Goal: Task Accomplishment & Management: Manage account settings

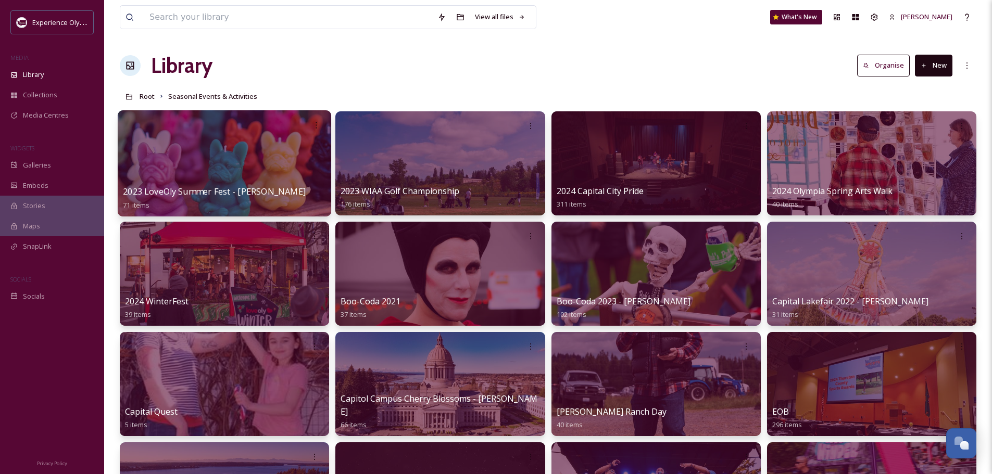
scroll to position [4665, 0]
click at [265, 190] on span "2023 LoveOly Summer Fest - [PERSON_NAME]" at bounding box center [214, 191] width 183 height 11
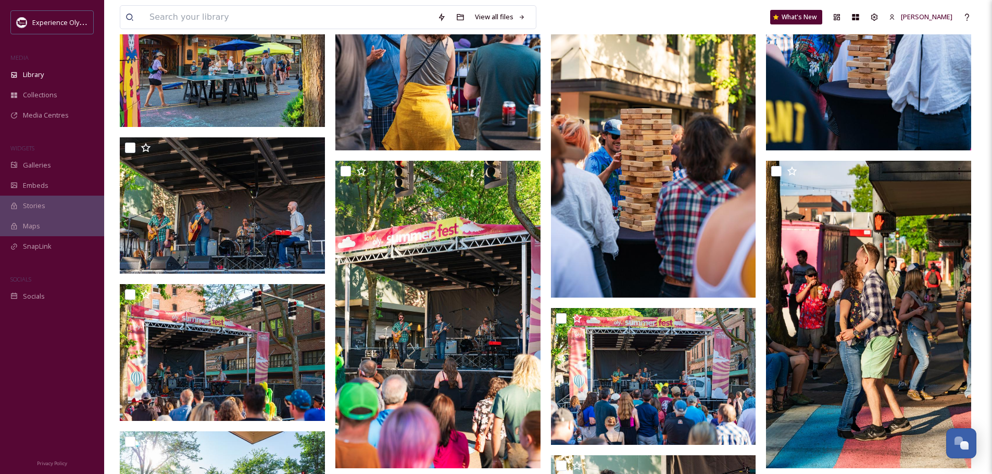
scroll to position [625, 0]
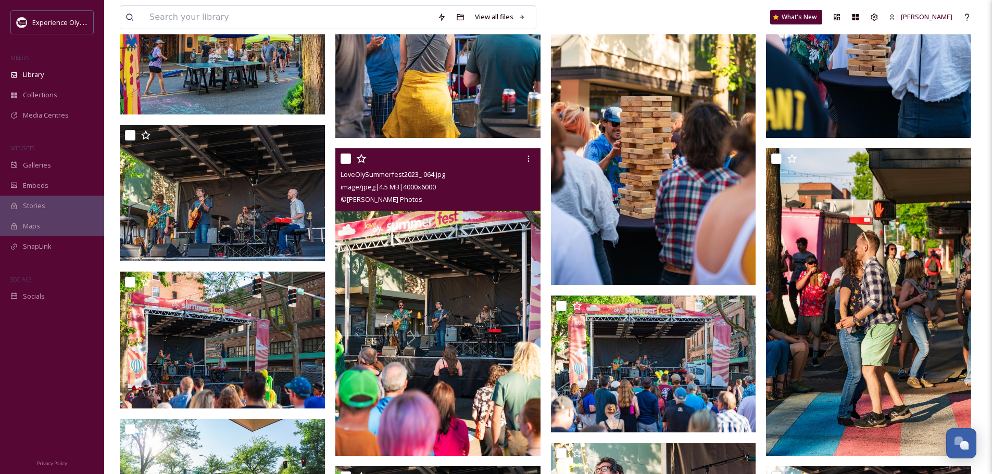
click at [346, 162] on input "checkbox" at bounding box center [346, 159] width 10 height 10
checkbox input "true"
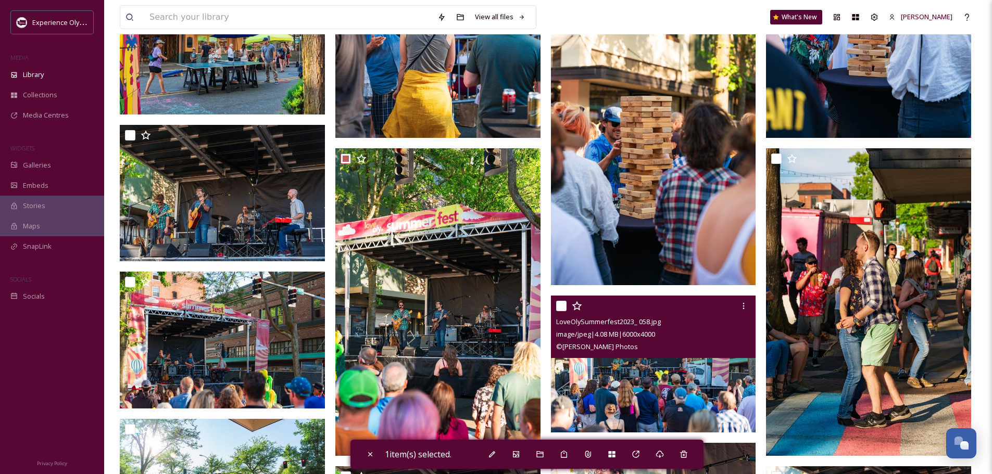
click at [562, 305] on input "checkbox" at bounding box center [561, 306] width 10 height 10
checkbox input "true"
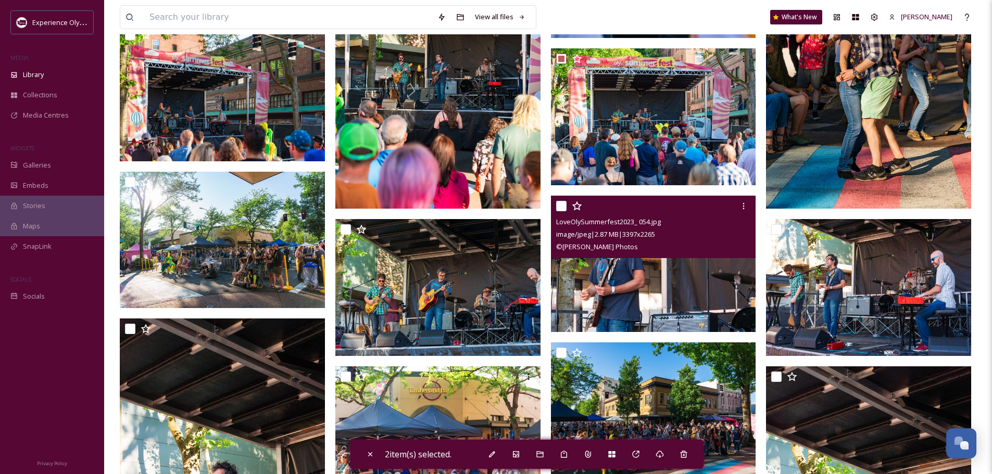
scroll to position [885, 0]
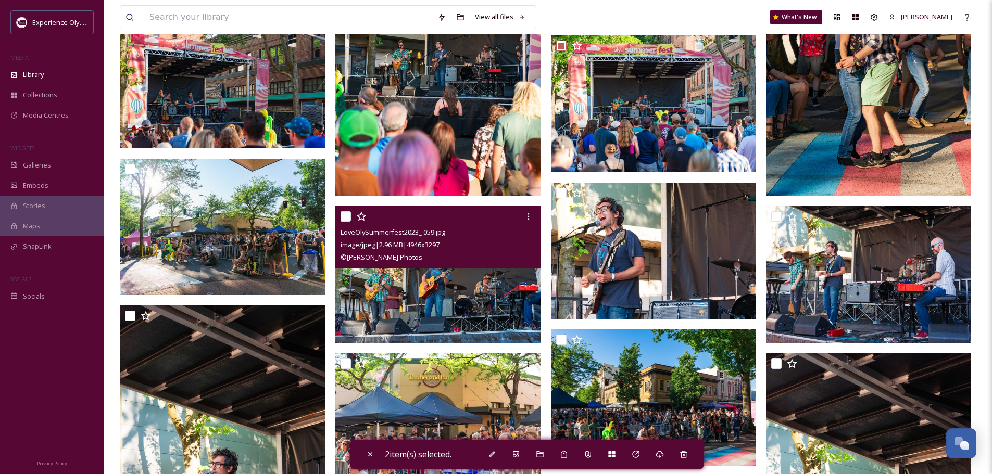
click at [343, 211] on input "checkbox" at bounding box center [346, 216] width 10 height 10
checkbox input "true"
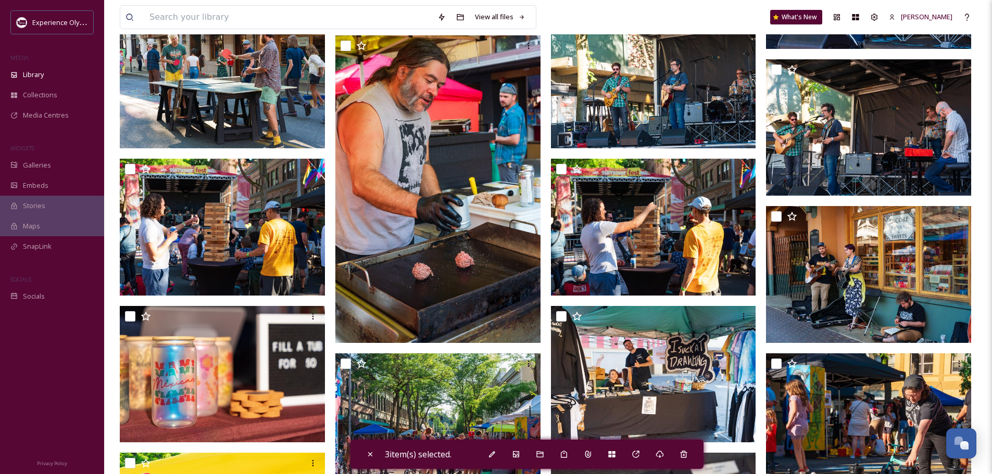
scroll to position [1510, 0]
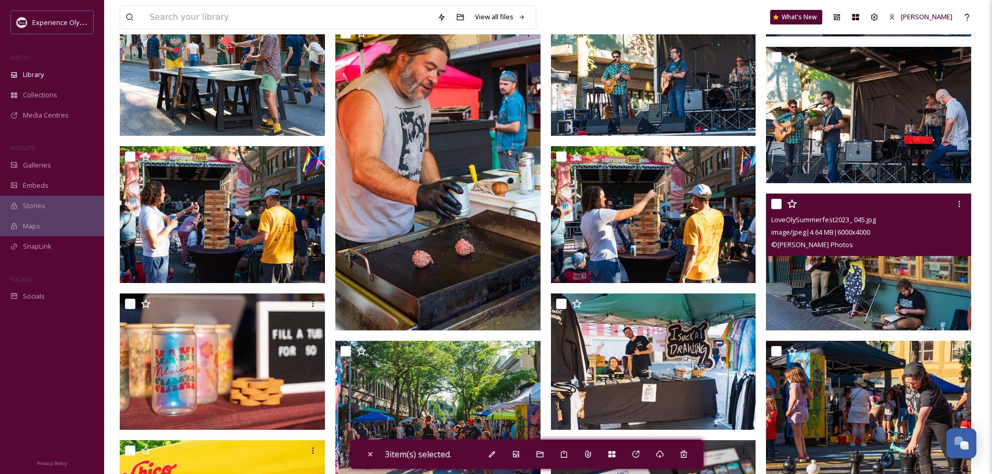
click at [776, 206] on input "checkbox" at bounding box center [776, 204] width 10 height 10
checkbox input "true"
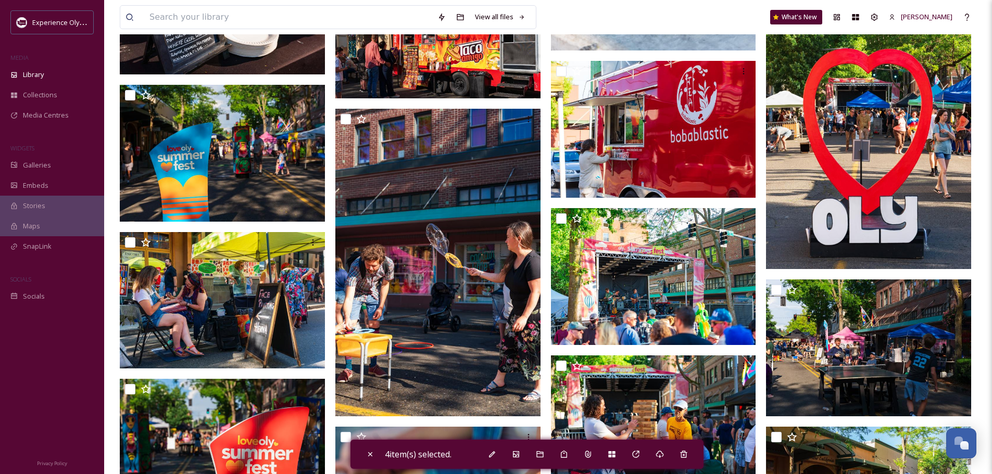
scroll to position [2656, 0]
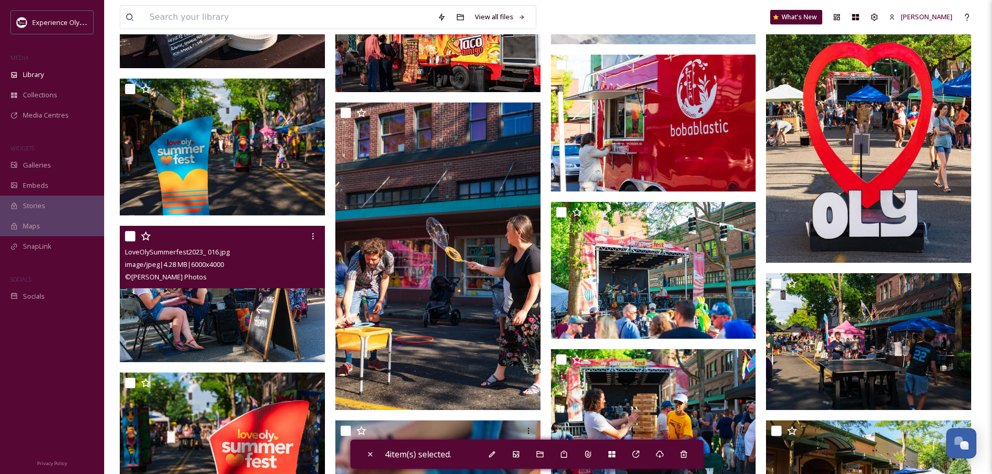
click at [128, 232] on input "checkbox" at bounding box center [130, 236] width 10 height 10
checkbox input "true"
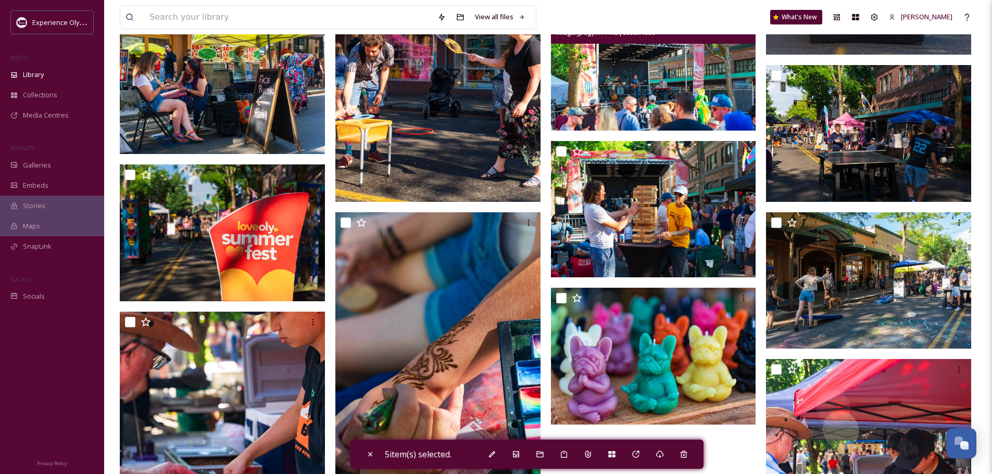
scroll to position [2968, 0]
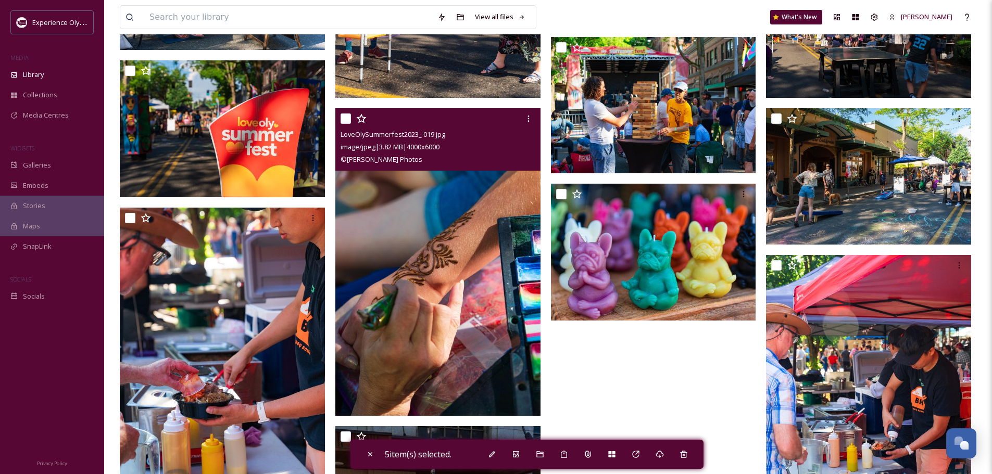
click at [343, 117] on input "checkbox" at bounding box center [346, 119] width 10 height 10
checkbox input "true"
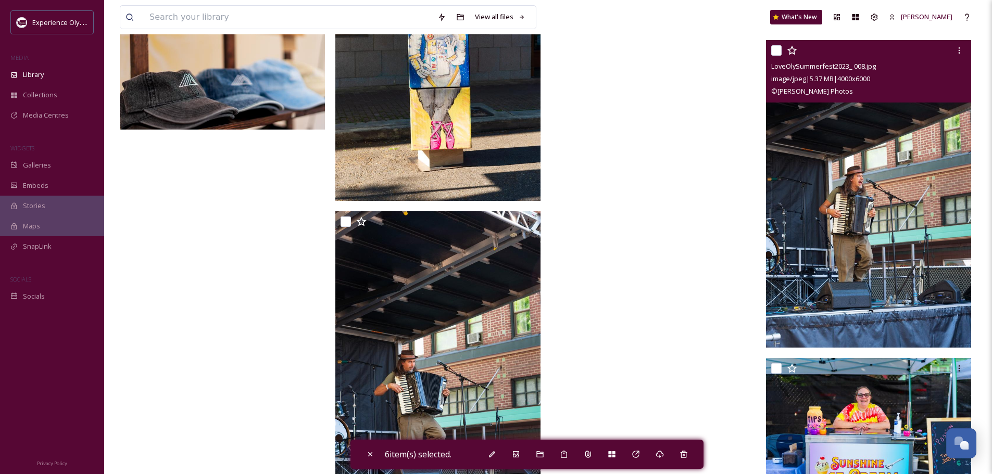
scroll to position [3489, 0]
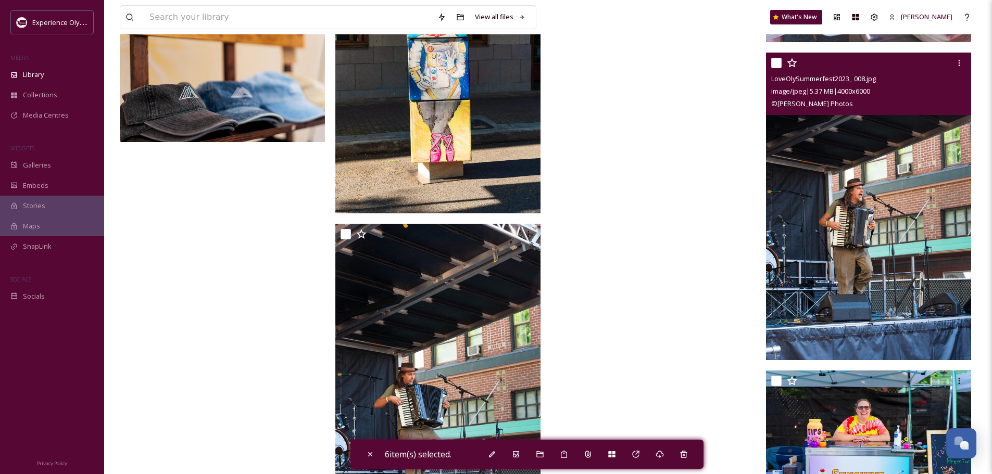
click at [778, 62] on input "checkbox" at bounding box center [776, 63] width 10 height 10
checkbox input "true"
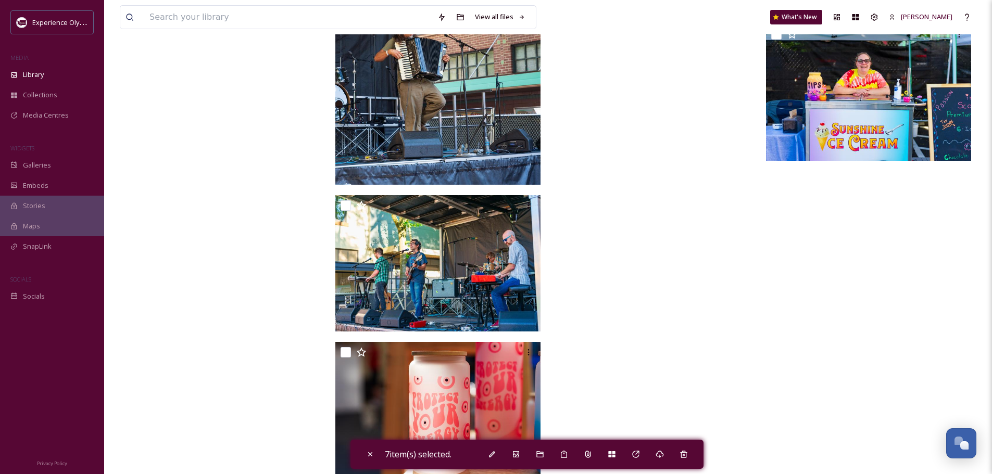
scroll to position [3858, 0]
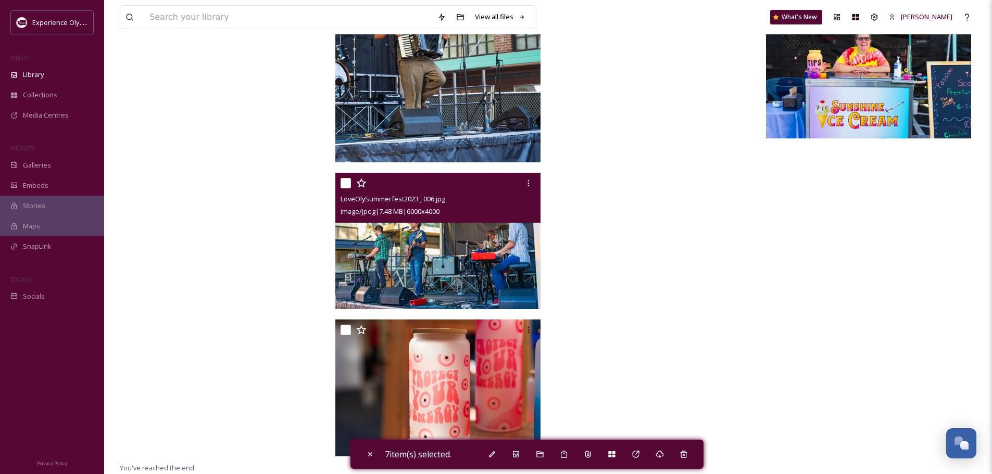
click at [348, 183] on input "checkbox" at bounding box center [346, 183] width 10 height 10
checkbox input "true"
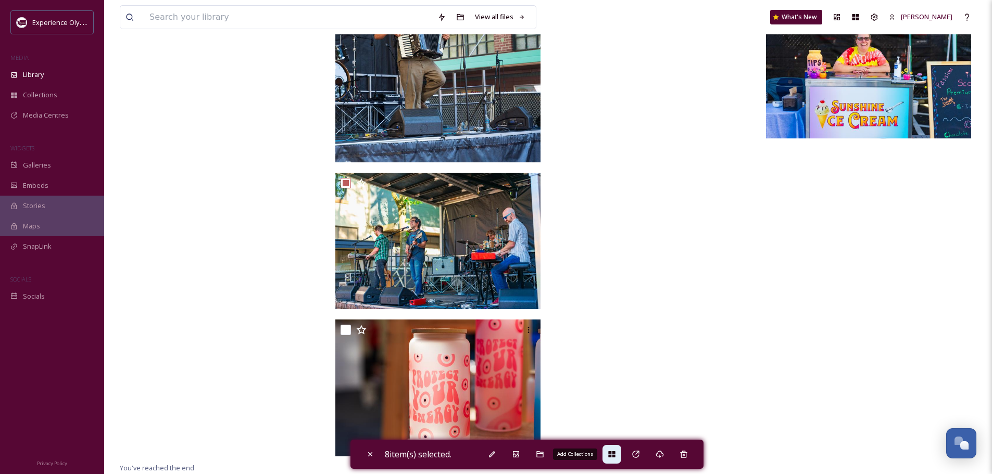
click at [614, 454] on icon at bounding box center [612, 454] width 8 height 8
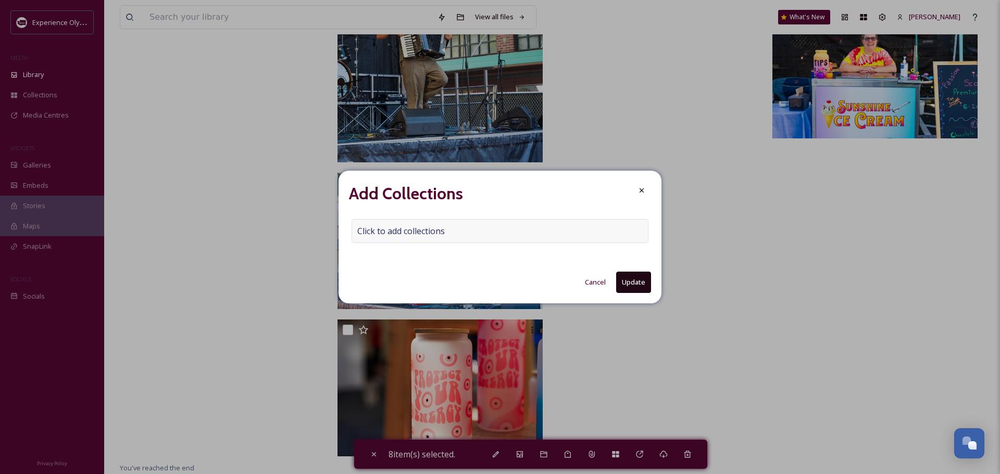
click at [393, 229] on span "Click to add collections" at bounding box center [400, 231] width 87 height 12
click at [370, 230] on input at bounding box center [409, 231] width 115 height 23
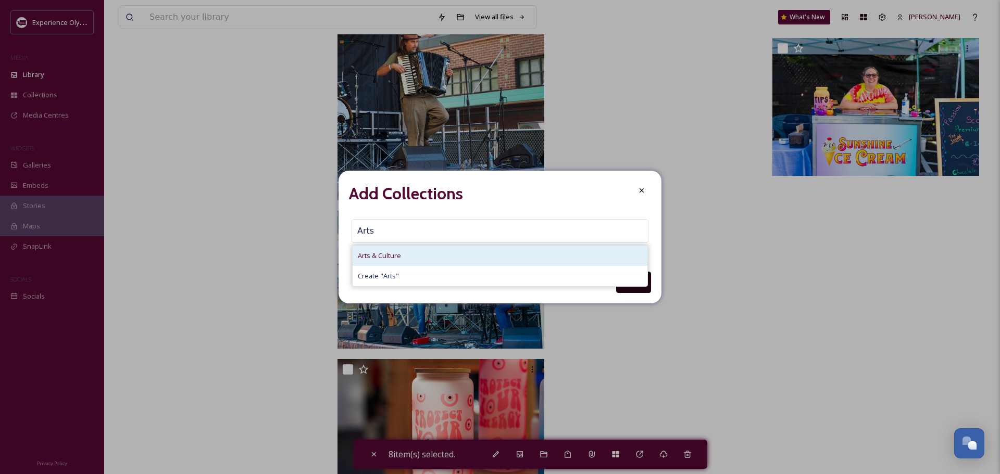
type input "Arts"
click at [370, 253] on span "Arts & Culture" at bounding box center [379, 256] width 43 height 10
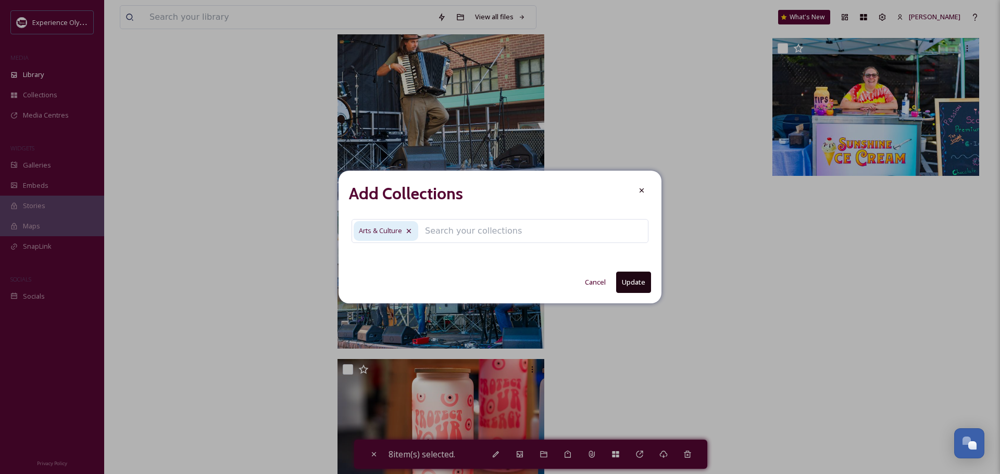
click at [627, 278] on button "Update" at bounding box center [633, 282] width 35 height 21
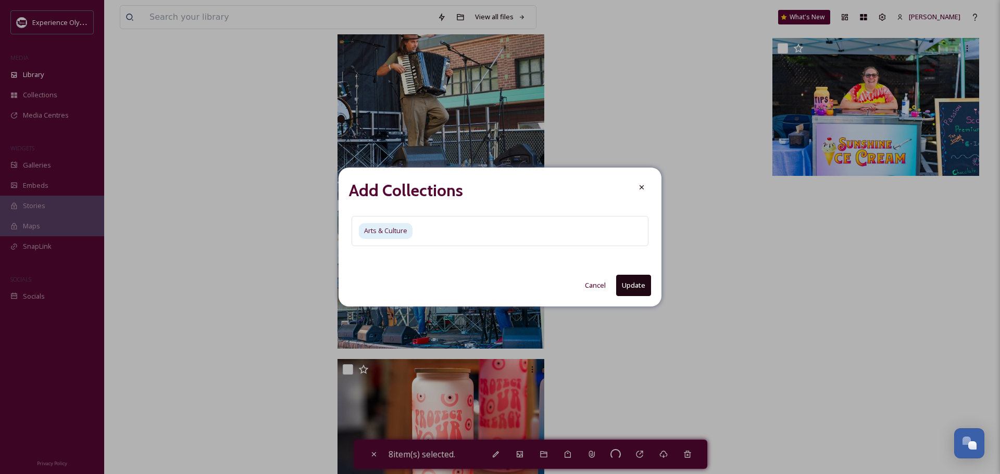
checkbox input "false"
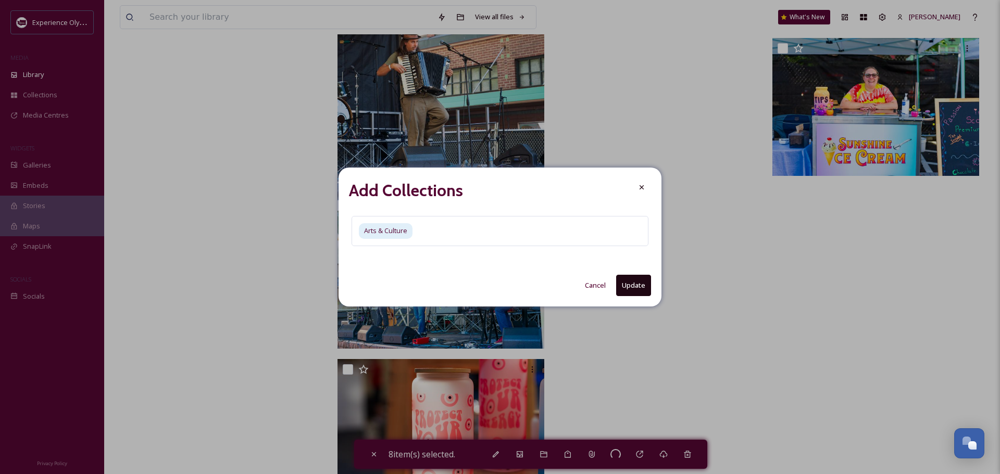
checkbox input "false"
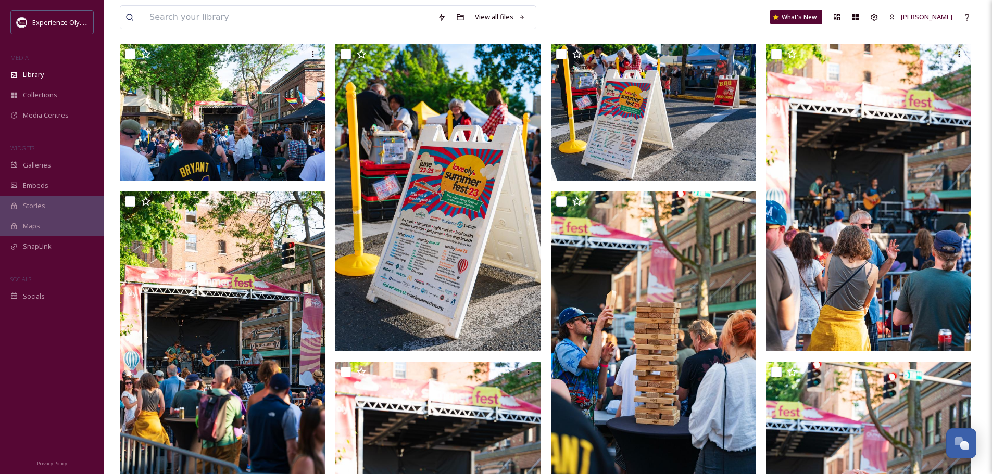
scroll to position [0, 0]
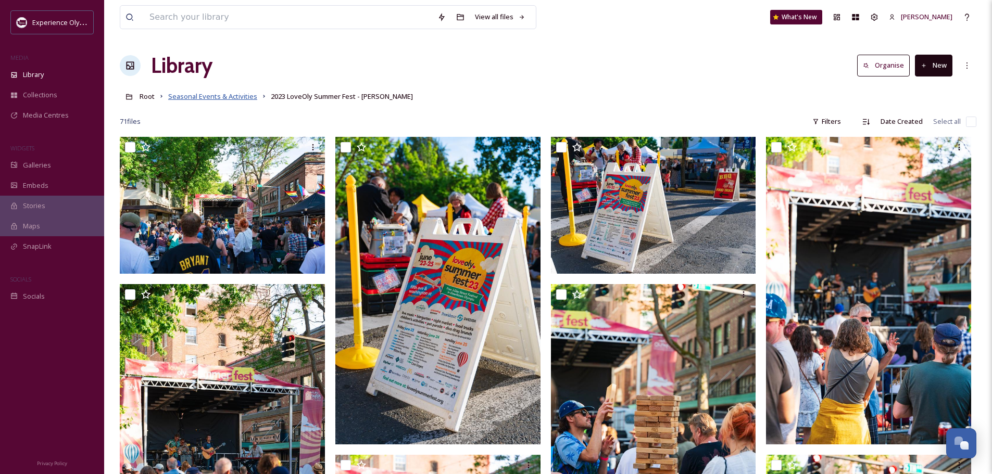
click at [236, 98] on span "Seasonal Events & Activities" at bounding box center [212, 96] width 89 height 9
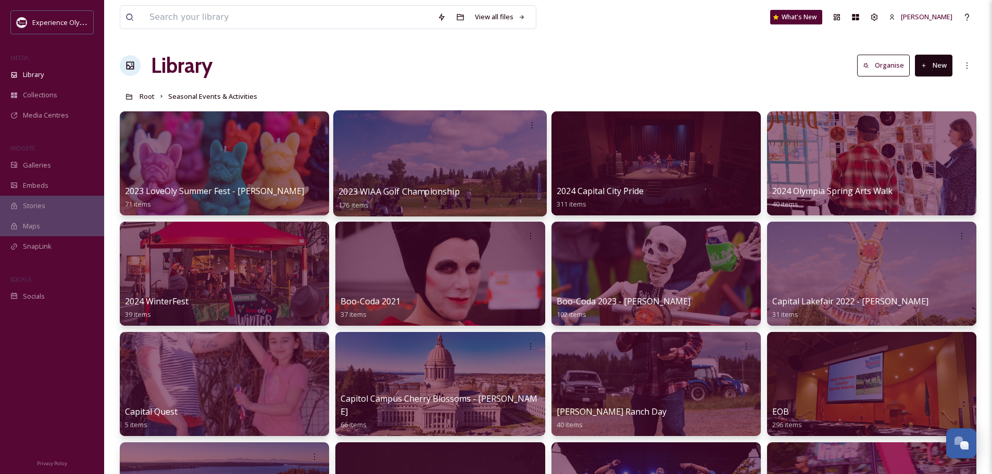
click at [392, 192] on span "2023 WIAA Golf Championship" at bounding box center [399, 191] width 121 height 11
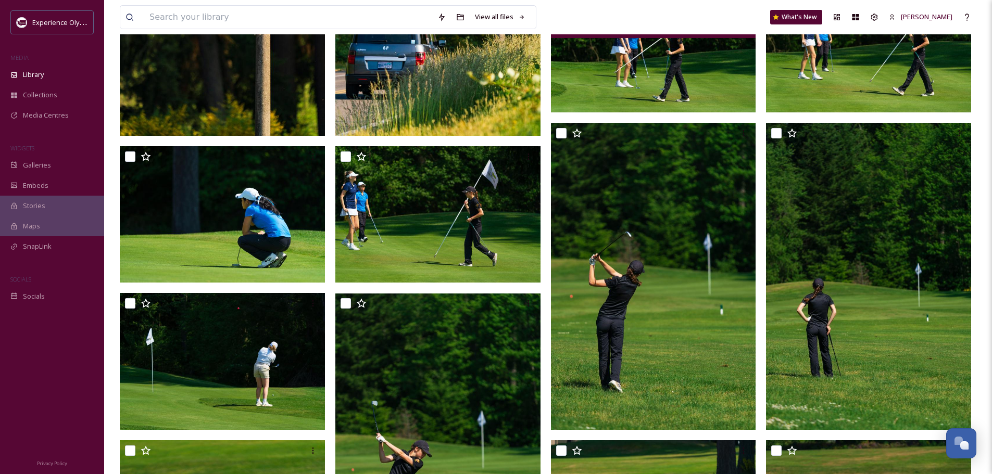
scroll to position [469, 0]
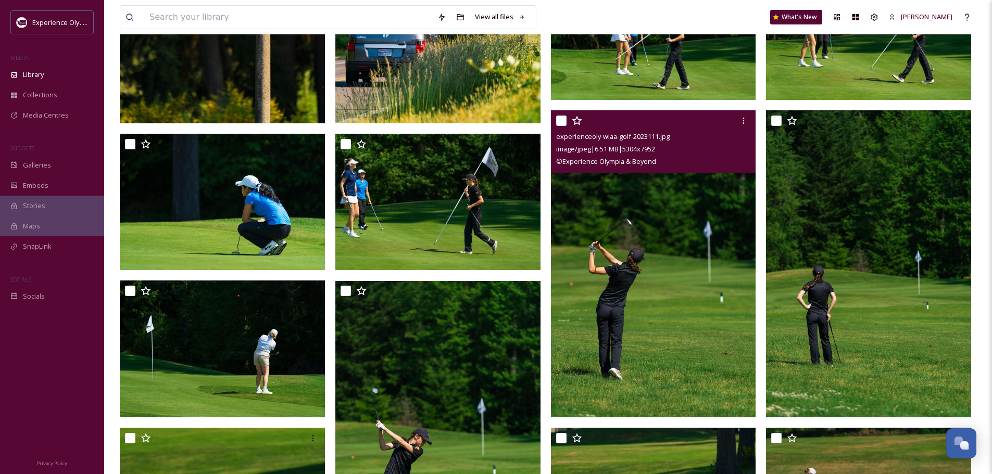
click at [562, 121] on input "checkbox" at bounding box center [561, 121] width 10 height 10
checkbox input "true"
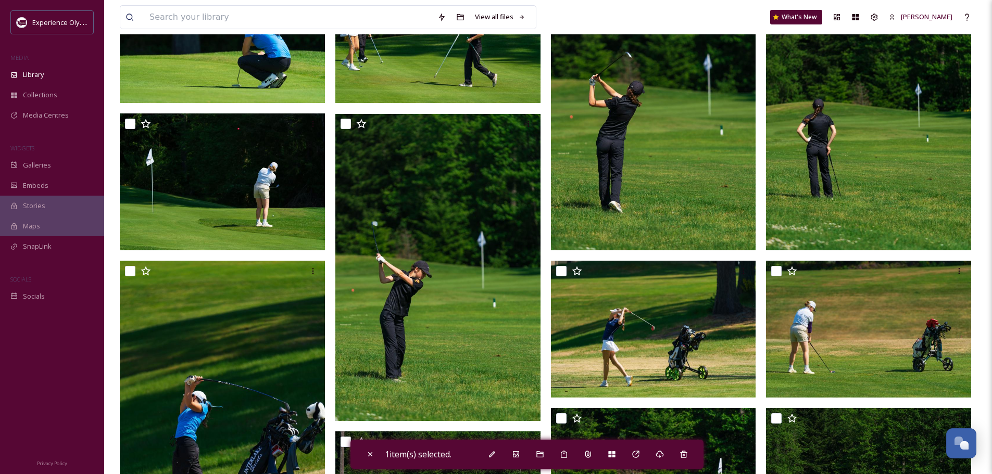
scroll to position [677, 0]
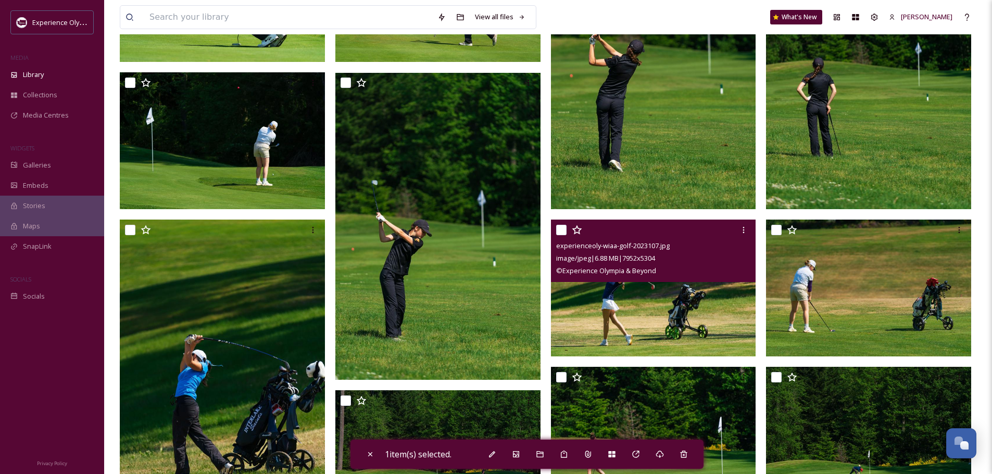
click at [560, 229] on input "checkbox" at bounding box center [561, 230] width 10 height 10
checkbox input "true"
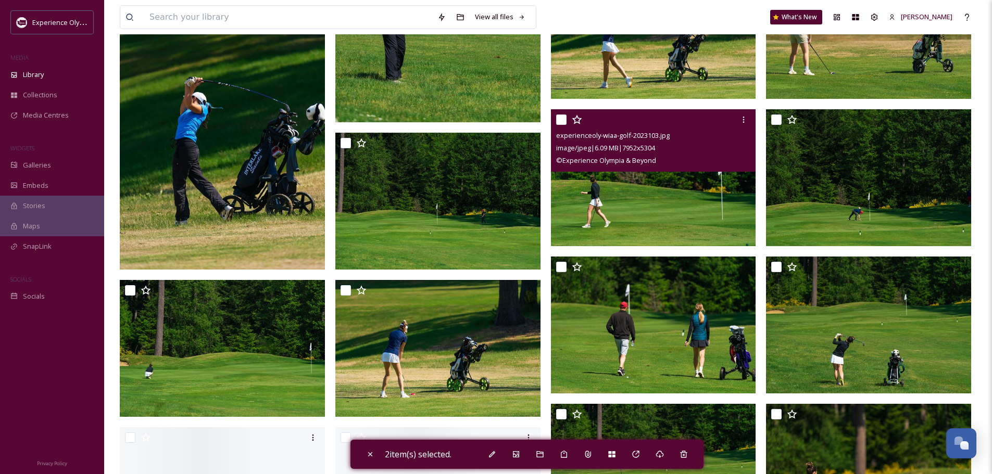
scroll to position [937, 0]
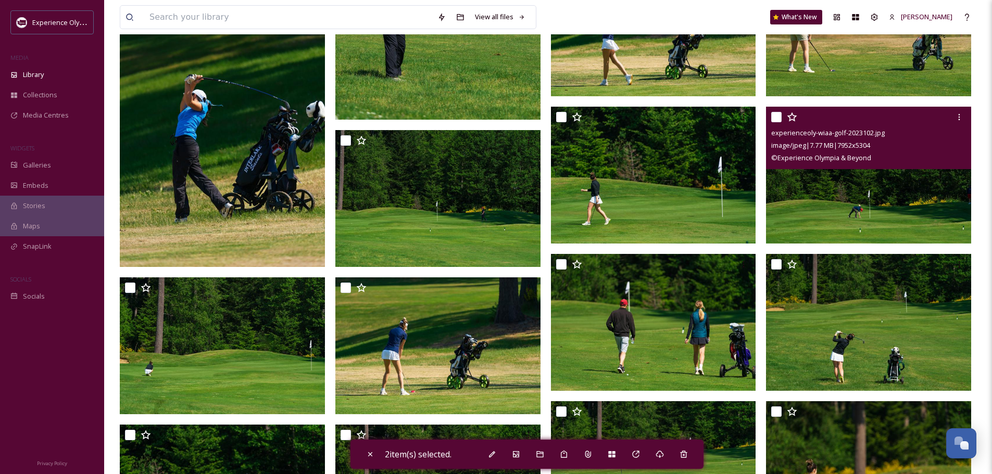
click at [776, 118] on input "checkbox" at bounding box center [776, 117] width 10 height 10
checkbox input "true"
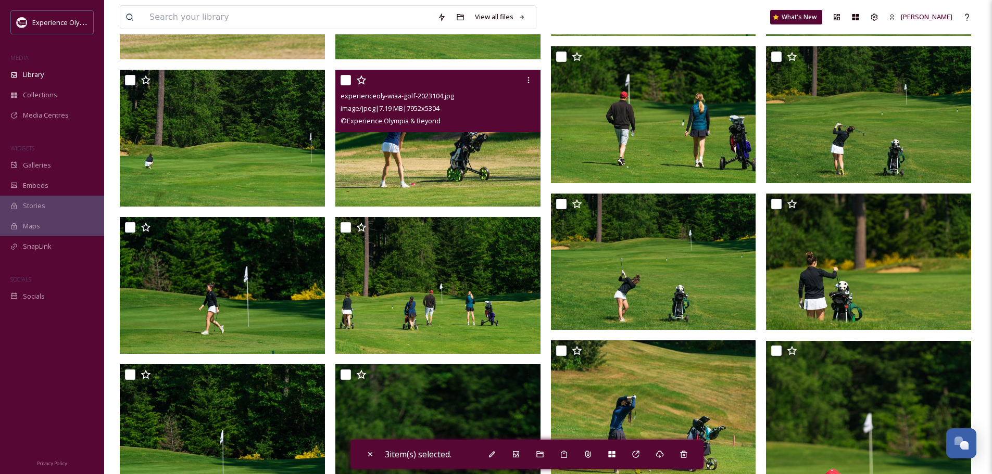
scroll to position [1146, 0]
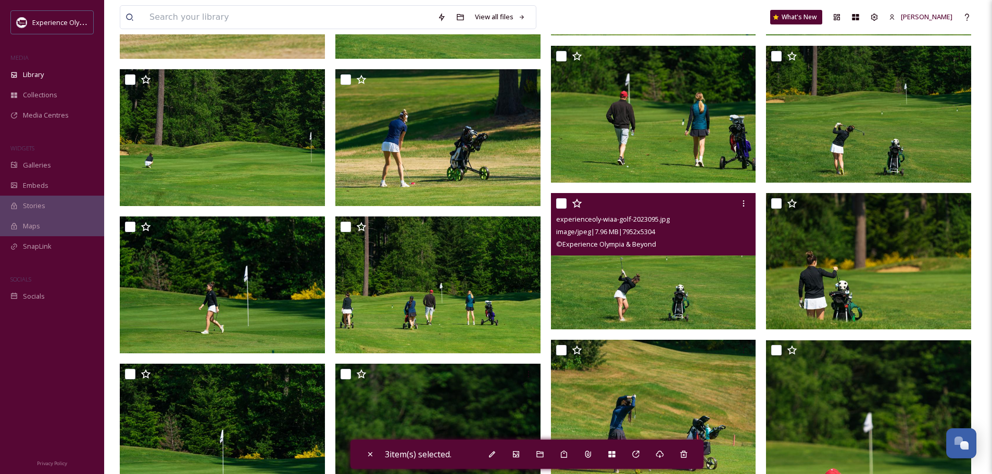
click at [563, 201] on input "checkbox" at bounding box center [561, 203] width 10 height 10
checkbox input "true"
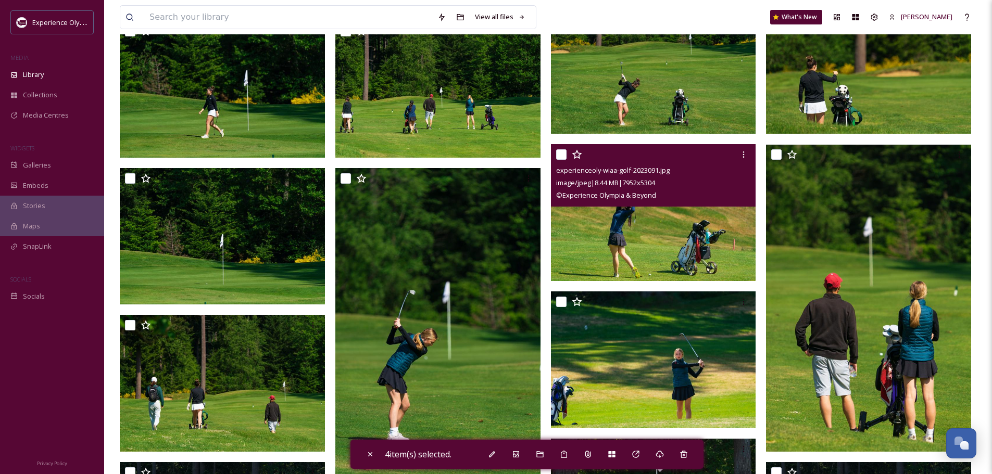
scroll to position [1354, 0]
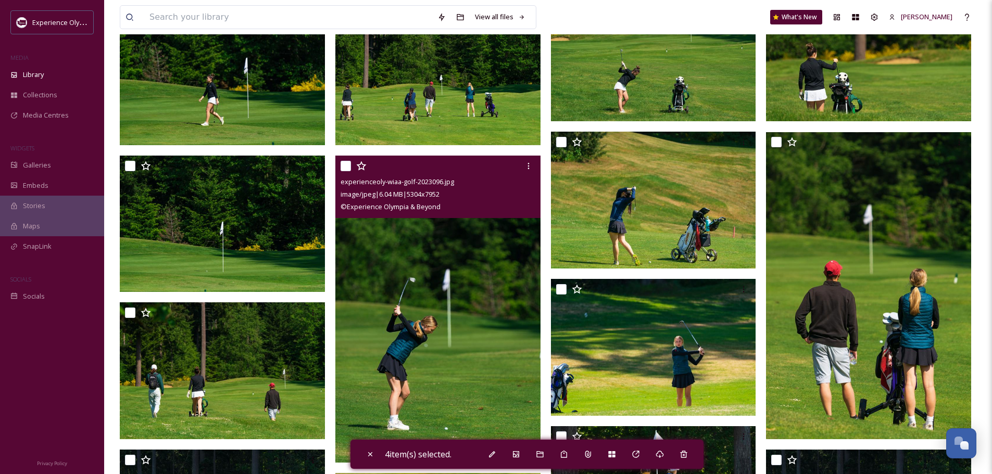
click at [349, 166] on input "checkbox" at bounding box center [346, 166] width 10 height 10
checkbox input "true"
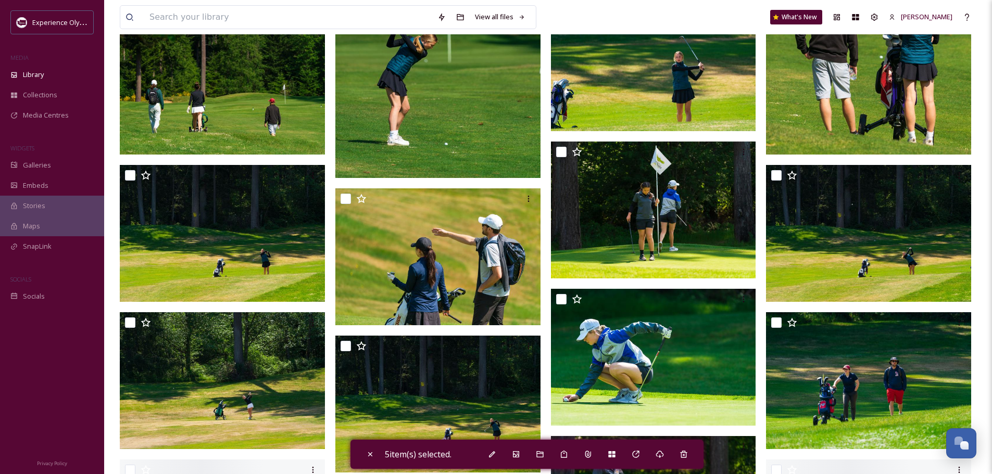
scroll to position [1667, 0]
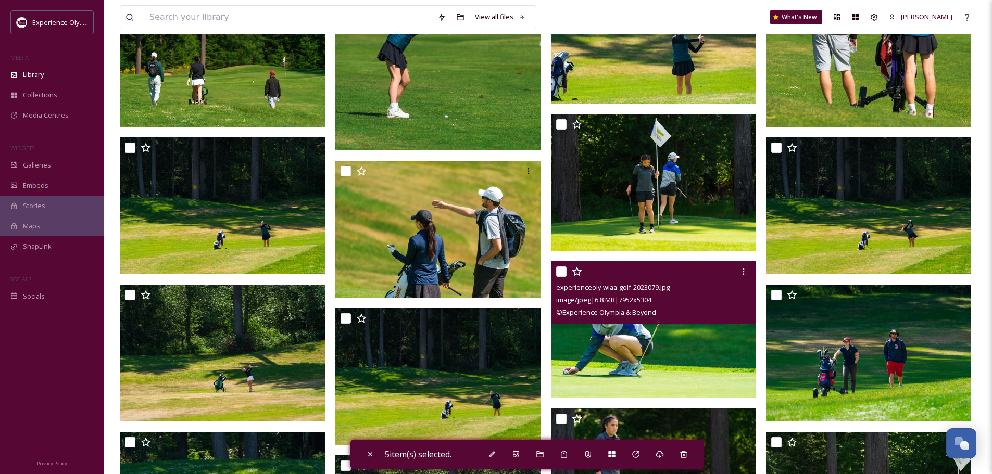
click at [561, 276] on input "checkbox" at bounding box center [561, 272] width 10 height 10
checkbox input "true"
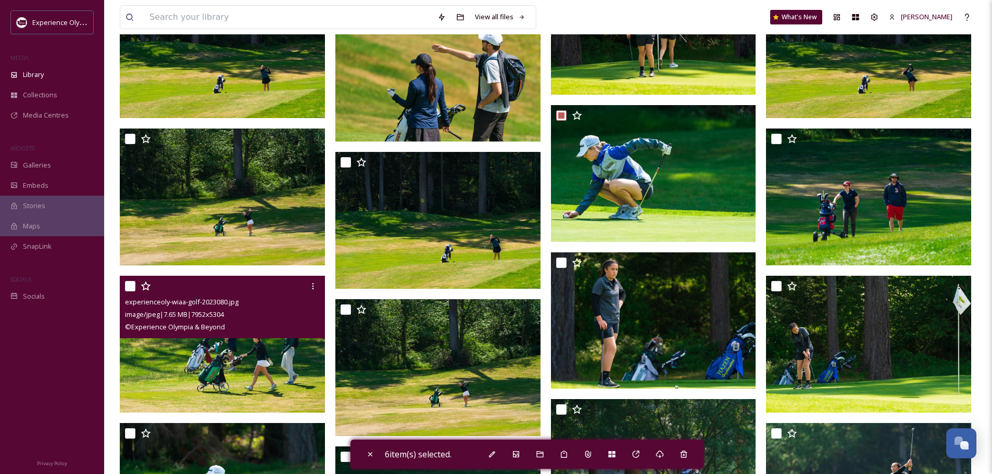
click at [131, 283] on input "checkbox" at bounding box center [130, 286] width 10 height 10
checkbox input "true"
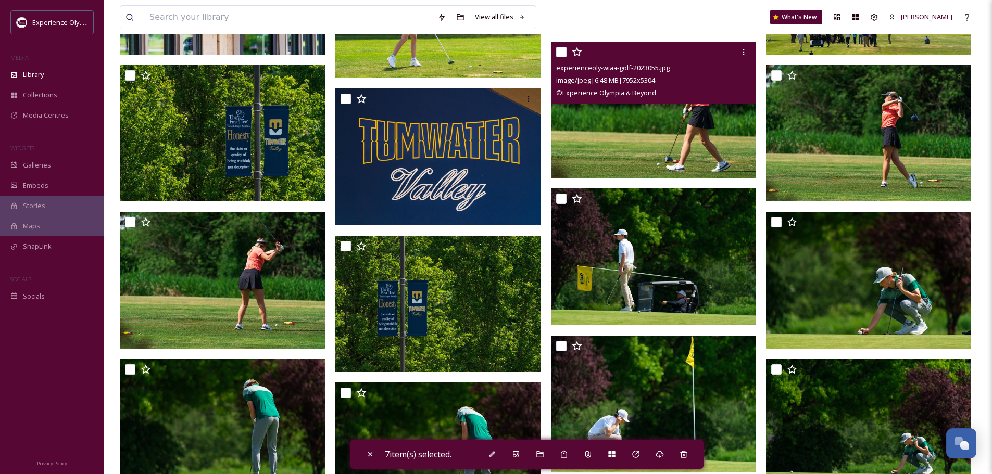
scroll to position [2812, 0]
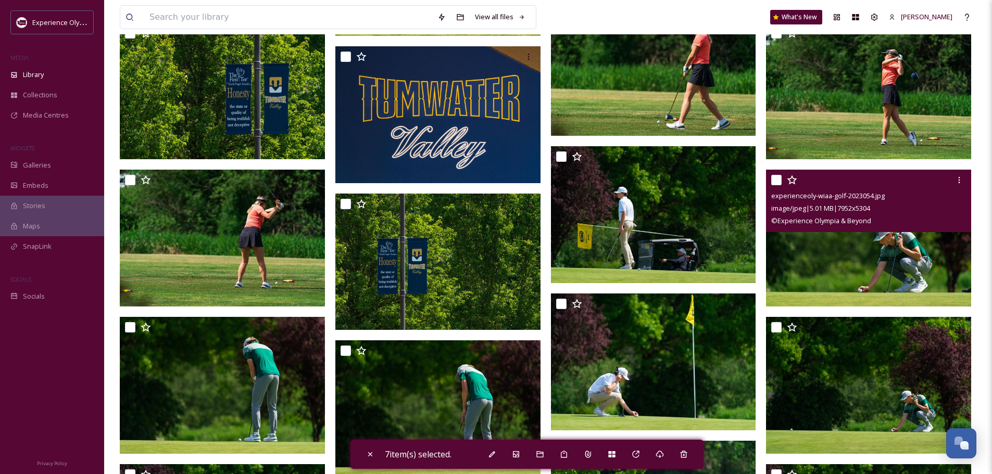
click at [779, 179] on input "checkbox" at bounding box center [776, 180] width 10 height 10
checkbox input "true"
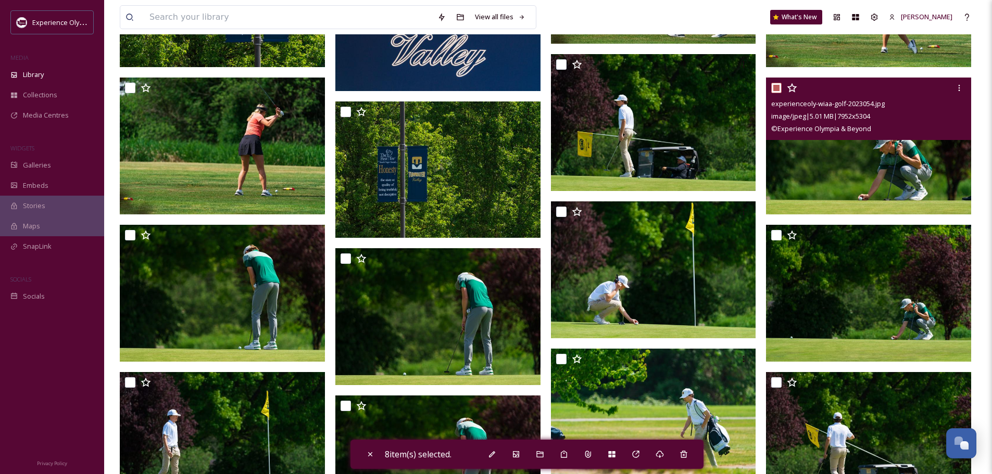
scroll to position [2916, 0]
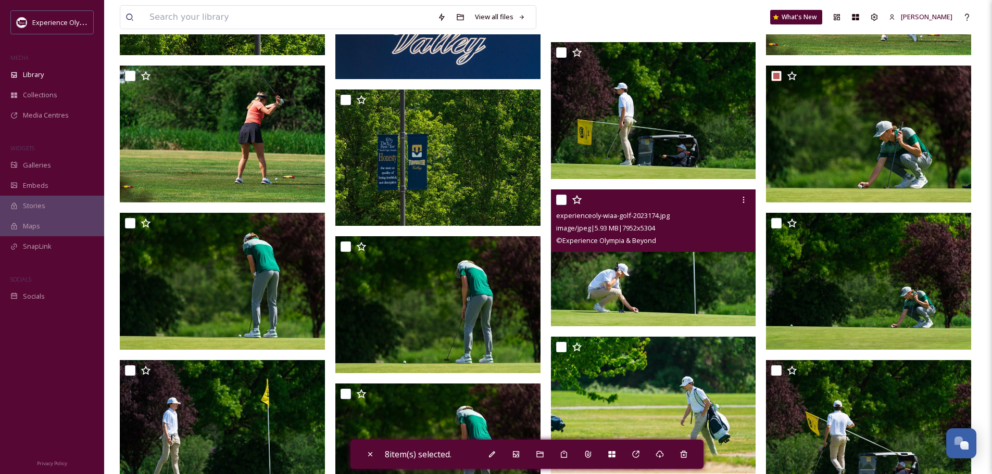
click at [562, 198] on input "checkbox" at bounding box center [561, 200] width 10 height 10
checkbox input "true"
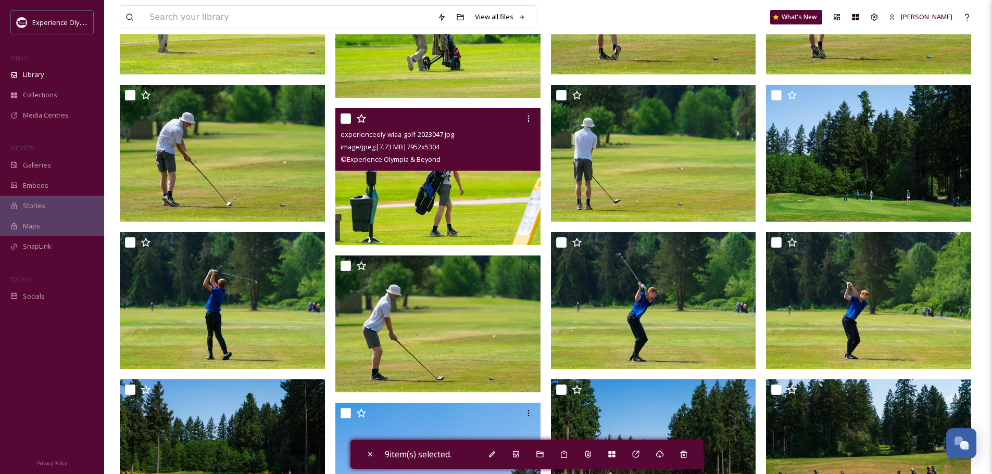
scroll to position [5364, 0]
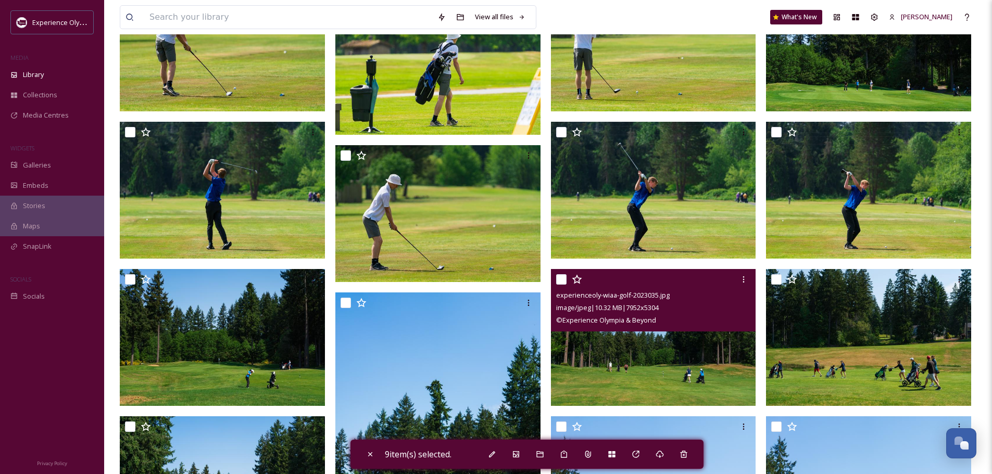
click at [558, 277] on input "checkbox" at bounding box center [561, 279] width 10 height 10
checkbox input "true"
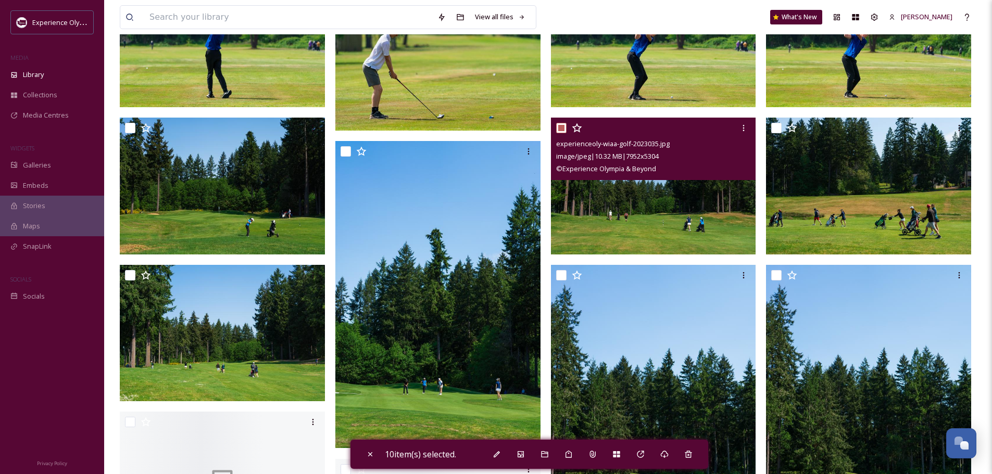
scroll to position [5520, 0]
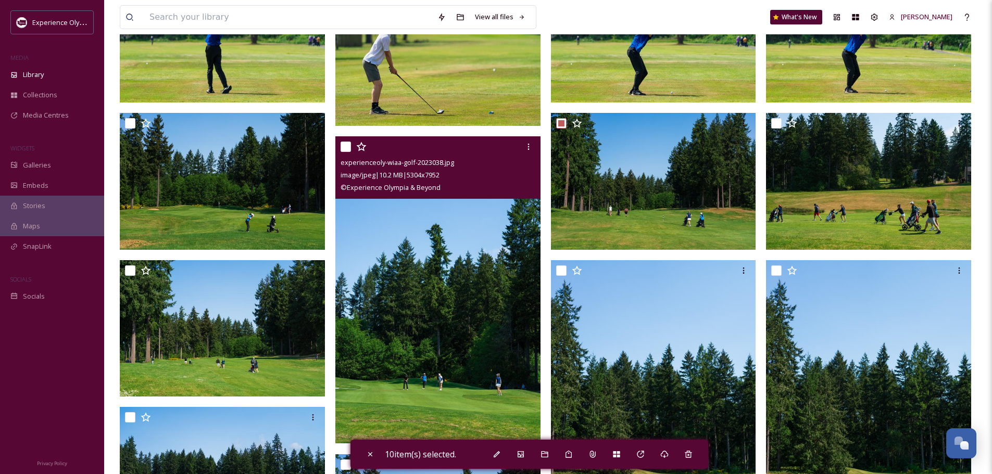
click at [343, 141] on div at bounding box center [439, 146] width 197 height 19
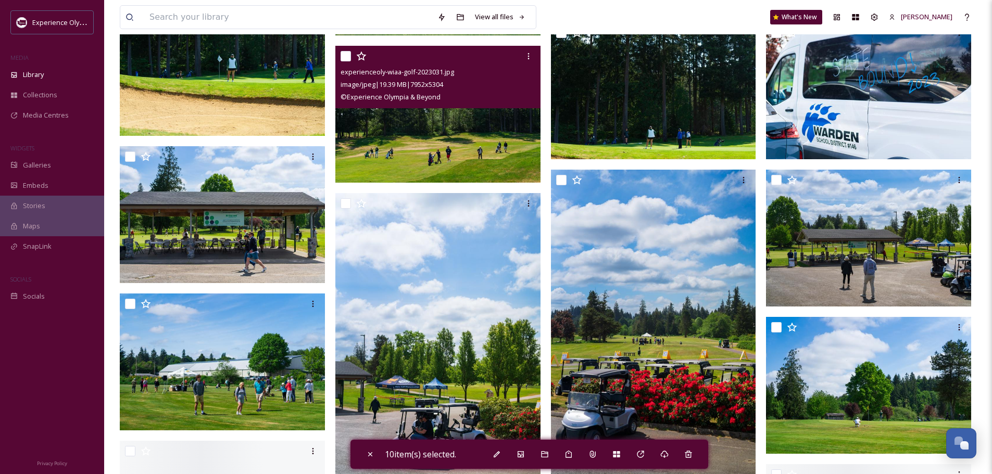
scroll to position [6093, 0]
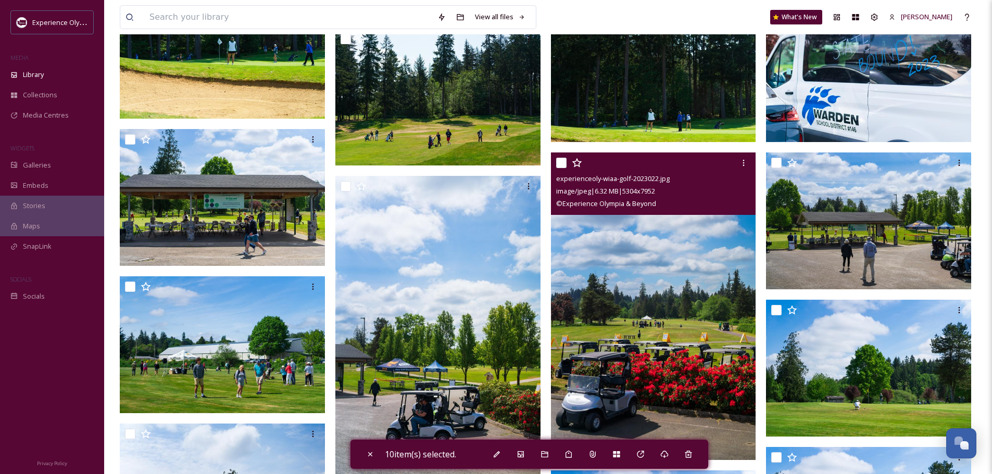
click at [559, 162] on input "checkbox" at bounding box center [561, 163] width 10 height 10
checkbox input "true"
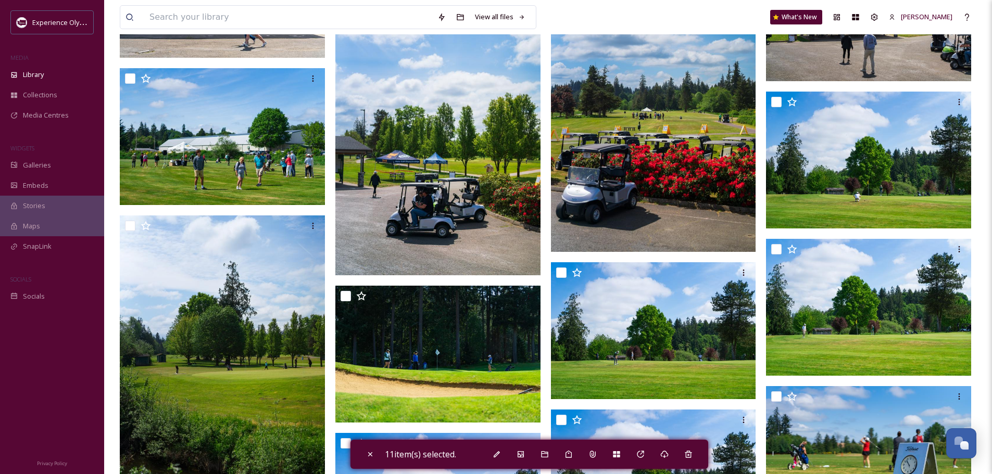
scroll to position [6354, 0]
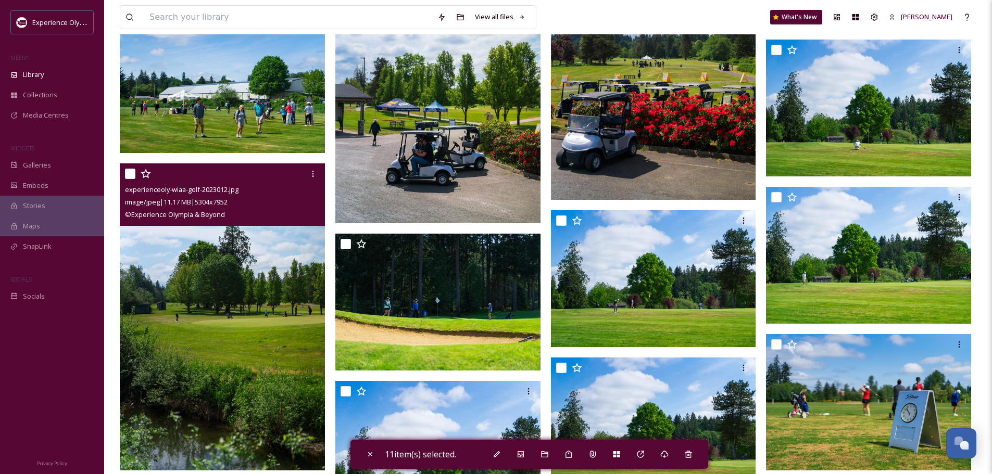
click at [130, 174] on input "checkbox" at bounding box center [130, 174] width 10 height 10
checkbox input "true"
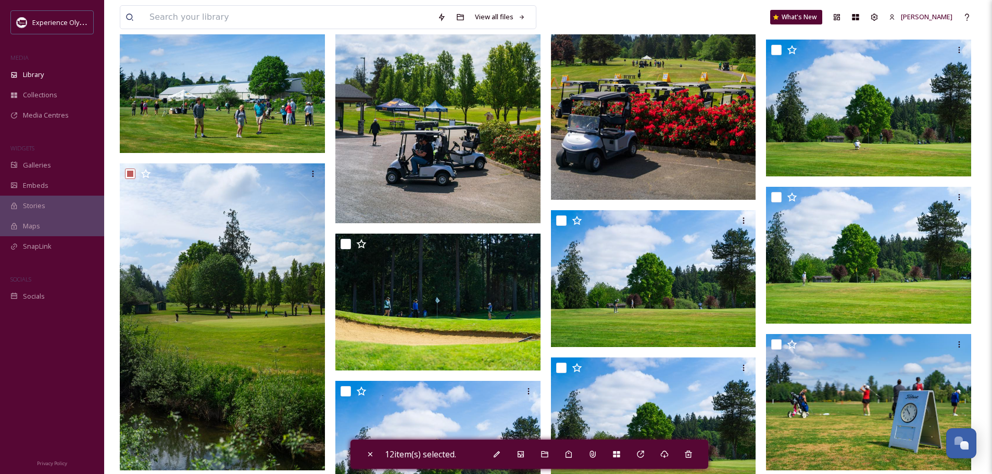
scroll to position [6406, 0]
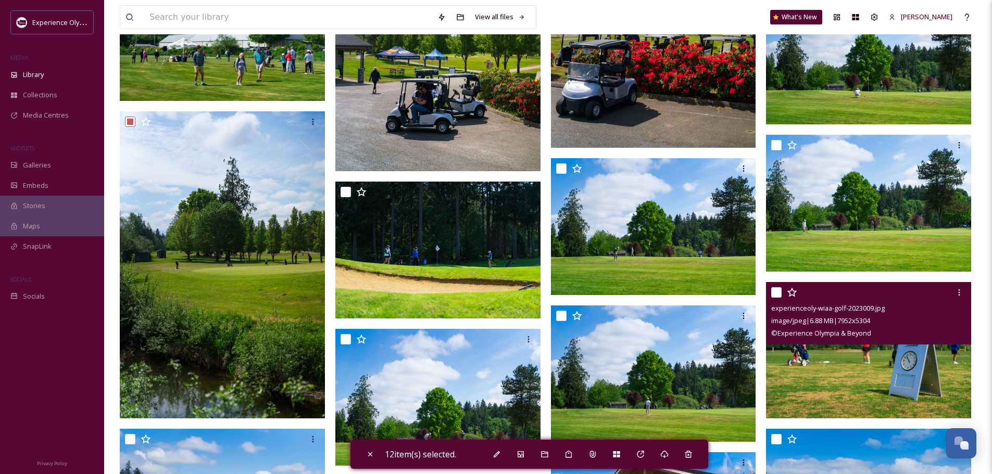
click at [780, 288] on input "checkbox" at bounding box center [776, 292] width 10 height 10
checkbox input "true"
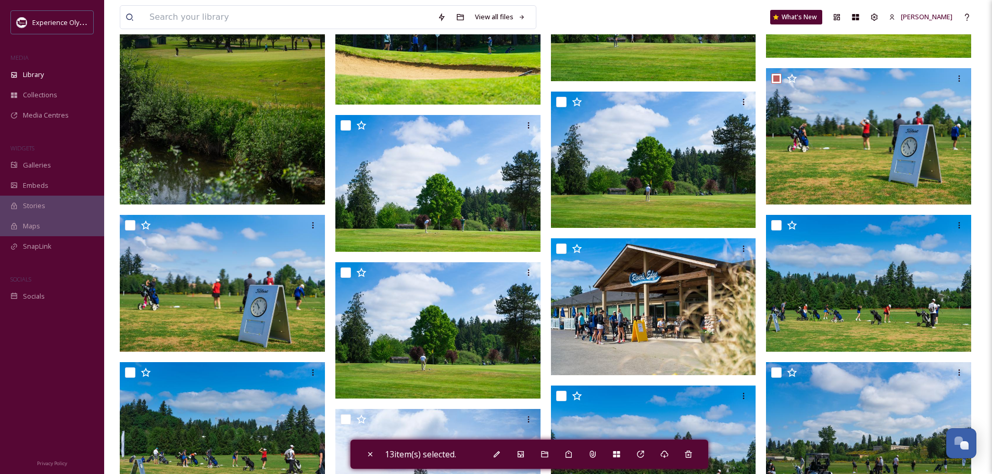
scroll to position [6666, 0]
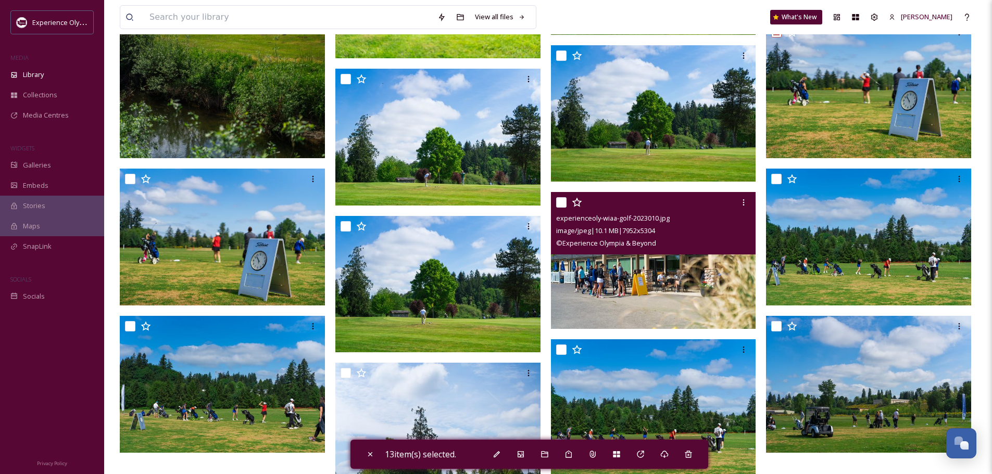
click at [560, 202] on input "checkbox" at bounding box center [561, 202] width 10 height 10
checkbox input "true"
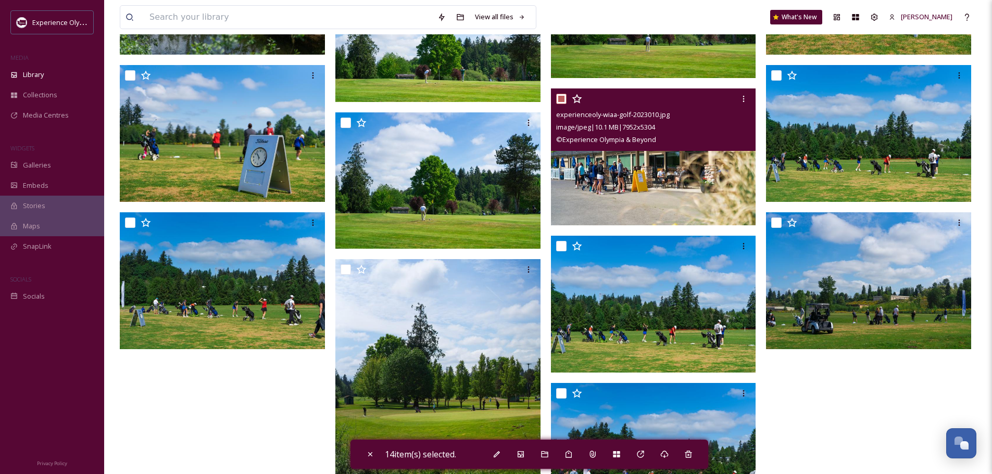
scroll to position [6770, 0]
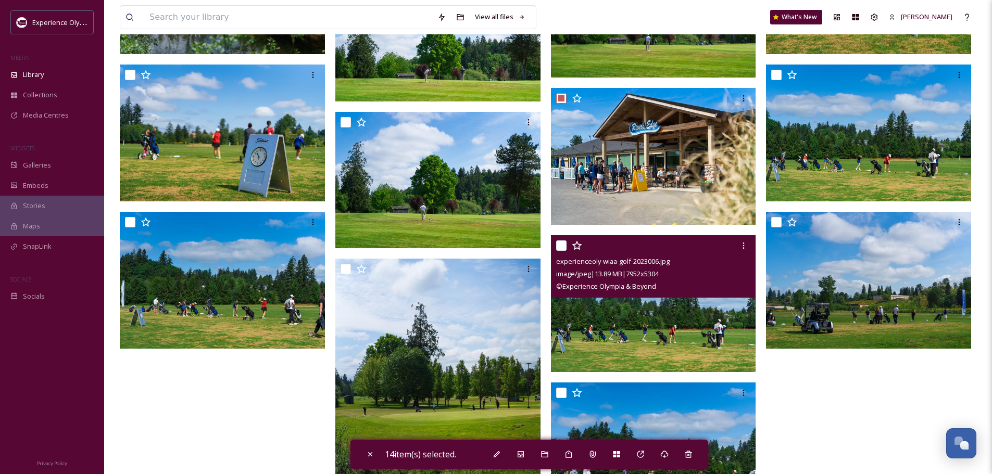
click at [561, 247] on input "checkbox" at bounding box center [561, 246] width 10 height 10
checkbox input "true"
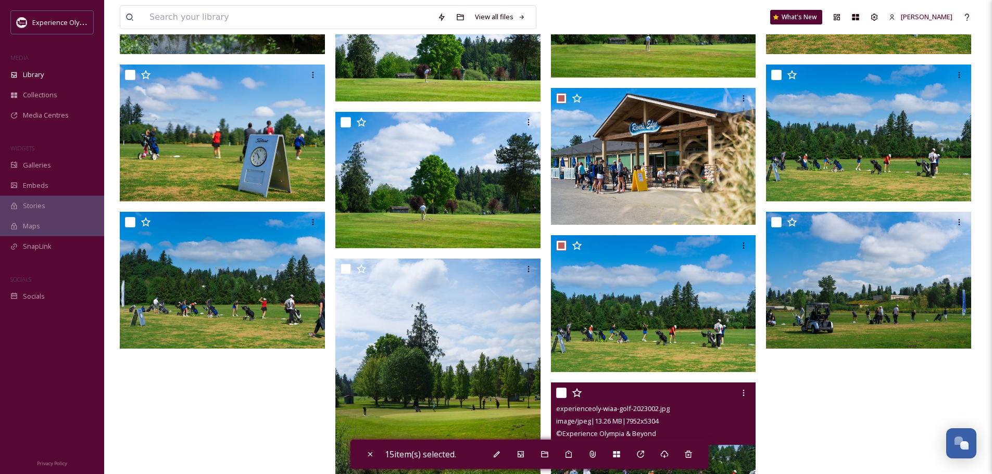
scroll to position [6926, 0]
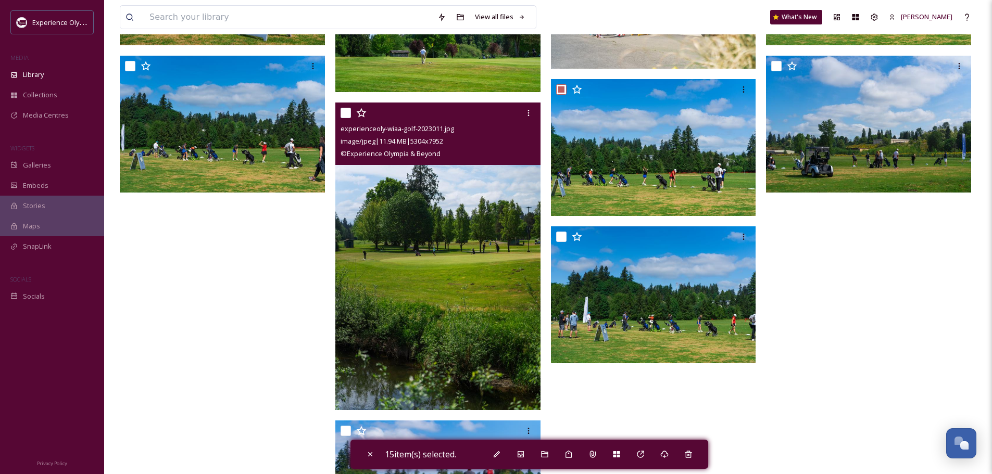
click at [345, 116] on input "checkbox" at bounding box center [346, 113] width 10 height 10
checkbox input "true"
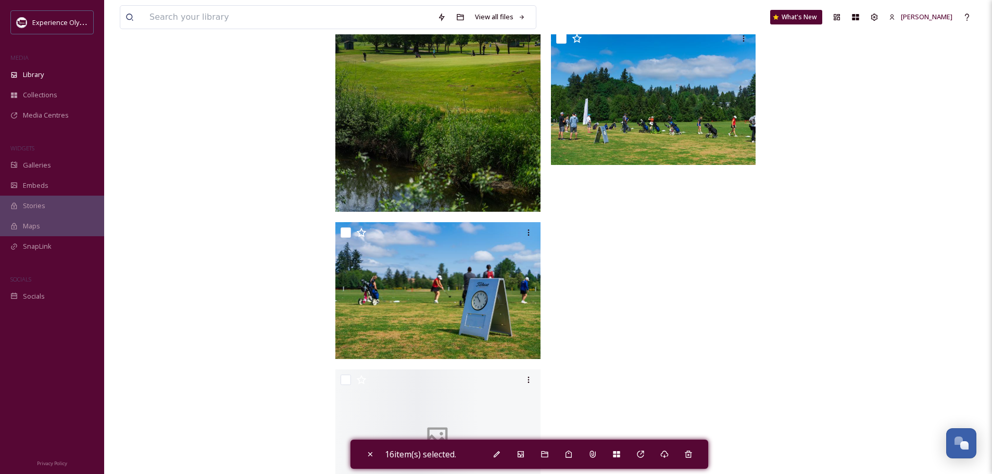
scroll to position [7174, 0]
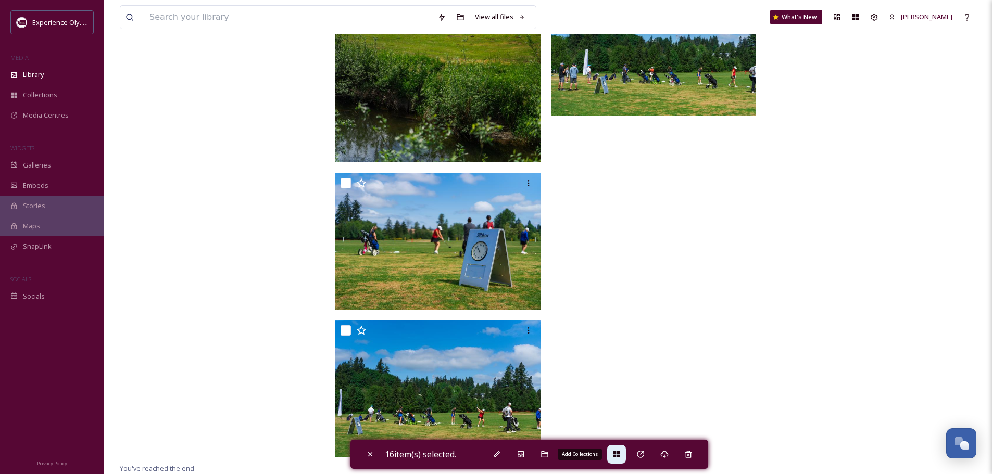
click at [621, 455] on icon at bounding box center [616, 454] width 8 height 8
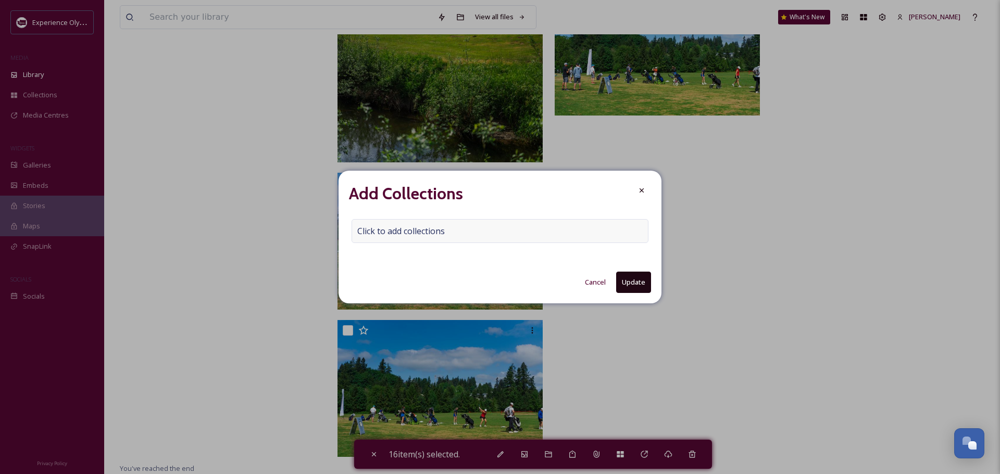
click at [356, 230] on div "Click to add collections" at bounding box center [500, 231] width 297 height 24
drag, startPoint x: 356, startPoint y: 230, endPoint x: 377, endPoint y: 228, distance: 21.5
click at [377, 228] on input at bounding box center [409, 231] width 115 height 23
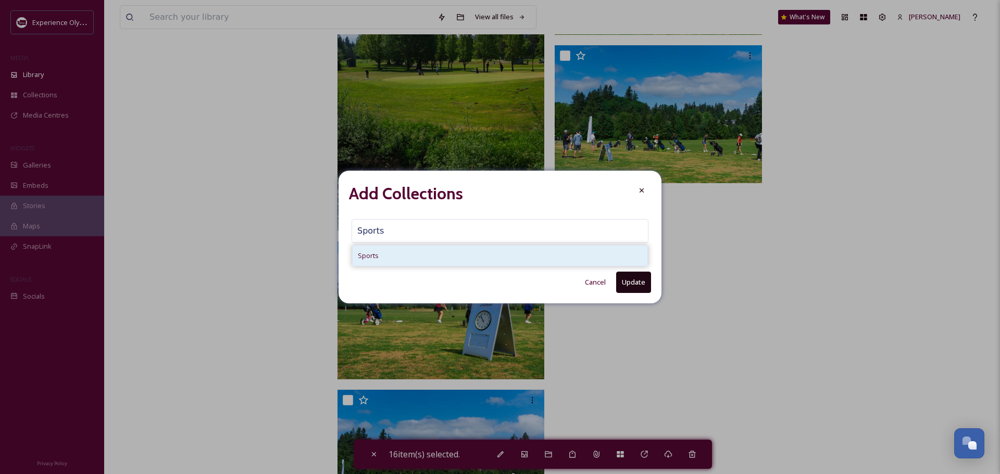
type input "Sports"
click at [414, 256] on div "Sports" at bounding box center [500, 256] width 295 height 20
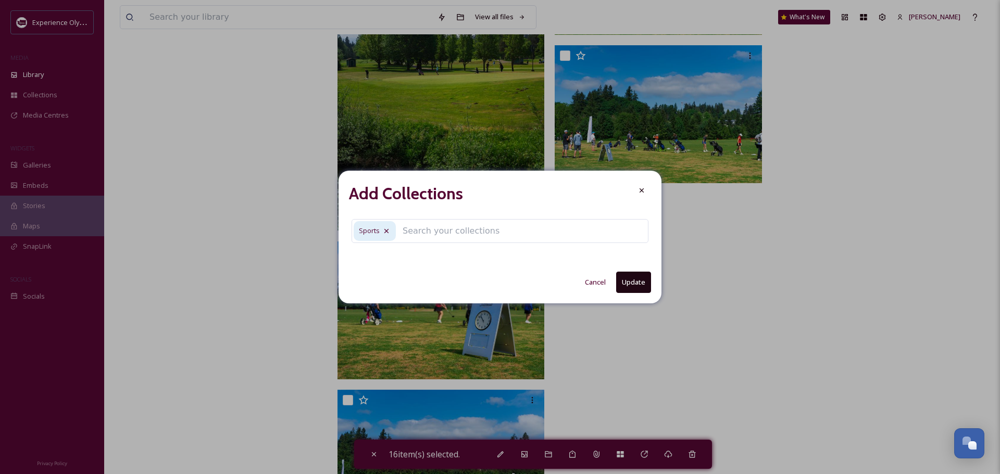
click at [633, 283] on button "Update" at bounding box center [633, 282] width 35 height 21
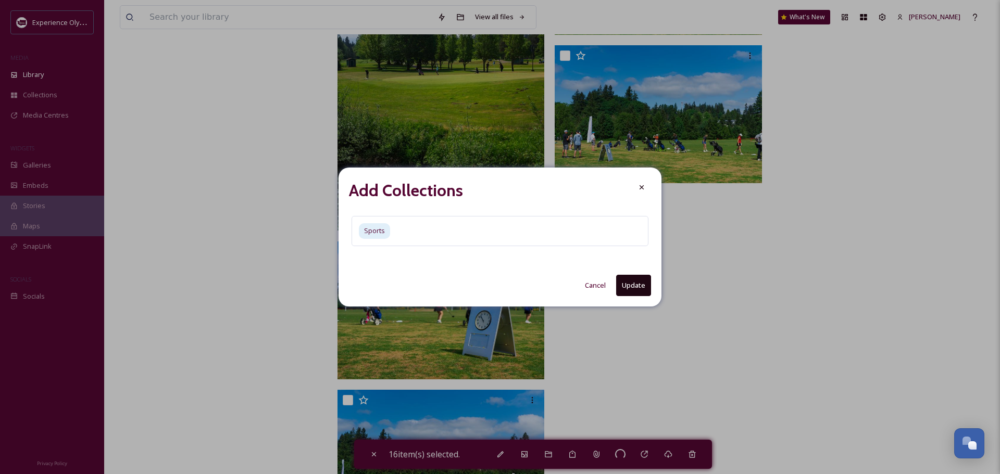
checkbox input "false"
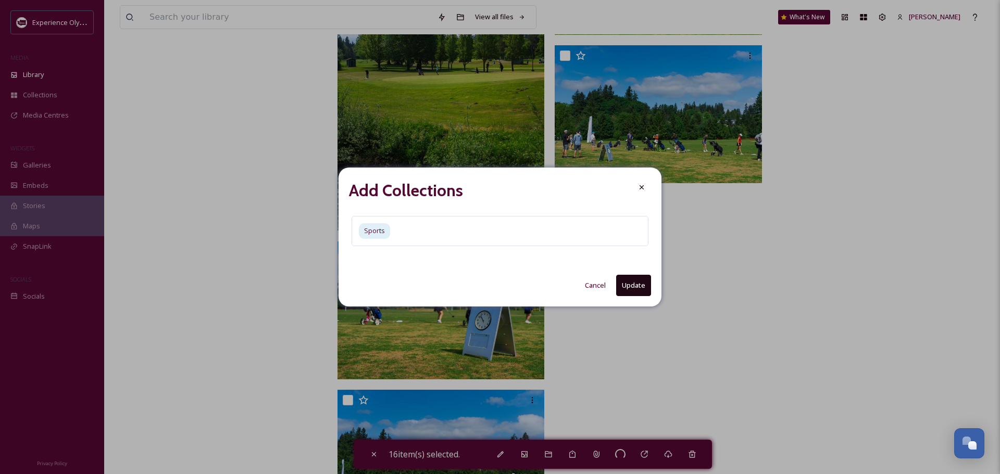
checkbox input "false"
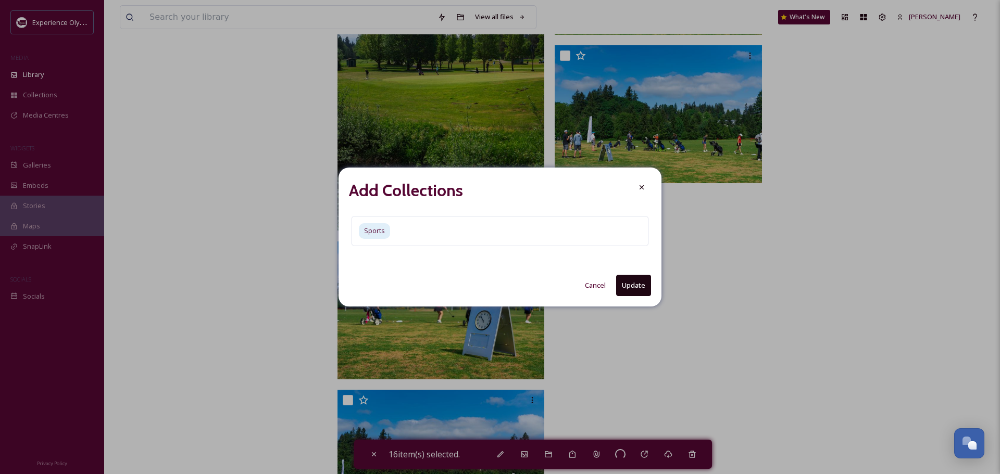
checkbox input "false"
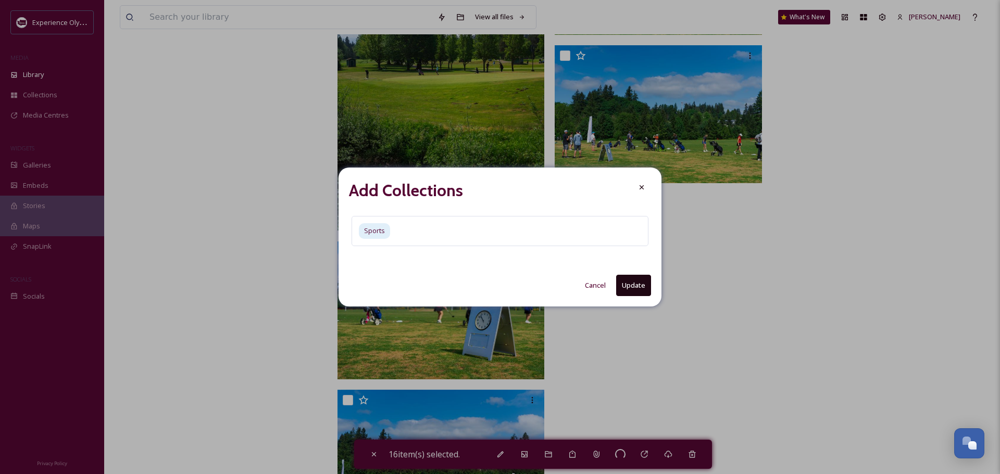
checkbox input "false"
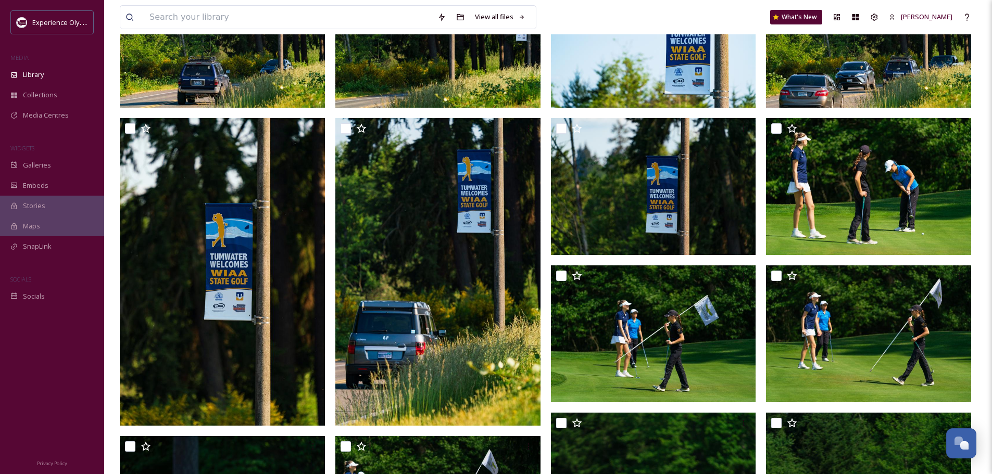
scroll to position [0, 0]
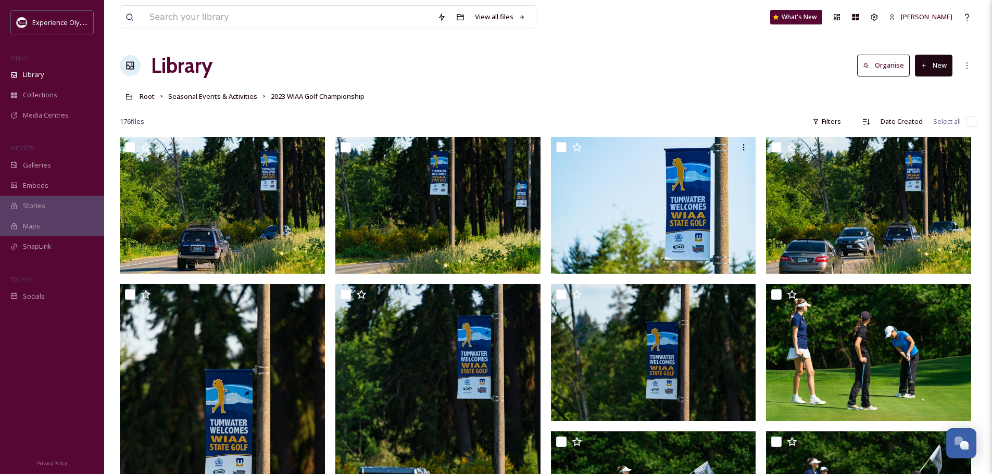
drag, startPoint x: 223, startPoint y: 99, endPoint x: 223, endPoint y: 117, distance: 17.2
click at [223, 99] on span "Seasonal Events & Activities" at bounding box center [212, 96] width 89 height 9
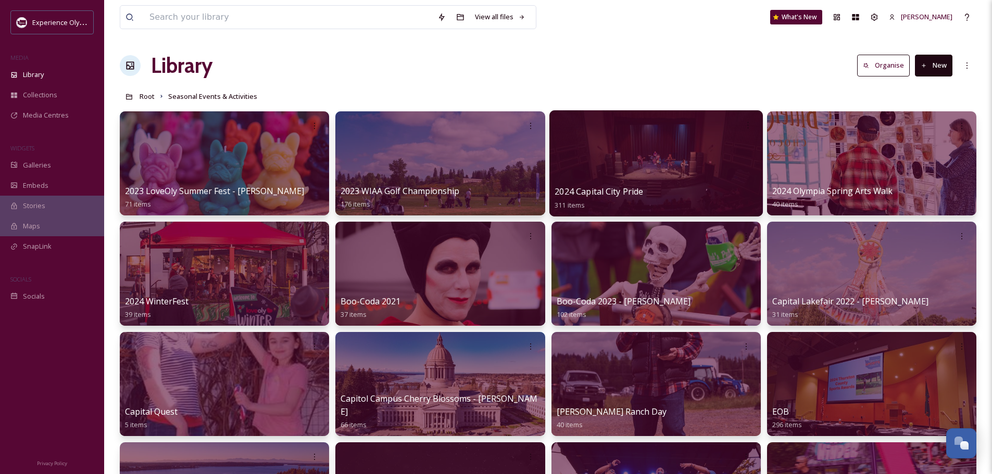
click at [623, 193] on span "2024 Capital City Pride" at bounding box center [599, 191] width 89 height 11
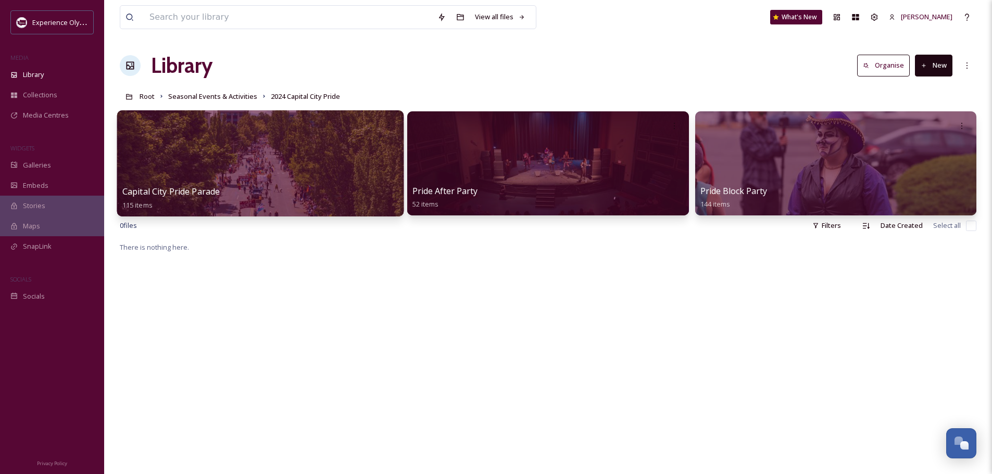
click at [167, 190] on span "Capital City Pride Parade" at bounding box center [171, 191] width 98 height 11
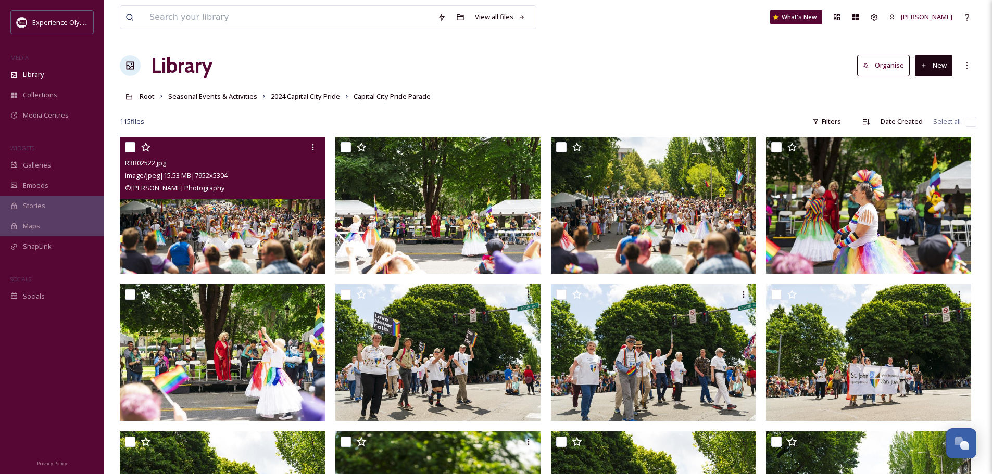
click at [130, 148] on input "checkbox" at bounding box center [130, 147] width 10 height 10
checkbox input "true"
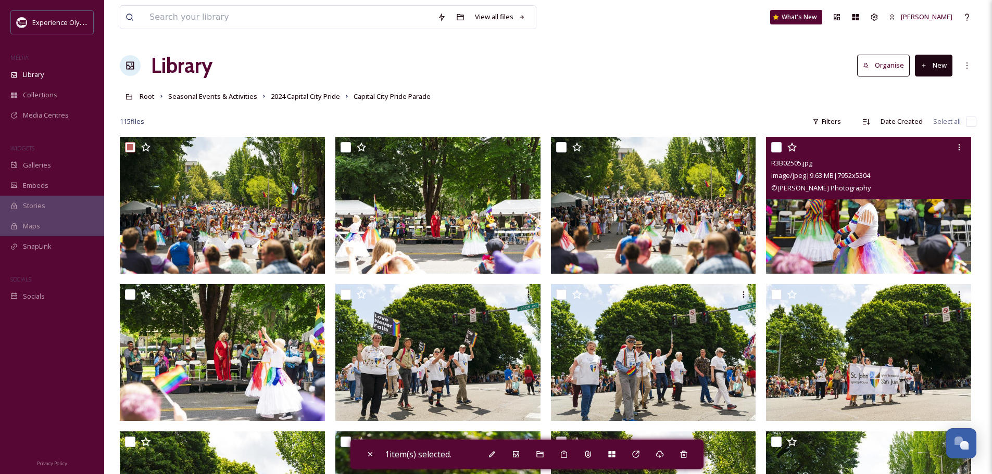
click at [776, 147] on input "checkbox" at bounding box center [776, 147] width 10 height 10
checkbox input "true"
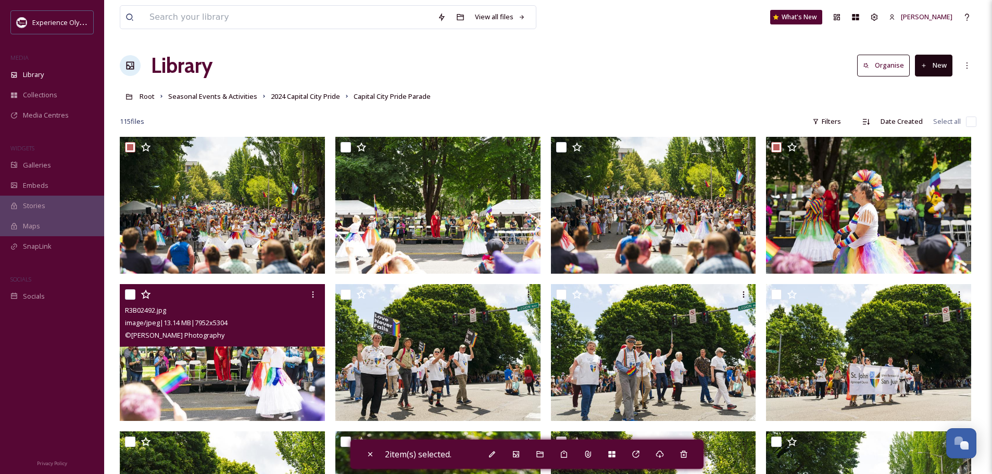
click at [130, 293] on input "checkbox" at bounding box center [130, 295] width 10 height 10
checkbox input "true"
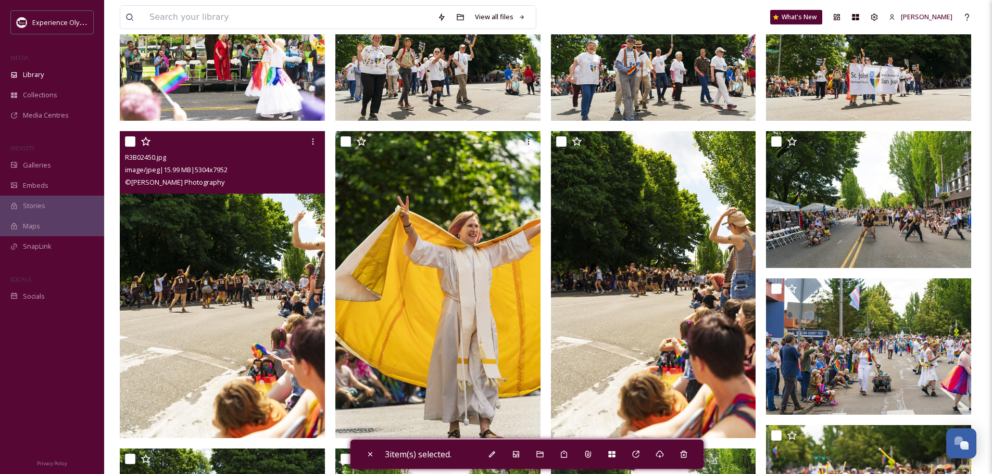
scroll to position [312, 0]
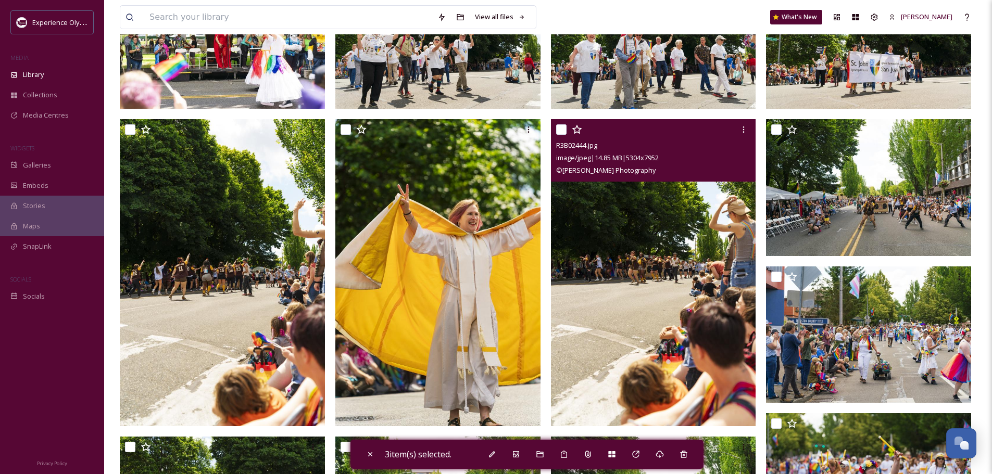
click at [565, 127] on input "checkbox" at bounding box center [561, 129] width 10 height 10
checkbox input "true"
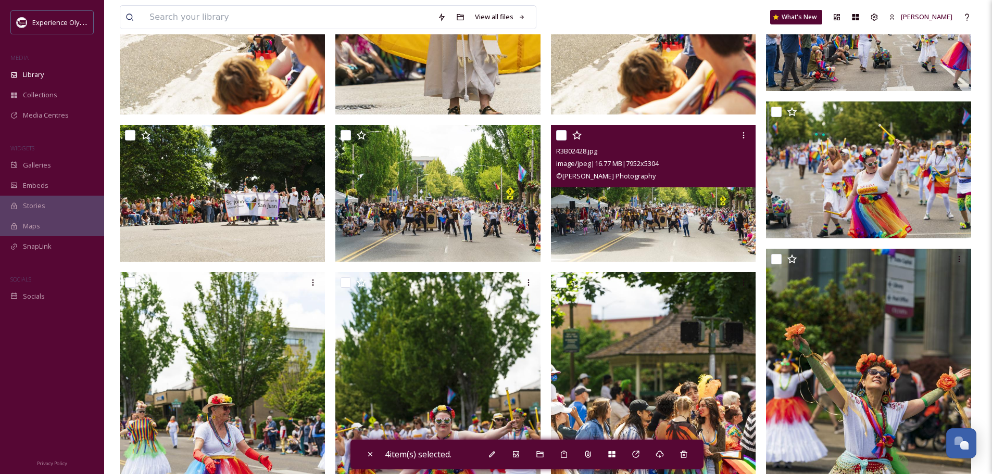
scroll to position [625, 0]
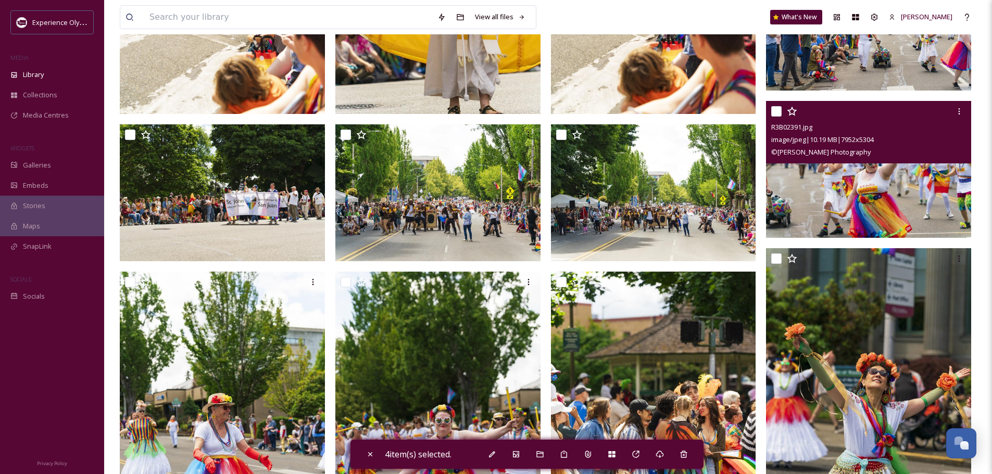
click at [780, 115] on input "checkbox" at bounding box center [776, 111] width 10 height 10
checkbox input "true"
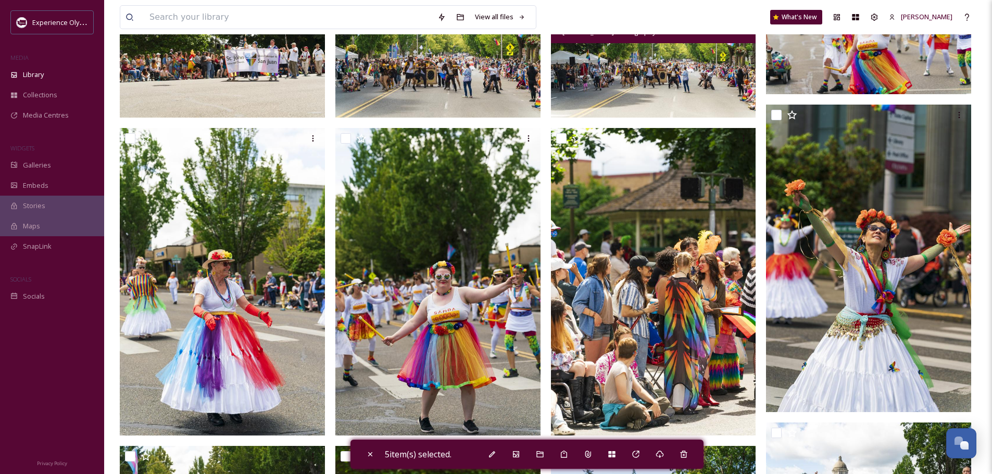
scroll to position [781, 0]
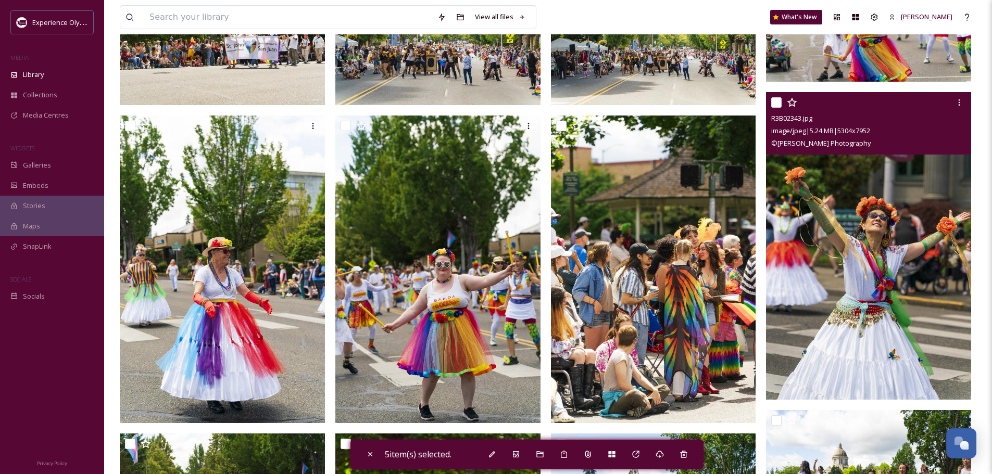
click at [775, 102] on input "checkbox" at bounding box center [776, 102] width 10 height 10
checkbox input "true"
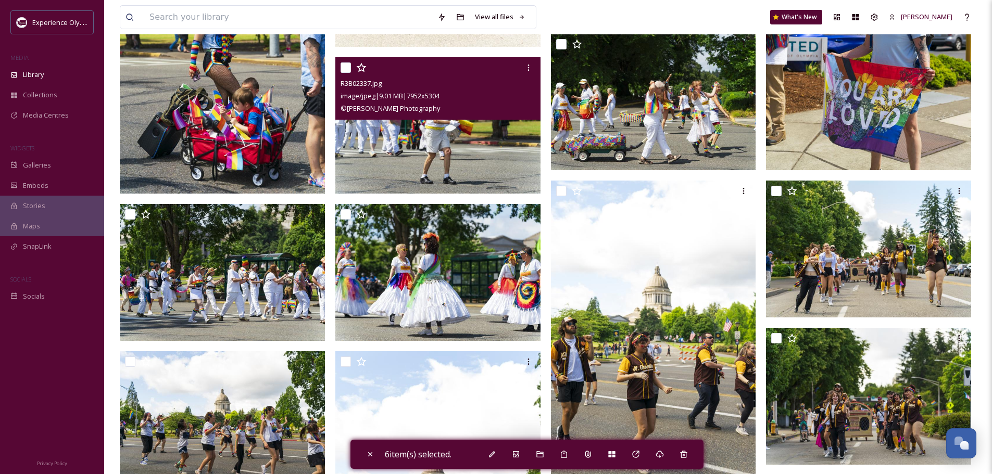
scroll to position [1510, 0]
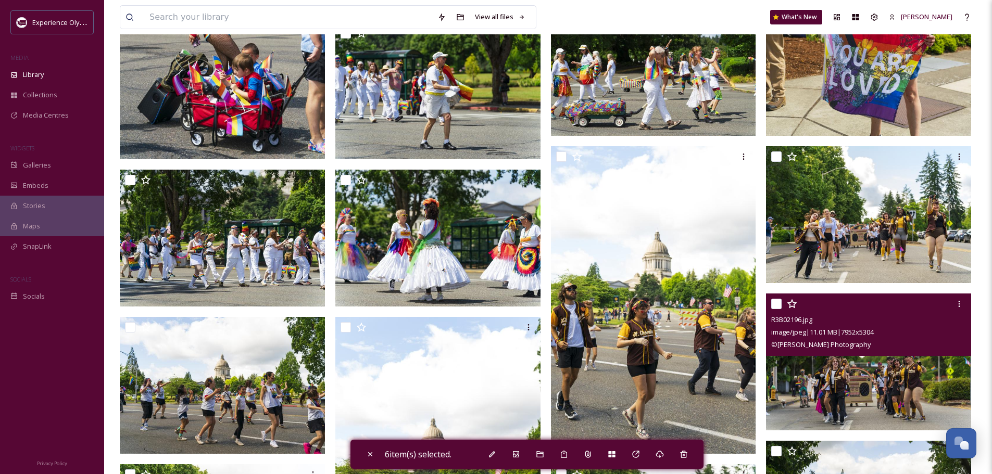
click at [775, 305] on input "checkbox" at bounding box center [776, 304] width 10 height 10
checkbox input "true"
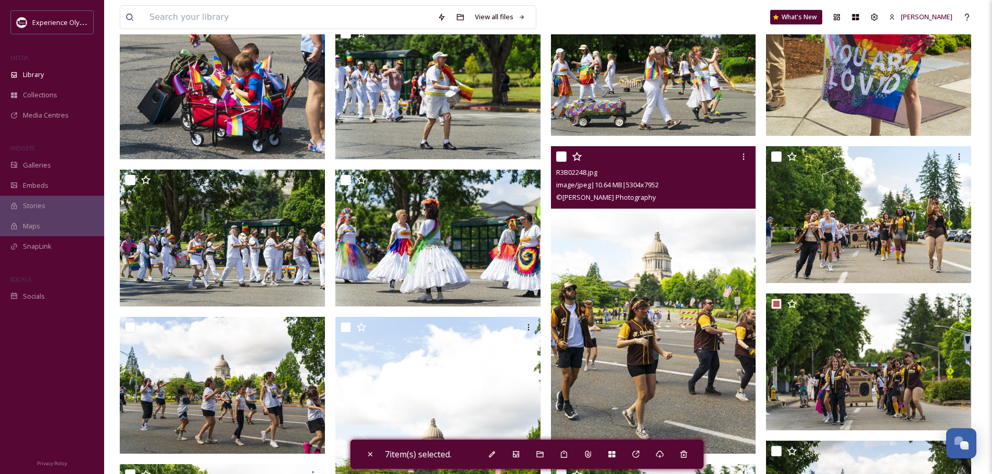
click at [561, 155] on input "checkbox" at bounding box center [561, 157] width 10 height 10
checkbox input "true"
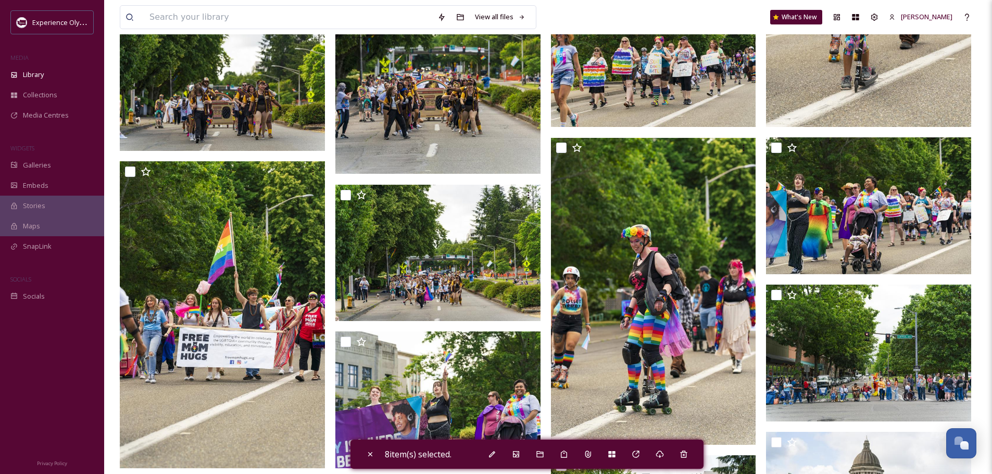
scroll to position [2291, 0]
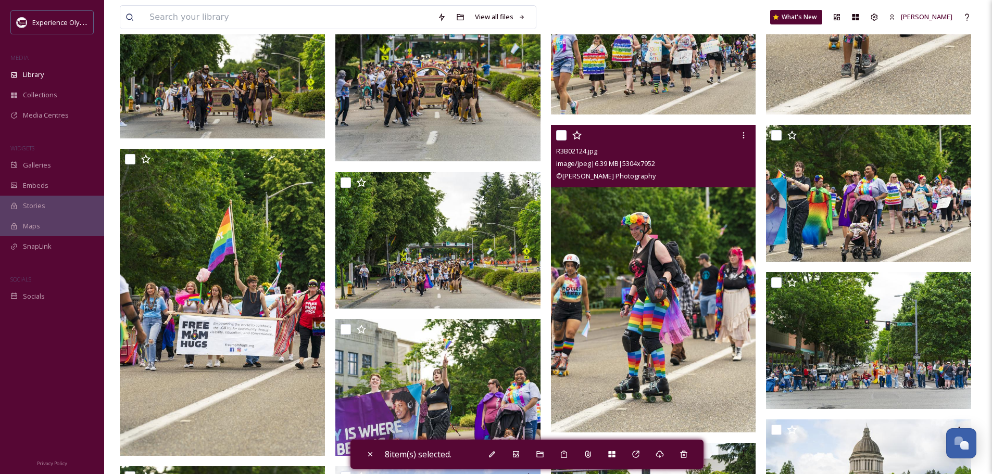
click at [563, 139] on input "checkbox" at bounding box center [561, 135] width 10 height 10
checkbox input "true"
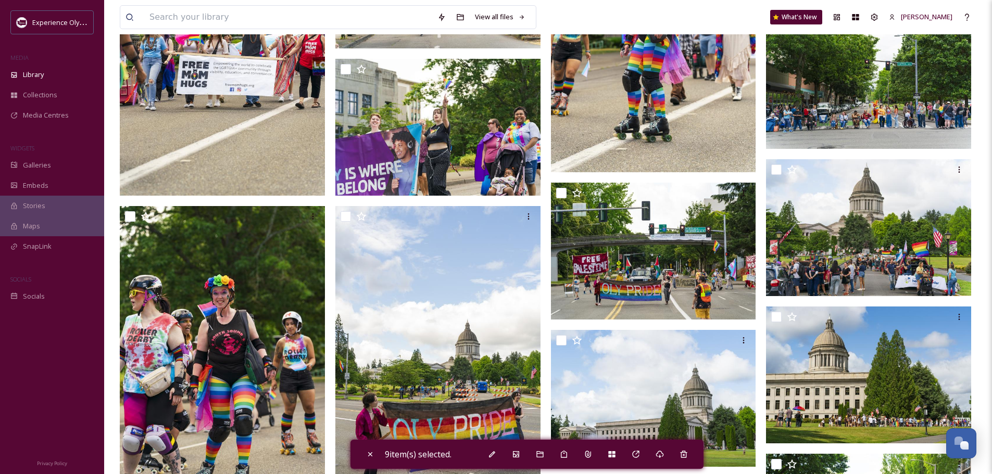
scroll to position [2604, 0]
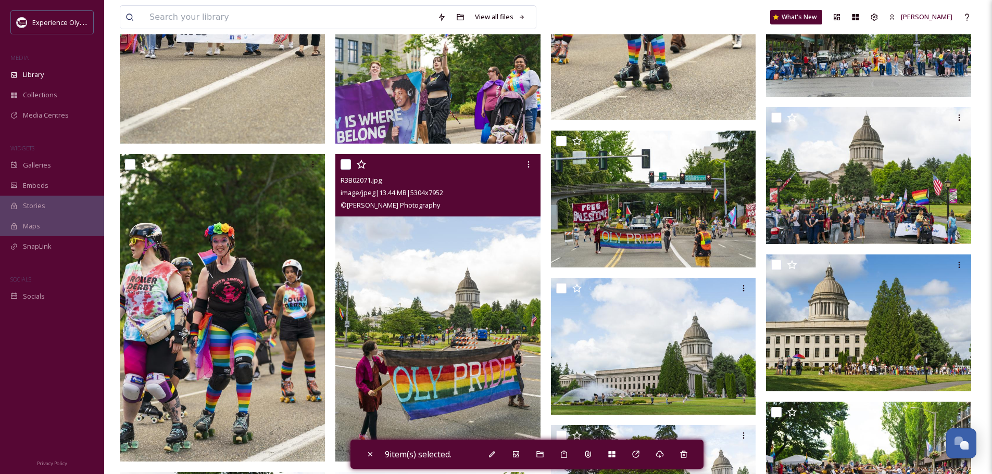
click at [348, 163] on input "checkbox" at bounding box center [346, 164] width 10 height 10
checkbox input "true"
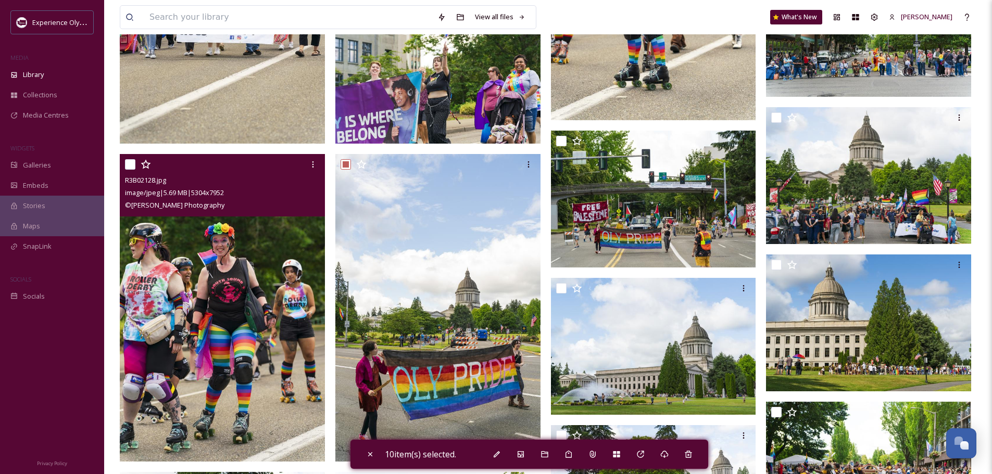
click at [132, 165] on input "checkbox" at bounding box center [130, 164] width 10 height 10
checkbox input "true"
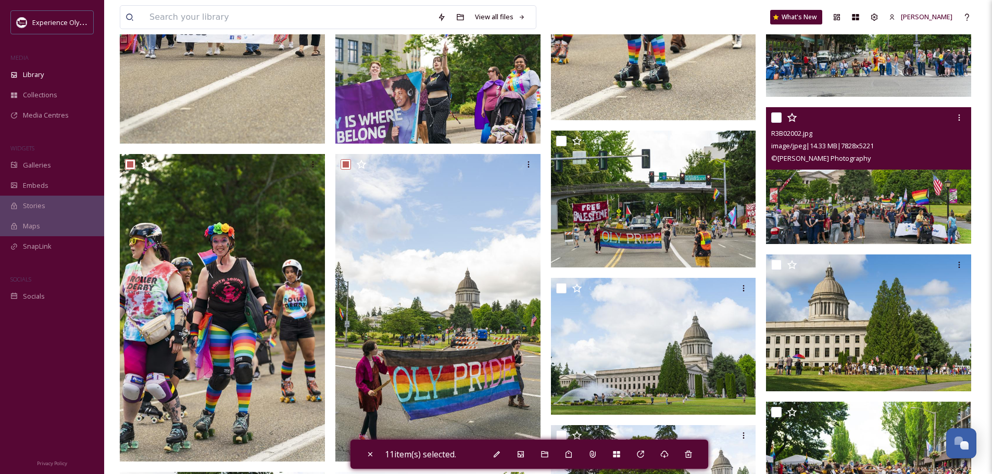
click at [779, 119] on input "checkbox" at bounding box center [776, 117] width 10 height 10
checkbox input "true"
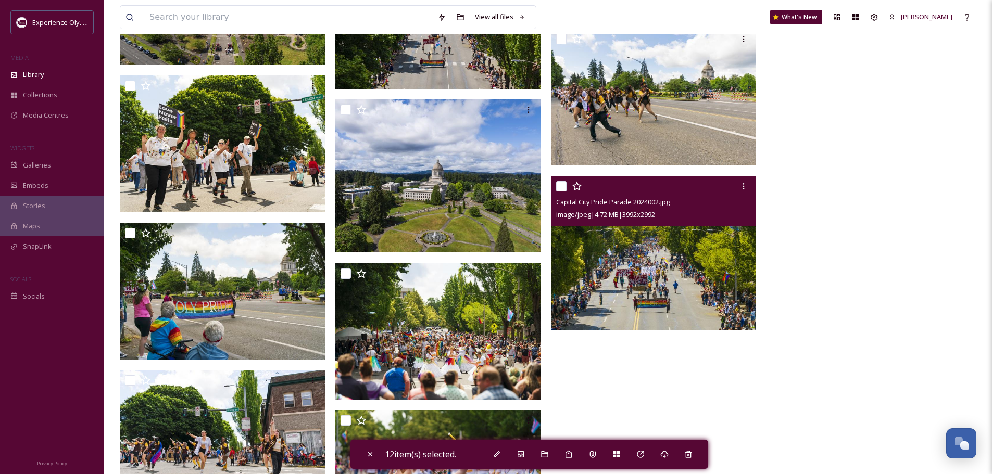
scroll to position [5156, 0]
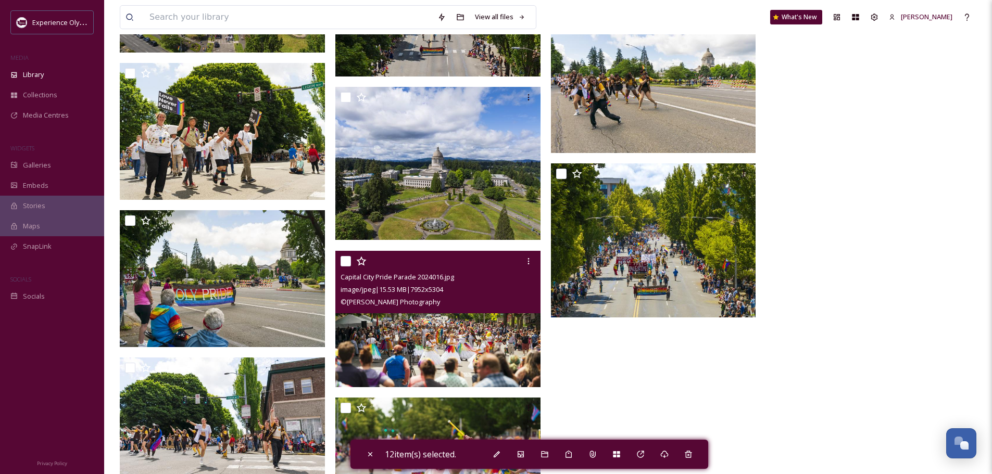
click at [347, 259] on input "checkbox" at bounding box center [346, 261] width 10 height 10
checkbox input "true"
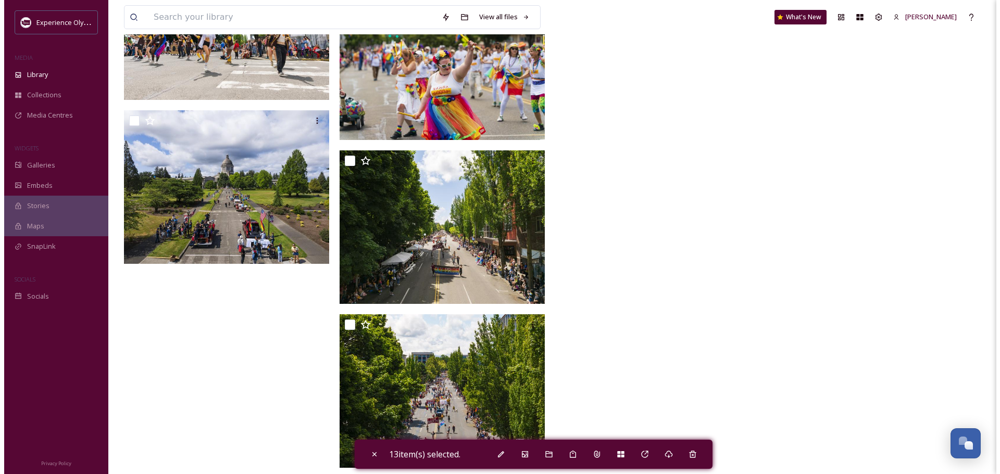
scroll to position [5562, 0]
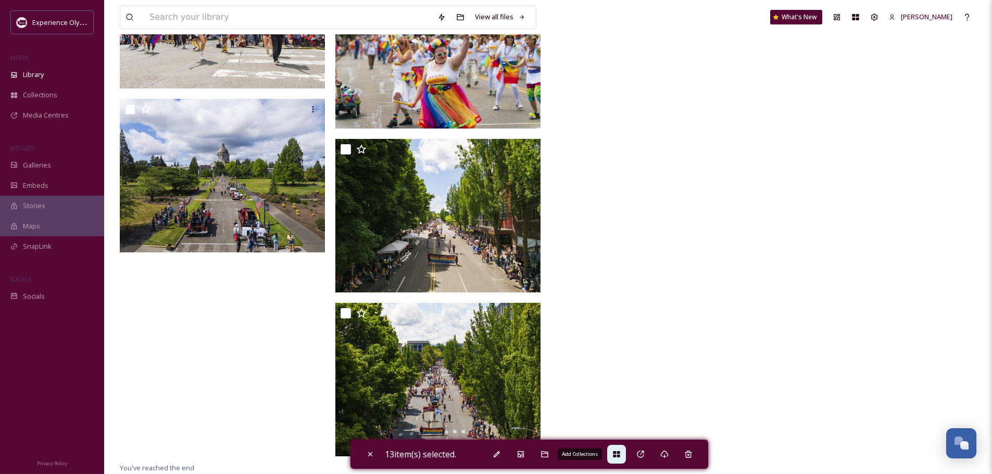
click at [613, 455] on div "Add Collections" at bounding box center [616, 454] width 19 height 19
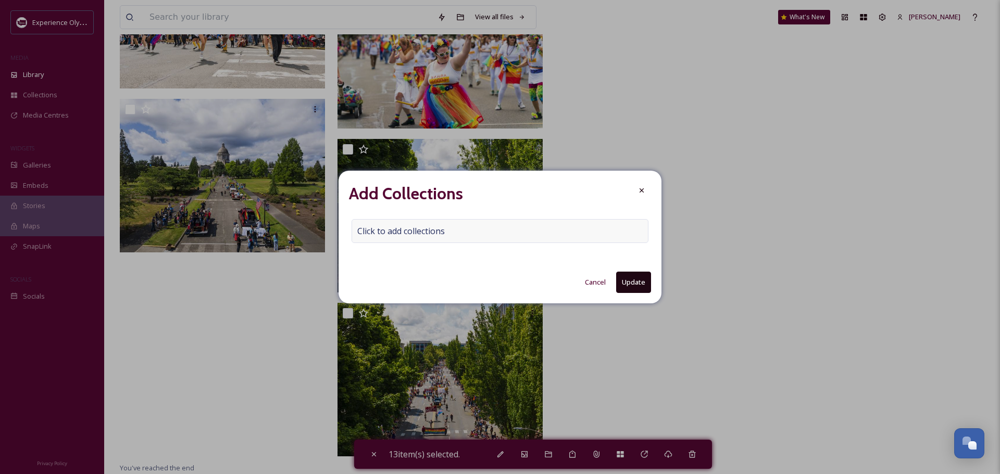
click at [364, 228] on span "Click to add collections" at bounding box center [400, 231] width 87 height 12
click at [364, 230] on input at bounding box center [409, 231] width 115 height 23
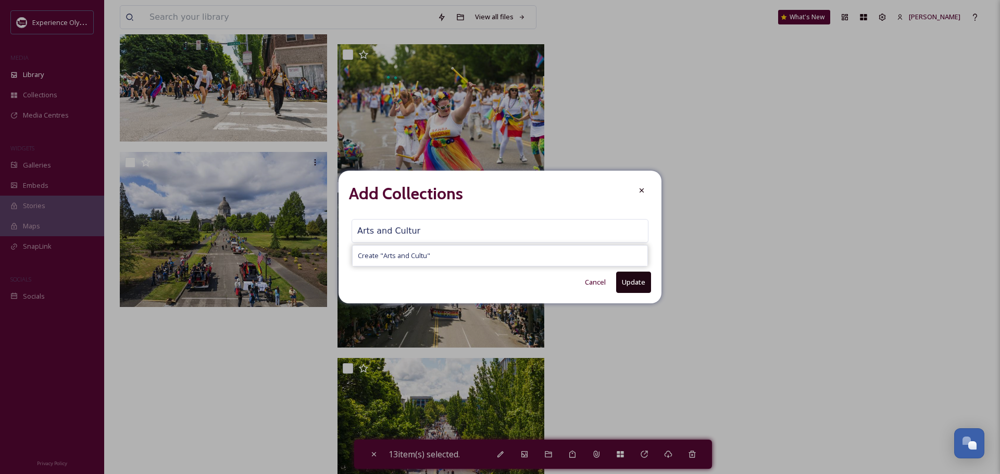
type input "Arts and Culture"
click at [625, 286] on button "Update" at bounding box center [633, 282] width 35 height 21
checkbox input "false"
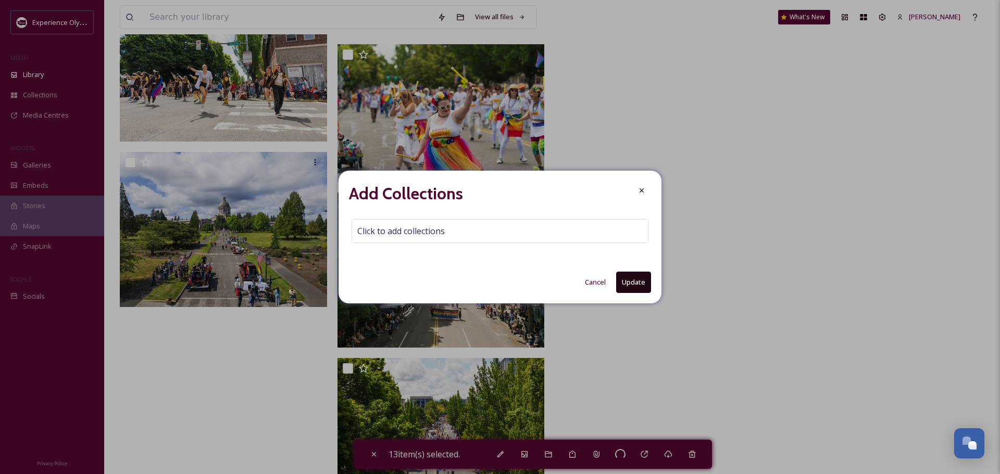
checkbox input "false"
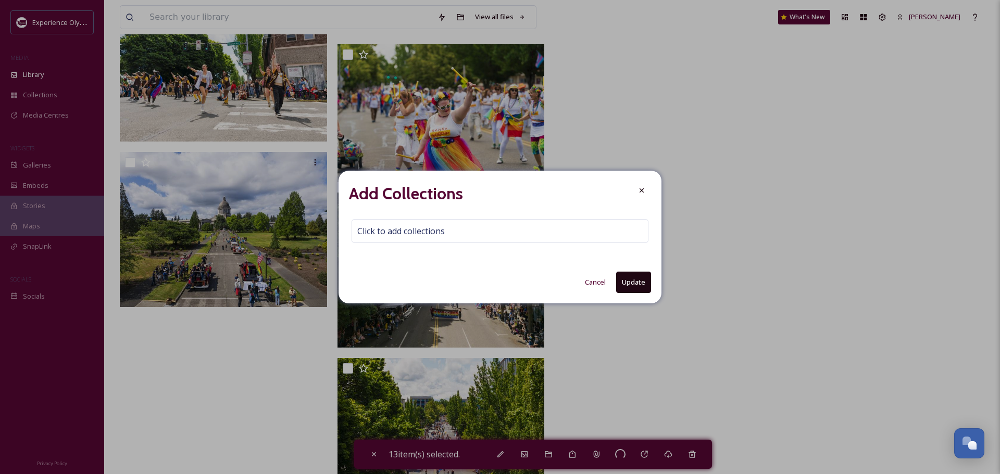
checkbox input "false"
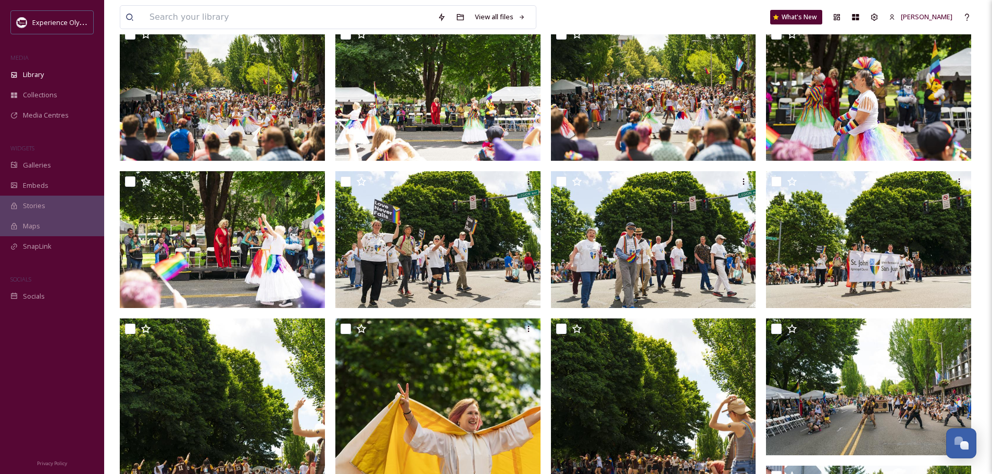
scroll to position [0, 0]
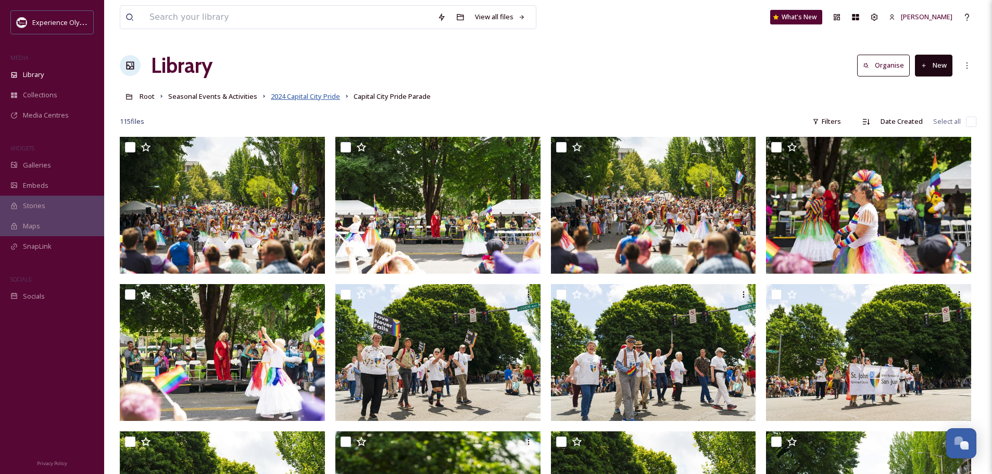
click at [291, 98] on span "2024 Capital City Pride" at bounding box center [305, 96] width 69 height 9
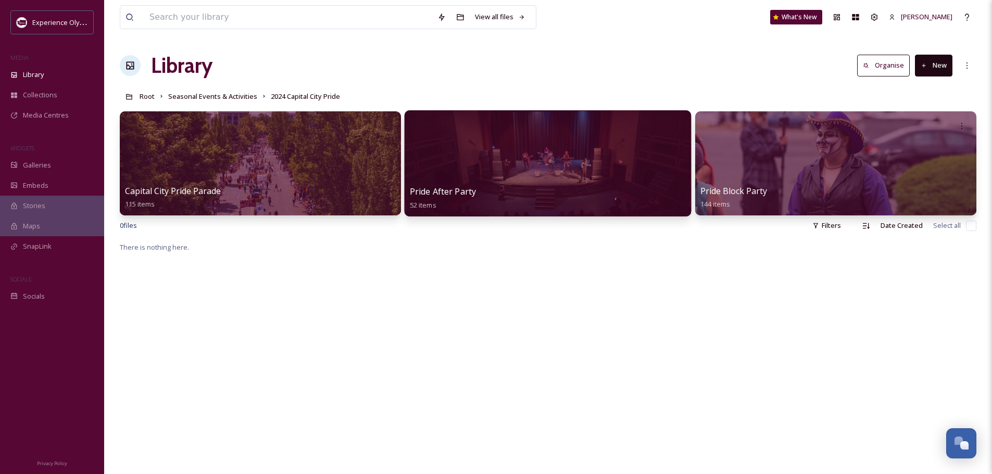
click at [435, 187] on span "Pride After Party" at bounding box center [443, 191] width 67 height 11
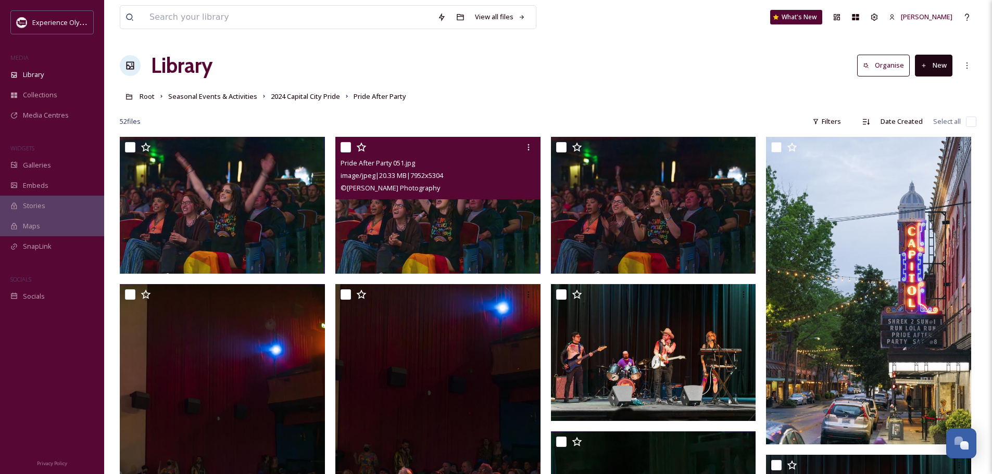
click at [344, 144] on input "checkbox" at bounding box center [346, 147] width 10 height 10
checkbox input "true"
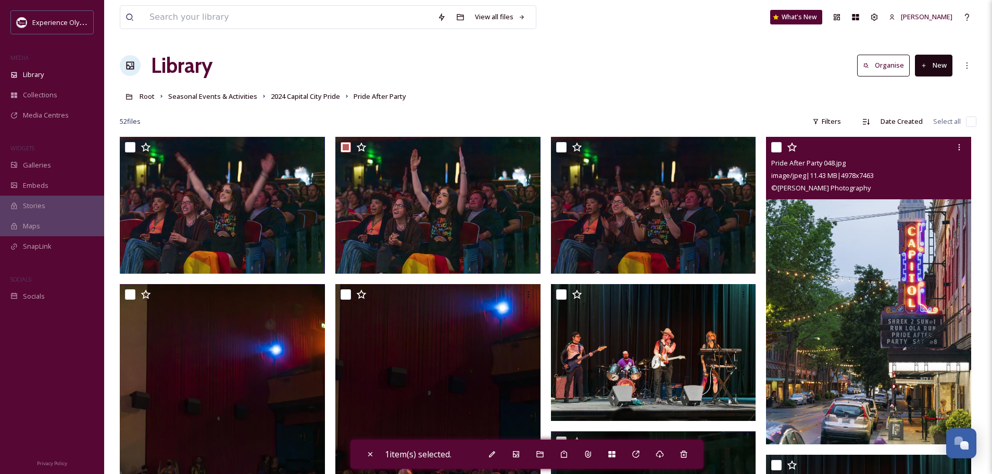
click at [773, 145] on input "checkbox" at bounding box center [776, 147] width 10 height 10
checkbox input "true"
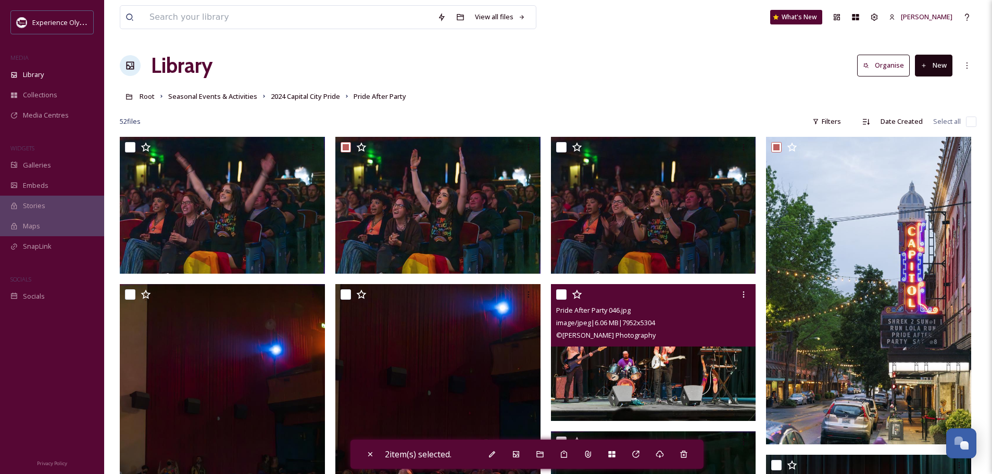
click at [564, 293] on input "checkbox" at bounding box center [561, 295] width 10 height 10
checkbox input "true"
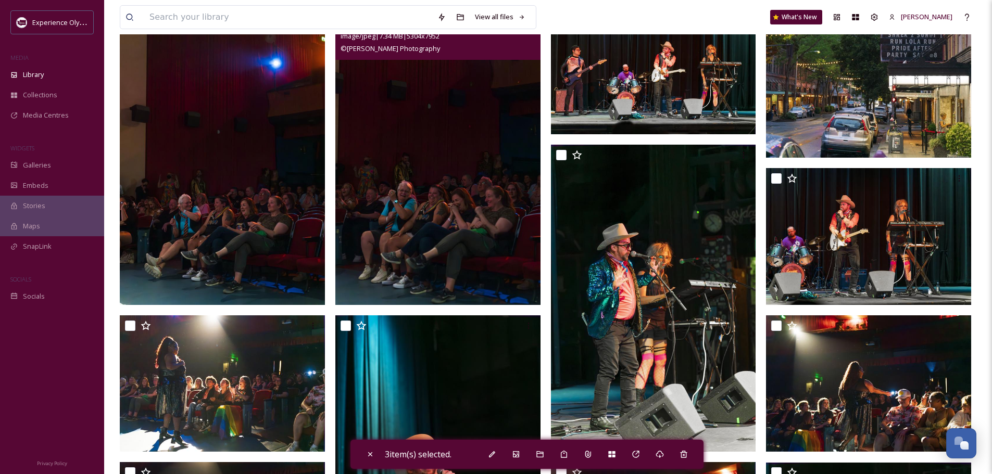
scroll to position [312, 0]
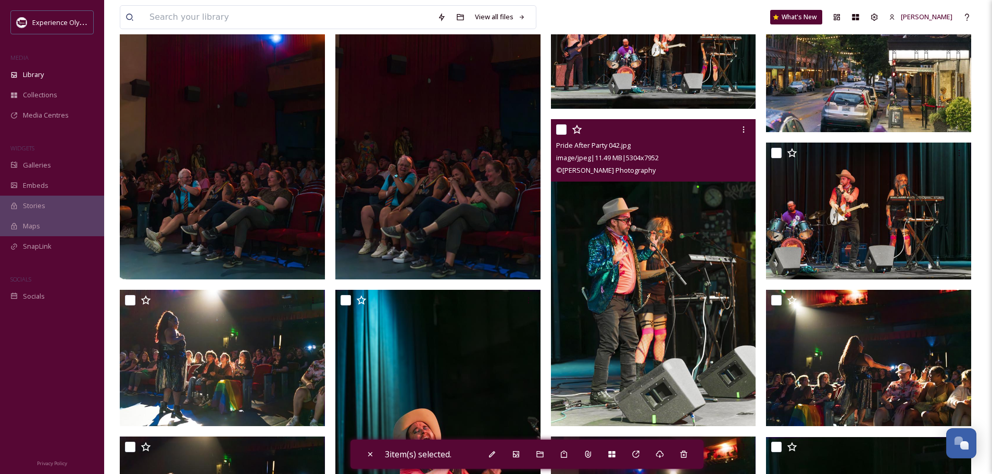
click at [564, 132] on input "checkbox" at bounding box center [561, 129] width 10 height 10
checkbox input "true"
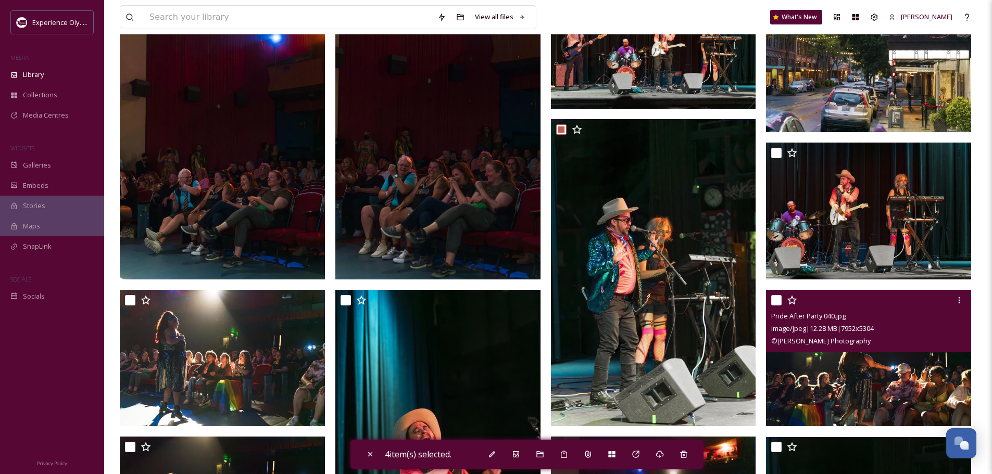
click at [780, 293] on div at bounding box center [869, 300] width 197 height 19
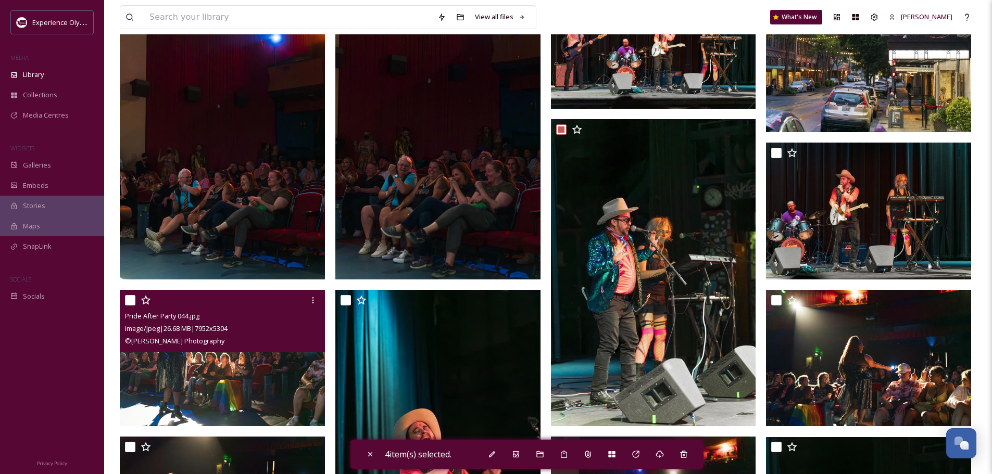
click at [128, 298] on input "checkbox" at bounding box center [130, 300] width 10 height 10
checkbox input "true"
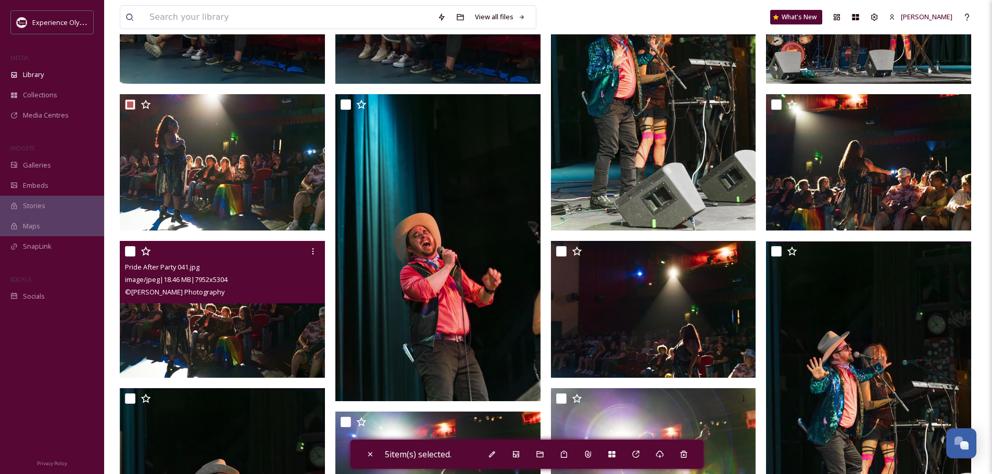
scroll to position [521, 0]
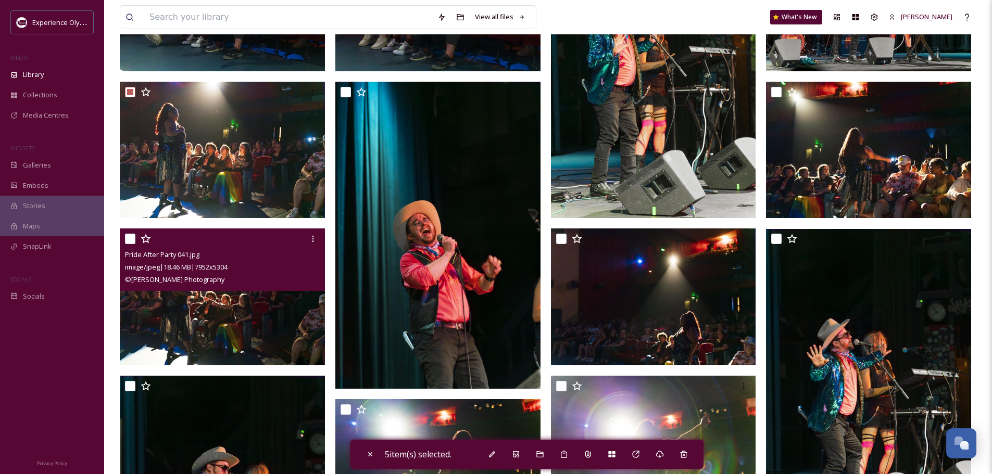
click at [127, 239] on input "checkbox" at bounding box center [130, 239] width 10 height 10
checkbox input "true"
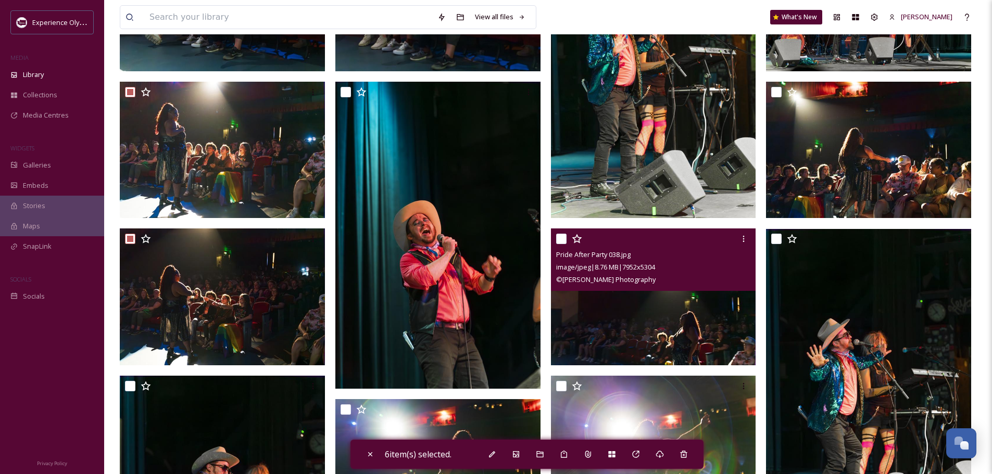
click at [557, 235] on input "checkbox" at bounding box center [561, 239] width 10 height 10
checkbox input "true"
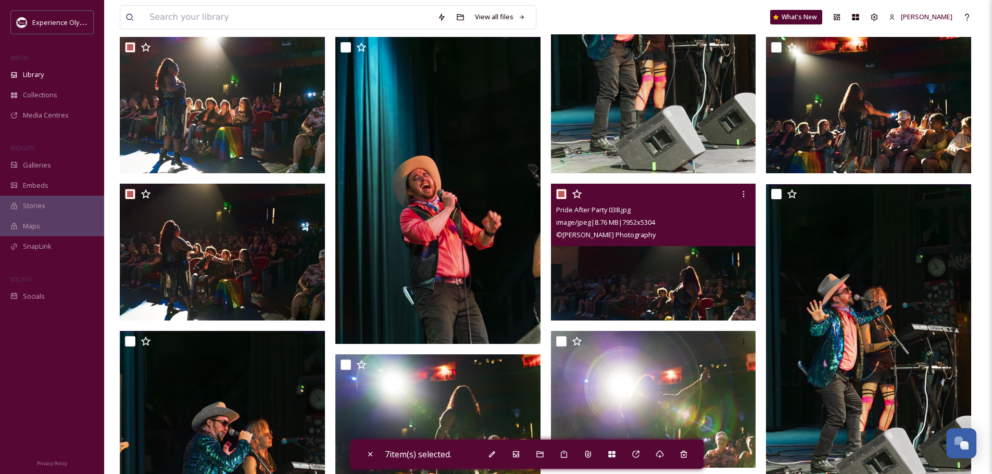
scroll to position [677, 0]
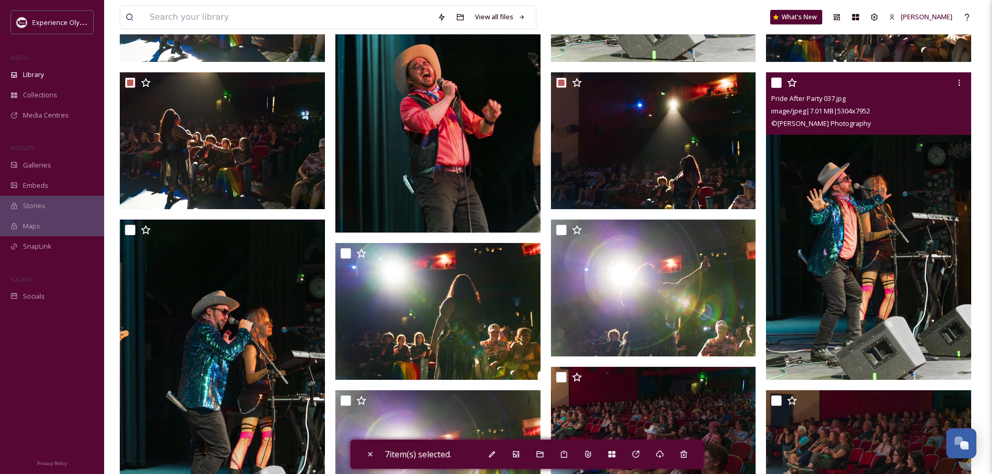
click at [778, 81] on input "checkbox" at bounding box center [776, 83] width 10 height 10
checkbox input "true"
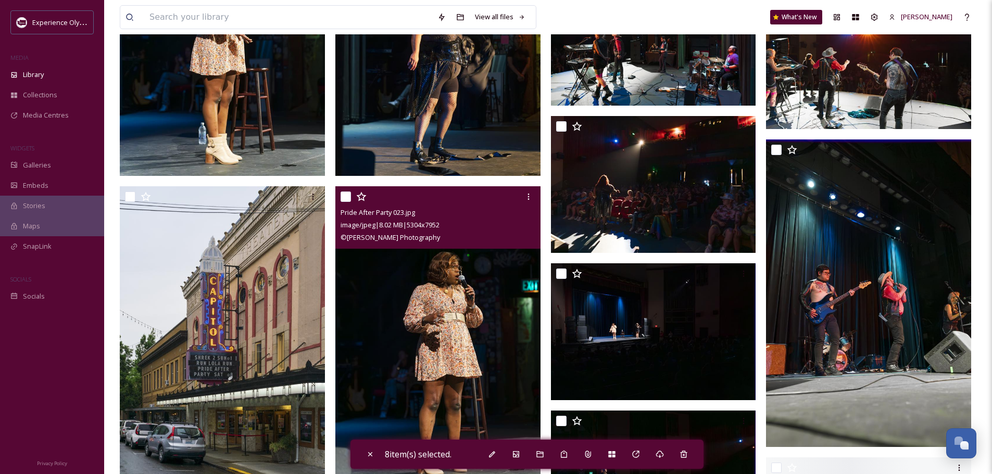
scroll to position [1667, 0]
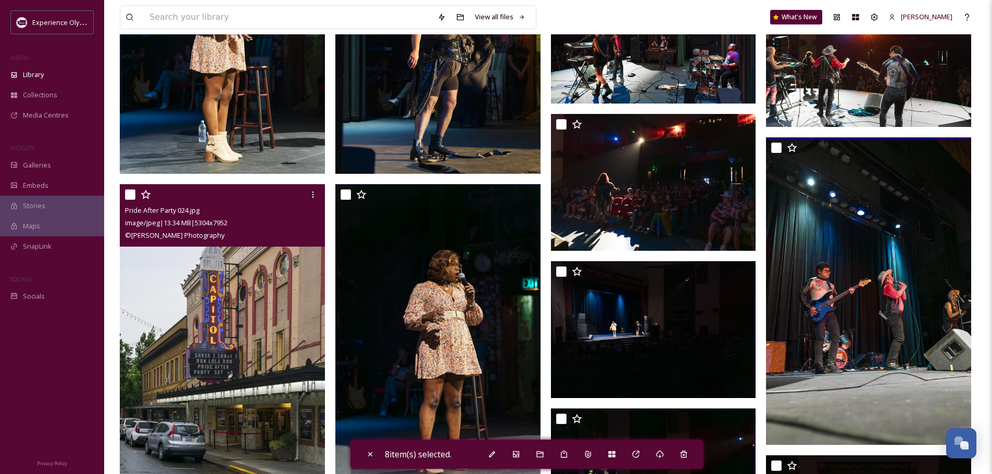
click at [136, 196] on div at bounding box center [223, 194] width 197 height 19
click at [129, 192] on input "checkbox" at bounding box center [130, 195] width 10 height 10
checkbox input "true"
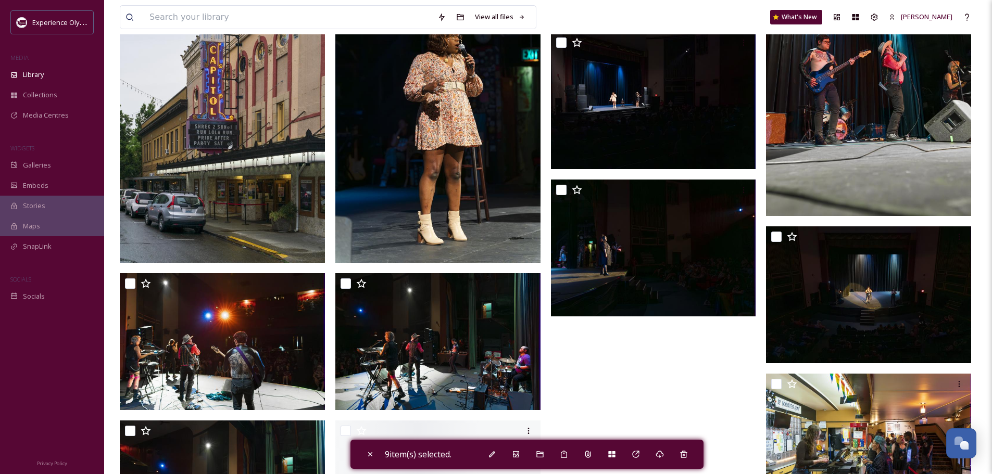
scroll to position [1927, 0]
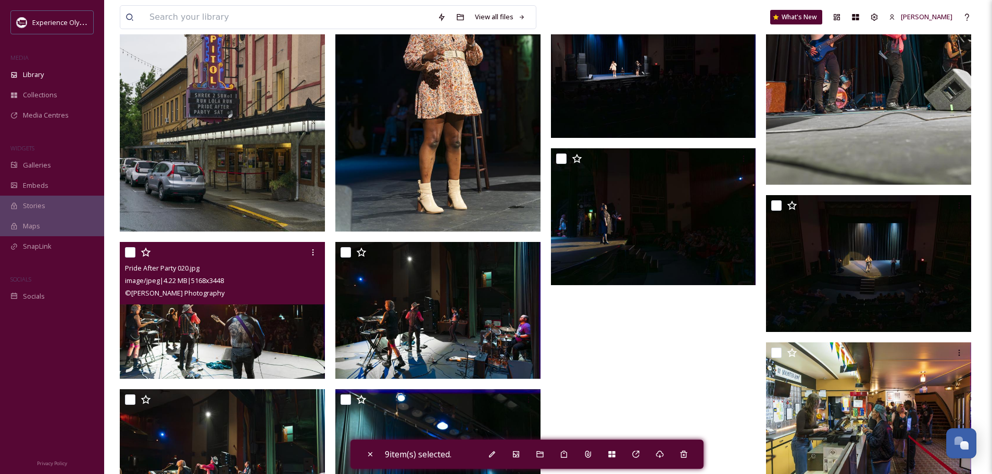
click at [126, 251] on input "checkbox" at bounding box center [130, 252] width 10 height 10
checkbox input "true"
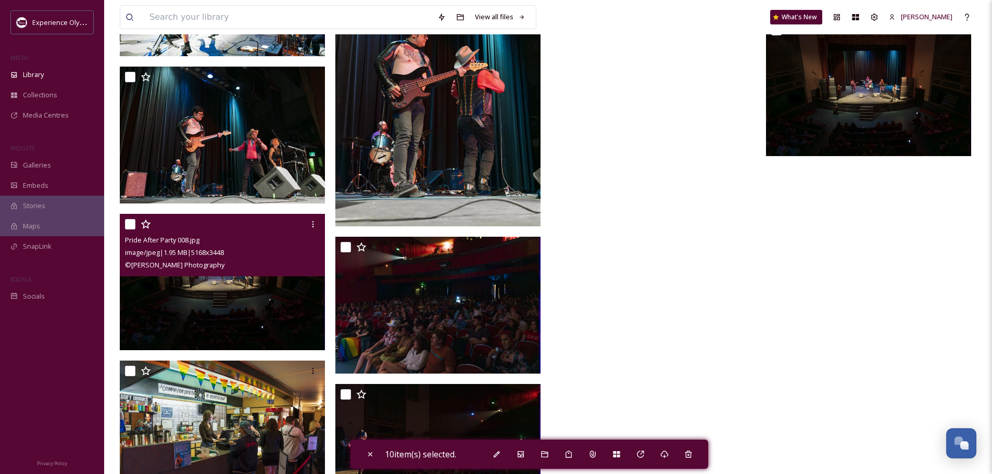
scroll to position [2448, 0]
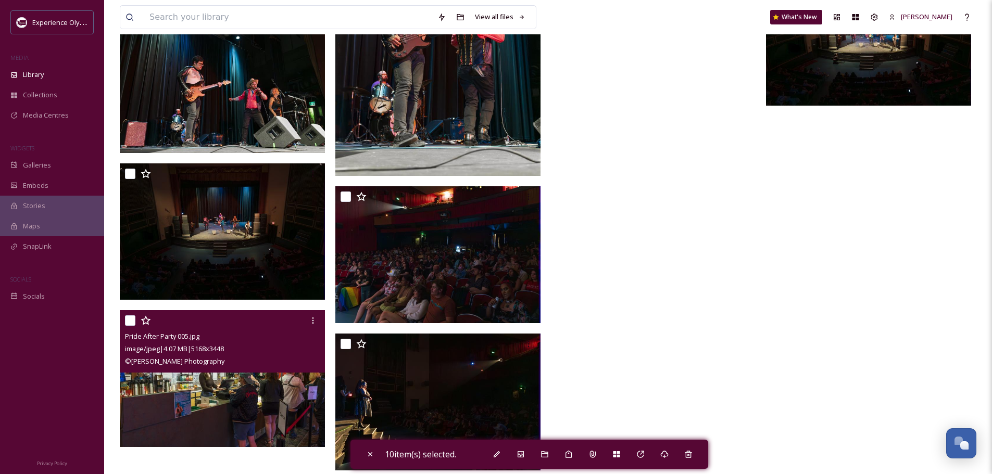
click at [130, 318] on input "checkbox" at bounding box center [130, 321] width 10 height 10
checkbox input "true"
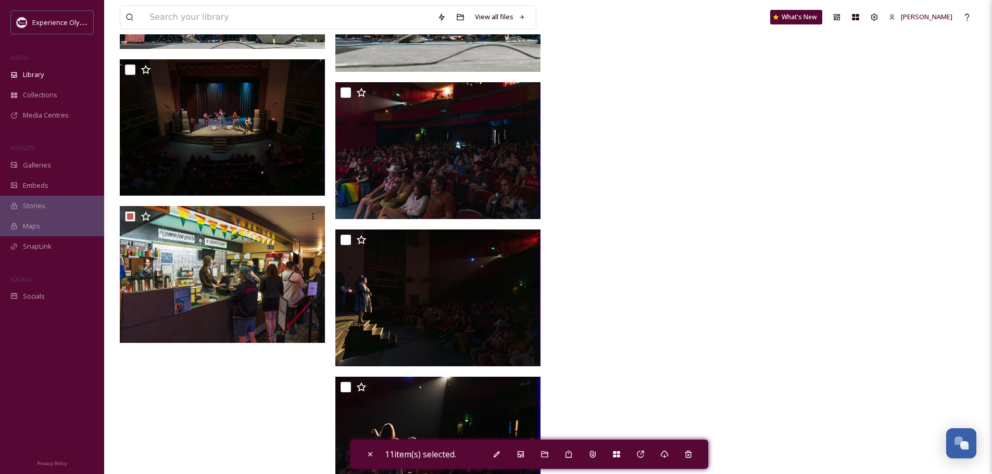
scroll to position [2609, 0]
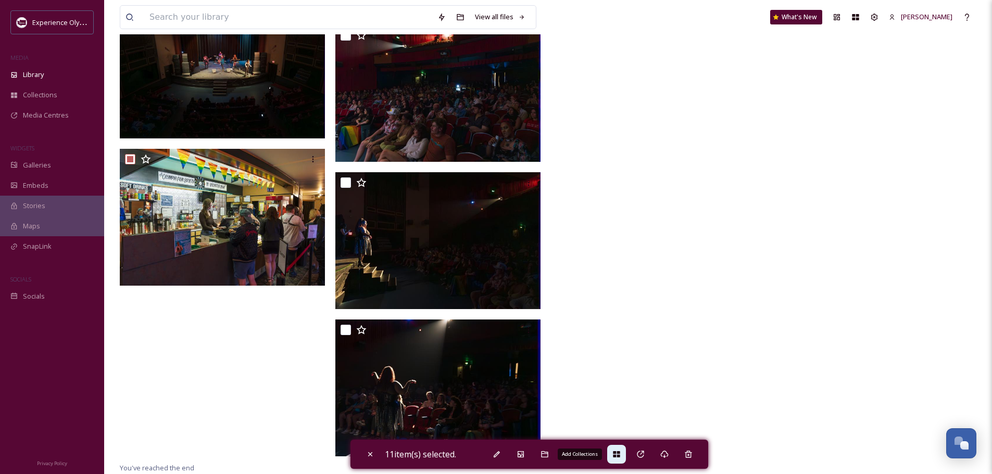
click at [621, 456] on icon at bounding box center [616, 454] width 8 height 8
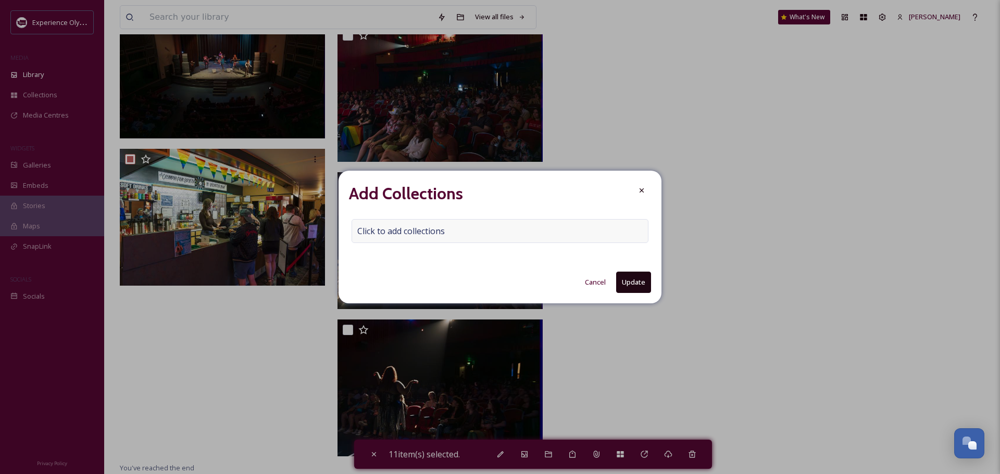
click at [367, 231] on span "Click to add collections" at bounding box center [400, 231] width 87 height 12
click at [367, 231] on input at bounding box center [409, 231] width 115 height 23
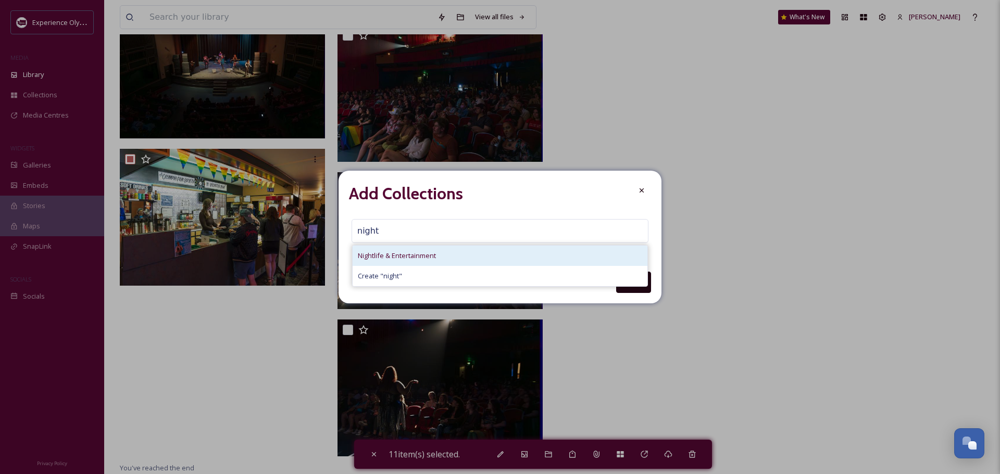
type input "night"
click at [401, 252] on span "Nightlife & Entertainment" at bounding box center [397, 256] width 78 height 10
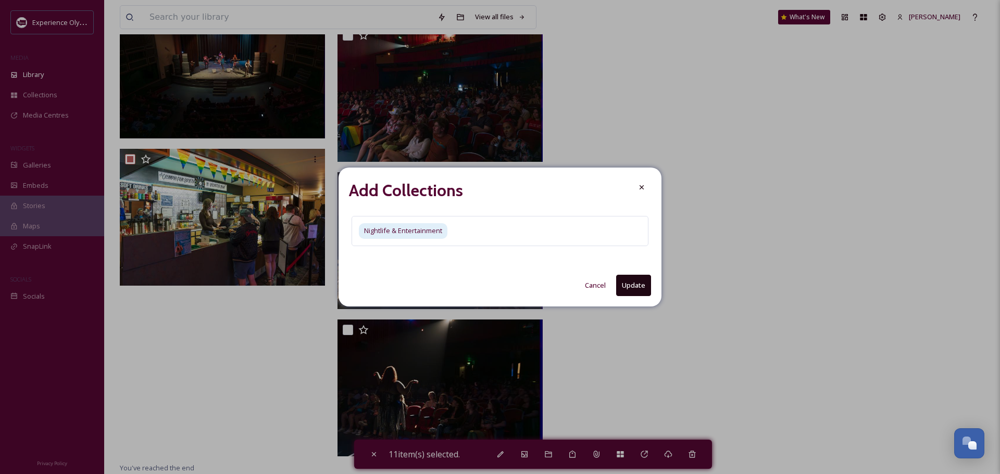
click at [641, 280] on button "Update" at bounding box center [633, 285] width 35 height 21
checkbox input "false"
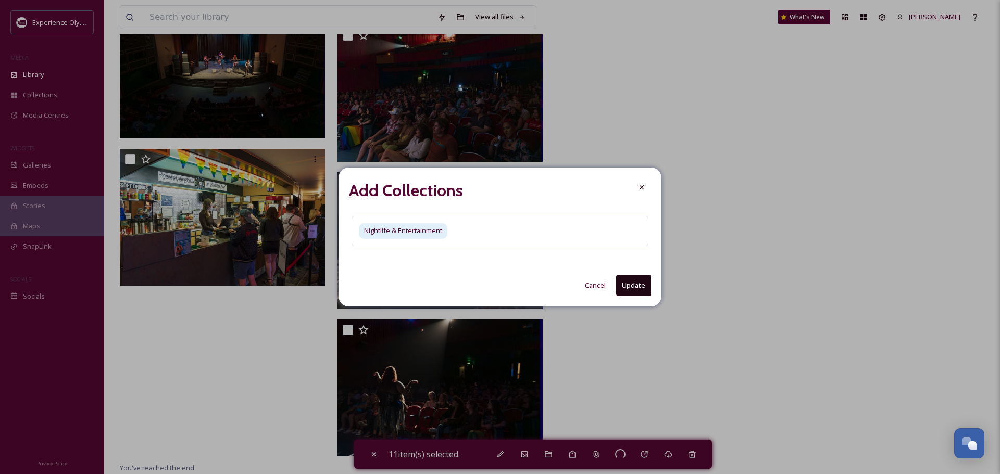
checkbox input "false"
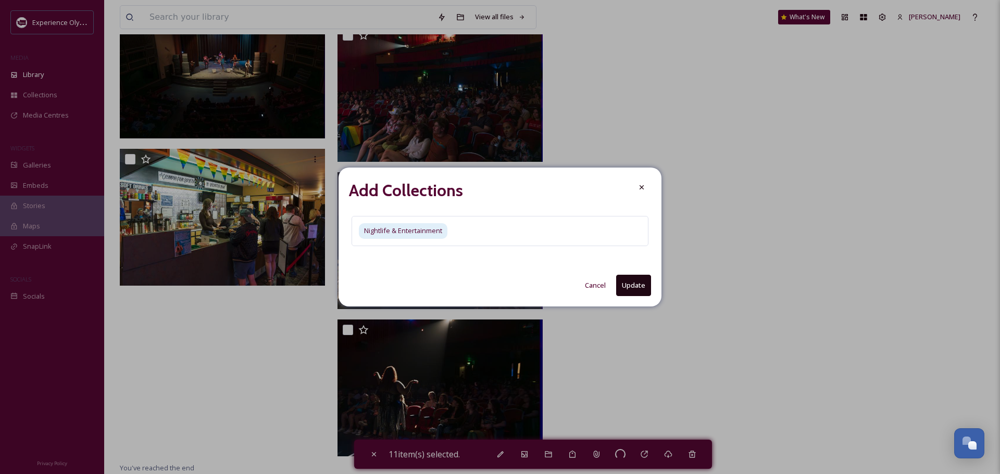
checkbox input "false"
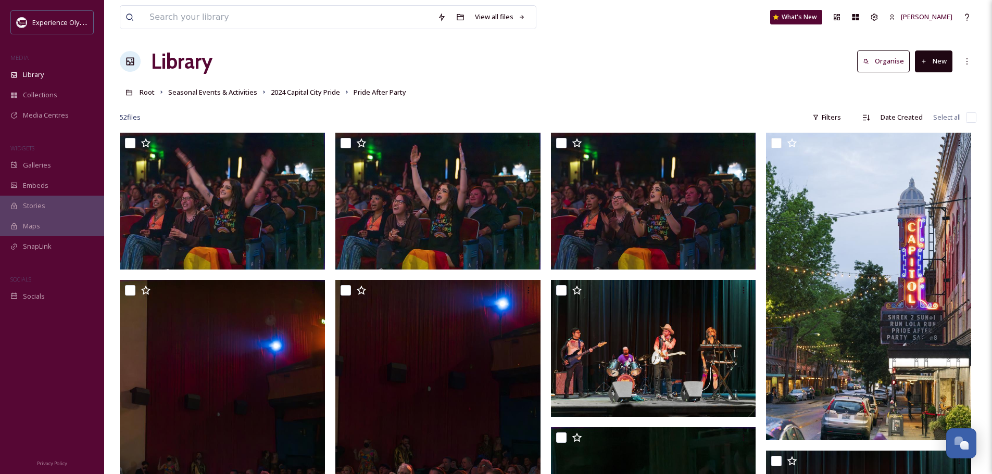
scroll to position [0, 0]
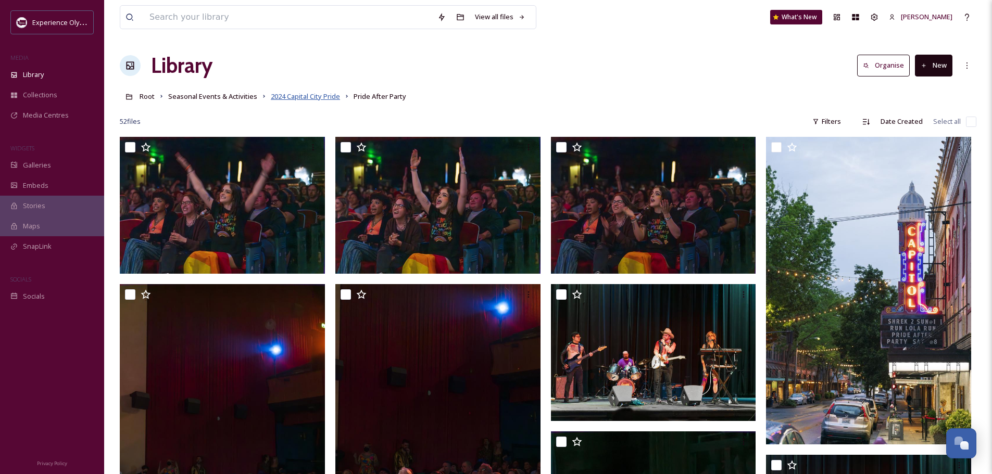
click at [302, 96] on span "2024 Capital City Pride" at bounding box center [305, 96] width 69 height 9
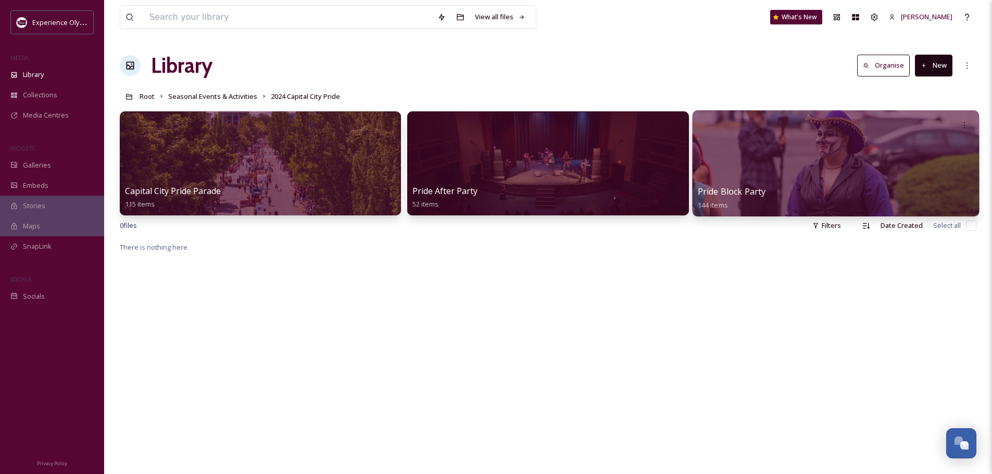
click at [737, 192] on span "Pride Block Party" at bounding box center [731, 191] width 68 height 11
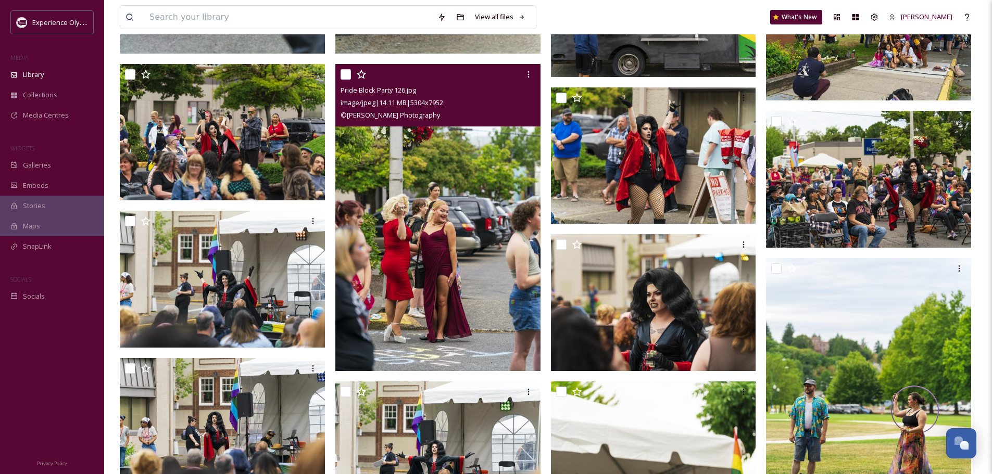
scroll to position [3177, 0]
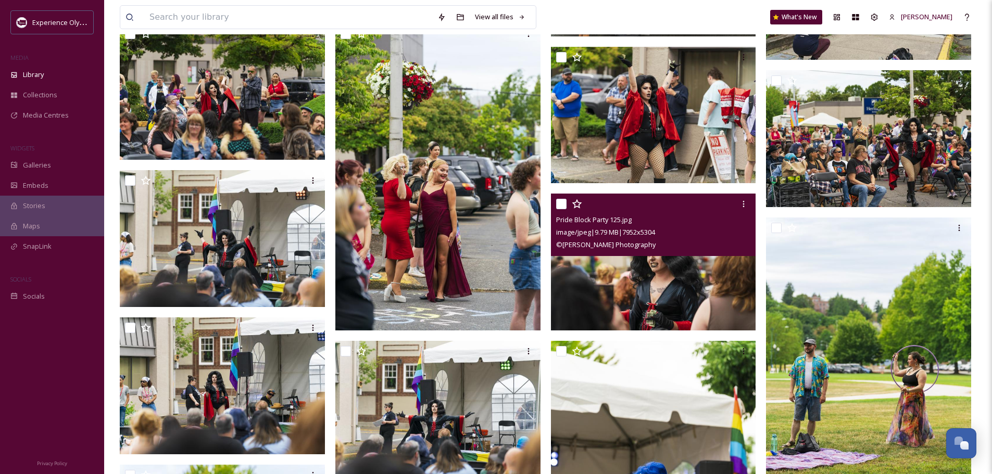
click at [558, 200] on input "checkbox" at bounding box center [561, 204] width 10 height 10
checkbox input "true"
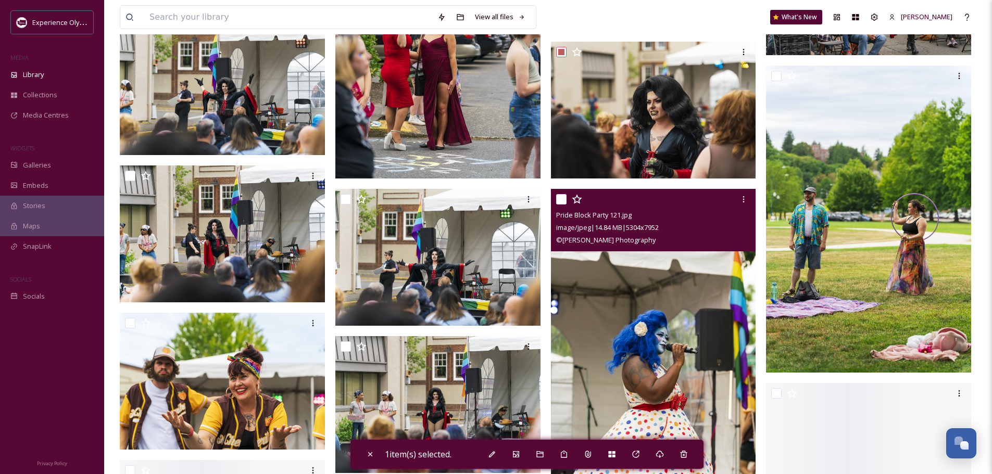
scroll to position [3333, 0]
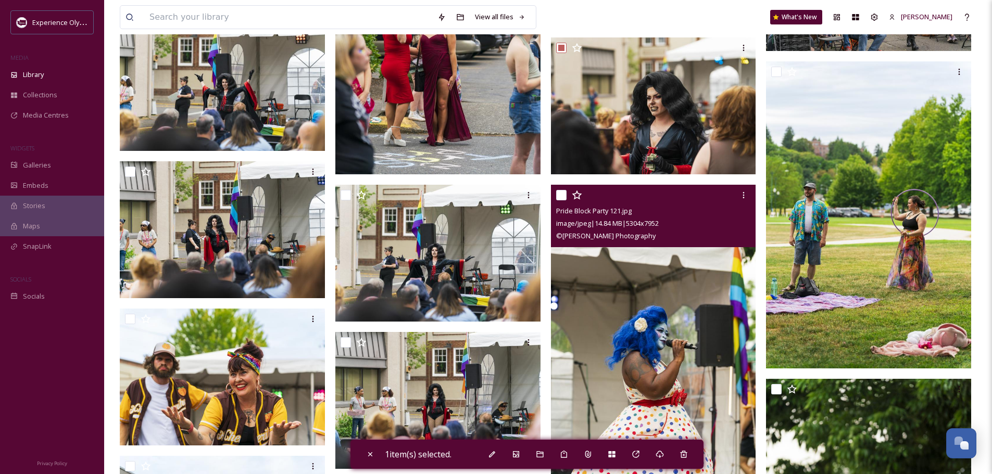
click at [562, 195] on input "checkbox" at bounding box center [561, 195] width 10 height 10
checkbox input "true"
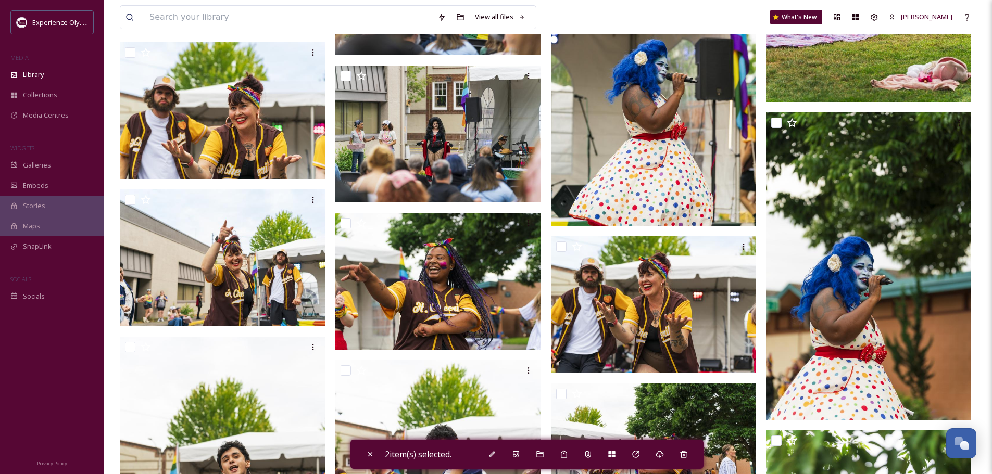
scroll to position [3645, 0]
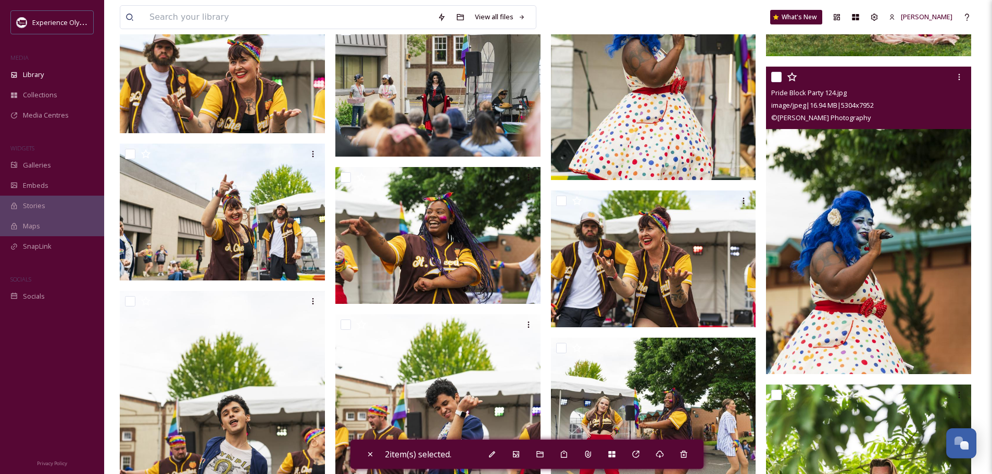
click at [777, 74] on input "checkbox" at bounding box center [776, 77] width 10 height 10
checkbox input "true"
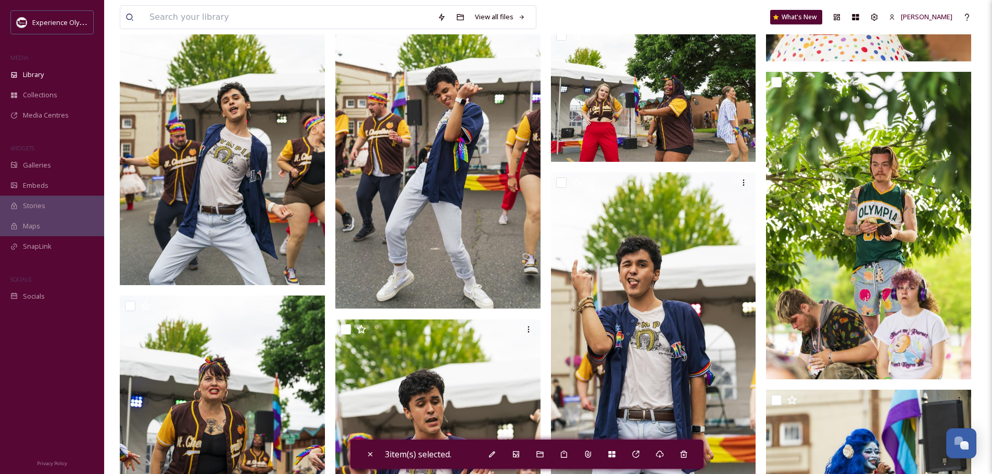
scroll to position [3958, 0]
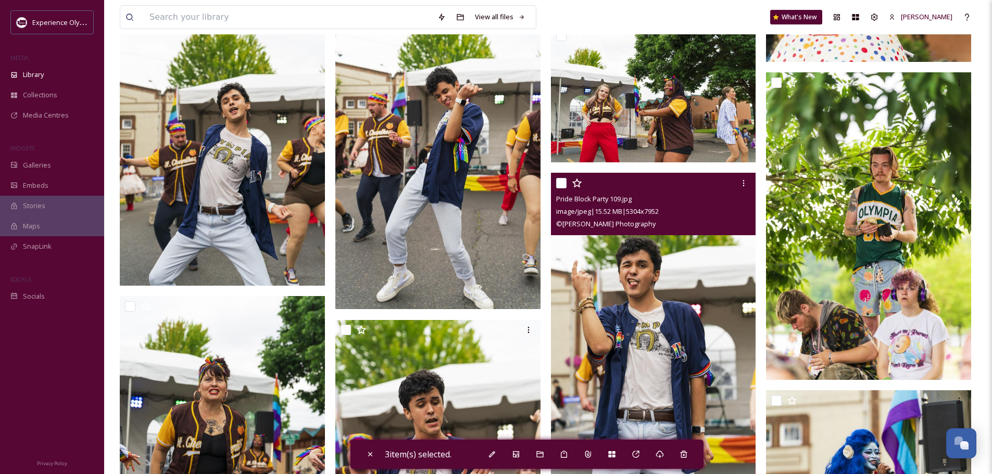
click at [563, 180] on input "checkbox" at bounding box center [561, 183] width 10 height 10
checkbox input "true"
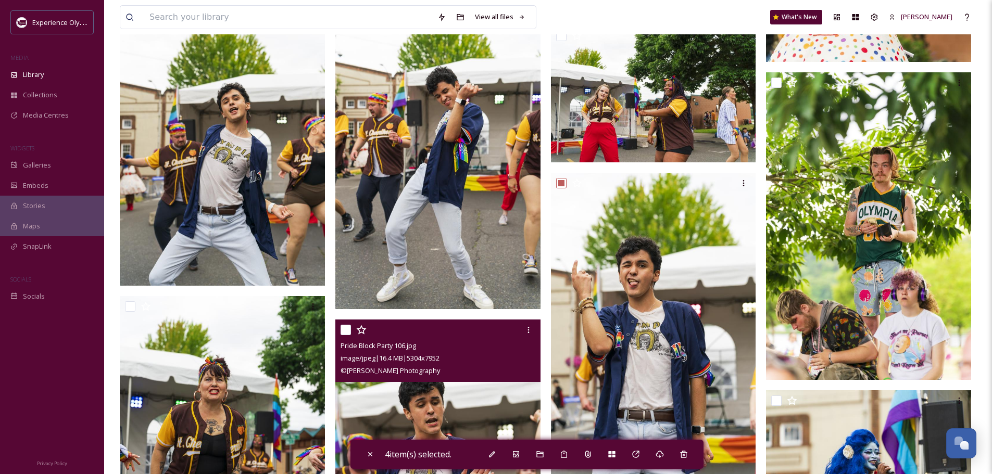
click at [346, 329] on input "checkbox" at bounding box center [346, 330] width 10 height 10
checkbox input "true"
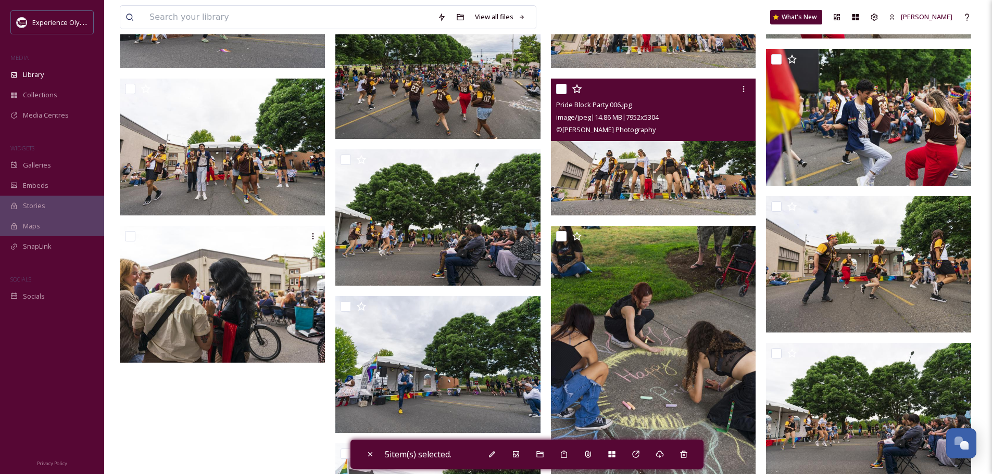
scroll to position [6978, 0]
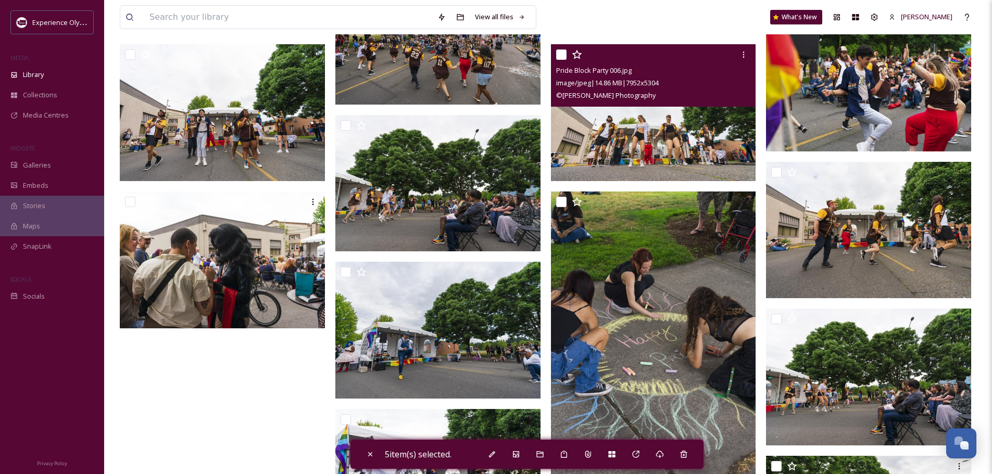
click at [564, 52] on input "checkbox" at bounding box center [561, 54] width 10 height 10
checkbox input "true"
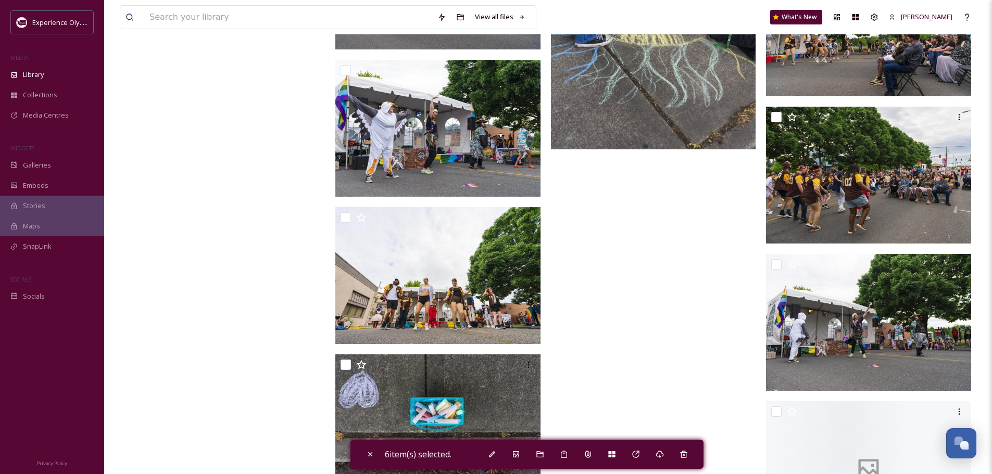
scroll to position [7343, 0]
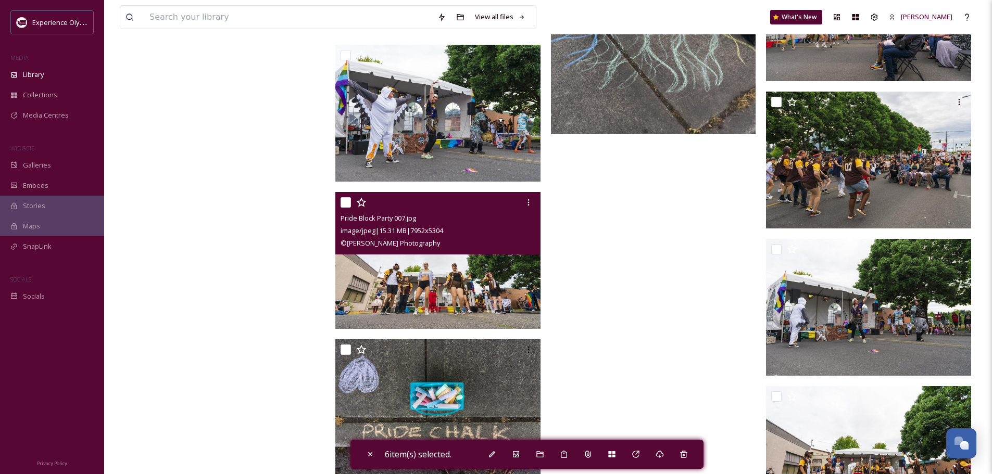
click at [345, 198] on input "checkbox" at bounding box center [346, 202] width 10 height 10
checkbox input "true"
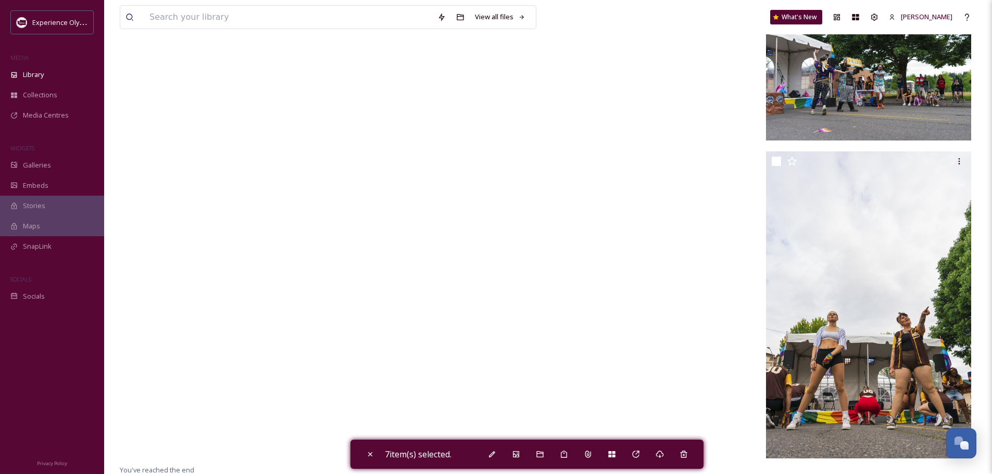
scroll to position [7875, 0]
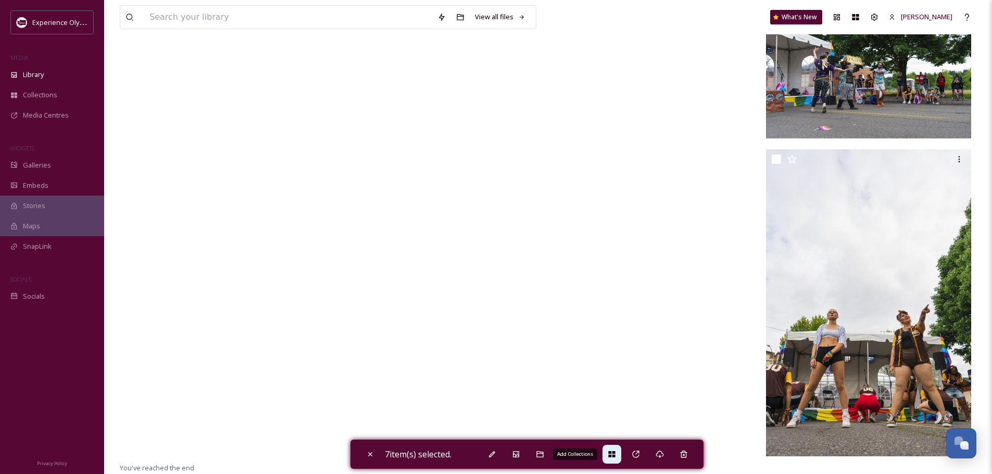
click at [616, 450] on icon at bounding box center [612, 454] width 8 height 8
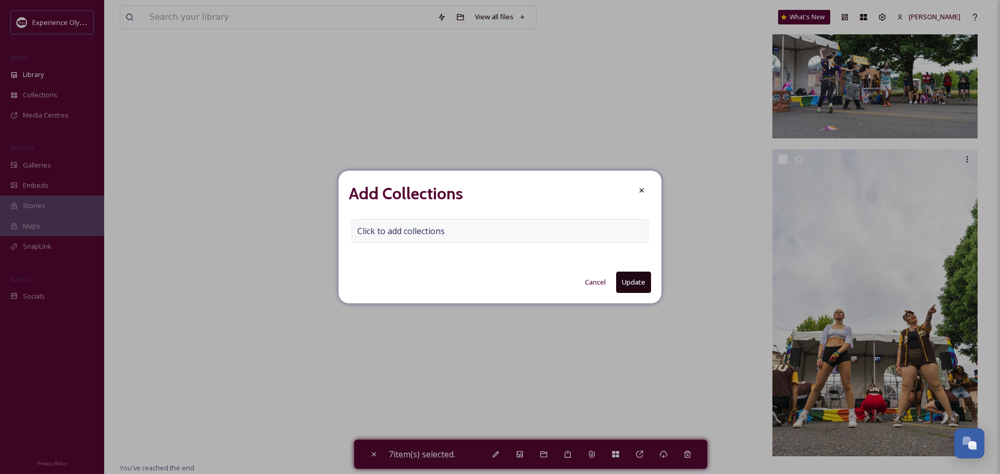
click at [385, 225] on span "Click to add collections" at bounding box center [400, 231] width 87 height 12
click at [380, 230] on input at bounding box center [409, 231] width 115 height 23
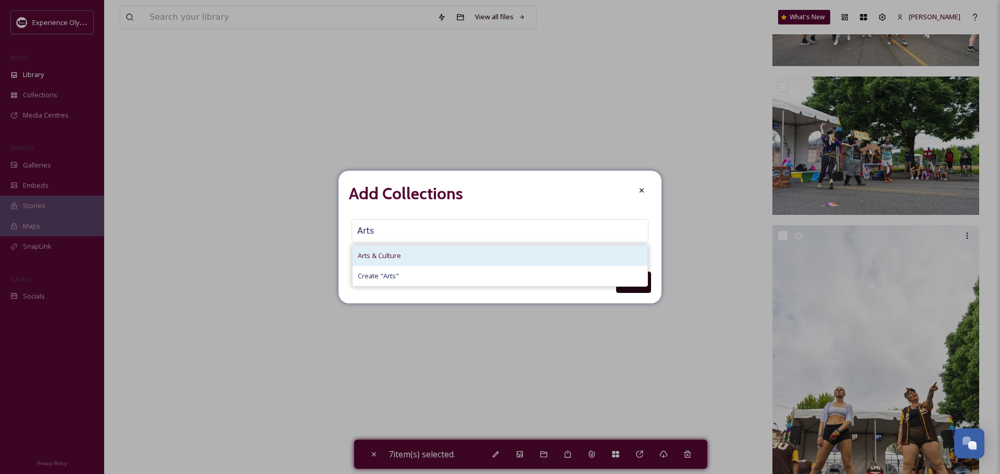
type input "Arts"
click at [367, 253] on span "Arts & Culture" at bounding box center [379, 256] width 43 height 10
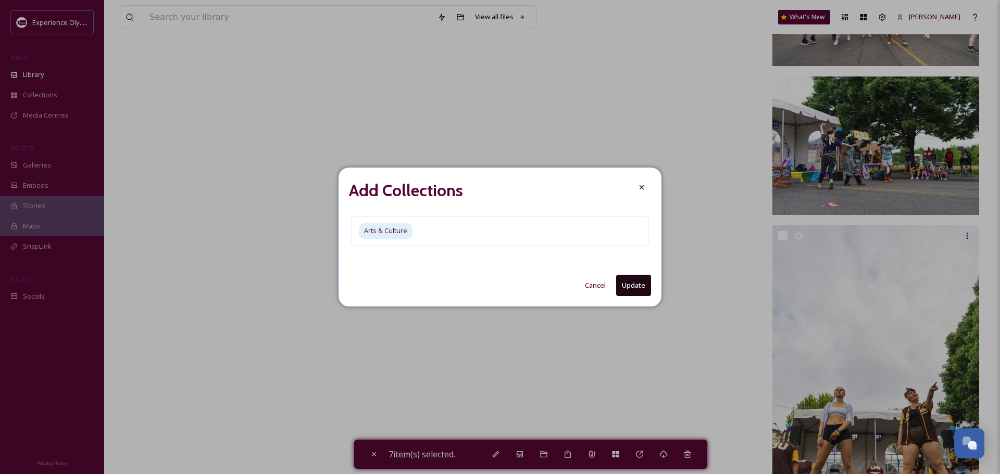
click at [625, 277] on button "Update" at bounding box center [633, 285] width 35 height 21
checkbox input "false"
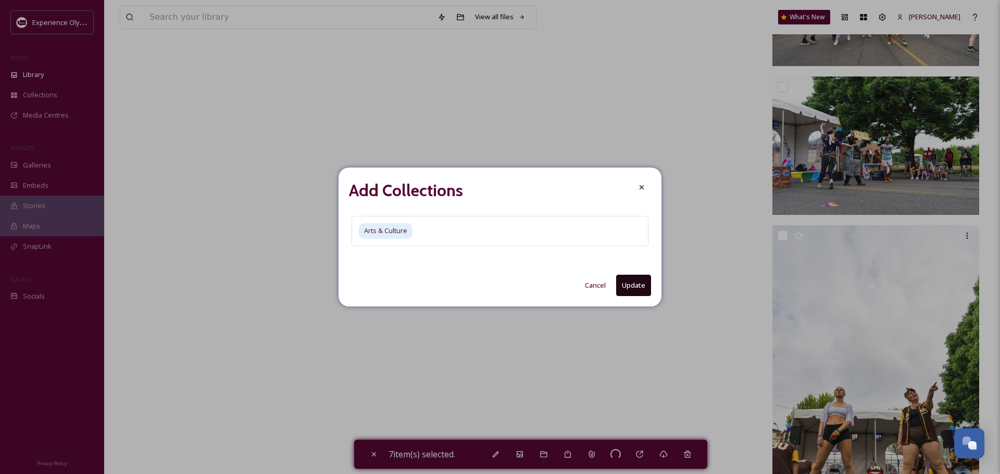
checkbox input "false"
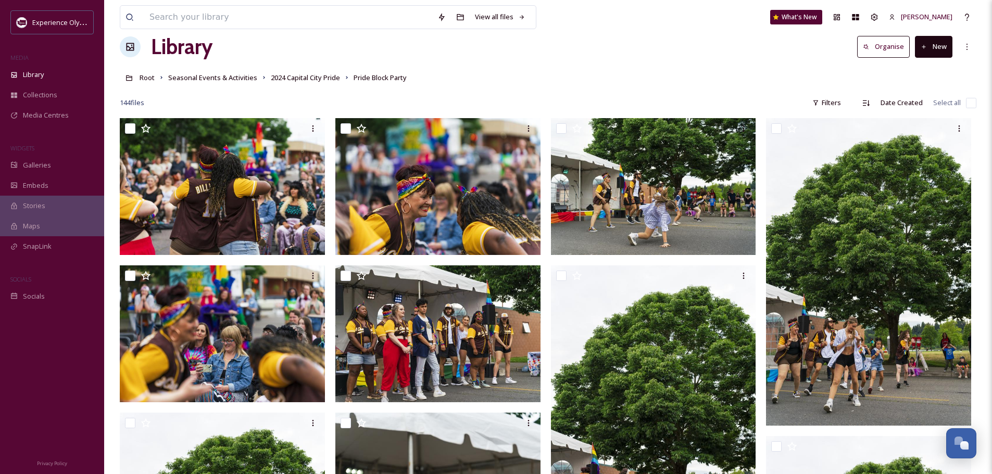
scroll to position [0, 0]
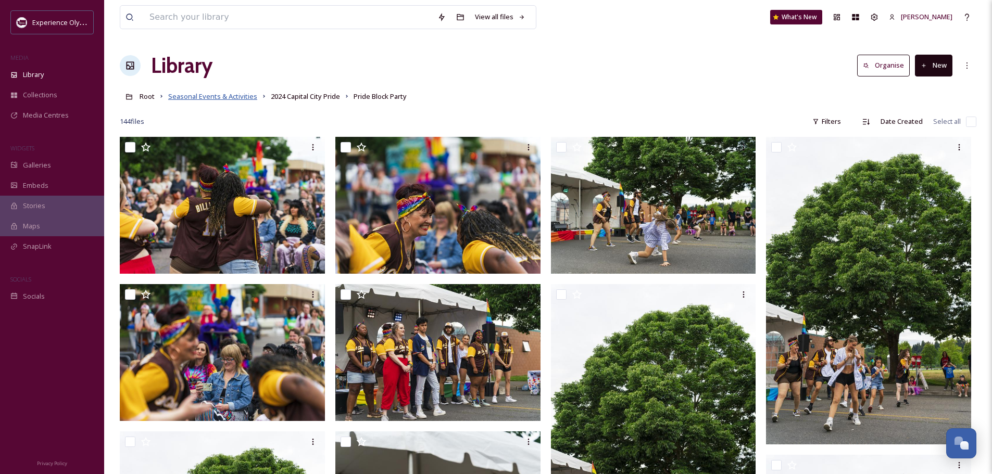
click at [218, 94] on span "Seasonal Events & Activities" at bounding box center [212, 96] width 89 height 9
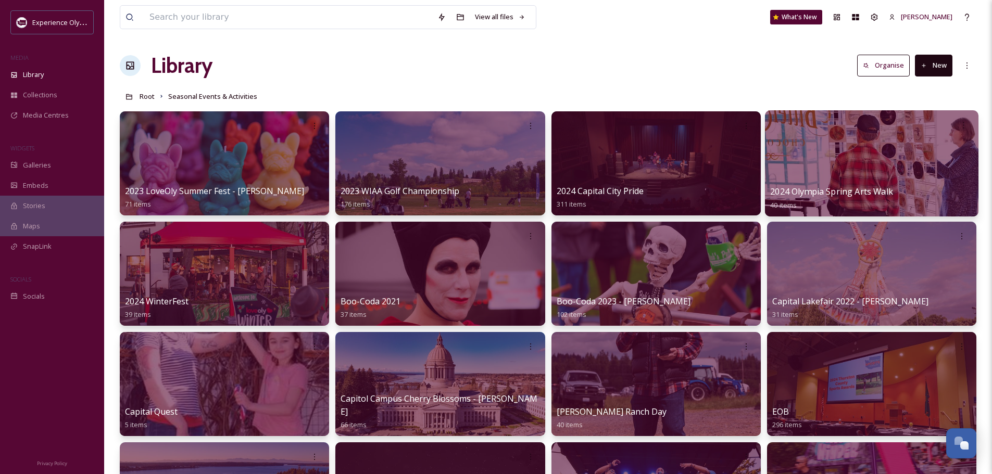
click at [782, 190] on span "2024 Olympia Spring Arts Walk" at bounding box center [831, 191] width 123 height 11
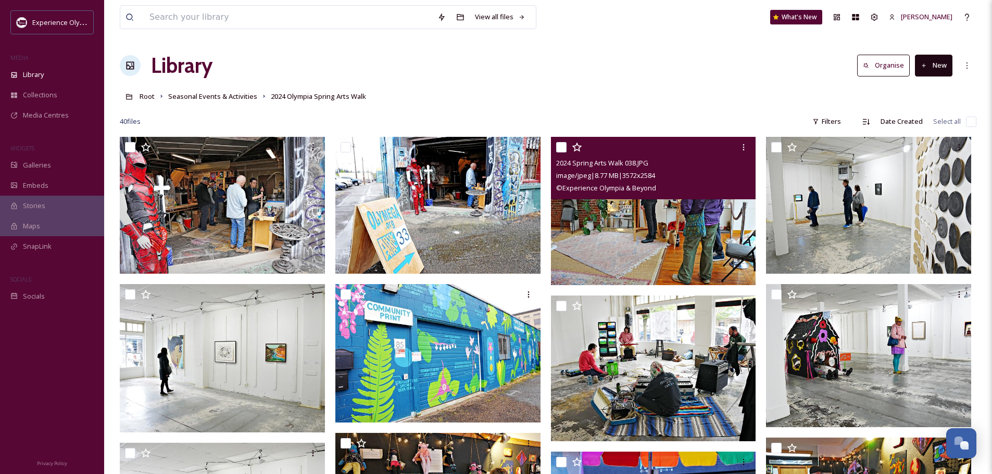
click at [563, 145] on input "checkbox" at bounding box center [561, 147] width 10 height 10
checkbox input "true"
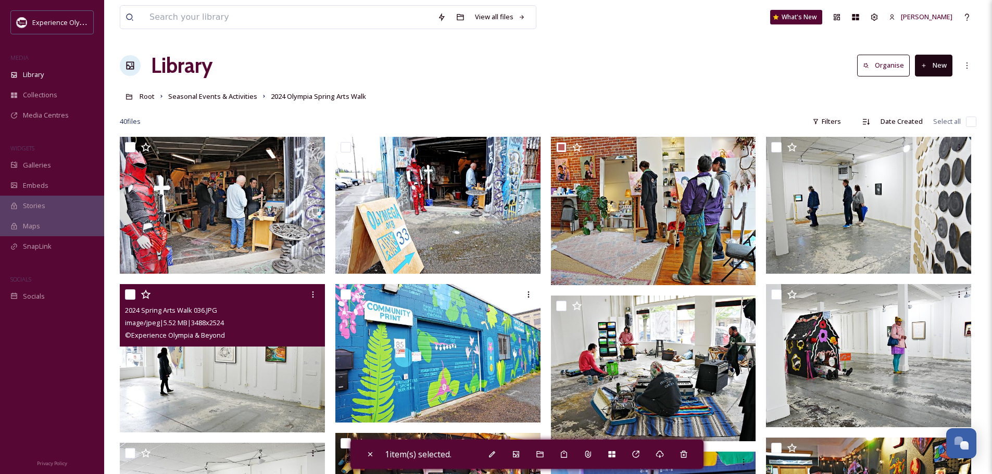
click at [131, 295] on input "checkbox" at bounding box center [130, 295] width 10 height 10
checkbox input "true"
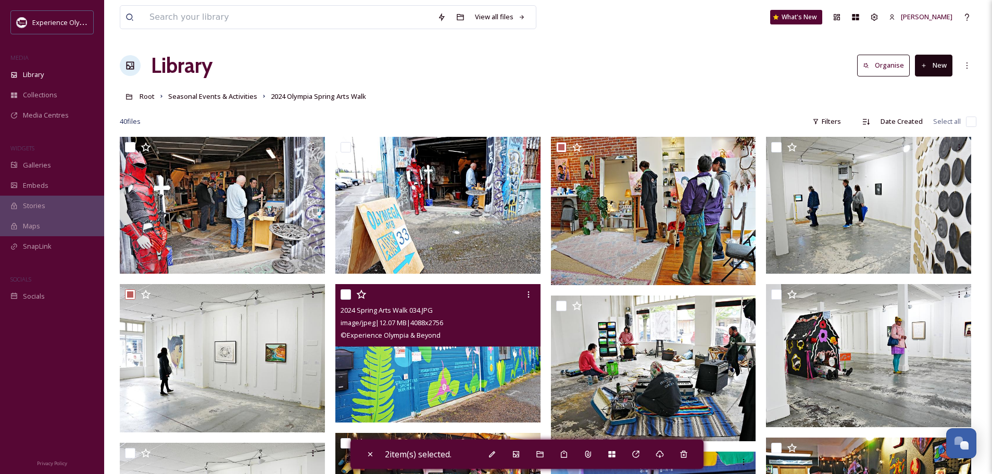
click at [345, 293] on input "checkbox" at bounding box center [346, 295] width 10 height 10
checkbox input "true"
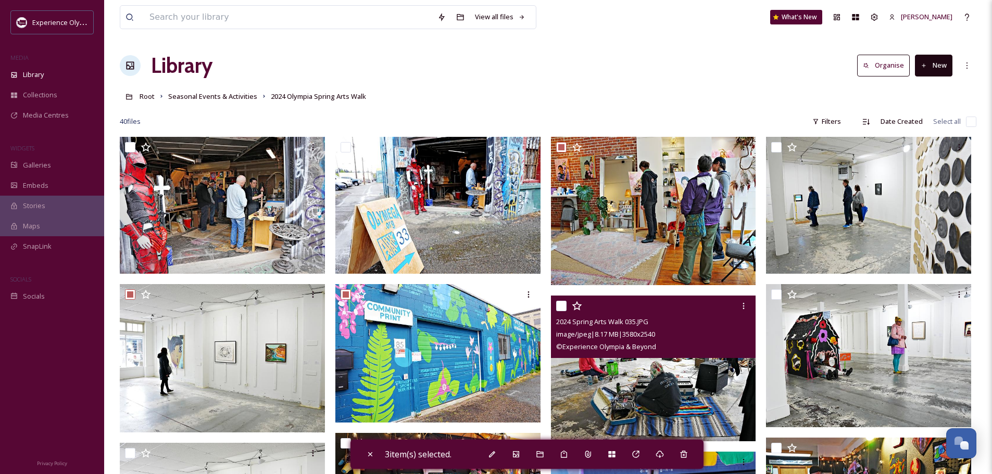
click at [563, 305] on input "checkbox" at bounding box center [561, 306] width 10 height 10
checkbox input "true"
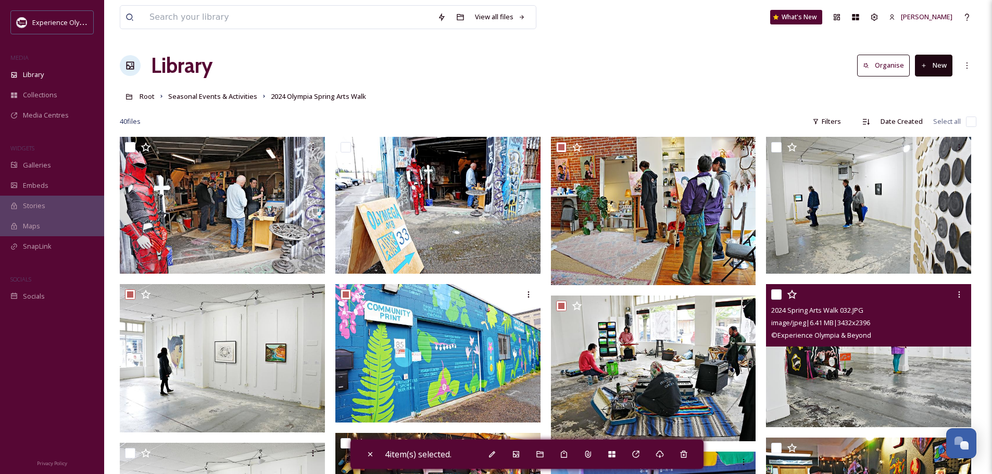
click at [775, 293] on input "checkbox" at bounding box center [776, 295] width 10 height 10
checkbox input "true"
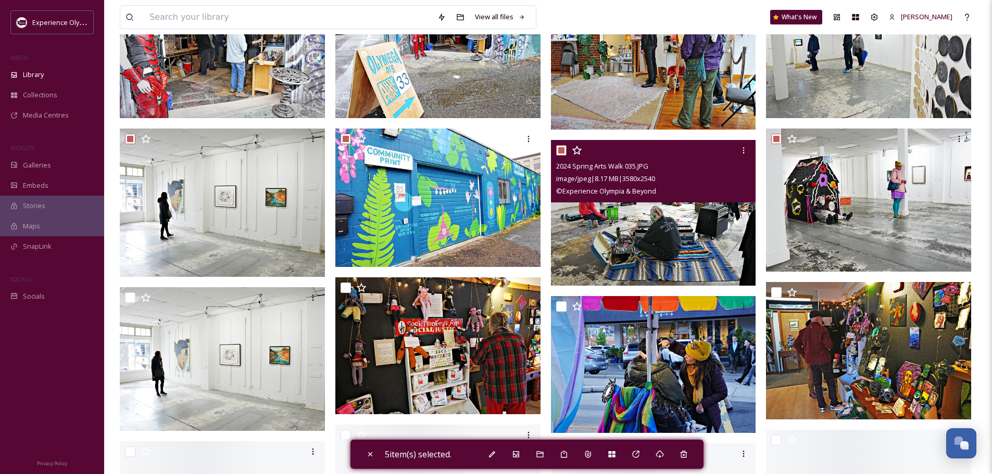
scroll to position [156, 0]
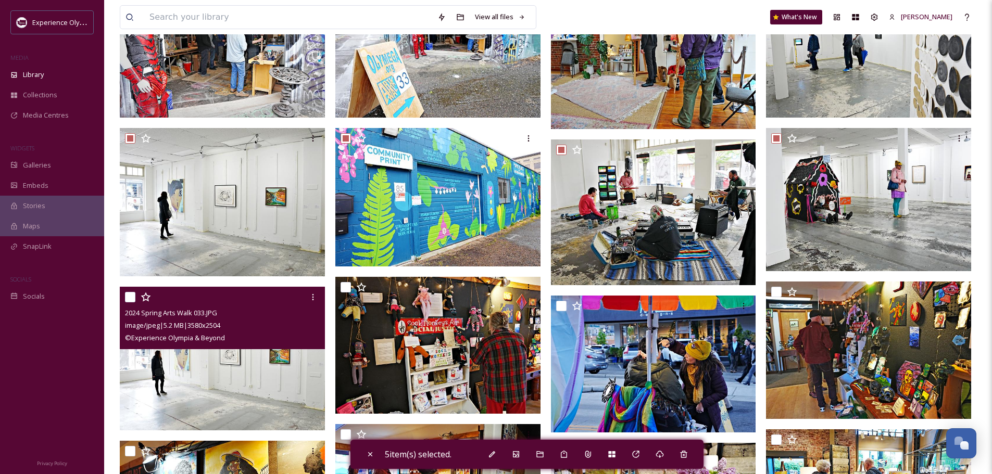
click at [129, 297] on input "checkbox" at bounding box center [130, 297] width 10 height 10
checkbox input "true"
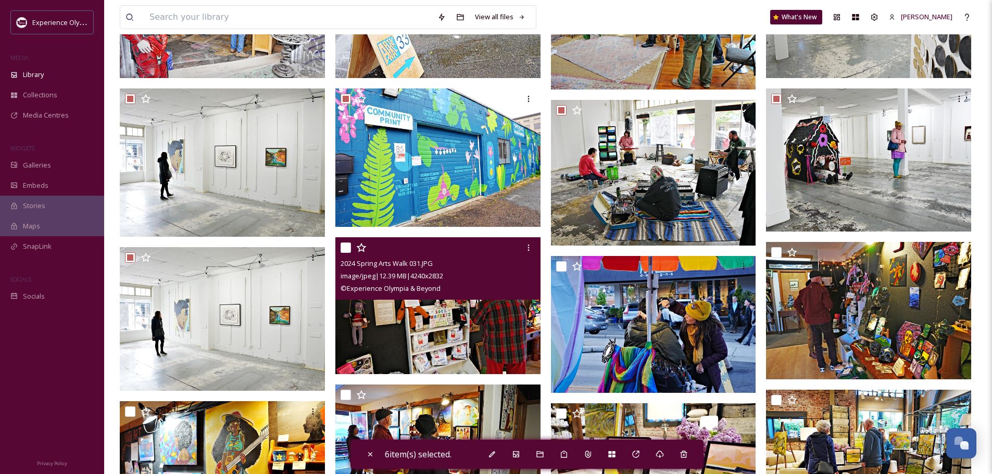
scroll to position [260, 0]
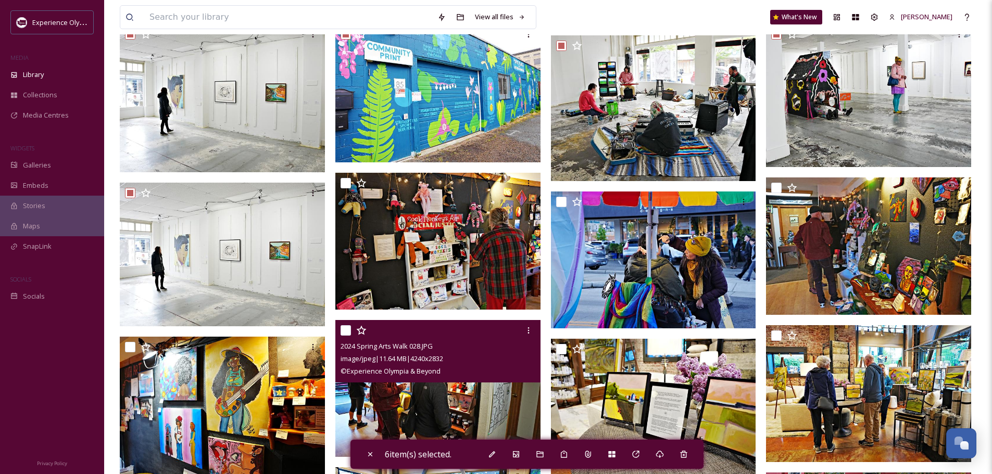
click at [344, 328] on input "checkbox" at bounding box center [346, 330] width 10 height 10
checkbox input "true"
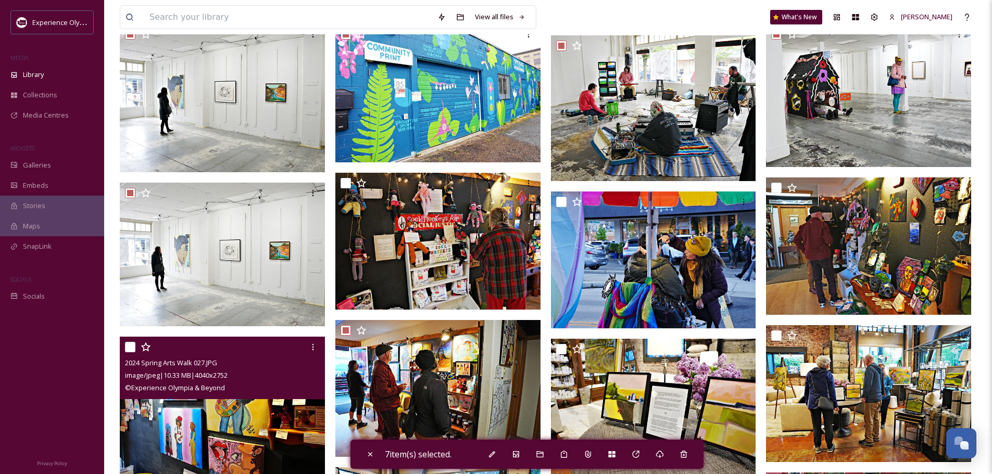
click at [130, 345] on input "checkbox" at bounding box center [130, 347] width 10 height 10
checkbox input "true"
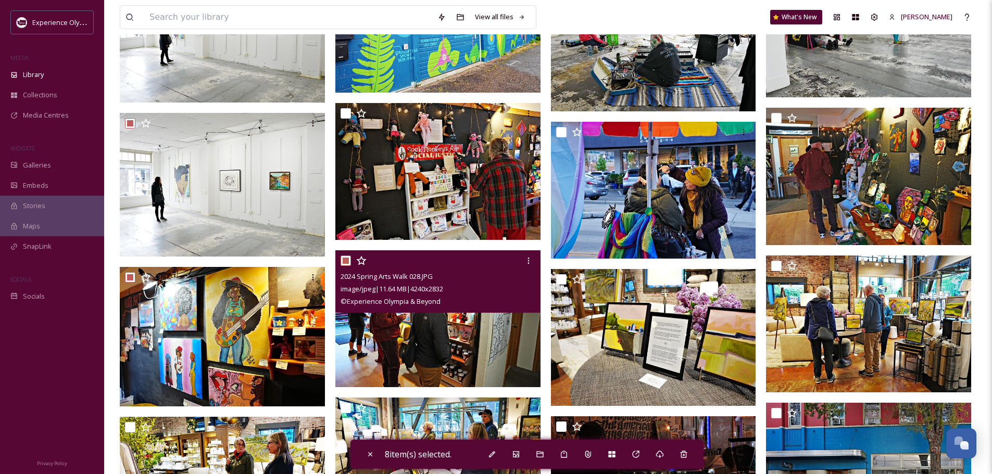
scroll to position [365, 0]
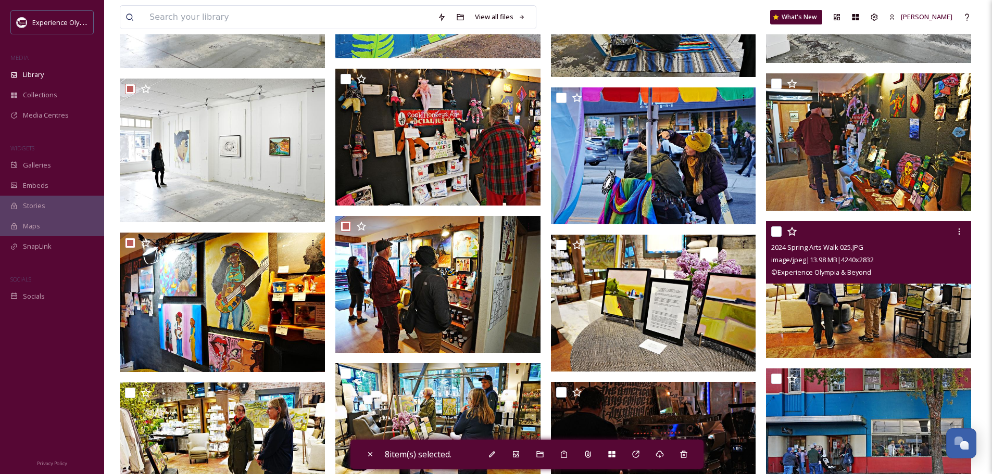
click at [775, 234] on input "checkbox" at bounding box center [776, 232] width 10 height 10
checkbox input "true"
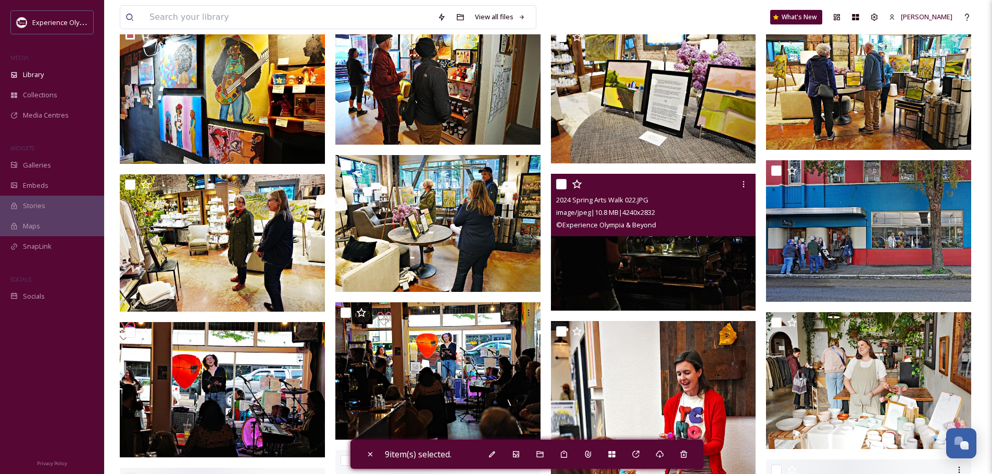
scroll to position [625, 0]
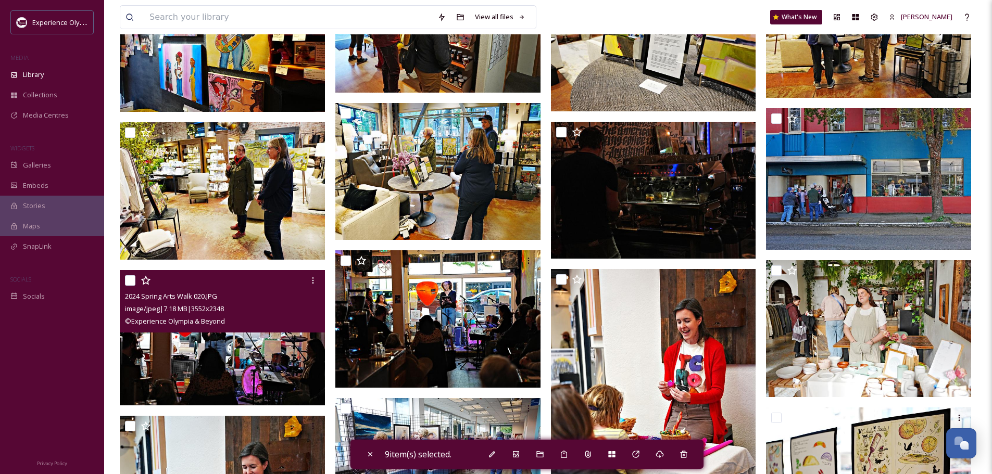
click at [131, 281] on input "checkbox" at bounding box center [130, 280] width 10 height 10
checkbox input "true"
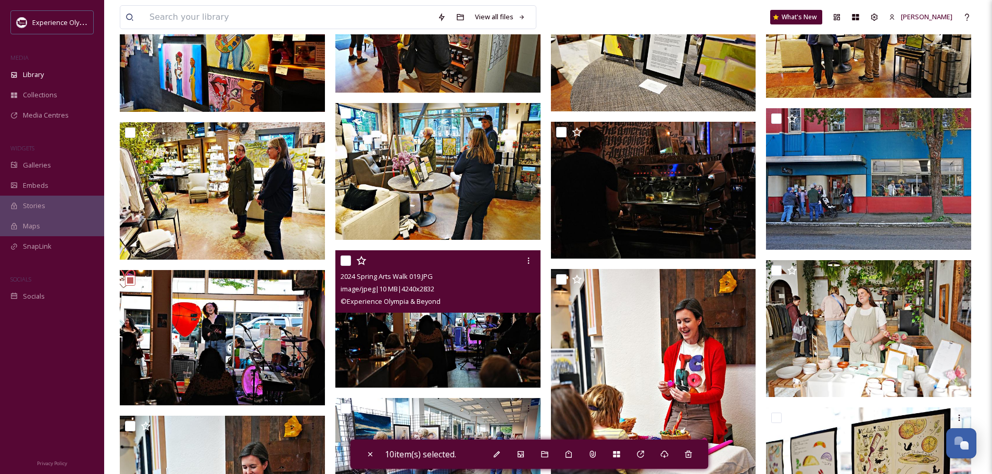
click at [344, 264] on input "checkbox" at bounding box center [346, 261] width 10 height 10
checkbox input "true"
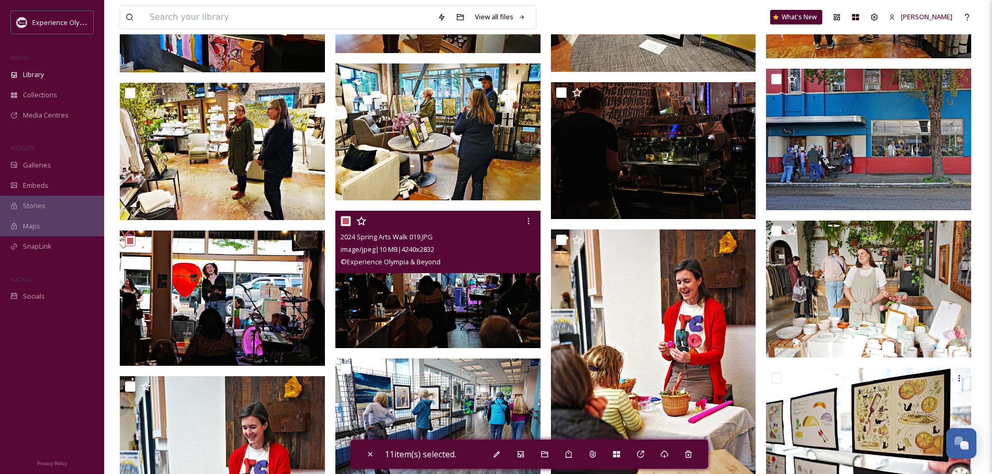
scroll to position [677, 0]
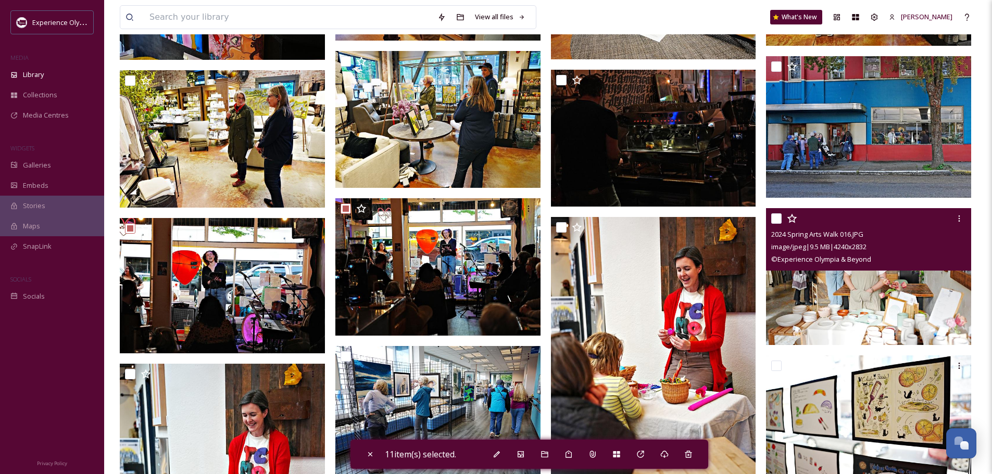
click at [776, 219] on input "checkbox" at bounding box center [776, 219] width 10 height 10
checkbox input "true"
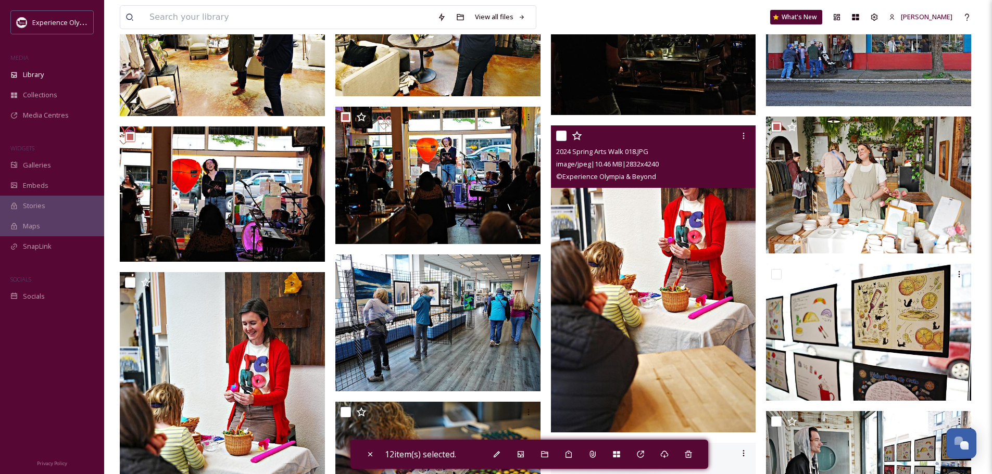
scroll to position [781, 0]
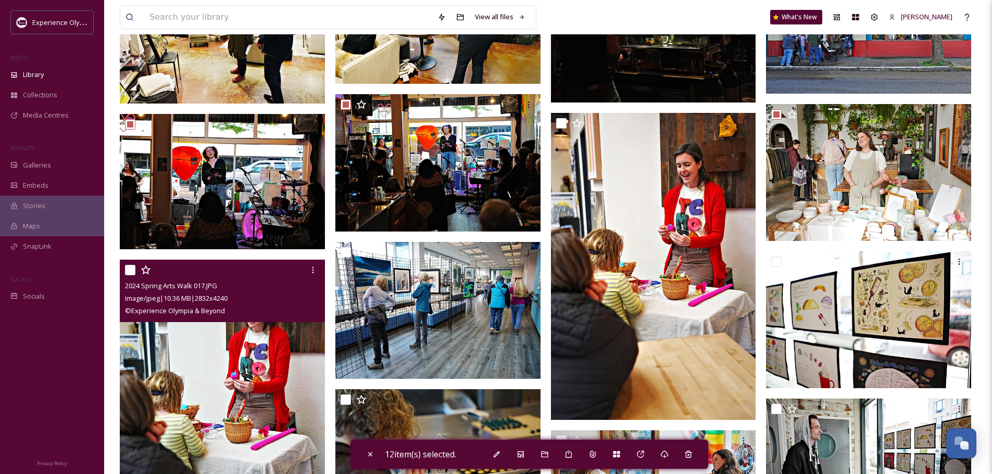
click at [126, 268] on input "checkbox" at bounding box center [130, 270] width 10 height 10
checkbox input "true"
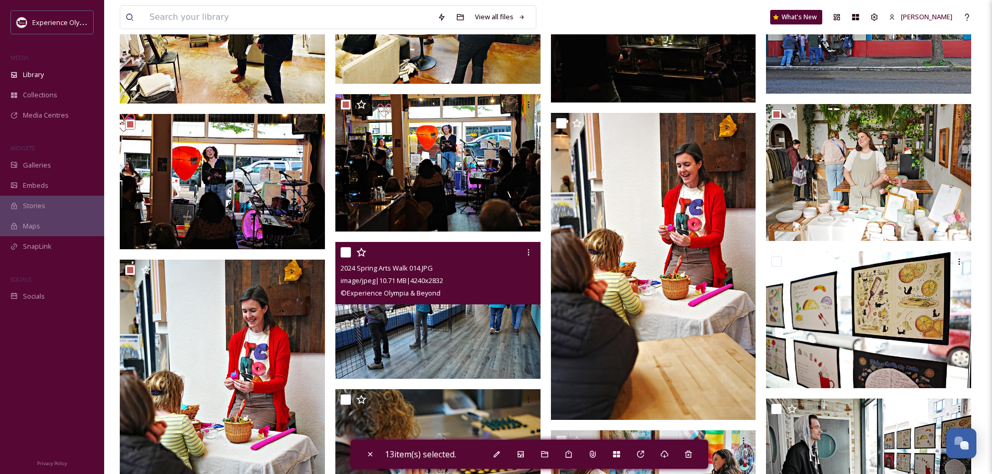
click at [345, 254] on input "checkbox" at bounding box center [346, 252] width 10 height 10
checkbox input "true"
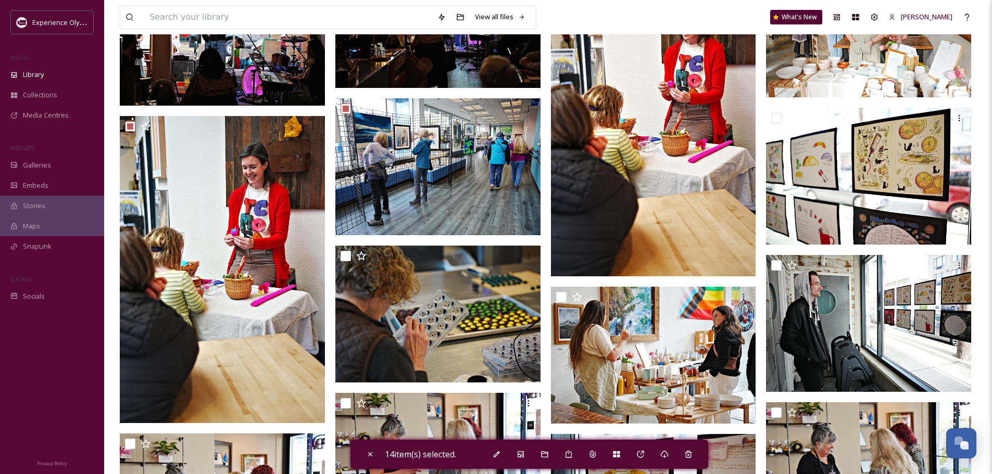
scroll to position [937, 0]
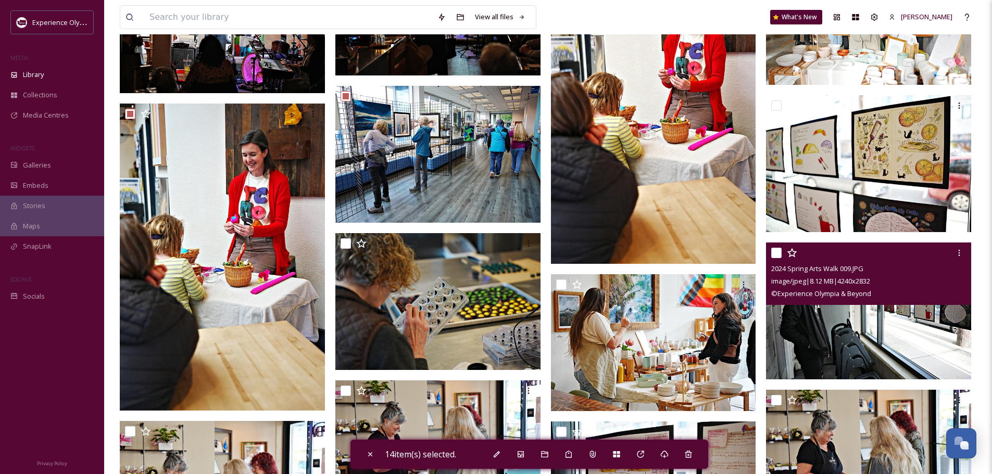
click at [774, 255] on input "checkbox" at bounding box center [776, 253] width 10 height 10
checkbox input "true"
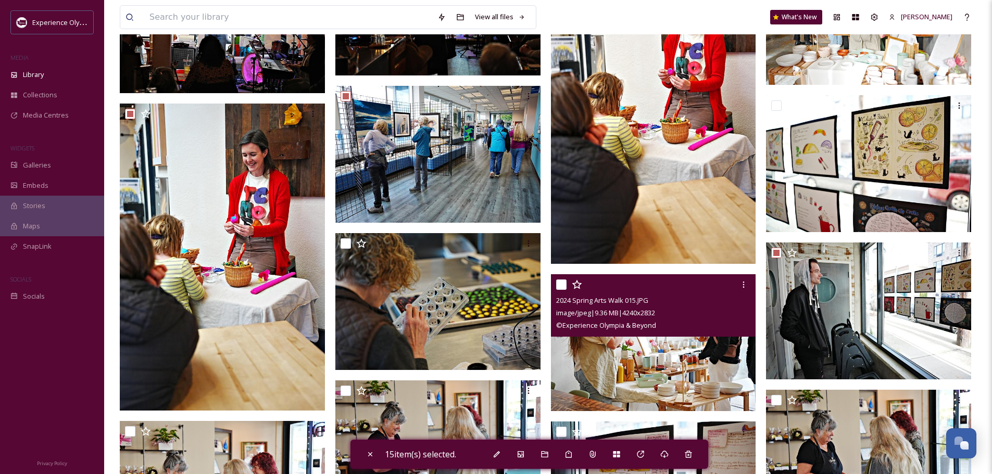
click at [559, 282] on input "checkbox" at bounding box center [561, 285] width 10 height 10
checkbox input "true"
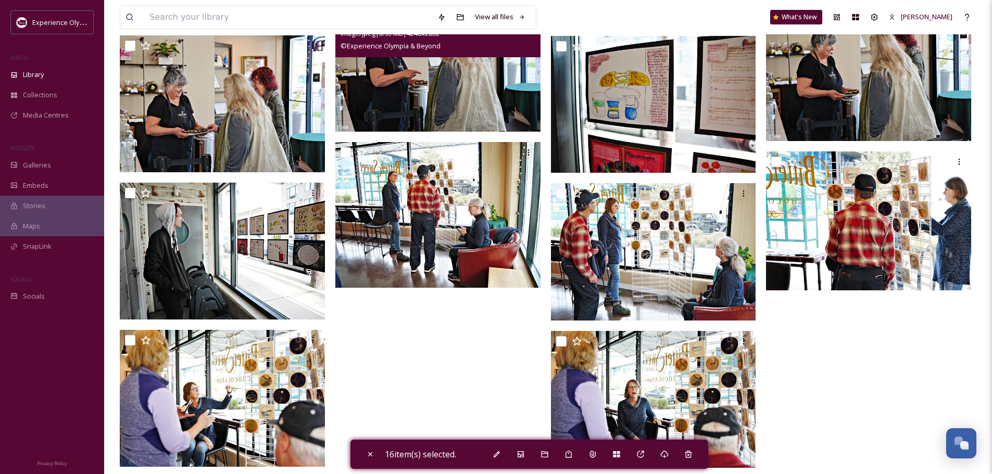
scroll to position [1334, 0]
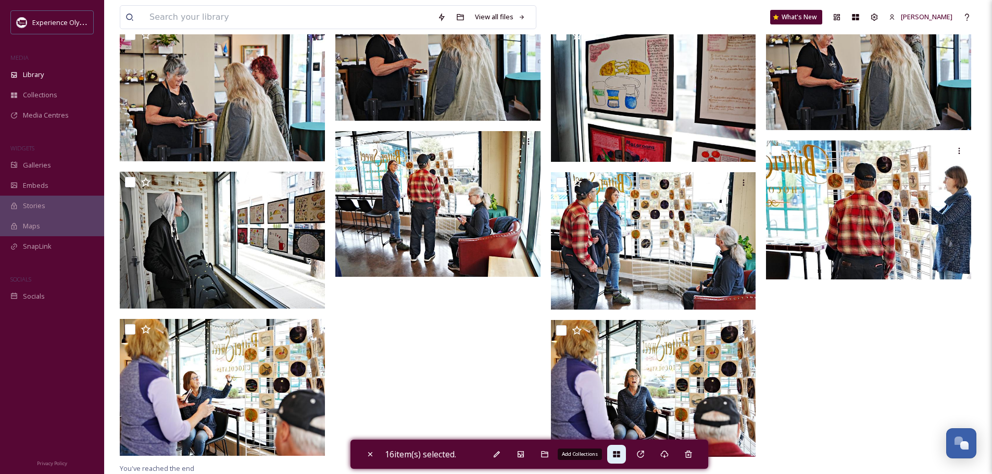
click at [617, 451] on icon at bounding box center [616, 454] width 8 height 8
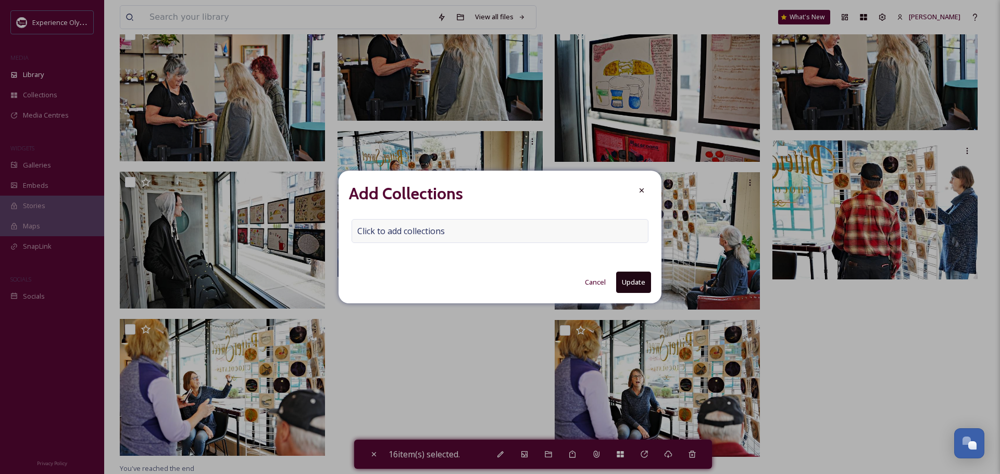
click at [367, 234] on span "Click to add collections" at bounding box center [400, 231] width 87 height 12
click at [367, 232] on input at bounding box center [409, 231] width 115 height 23
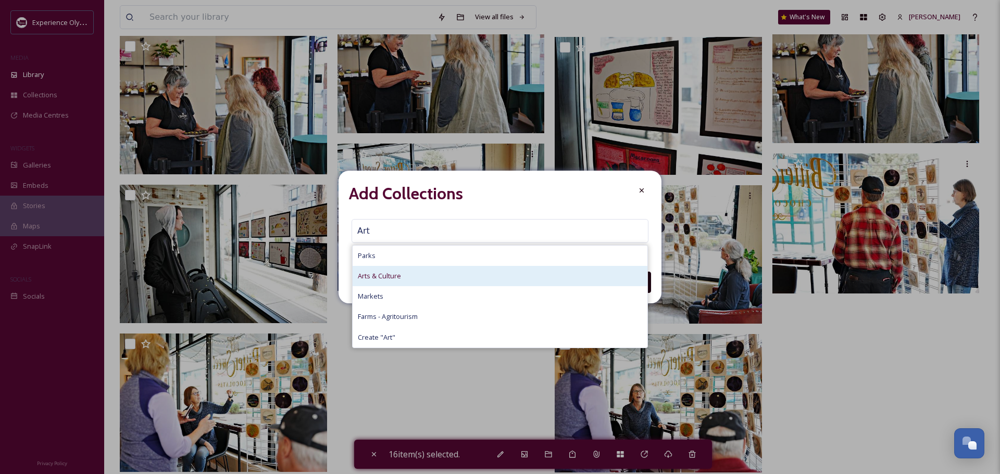
type input "Art"
click at [379, 269] on div "Arts & Culture" at bounding box center [500, 276] width 295 height 20
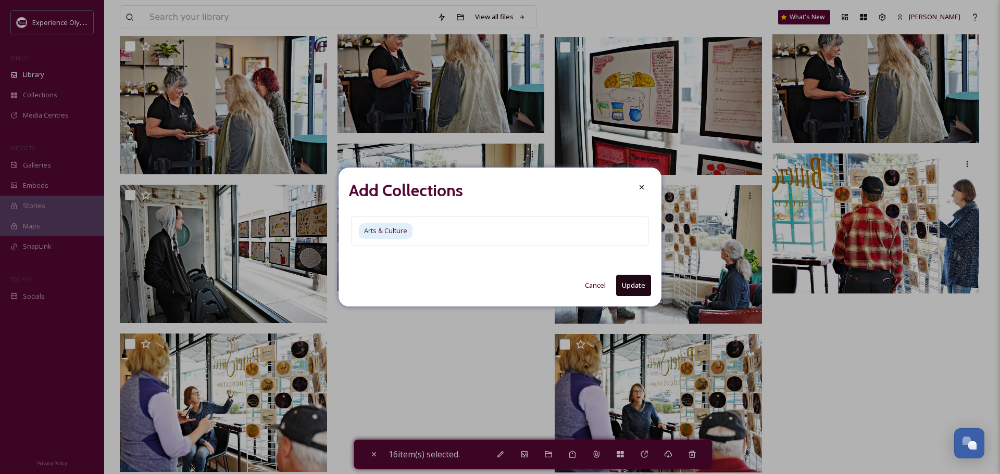
click at [636, 282] on button "Update" at bounding box center [633, 285] width 35 height 21
checkbox input "false"
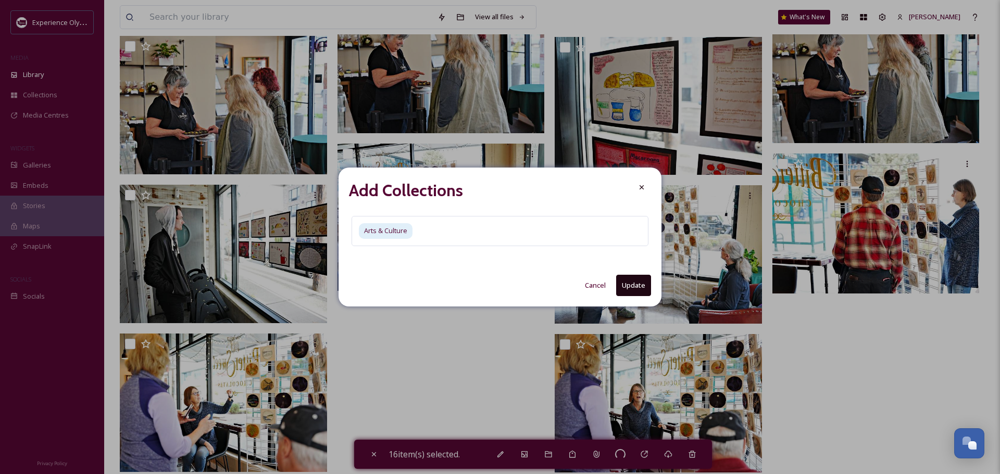
checkbox input "false"
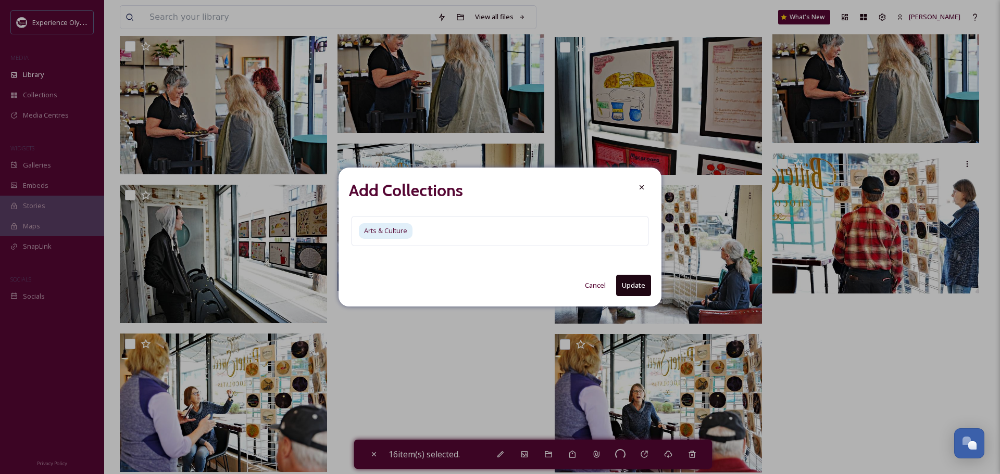
checkbox input "false"
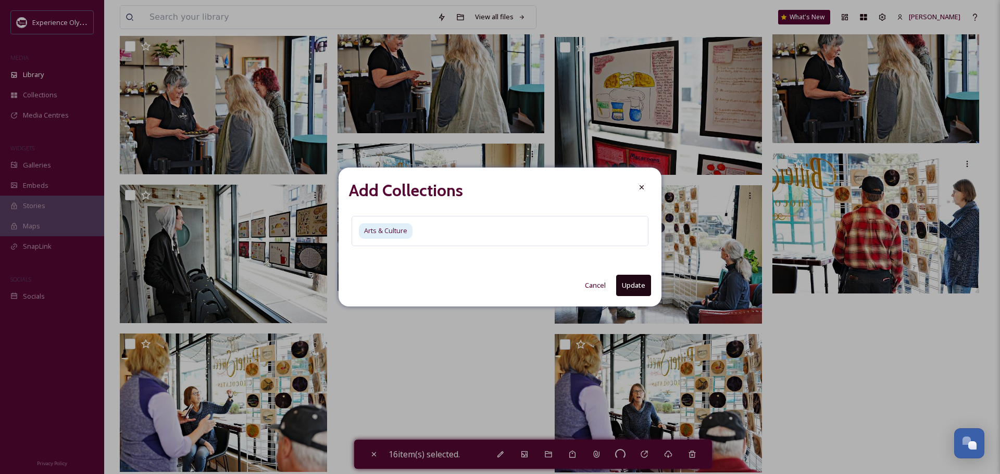
checkbox input "false"
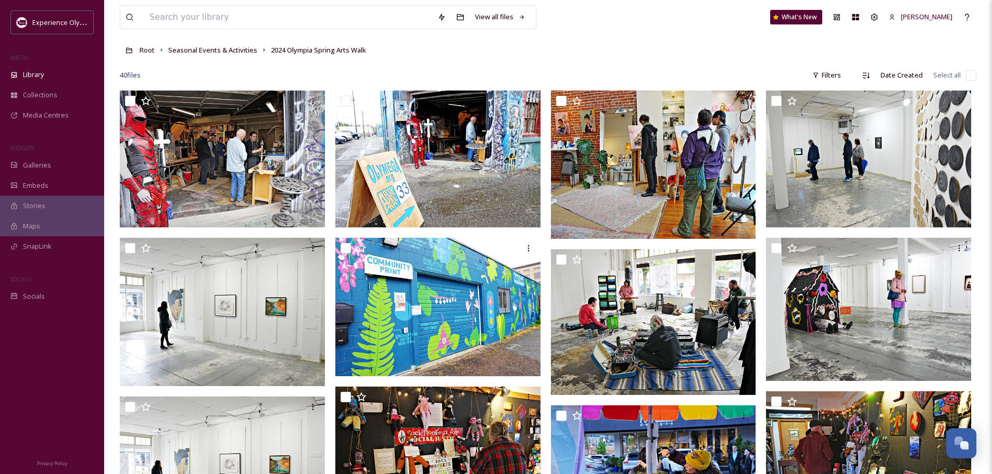
scroll to position [0, 0]
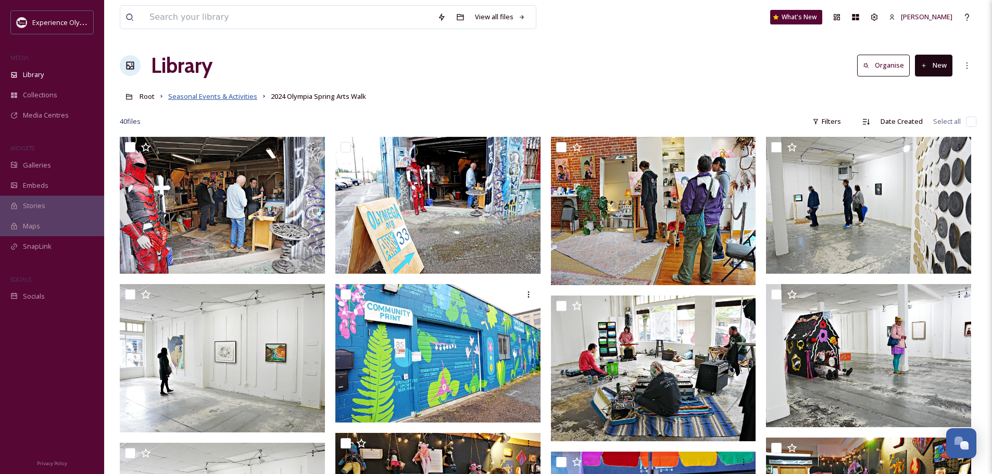
click at [216, 96] on span "Seasonal Events & Activities" at bounding box center [212, 96] width 89 height 9
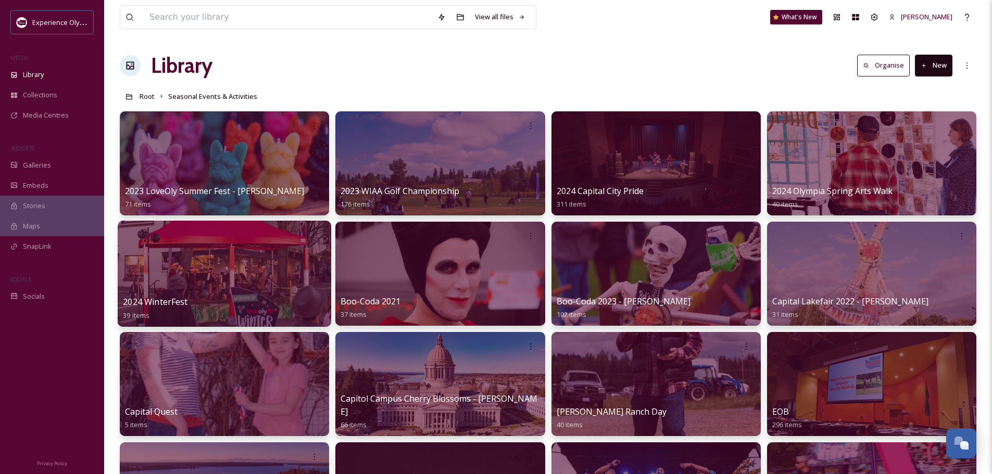
click at [146, 300] on span "2024 WinterFest" at bounding box center [155, 301] width 65 height 11
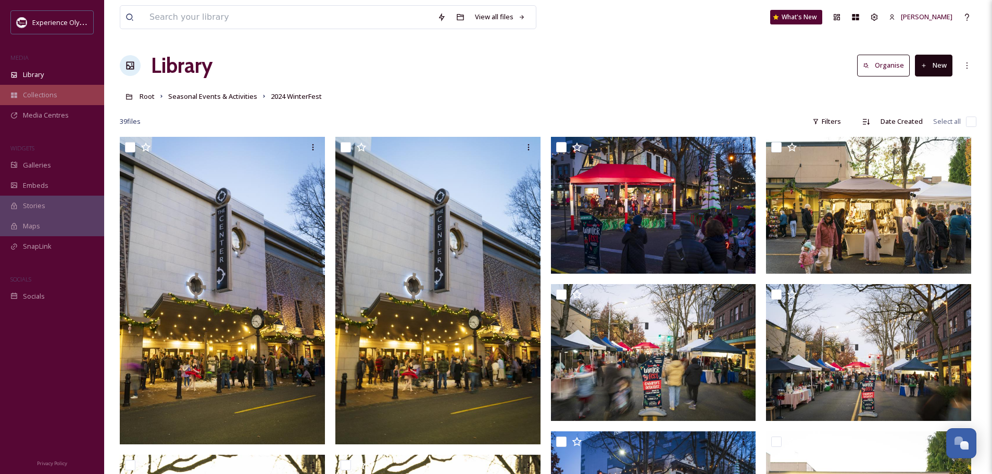
click at [26, 93] on span "Collections" at bounding box center [40, 95] width 34 height 10
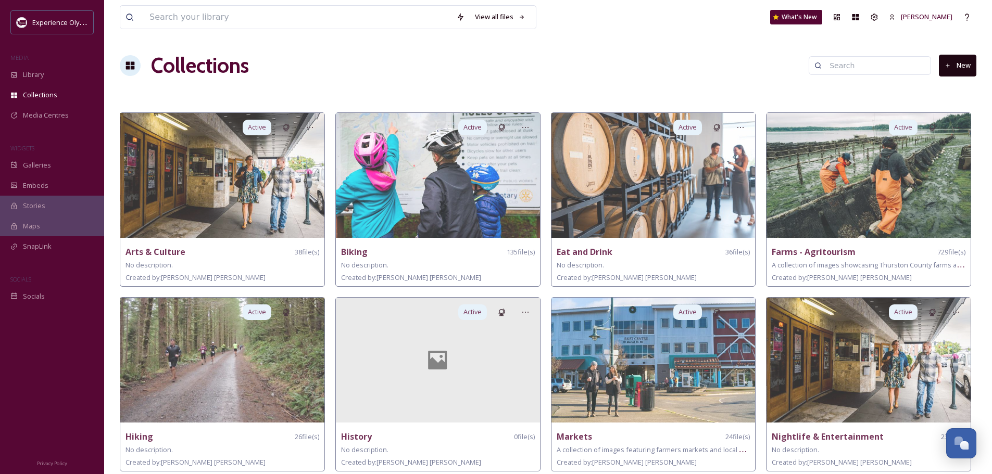
click at [967, 61] on button "New" at bounding box center [957, 65] width 37 height 21
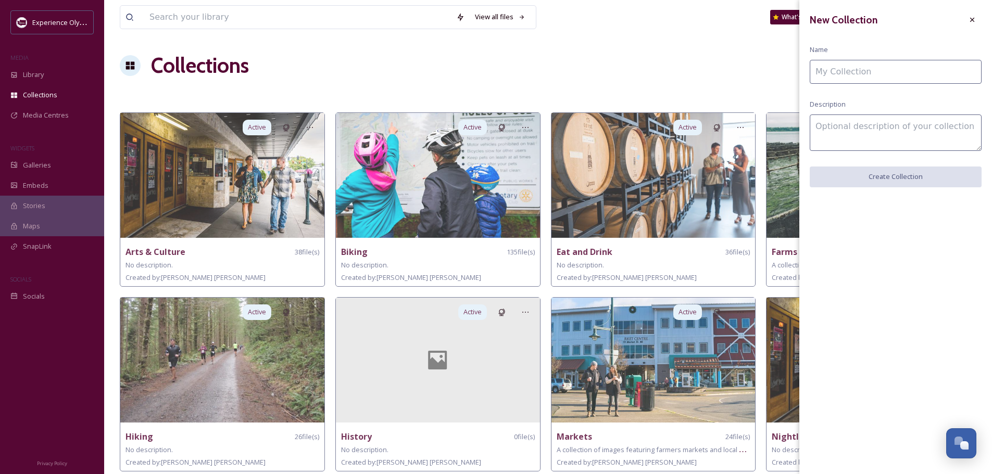
click at [848, 77] on input at bounding box center [896, 72] width 172 height 24
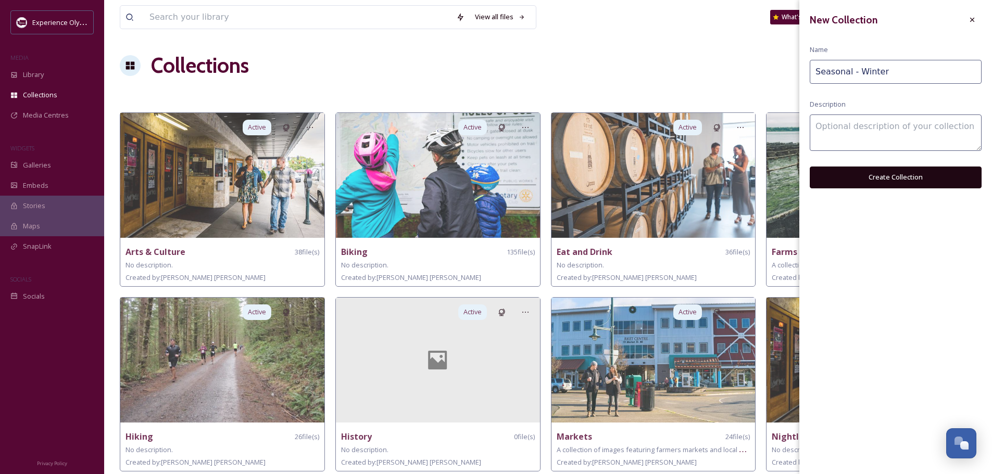
type input "Seasonal - Winter"
click at [859, 179] on button "Create Collection" at bounding box center [896, 177] width 172 height 21
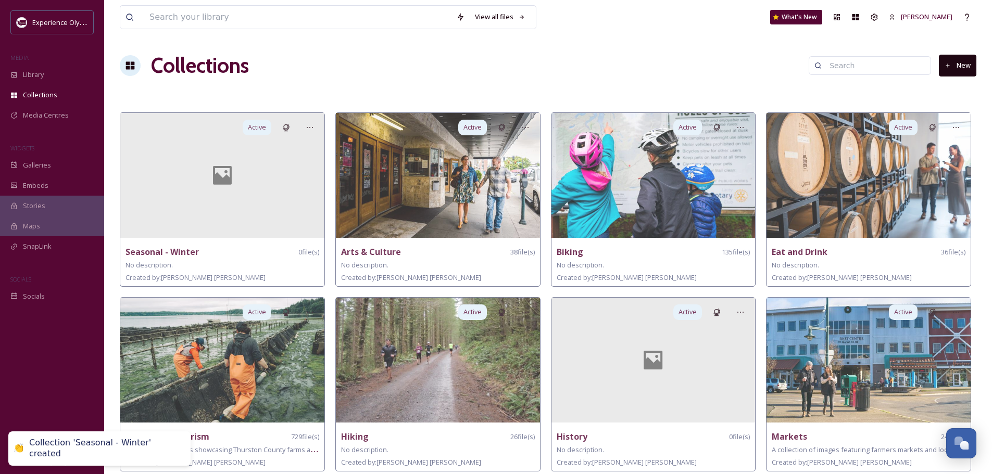
click at [962, 62] on button "New" at bounding box center [957, 65] width 37 height 21
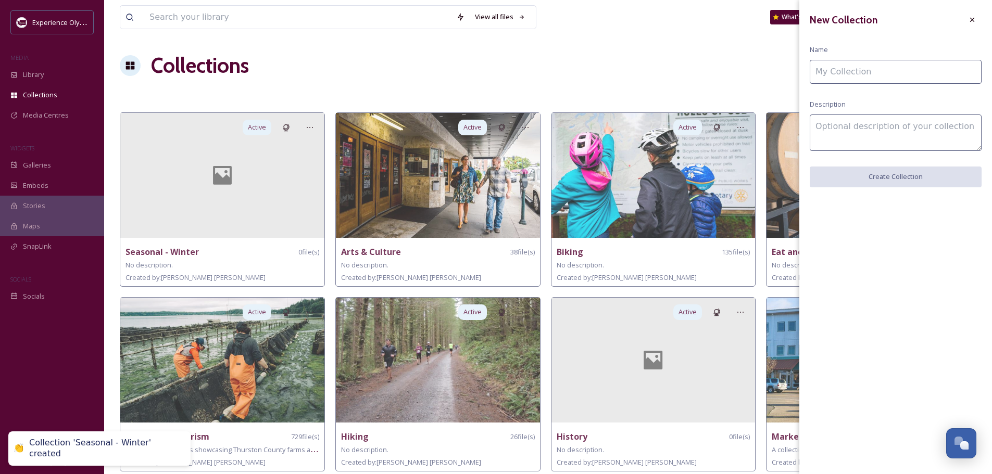
click at [872, 75] on input at bounding box center [896, 72] width 172 height 24
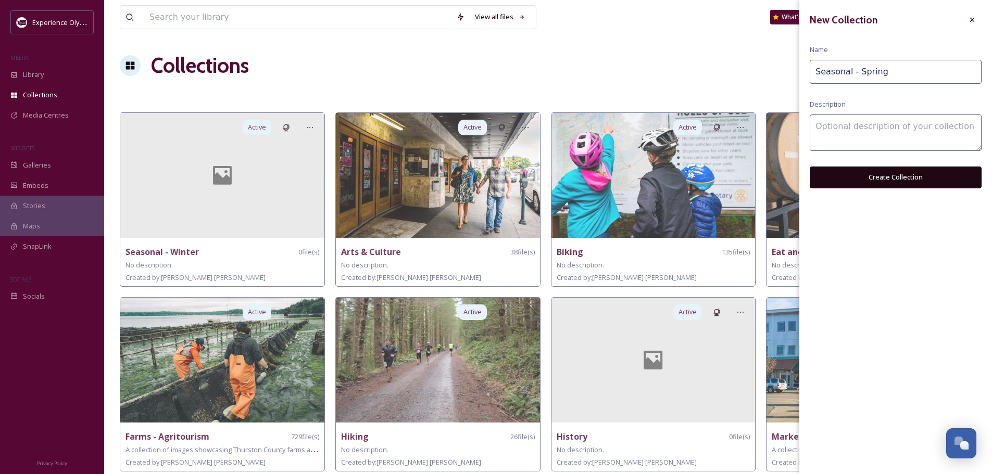
type input "Seasonal - Spring"
click at [897, 176] on button "Create Collection" at bounding box center [896, 177] width 172 height 21
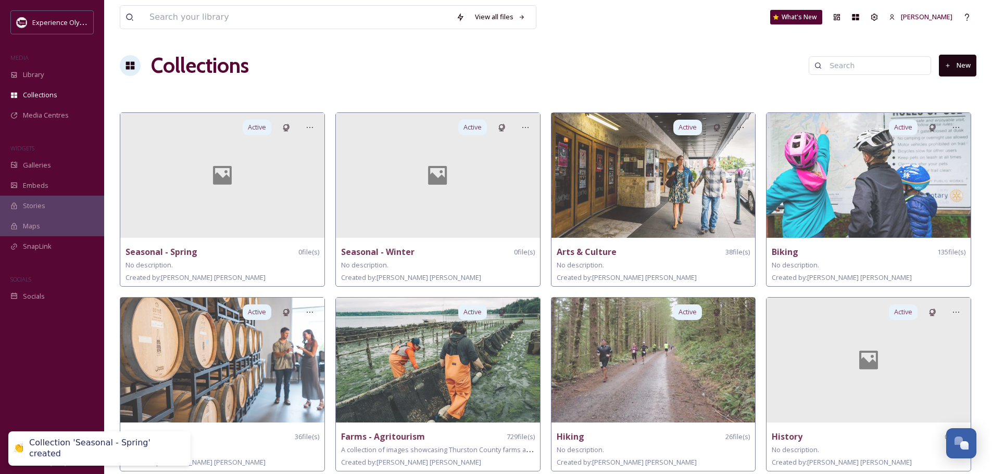
click at [967, 64] on button "New" at bounding box center [957, 65] width 37 height 21
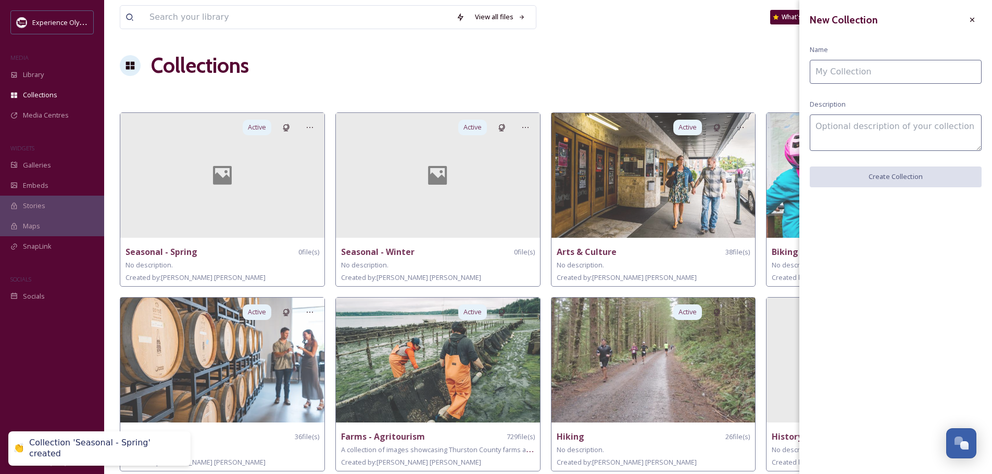
click at [884, 76] on input at bounding box center [896, 72] width 172 height 24
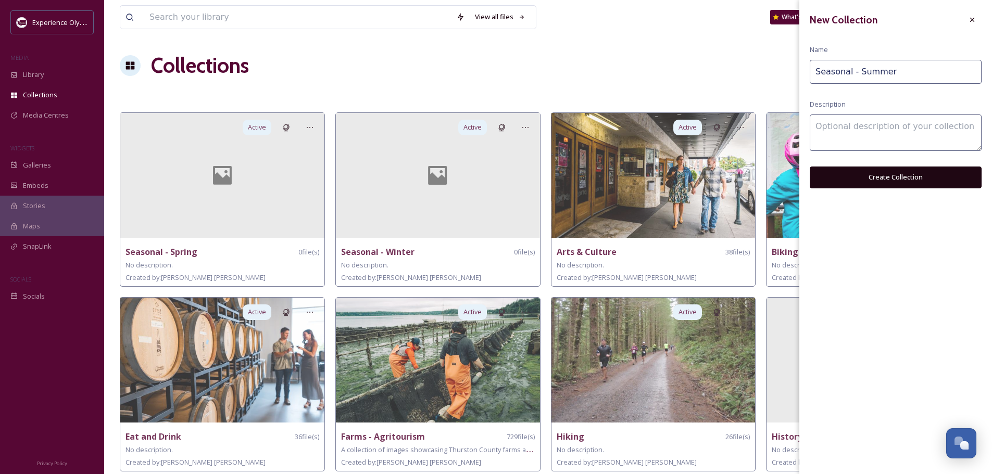
type input "Seasonal - Summer"
click at [917, 182] on button "Create Collection" at bounding box center [896, 177] width 172 height 21
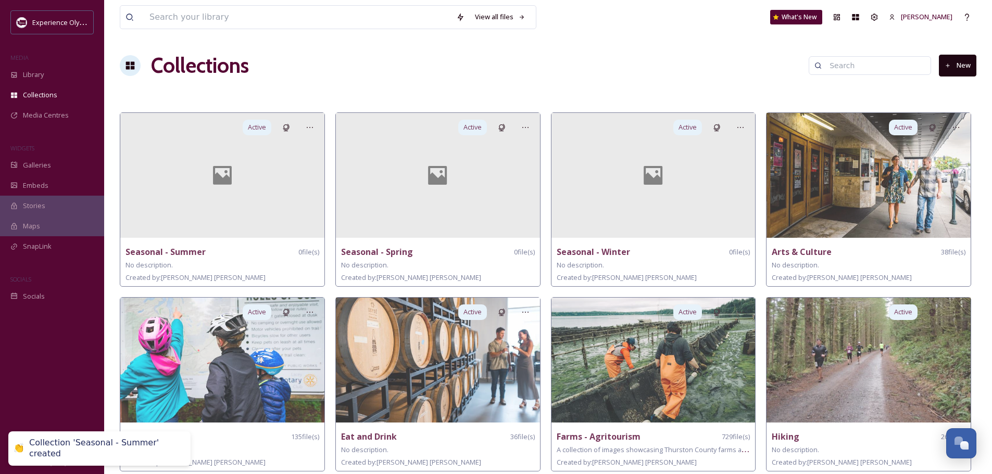
click at [957, 68] on button "New" at bounding box center [957, 65] width 37 height 21
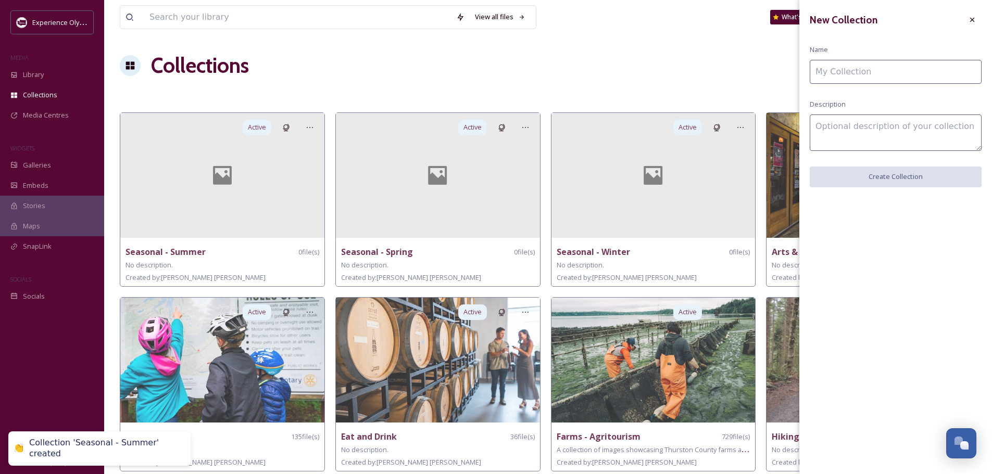
click at [836, 76] on input at bounding box center [896, 72] width 172 height 24
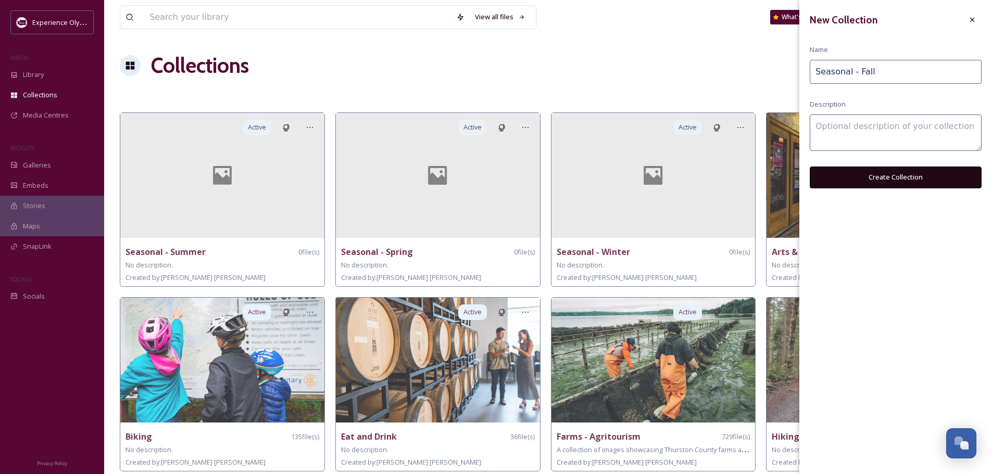
type input "Seasonal - Fall"
click at [890, 172] on button "Create Collection" at bounding box center [896, 177] width 172 height 21
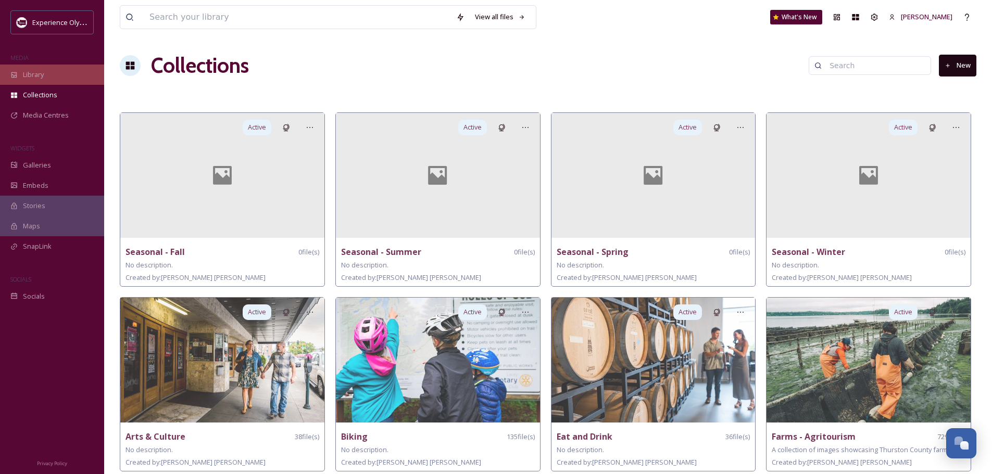
click at [36, 82] on div "Library" at bounding box center [52, 75] width 104 height 20
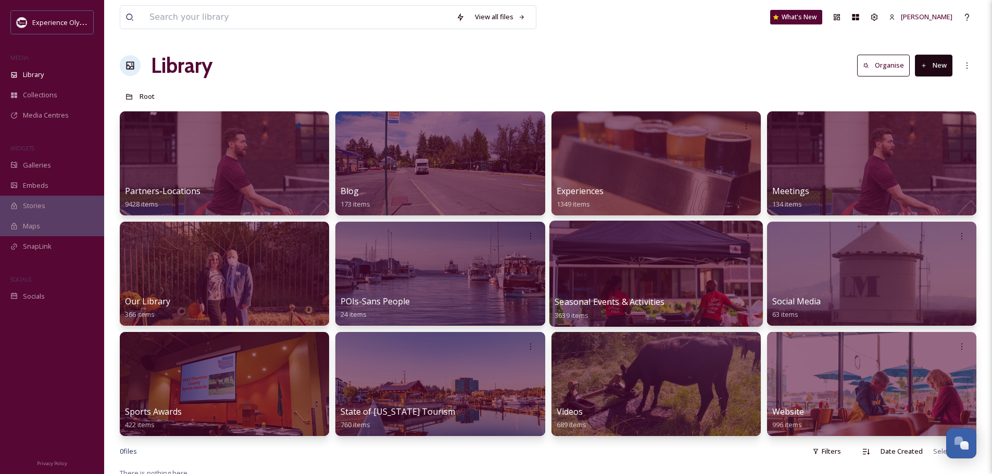
click at [603, 300] on span "Seasonal Events & Activities" at bounding box center [610, 301] width 110 height 11
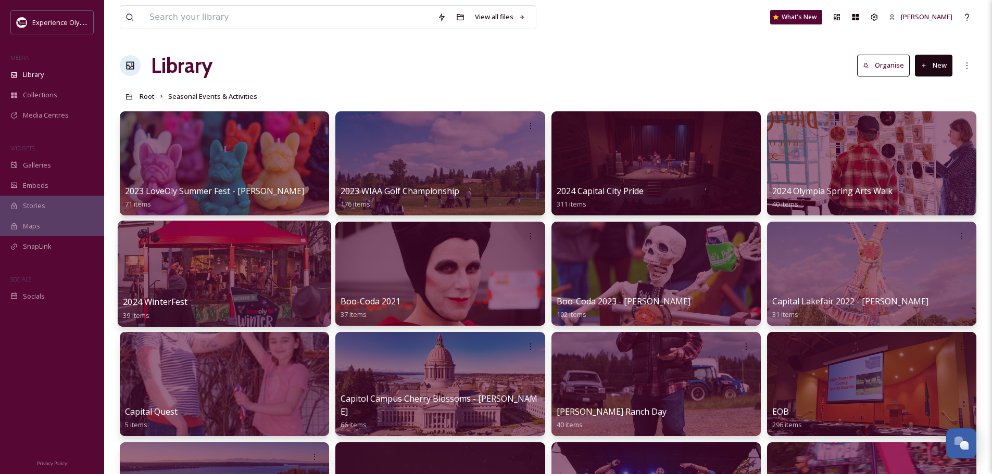
click at [181, 300] on span "2024 WinterFest" at bounding box center [155, 301] width 65 height 11
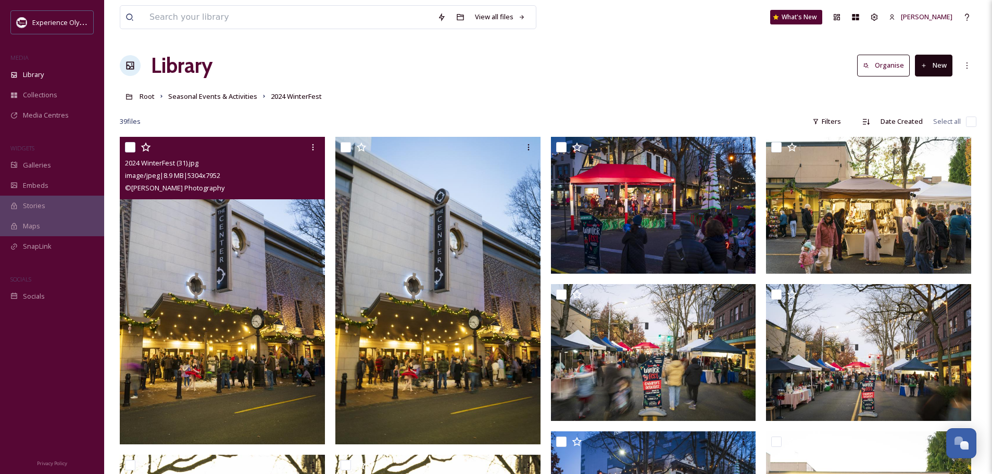
click at [127, 144] on input "checkbox" at bounding box center [130, 147] width 10 height 10
checkbox input "true"
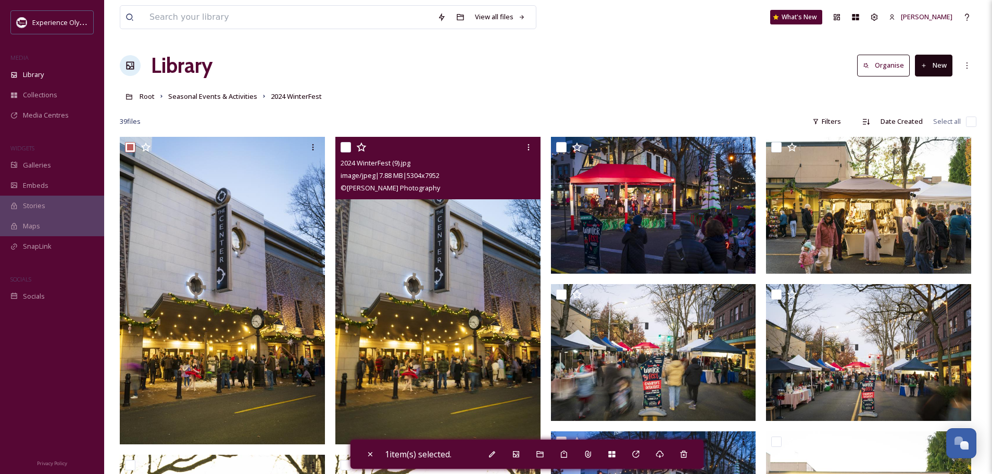
click at [344, 147] on input "checkbox" at bounding box center [346, 147] width 10 height 10
checkbox input "true"
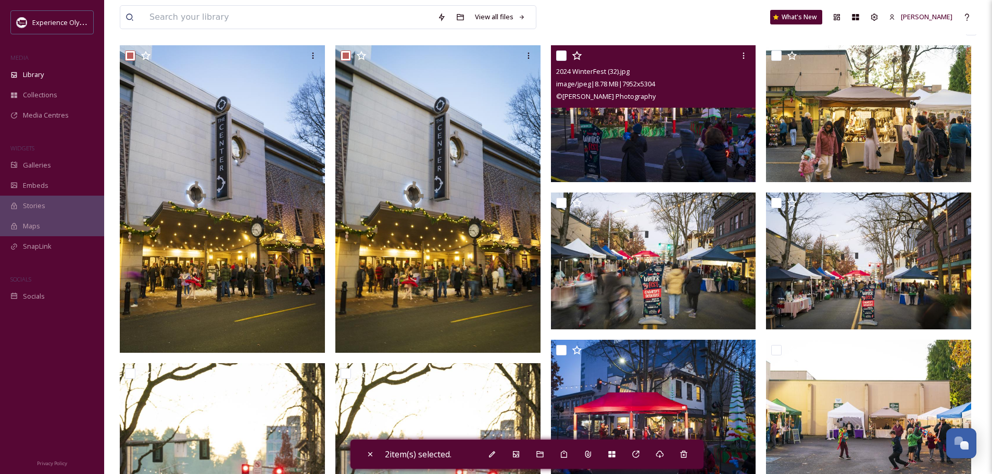
scroll to position [104, 0]
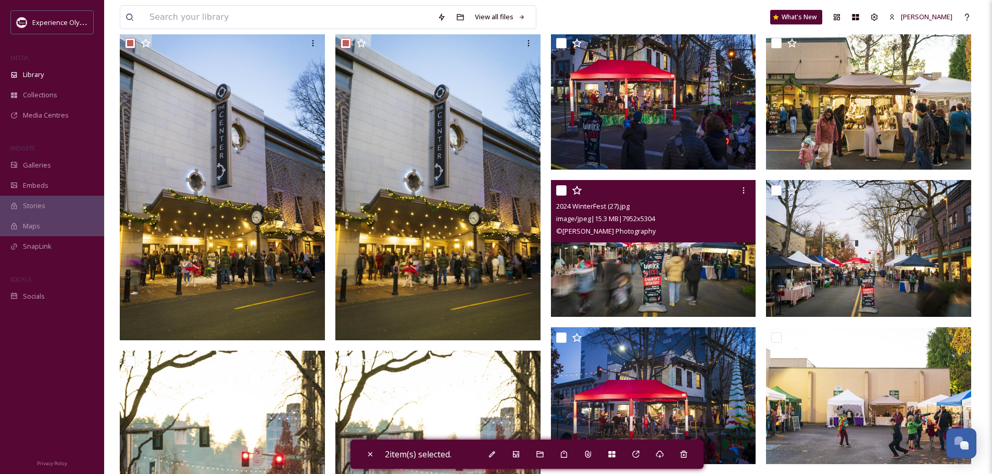
click at [557, 188] on input "checkbox" at bounding box center [561, 190] width 10 height 10
checkbox input "true"
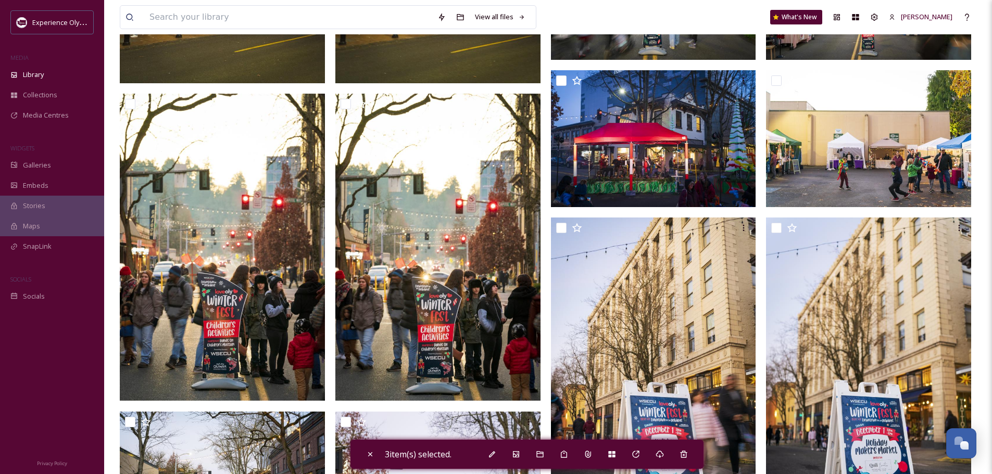
scroll to position [365, 0]
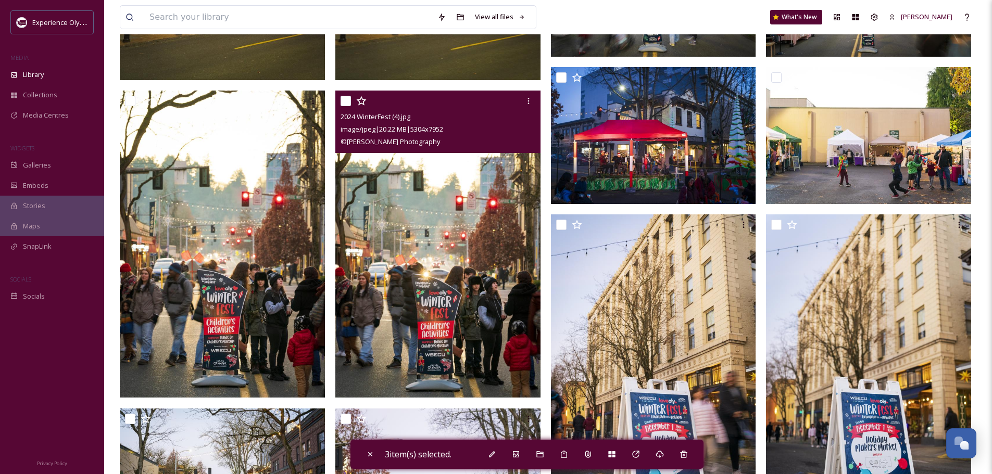
click at [347, 99] on input "checkbox" at bounding box center [346, 101] width 10 height 10
checkbox input "true"
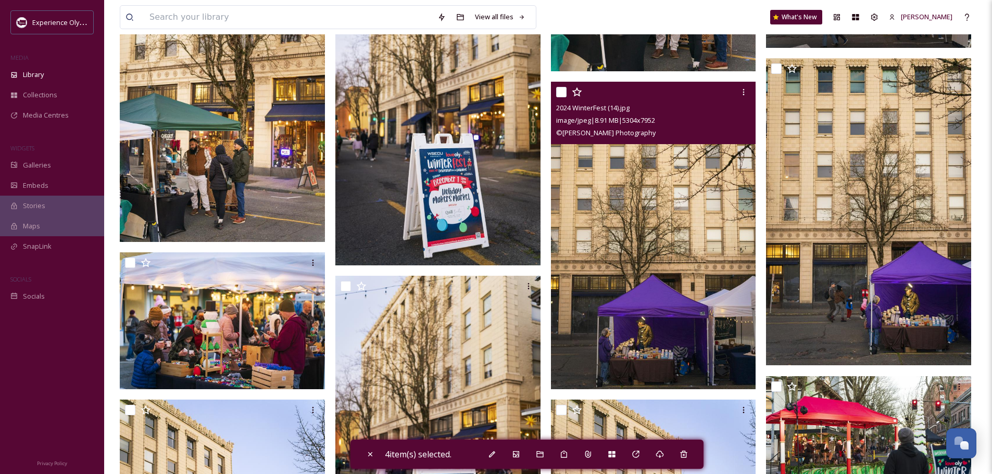
scroll to position [1146, 0]
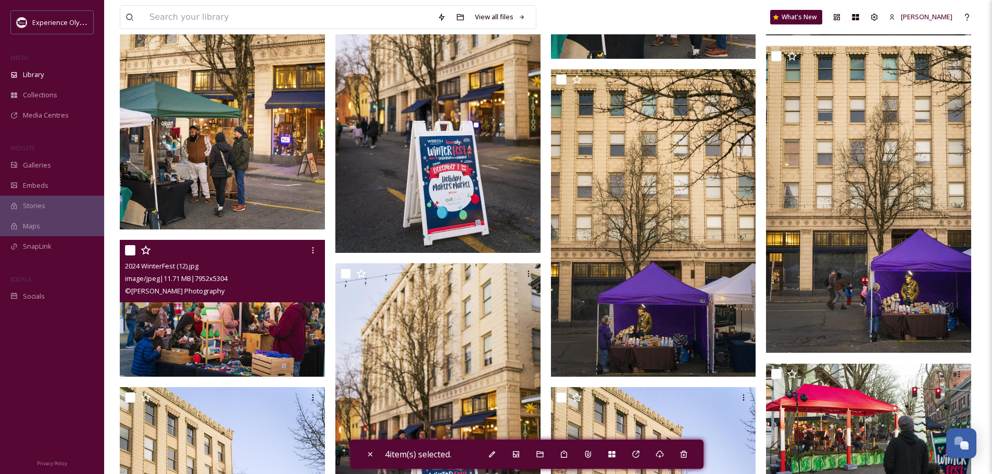
click at [127, 248] on input "checkbox" at bounding box center [130, 250] width 10 height 10
checkbox input "true"
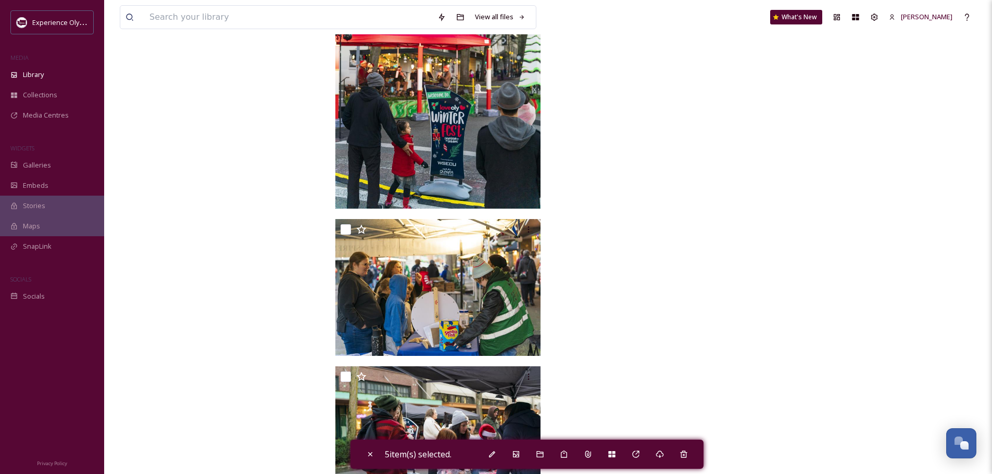
scroll to position [2338, 0]
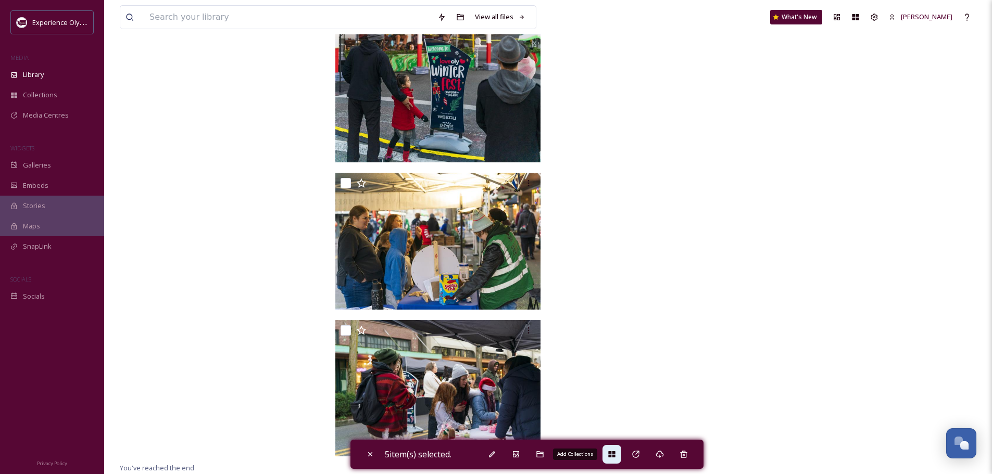
click at [612, 454] on icon at bounding box center [611, 455] width 7 height 6
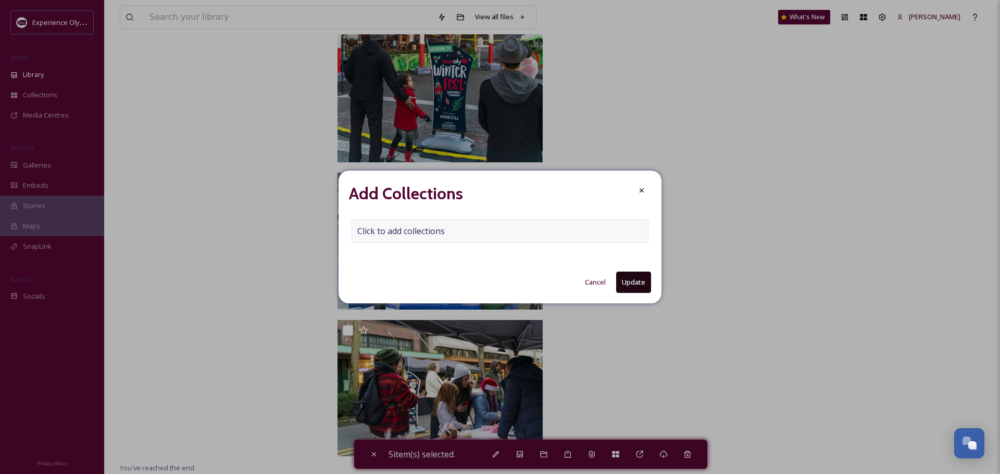
click at [444, 226] on span "Click to add collections" at bounding box center [400, 231] width 87 height 12
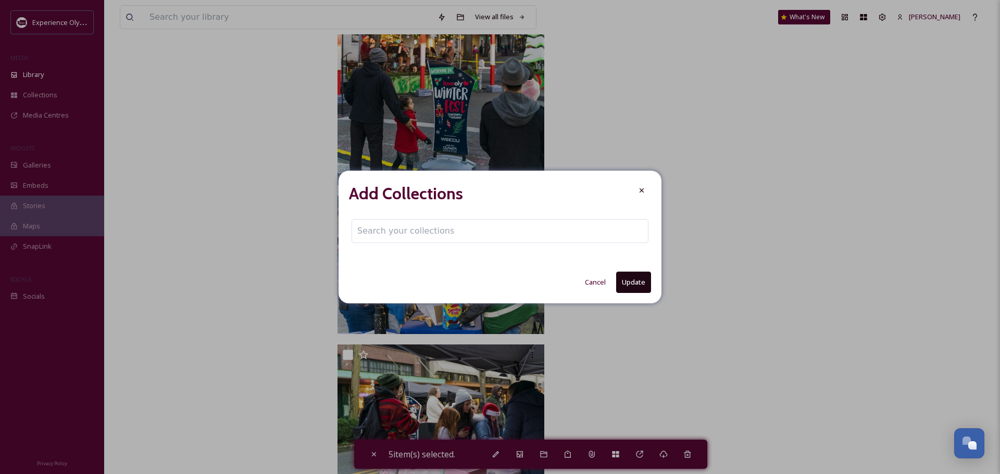
click at [360, 226] on input at bounding box center [409, 231] width 115 height 23
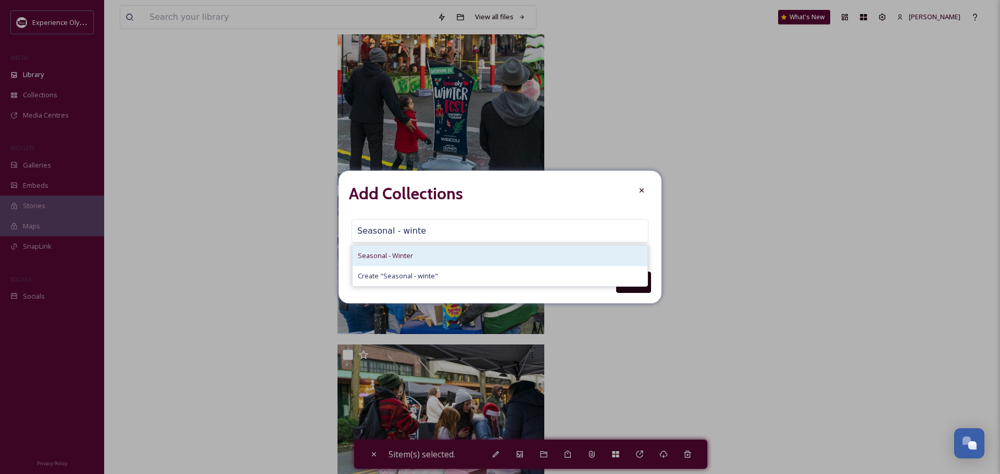
type input "Seasonal - winte"
click at [372, 255] on span "Seasonal - Winter" at bounding box center [385, 256] width 55 height 10
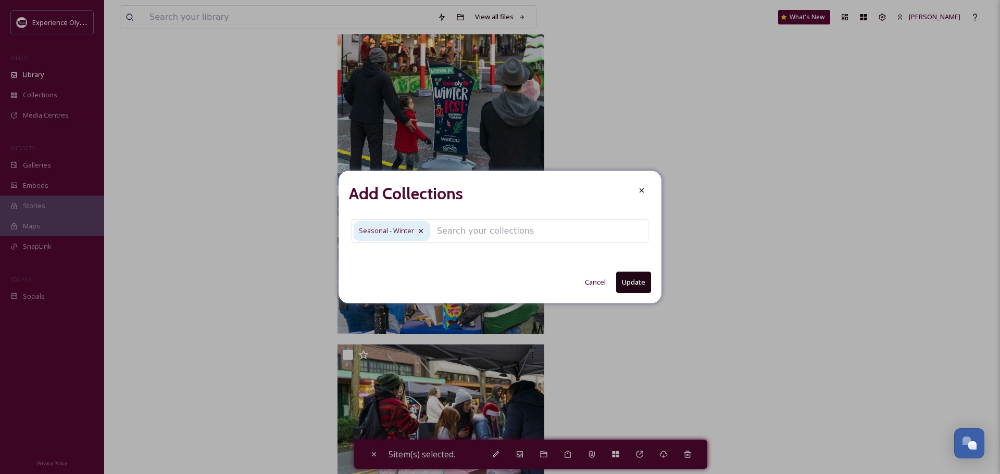
click at [627, 284] on button "Update" at bounding box center [633, 282] width 35 height 21
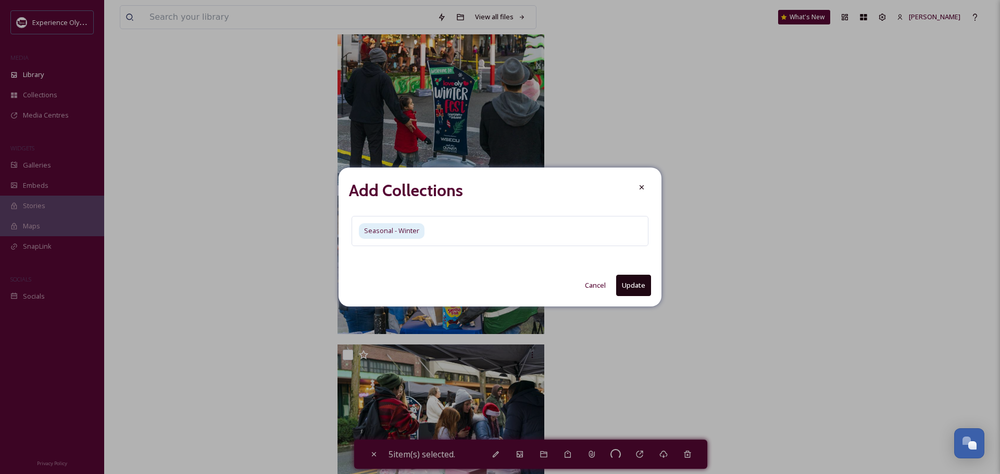
checkbox input "false"
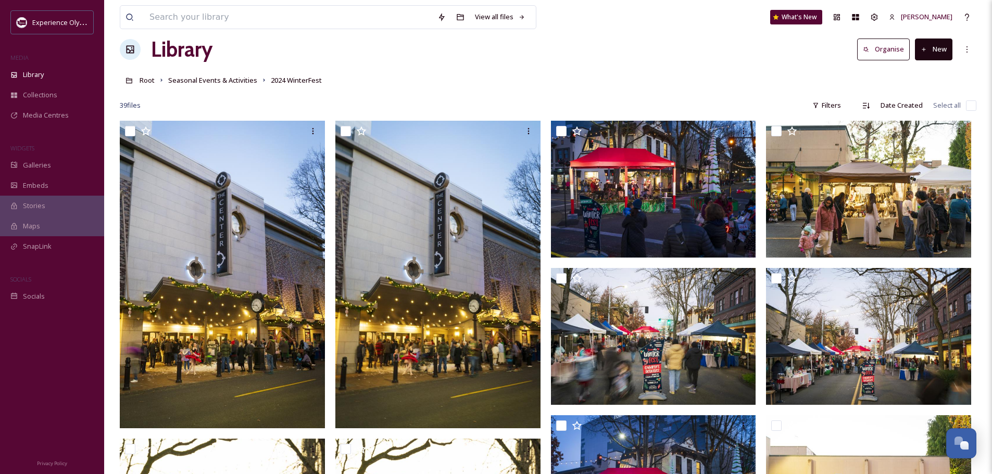
scroll to position [0, 0]
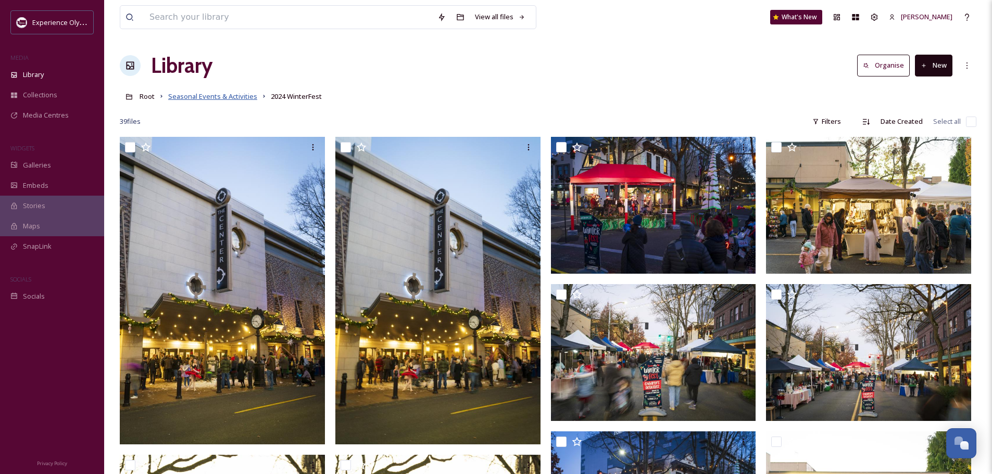
click at [212, 97] on span "Seasonal Events & Activities" at bounding box center [212, 96] width 89 height 9
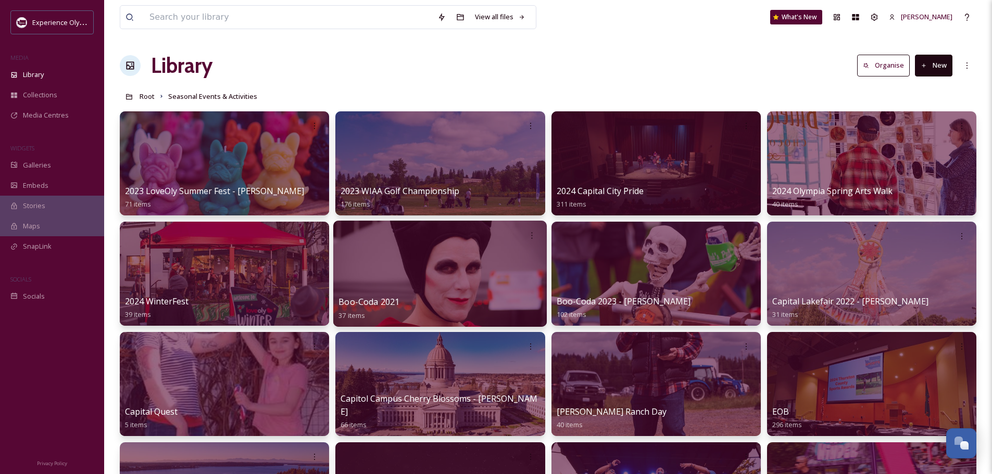
click at [385, 303] on span "Boo-Coda 2021" at bounding box center [369, 301] width 61 height 11
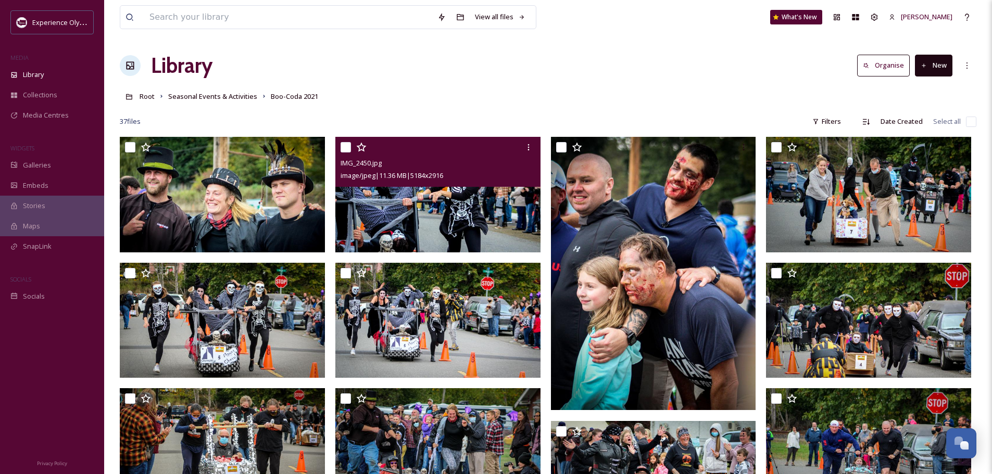
click at [348, 145] on input "checkbox" at bounding box center [346, 147] width 10 height 10
checkbox input "true"
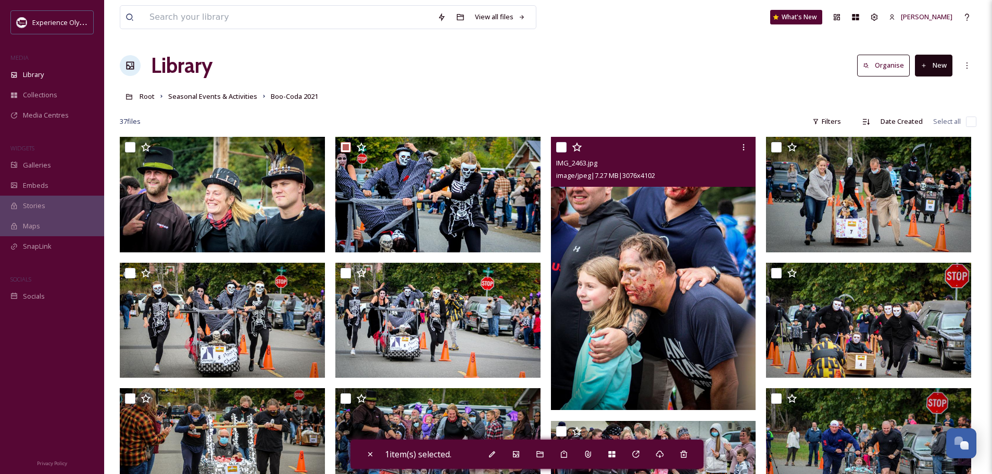
click at [562, 146] on input "checkbox" at bounding box center [561, 147] width 10 height 10
checkbox input "true"
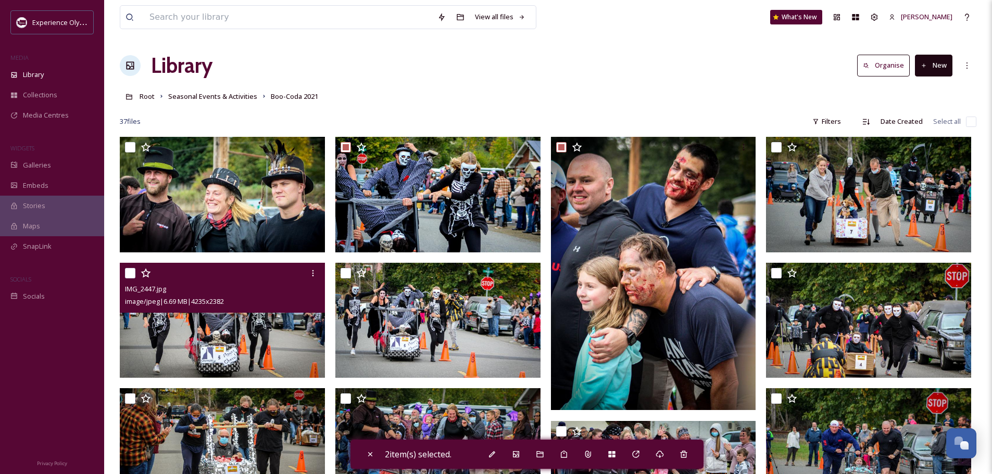
click at [128, 271] on input "checkbox" at bounding box center [130, 273] width 10 height 10
checkbox input "true"
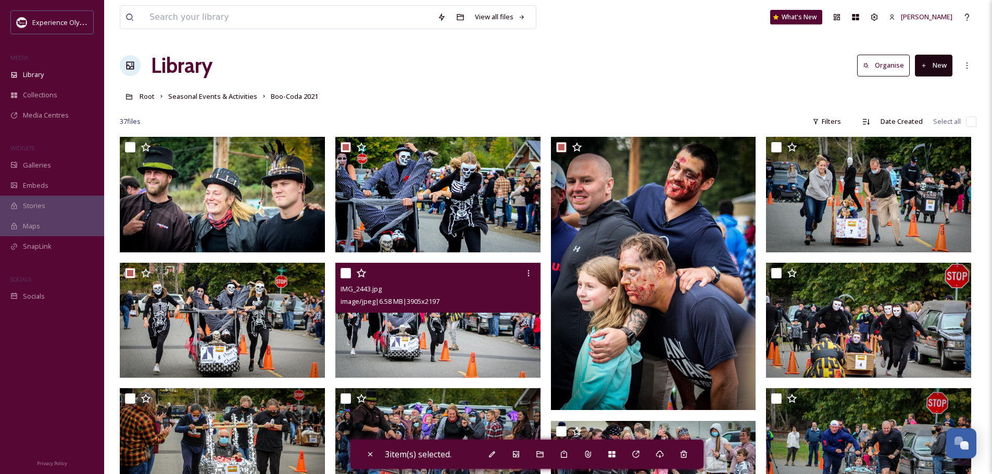
click at [348, 272] on input "checkbox" at bounding box center [346, 273] width 10 height 10
checkbox input "true"
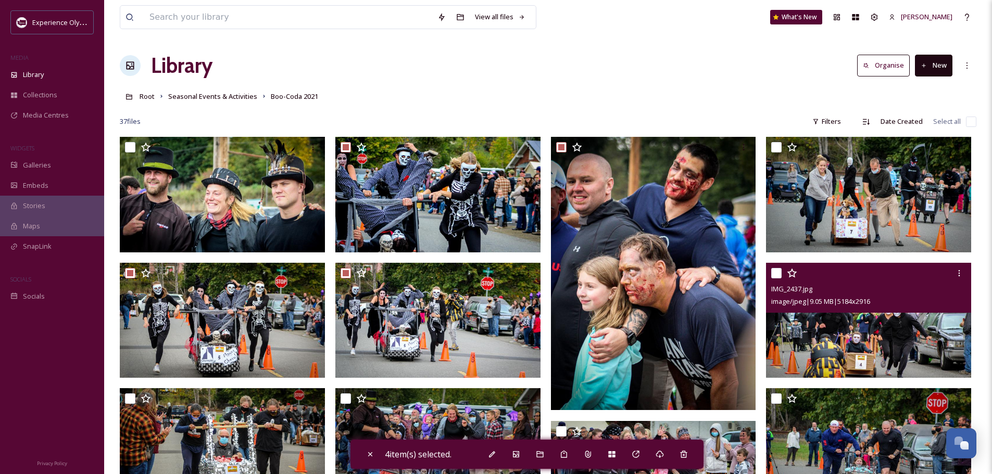
click at [777, 272] on input "checkbox" at bounding box center [776, 273] width 10 height 10
checkbox input "true"
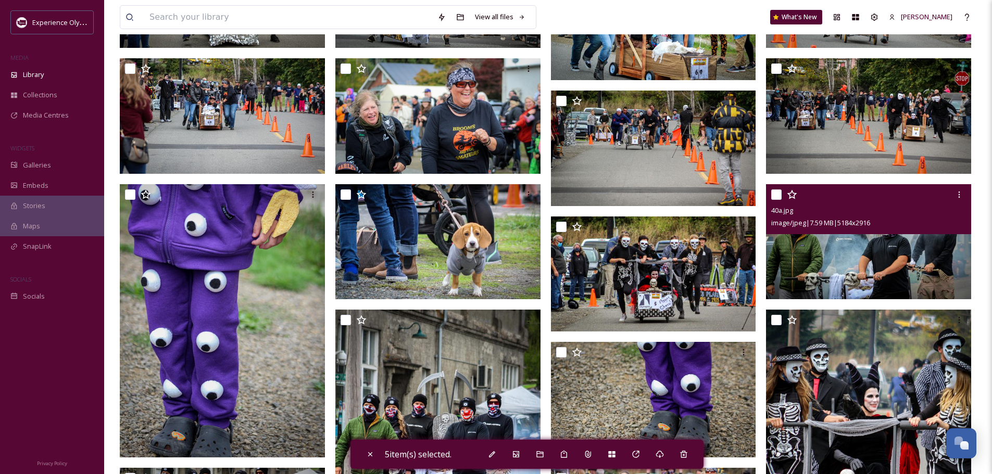
scroll to position [521, 0]
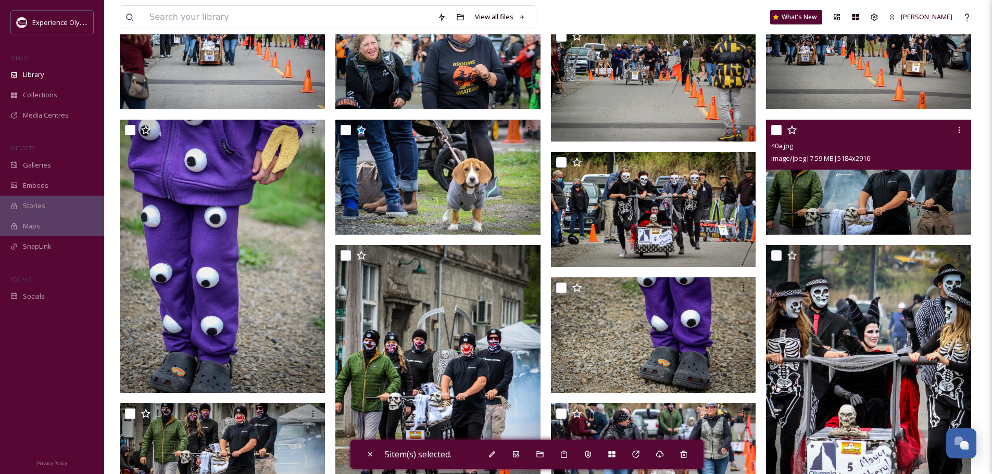
click at [779, 130] on input "checkbox" at bounding box center [776, 130] width 10 height 10
checkbox input "true"
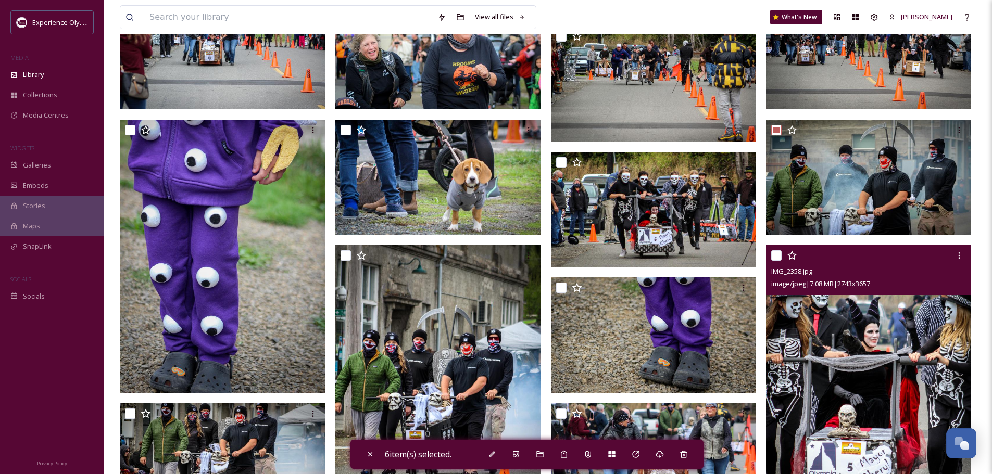
click at [775, 255] on input "checkbox" at bounding box center [776, 255] width 10 height 10
checkbox input "true"
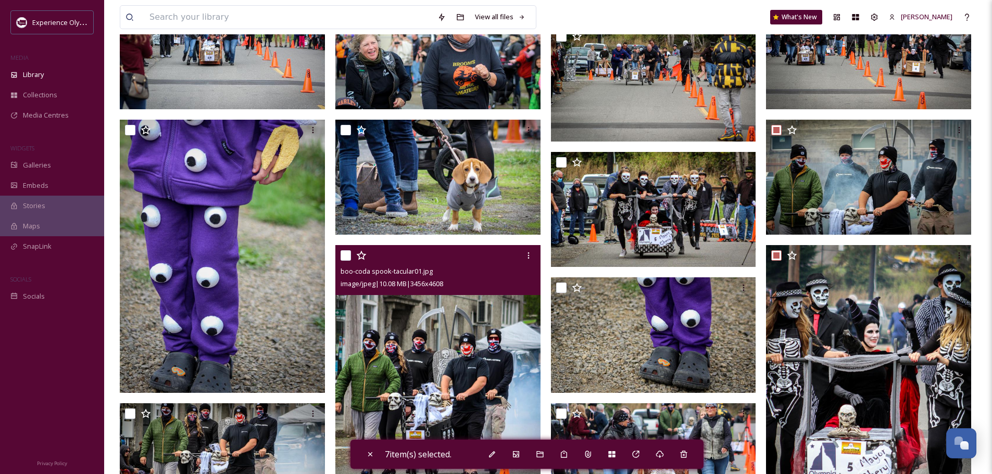
click at [348, 254] on input "checkbox" at bounding box center [346, 255] width 10 height 10
checkbox input "true"
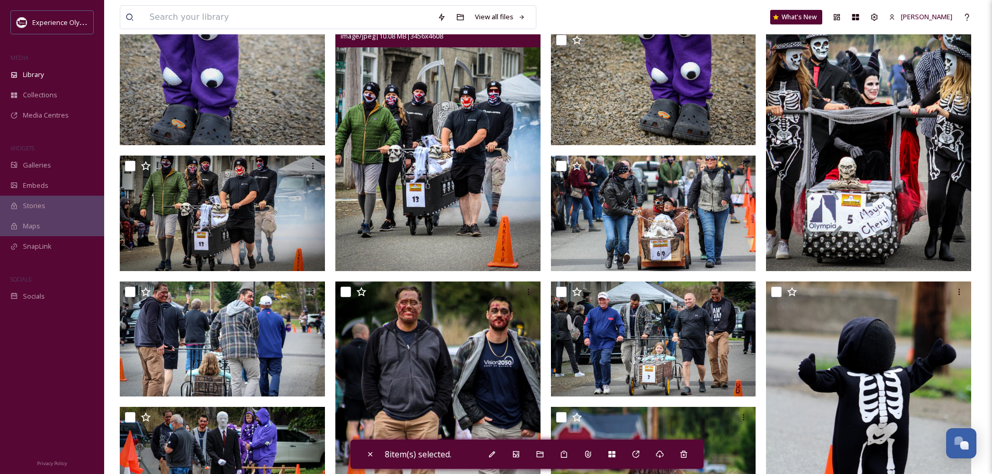
scroll to position [781, 0]
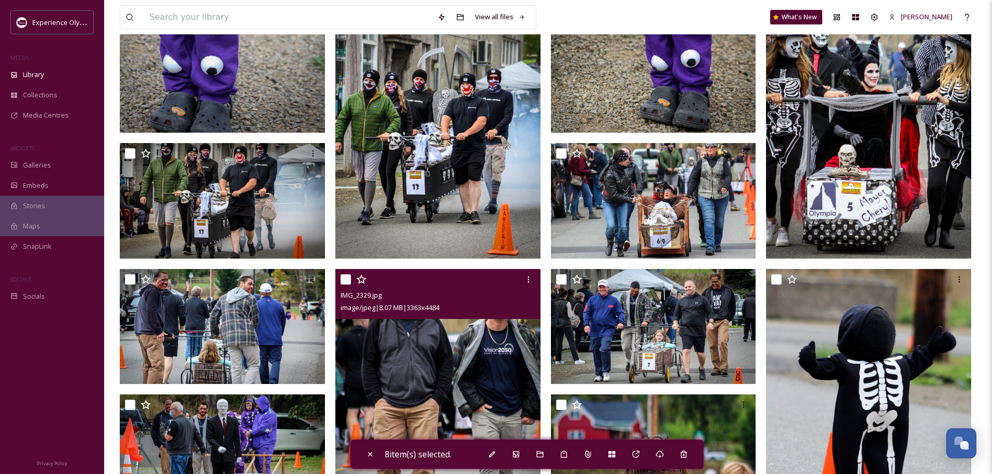
click at [348, 280] on input "checkbox" at bounding box center [346, 279] width 10 height 10
checkbox input "true"
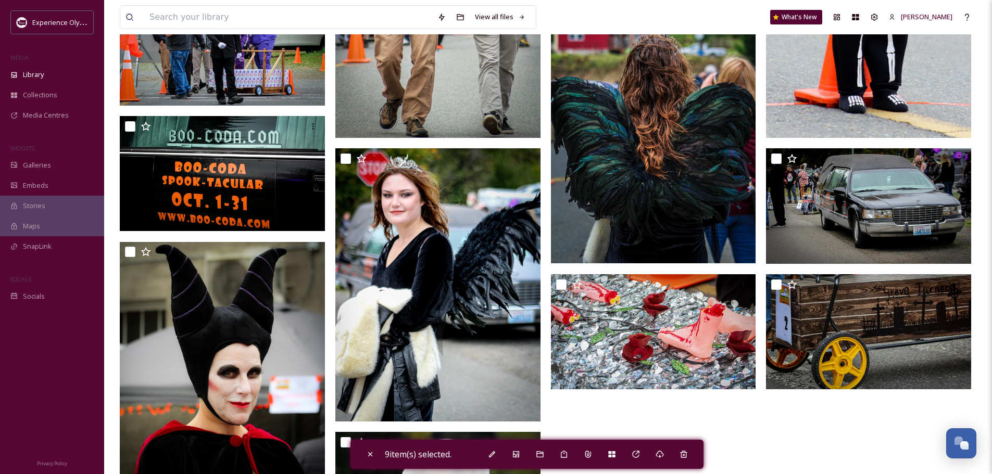
scroll to position [1198, 0]
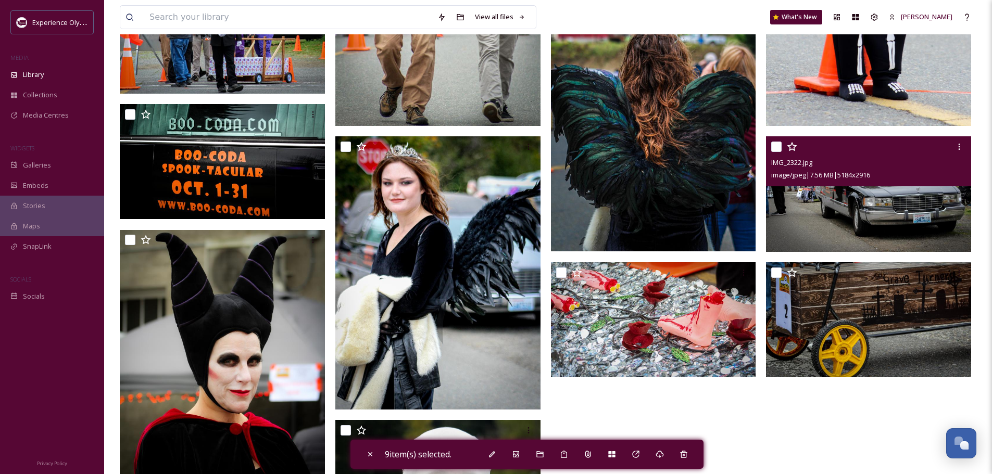
click at [773, 143] on input "checkbox" at bounding box center [776, 147] width 10 height 10
checkbox input "true"
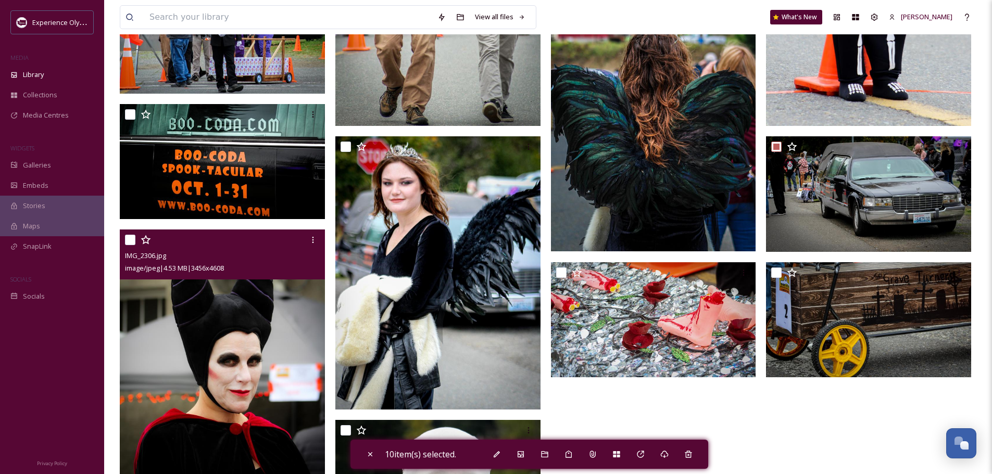
click at [135, 241] on input "checkbox" at bounding box center [130, 240] width 10 height 10
checkbox input "true"
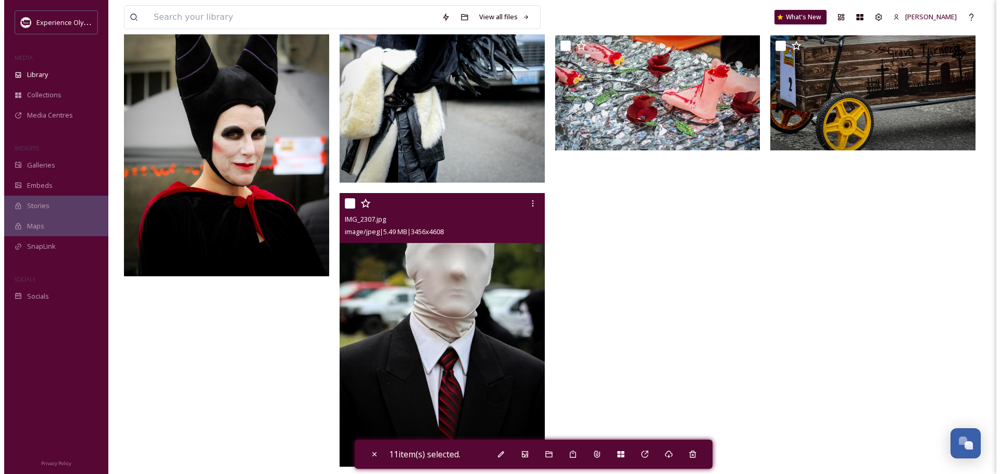
scroll to position [1435, 0]
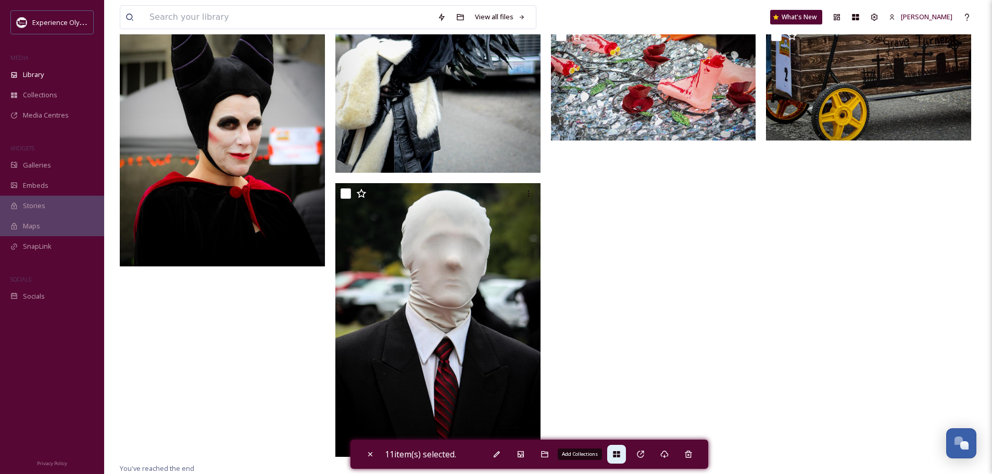
click at [620, 455] on icon at bounding box center [616, 455] width 7 height 6
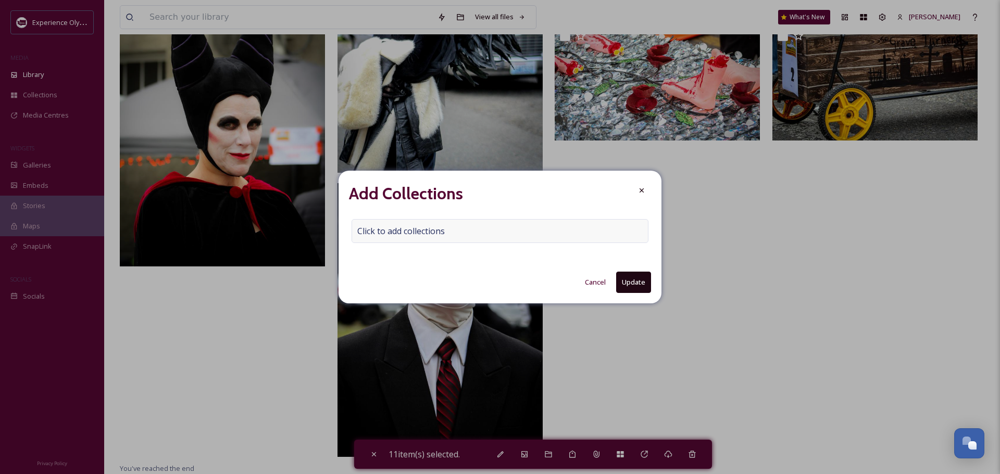
click at [358, 229] on span "Click to add collections" at bounding box center [400, 231] width 87 height 12
click at [389, 227] on input at bounding box center [409, 231] width 115 height 23
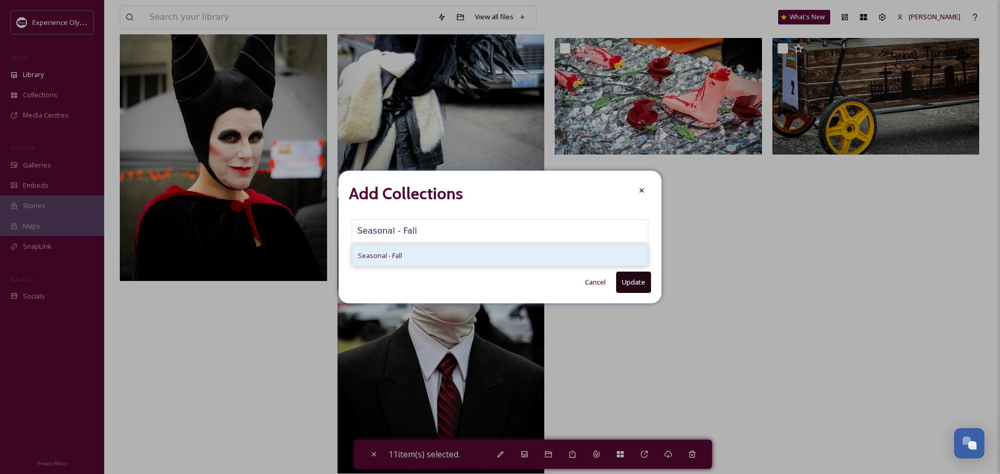
type input "Seasonal - Fall"
click at [394, 253] on span "Seasonal - Fall" at bounding box center [380, 256] width 44 height 10
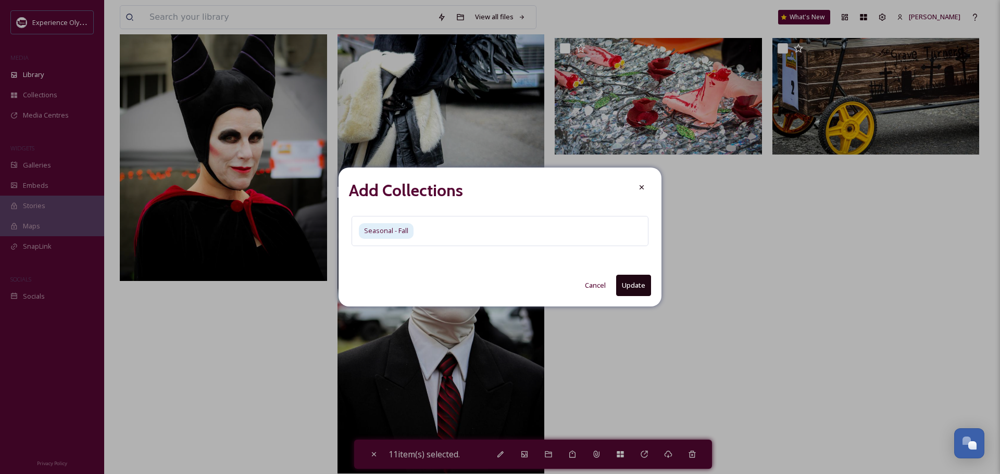
click at [632, 283] on button "Update" at bounding box center [633, 285] width 35 height 21
checkbox input "false"
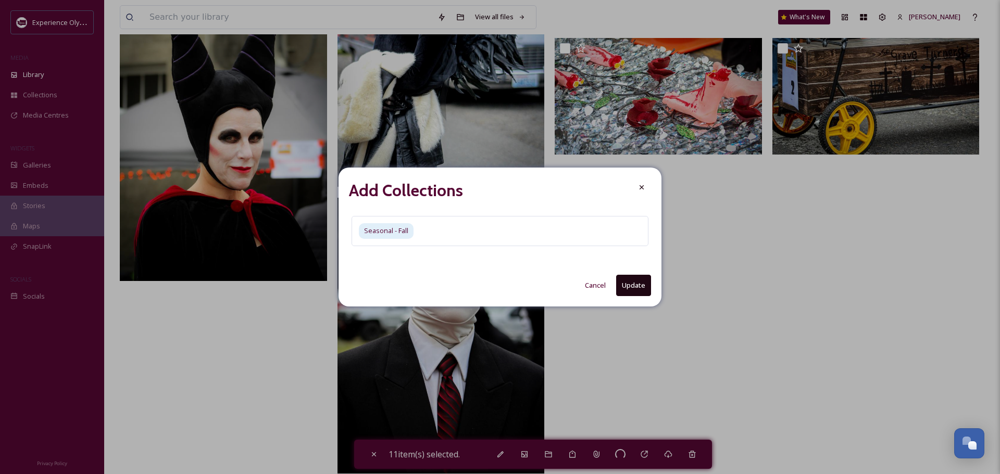
checkbox input "false"
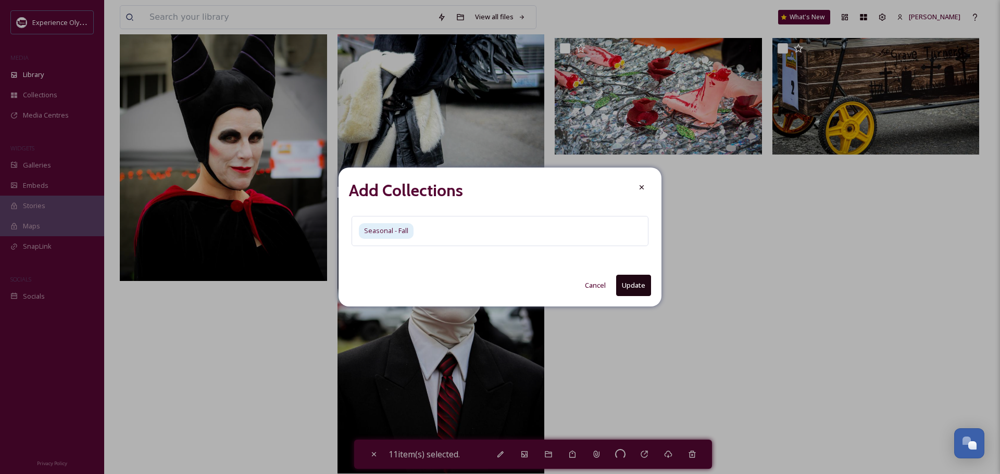
checkbox input "false"
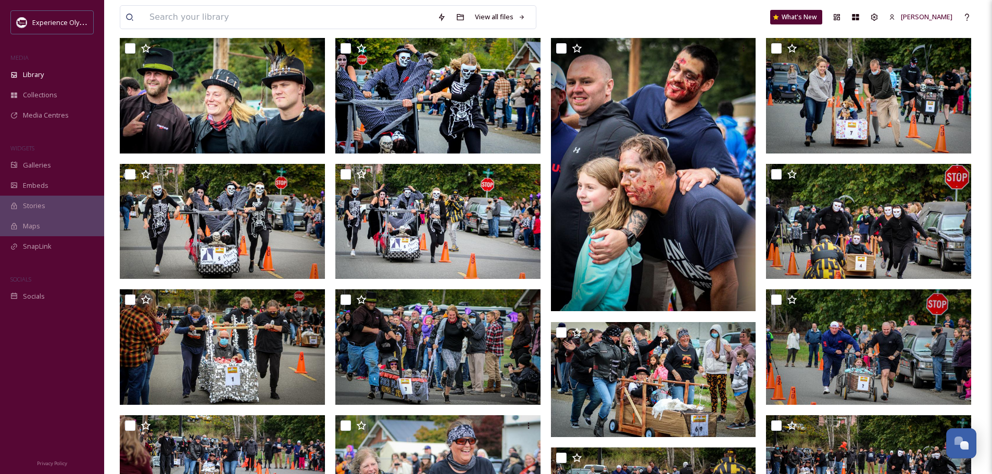
scroll to position [0, 0]
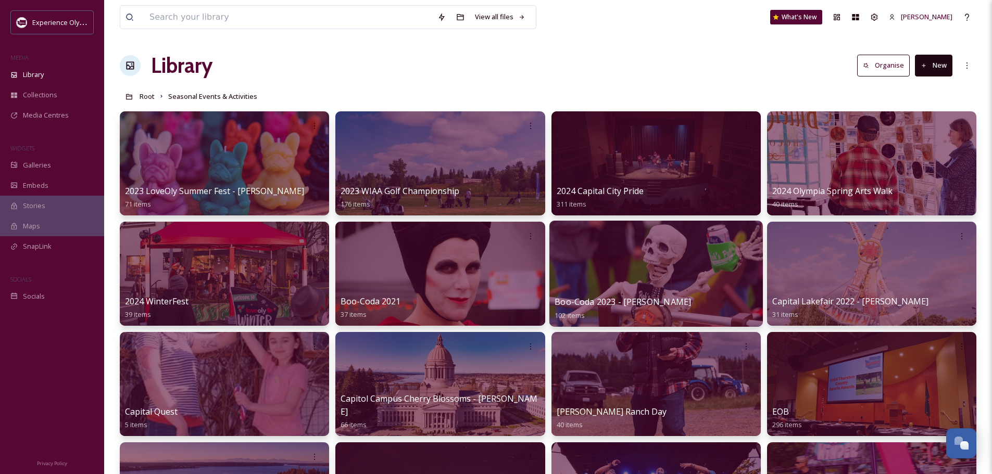
click at [587, 300] on span "Boo-Coda 2023 - [PERSON_NAME]" at bounding box center [623, 301] width 136 height 11
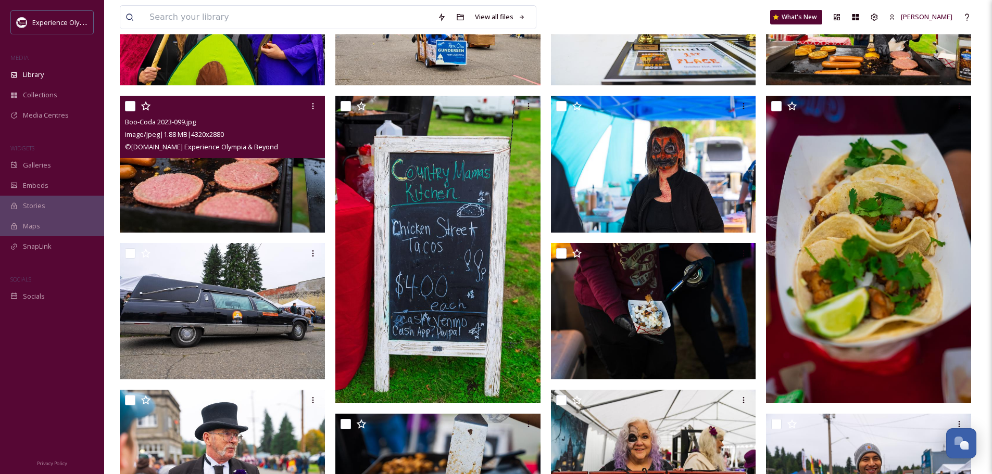
scroll to position [208, 0]
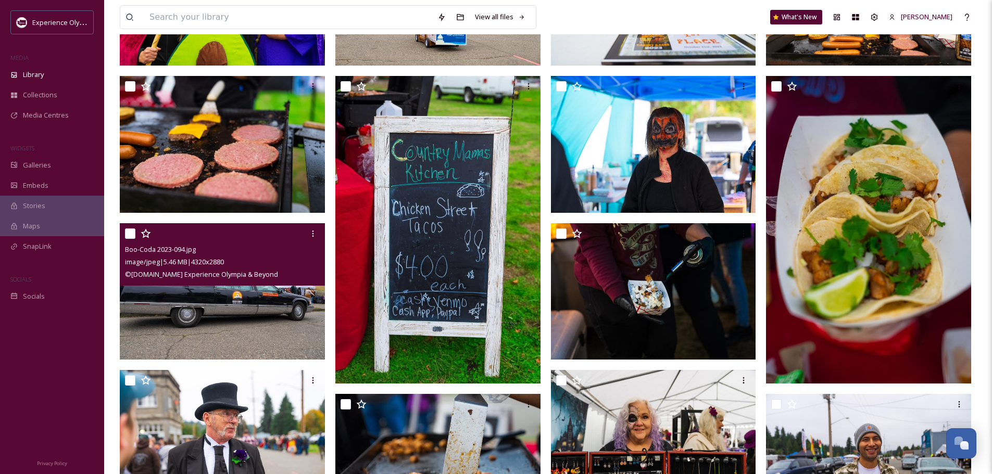
click at [130, 232] on input "checkbox" at bounding box center [130, 234] width 10 height 10
checkbox input "true"
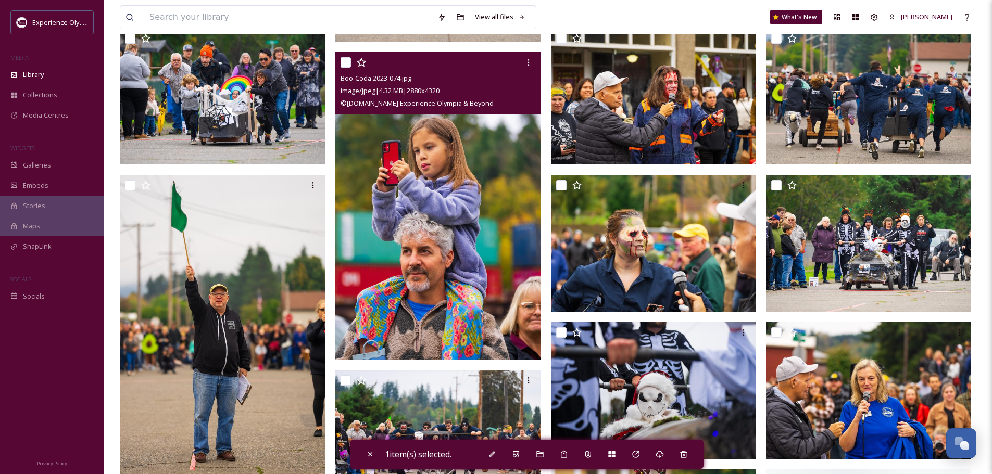
scroll to position [1458, 0]
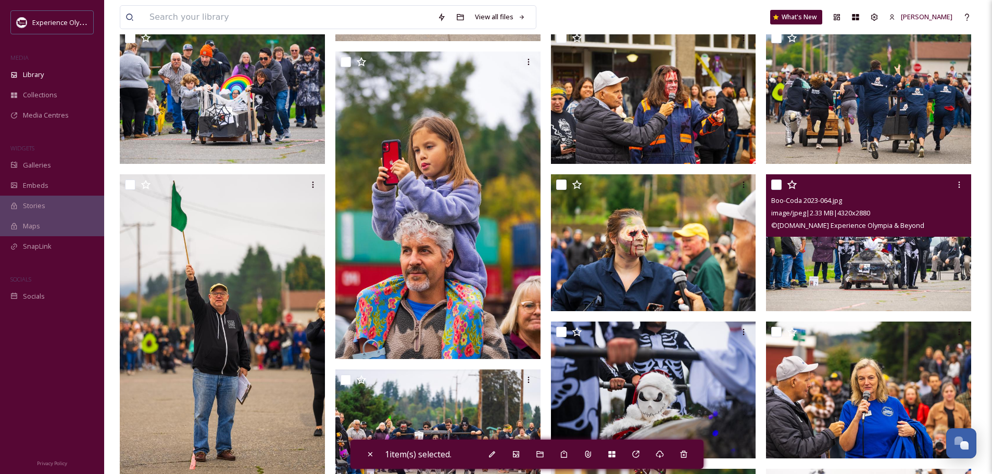
click at [776, 183] on input "checkbox" at bounding box center [776, 185] width 10 height 10
checkbox input "true"
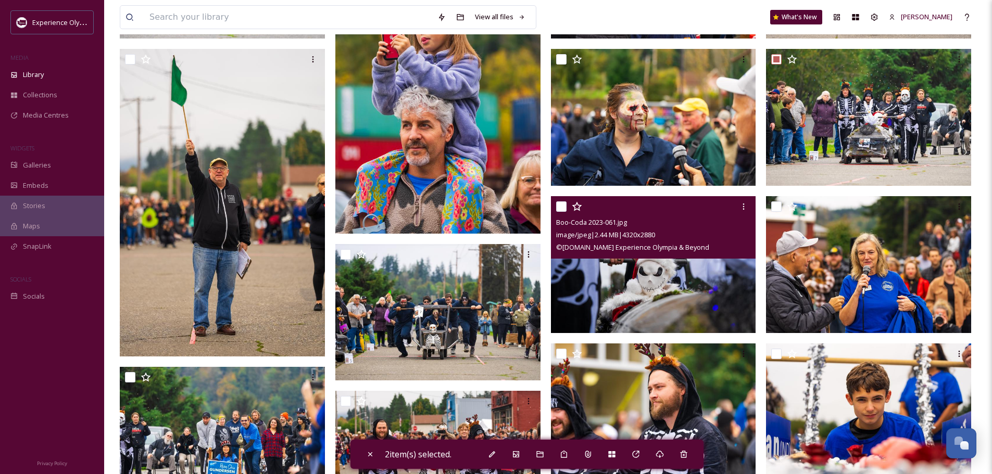
scroll to position [1614, 0]
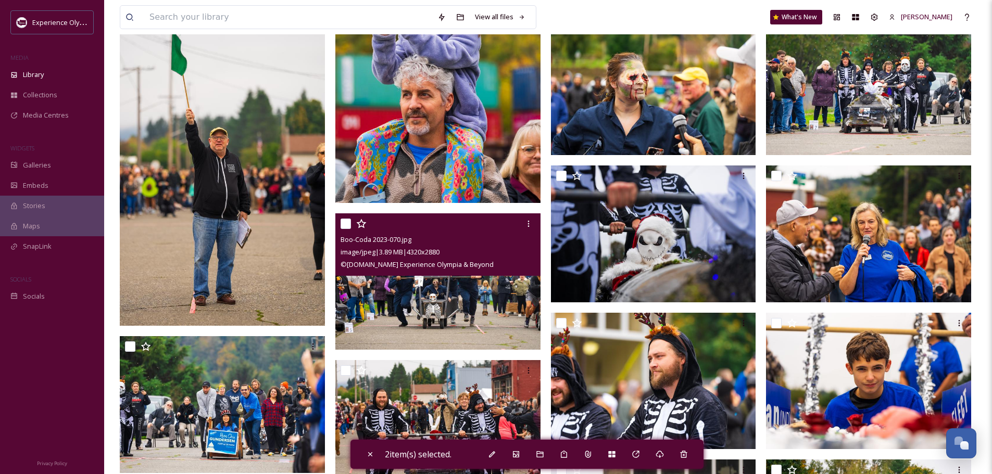
click at [348, 223] on input "checkbox" at bounding box center [346, 224] width 10 height 10
checkbox input "true"
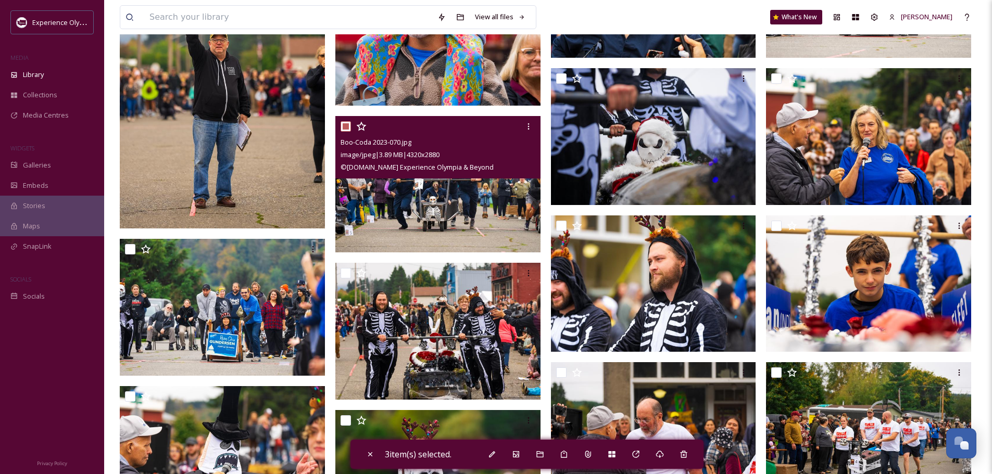
scroll to position [1719, 0]
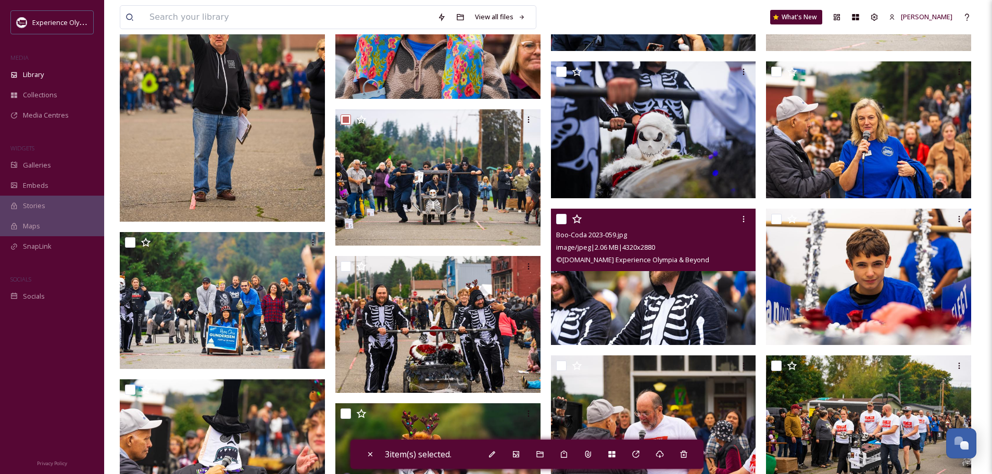
click at [559, 218] on input "checkbox" at bounding box center [561, 219] width 10 height 10
checkbox input "false"
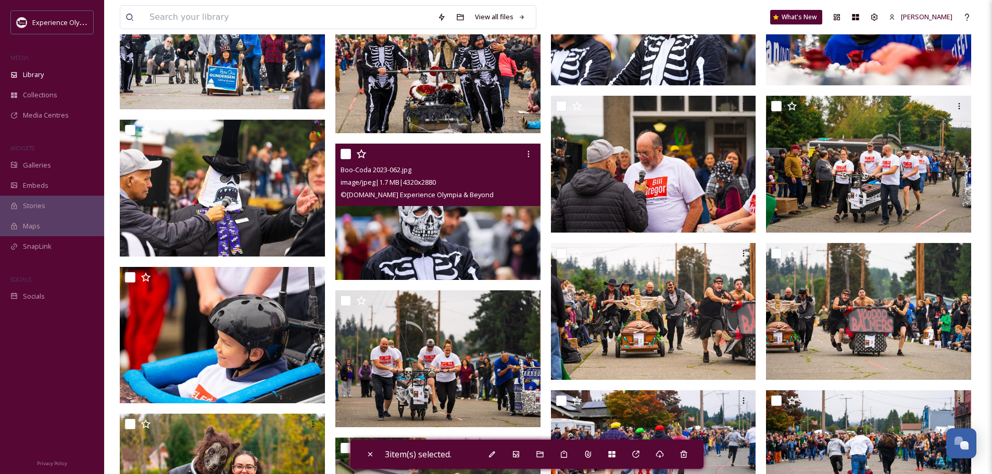
scroll to position [1979, 0]
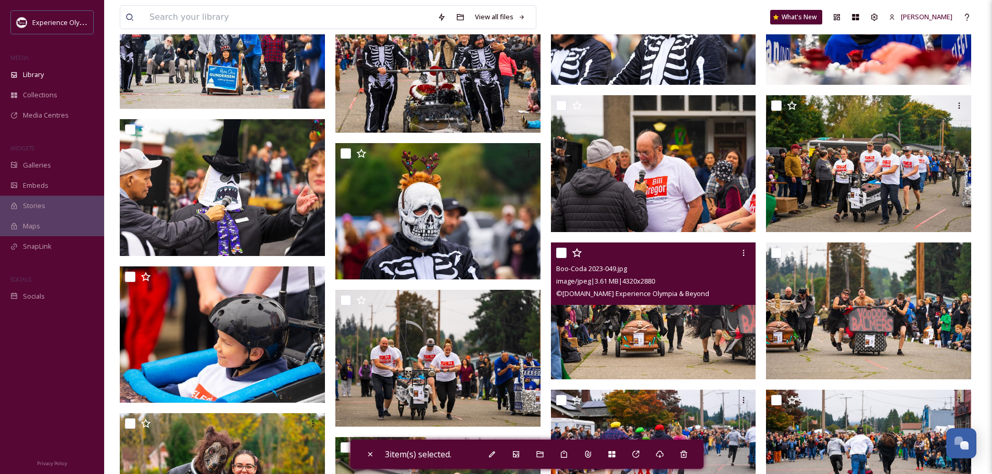
click at [564, 252] on input "checkbox" at bounding box center [561, 253] width 10 height 10
checkbox input "true"
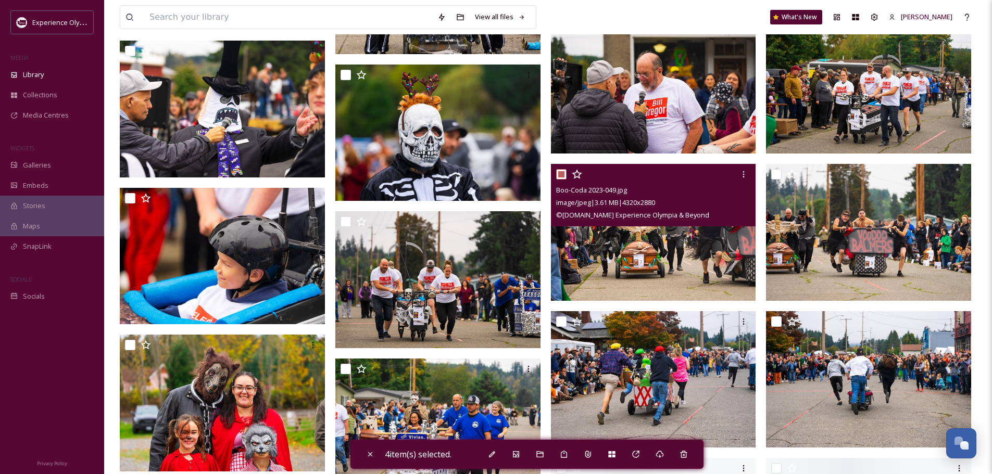
scroll to position [2083, 0]
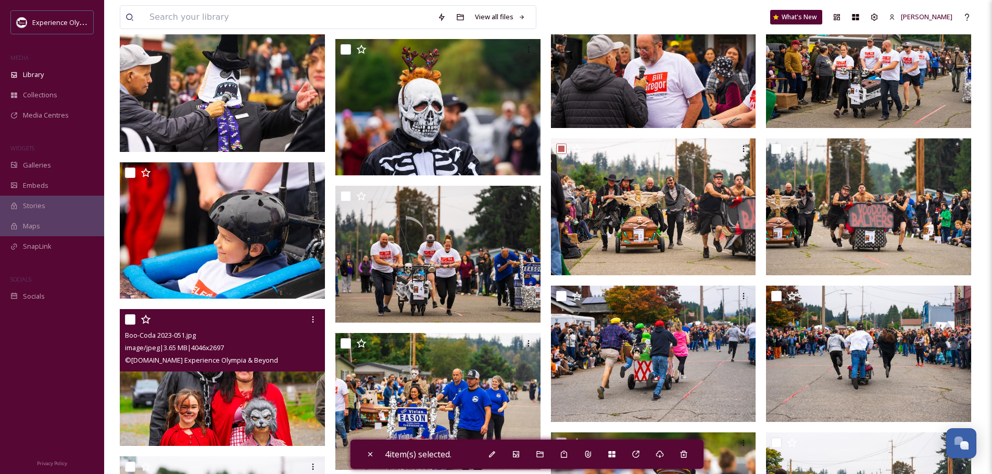
click at [132, 318] on input "checkbox" at bounding box center [130, 320] width 10 height 10
checkbox input "true"
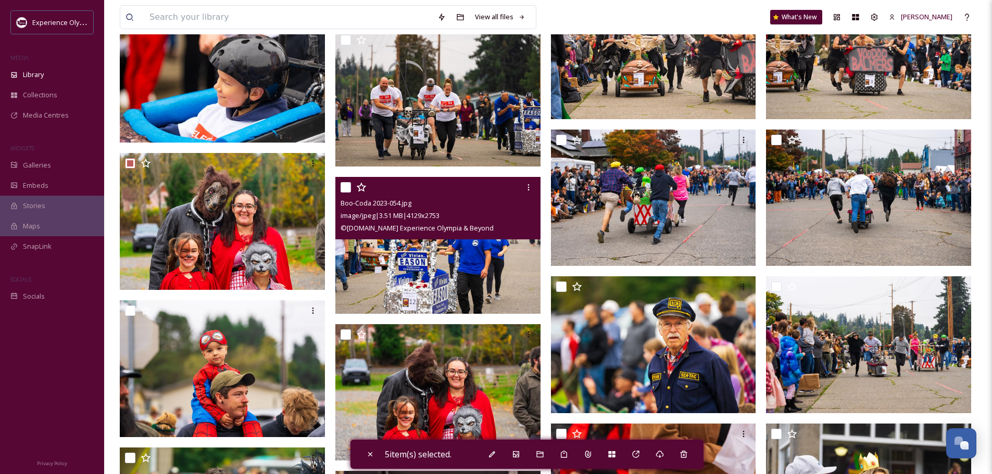
scroll to position [2291, 0]
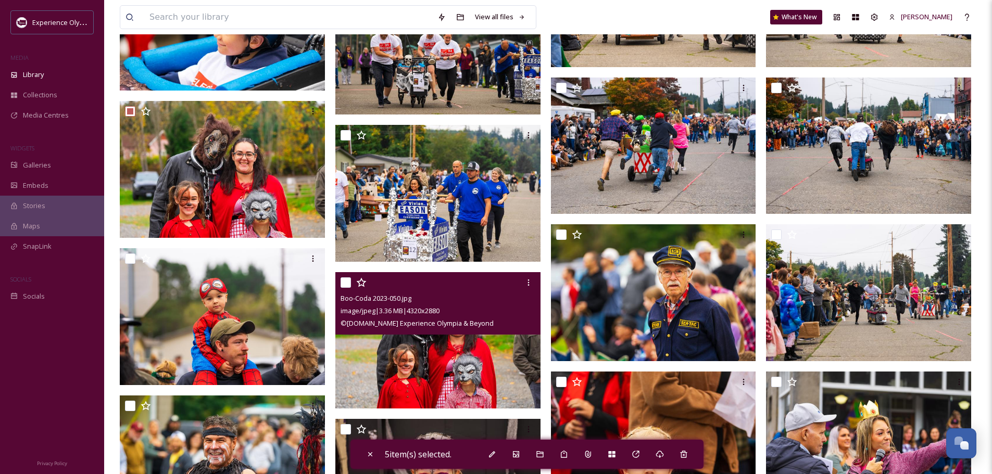
click at [348, 278] on input "checkbox" at bounding box center [346, 283] width 10 height 10
checkbox input "true"
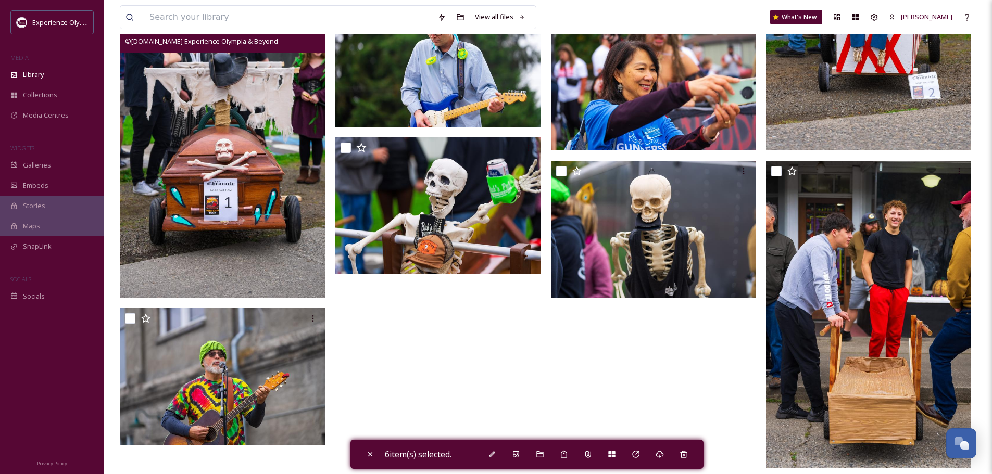
scroll to position [4205, 0]
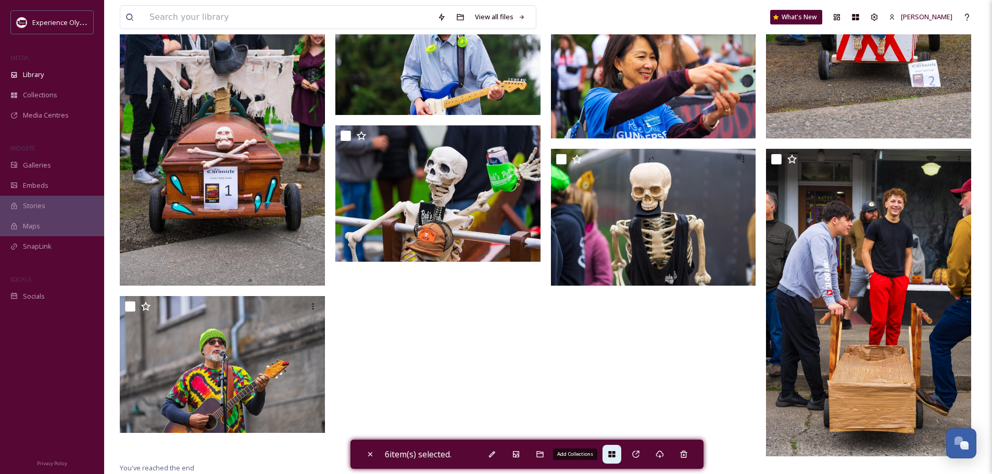
click at [611, 454] on icon at bounding box center [612, 454] width 8 height 8
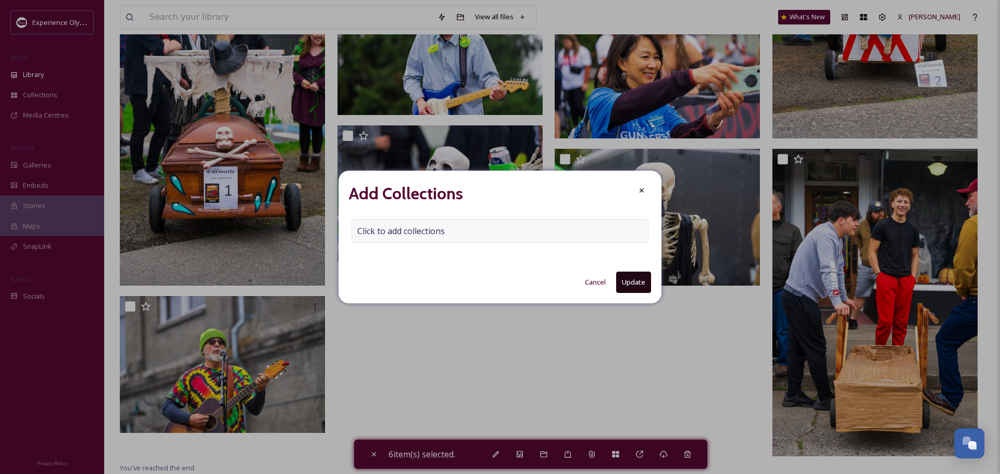
click at [377, 235] on span "Click to add collections" at bounding box center [400, 231] width 87 height 12
click at [372, 231] on input at bounding box center [409, 231] width 115 height 23
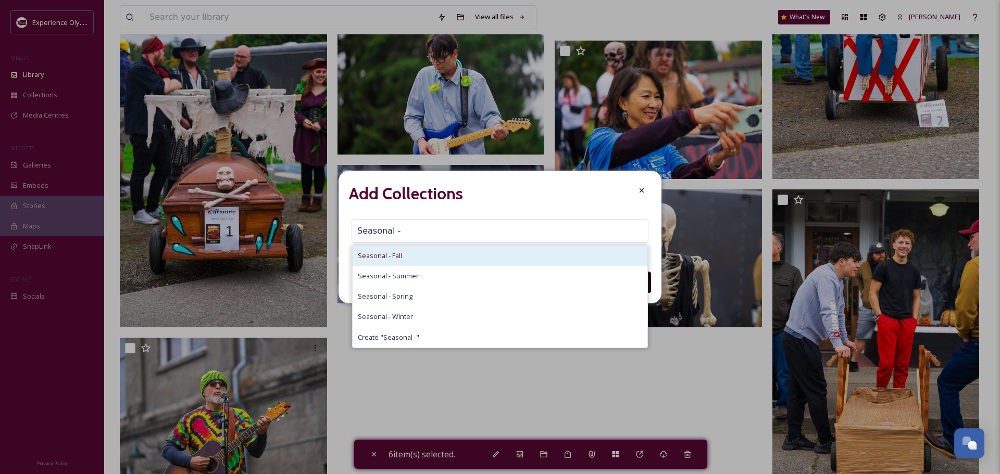
click at [396, 256] on span "Seasonal - Fall" at bounding box center [380, 256] width 44 height 10
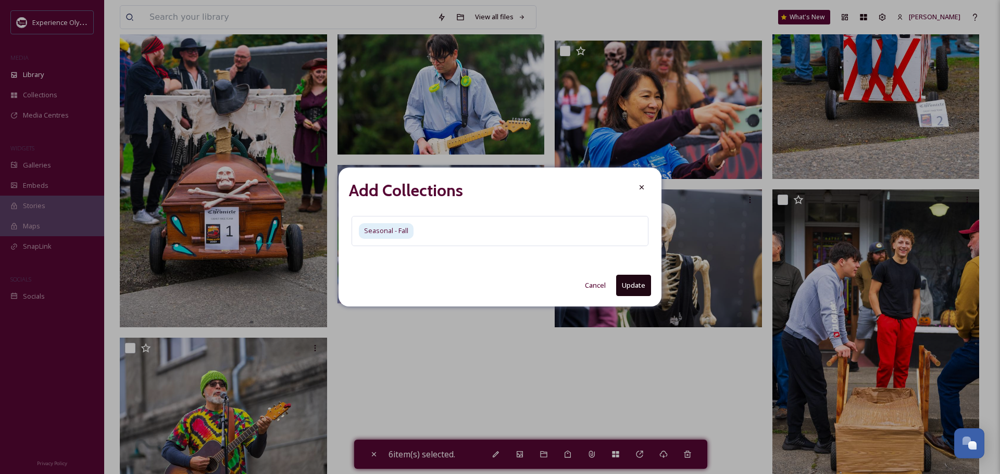
click at [623, 283] on button "Update" at bounding box center [633, 285] width 35 height 21
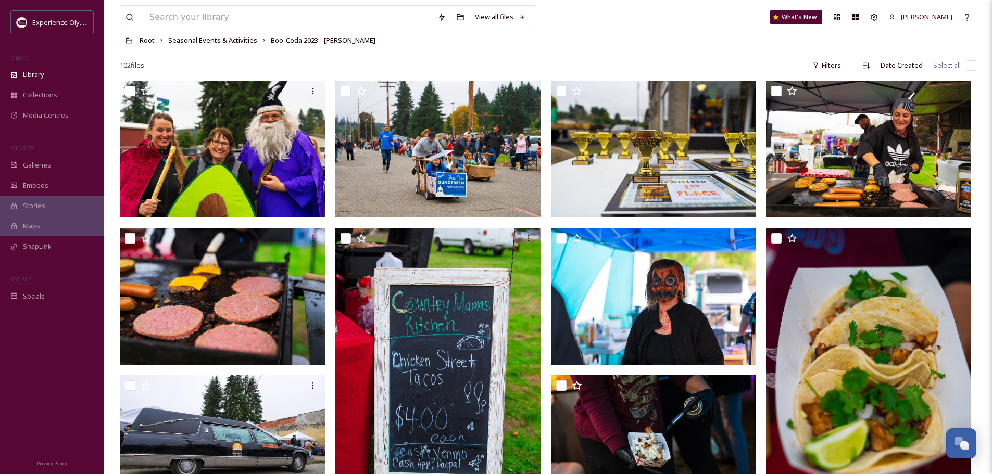
scroll to position [0, 0]
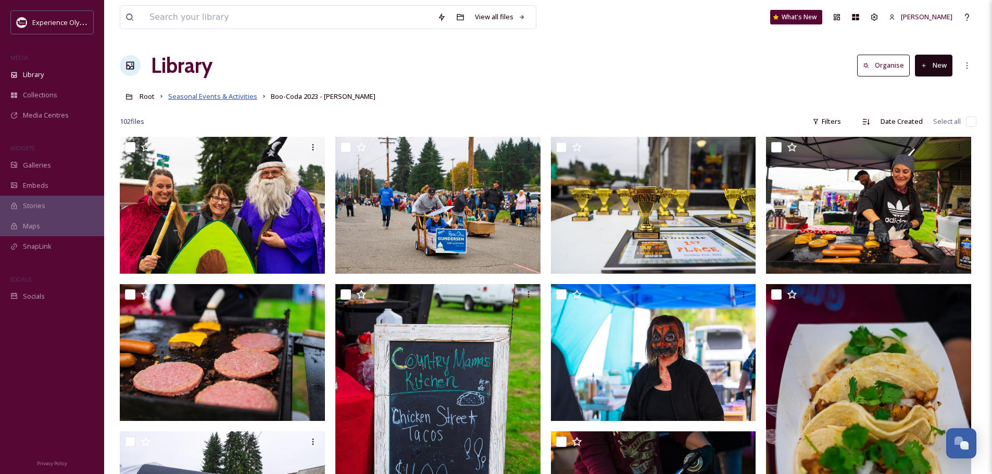
click at [212, 95] on span "Seasonal Events & Activities" at bounding box center [212, 96] width 89 height 9
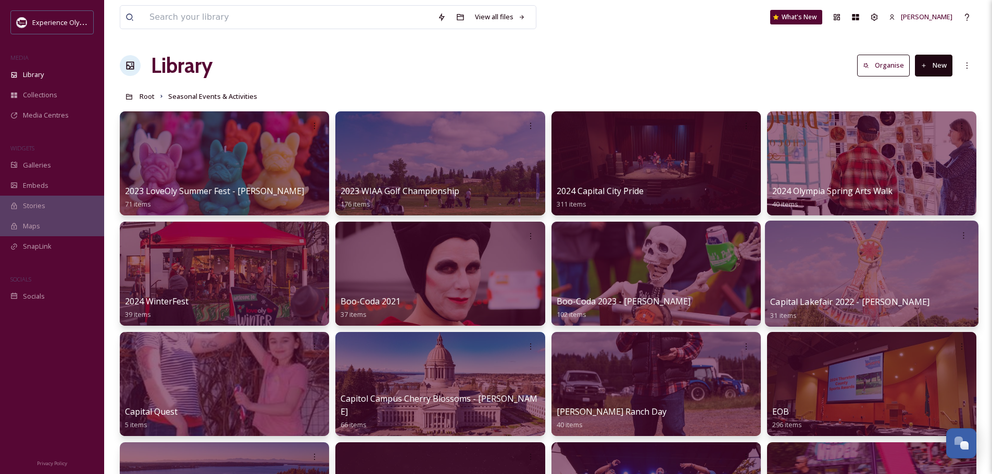
click at [832, 303] on span "Capital Lakefair 2022 - [PERSON_NAME]" at bounding box center [849, 301] width 159 height 11
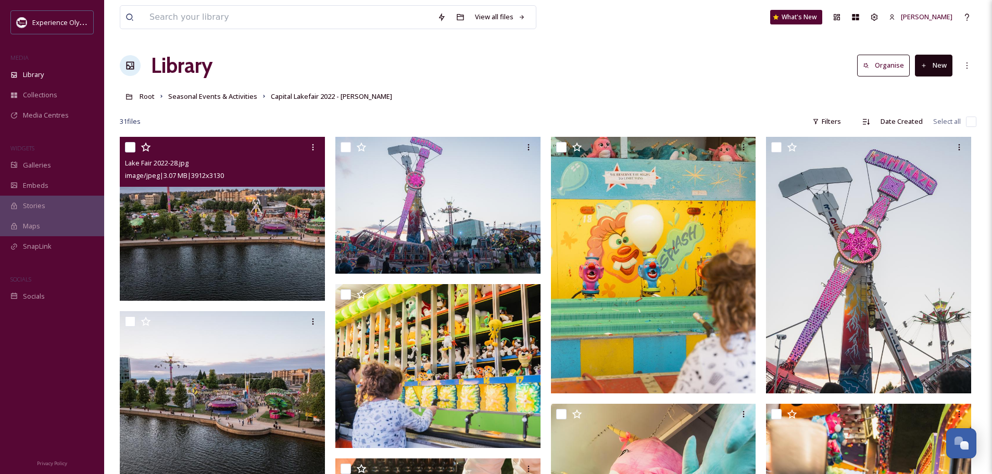
click at [122, 146] on div "Lake Fair 2022-28.jpg image/jpeg | 3.07 MB | 3912 x 3130" at bounding box center [222, 162] width 205 height 50
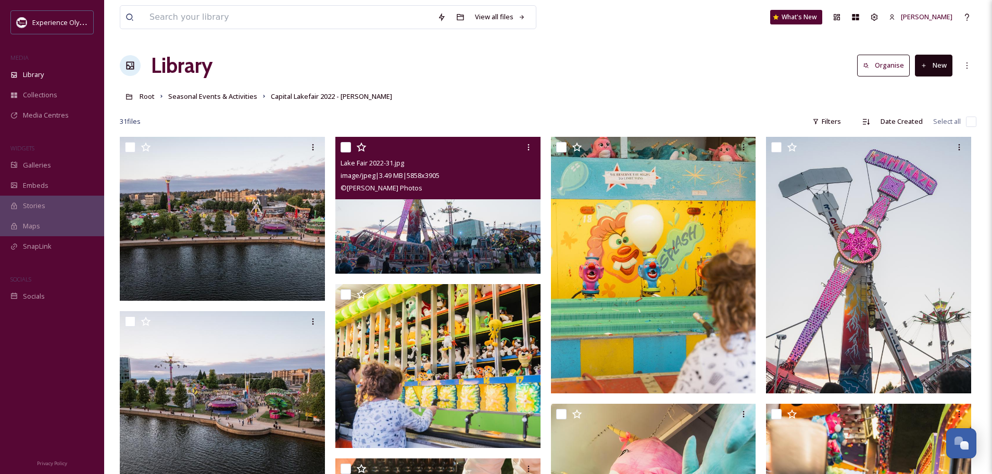
click at [342, 143] on input "checkbox" at bounding box center [346, 147] width 10 height 10
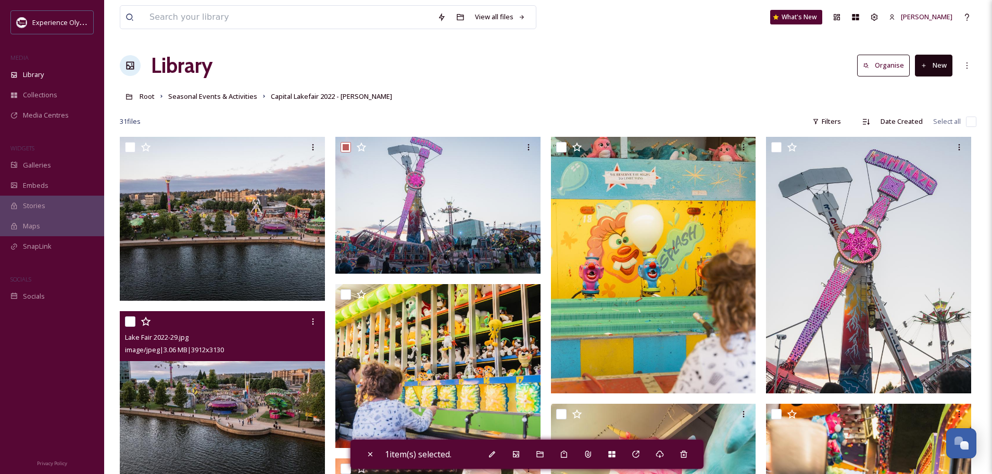
drag, startPoint x: 132, startPoint y: 322, endPoint x: 306, endPoint y: 303, distance: 175.0
click at [132, 321] on input "checkbox" at bounding box center [130, 322] width 10 height 10
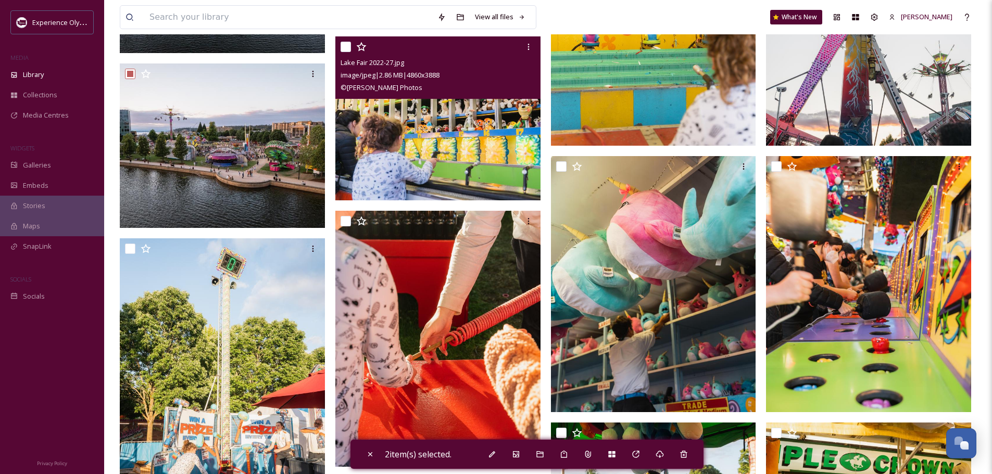
scroll to position [260, 0]
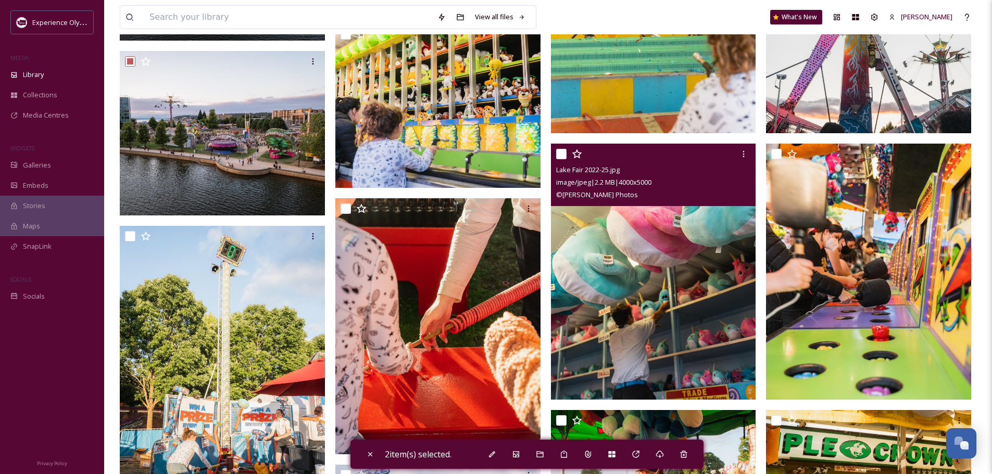
click at [565, 153] on input "checkbox" at bounding box center [561, 154] width 10 height 10
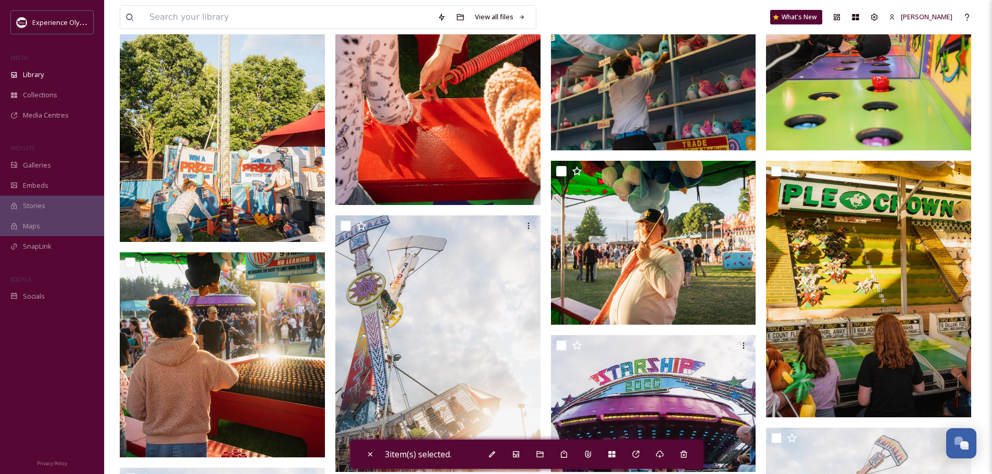
scroll to position [521, 0]
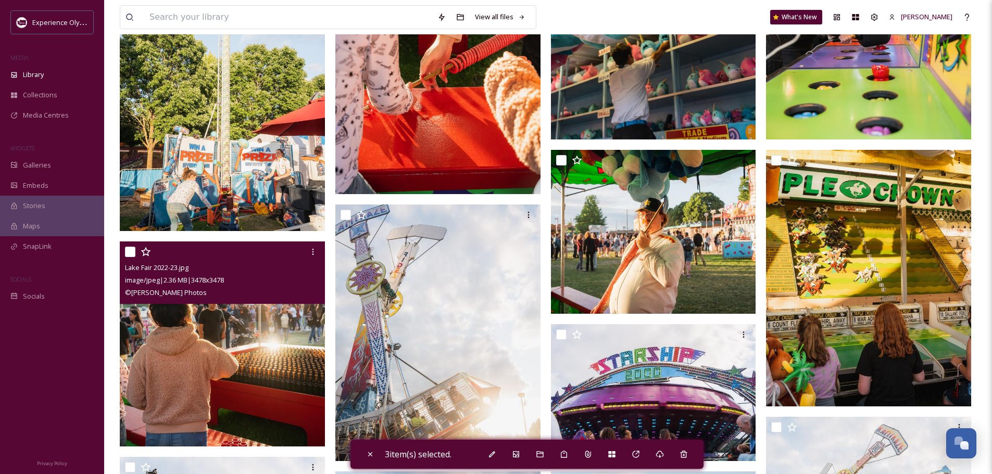
click at [129, 250] on input "checkbox" at bounding box center [130, 252] width 10 height 10
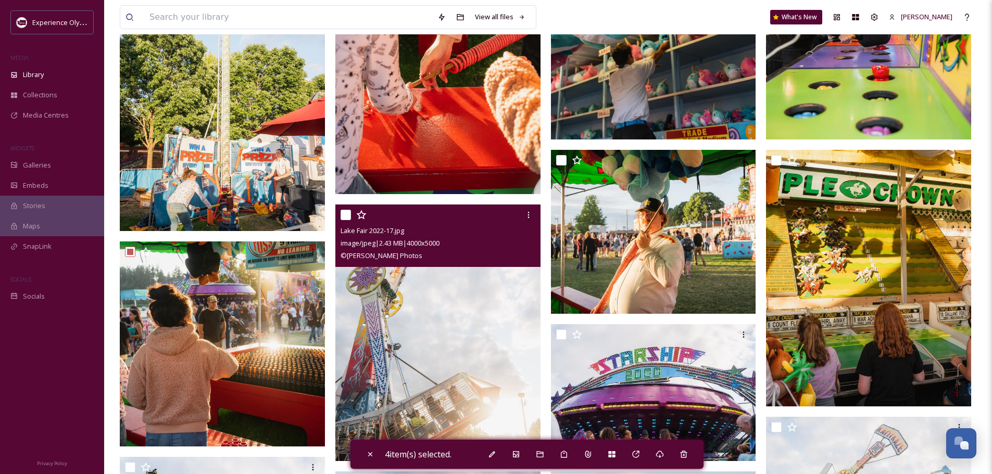
click at [344, 214] on input "checkbox" at bounding box center [346, 215] width 10 height 10
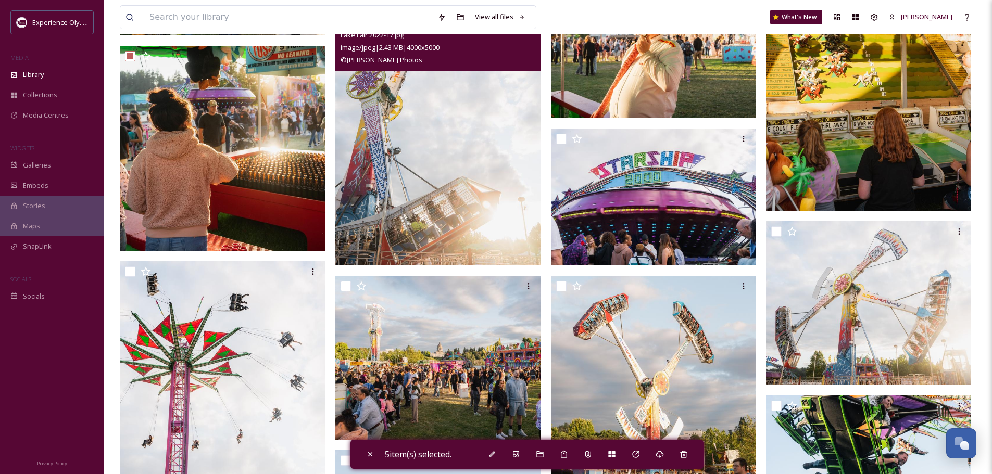
scroll to position [729, 0]
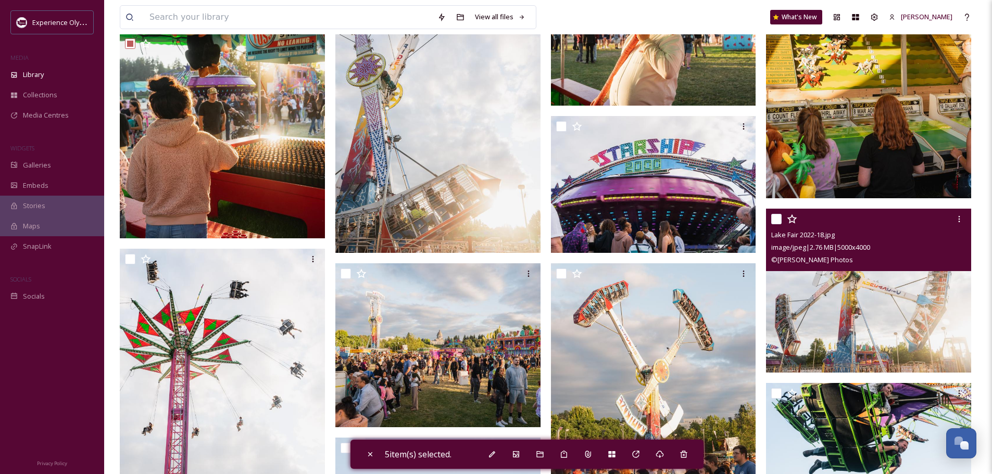
click at [776, 212] on div at bounding box center [869, 219] width 197 height 19
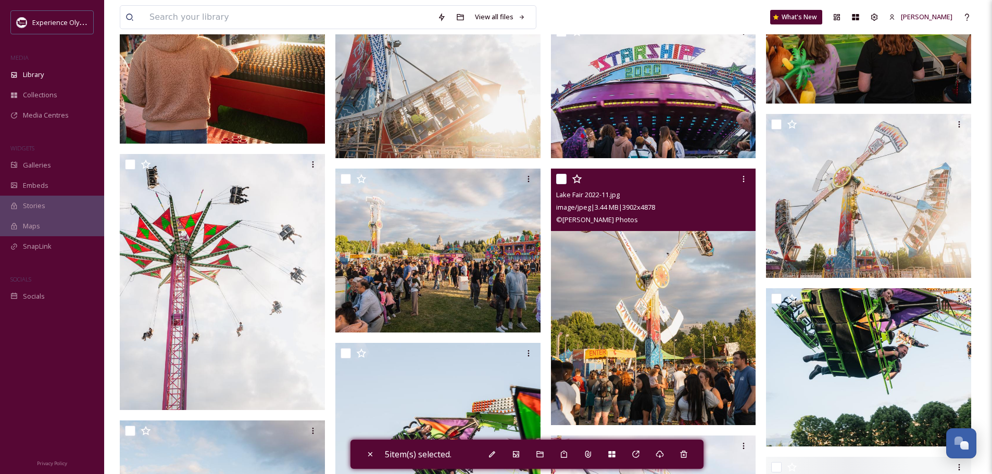
scroll to position [833, 0]
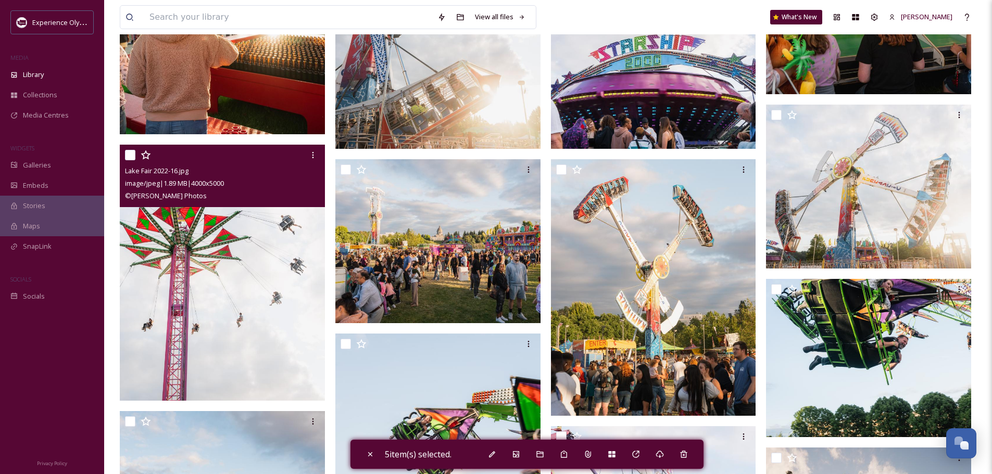
click at [130, 154] on input "checkbox" at bounding box center [130, 155] width 10 height 10
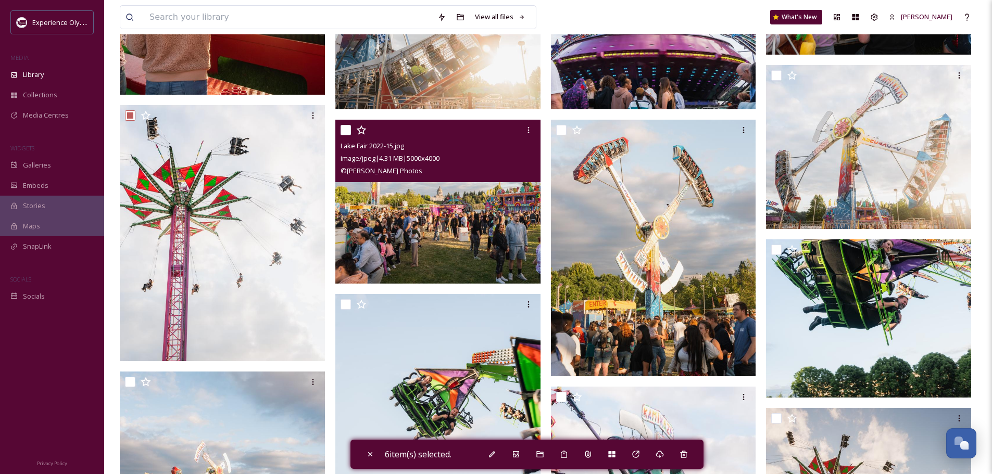
scroll to position [937, 0]
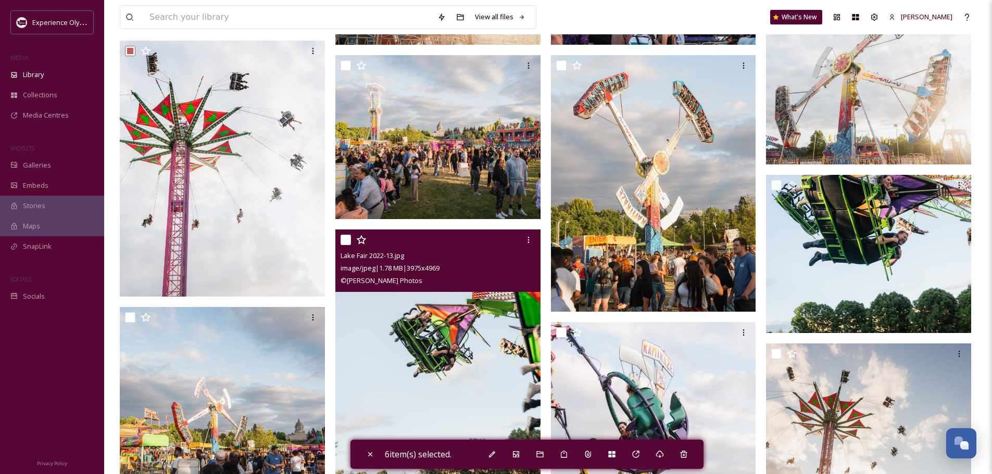
click at [348, 235] on input "checkbox" at bounding box center [346, 240] width 10 height 10
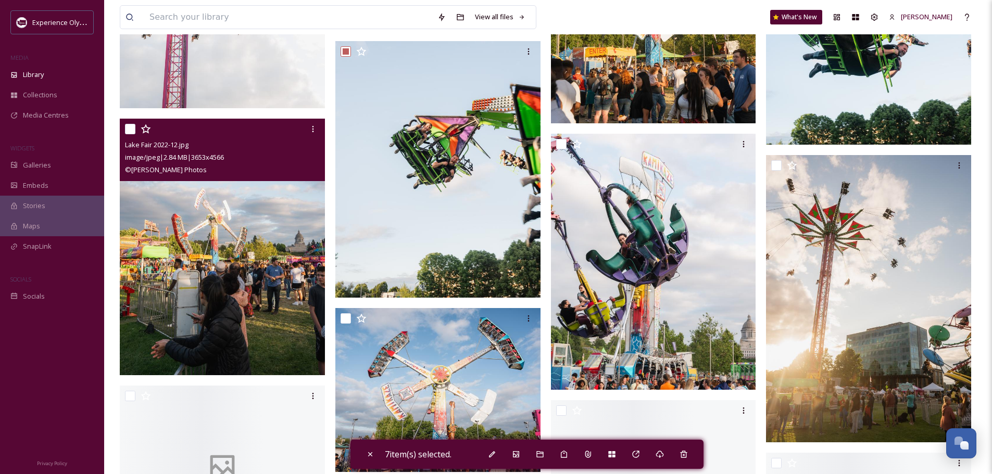
scroll to position [1146, 0]
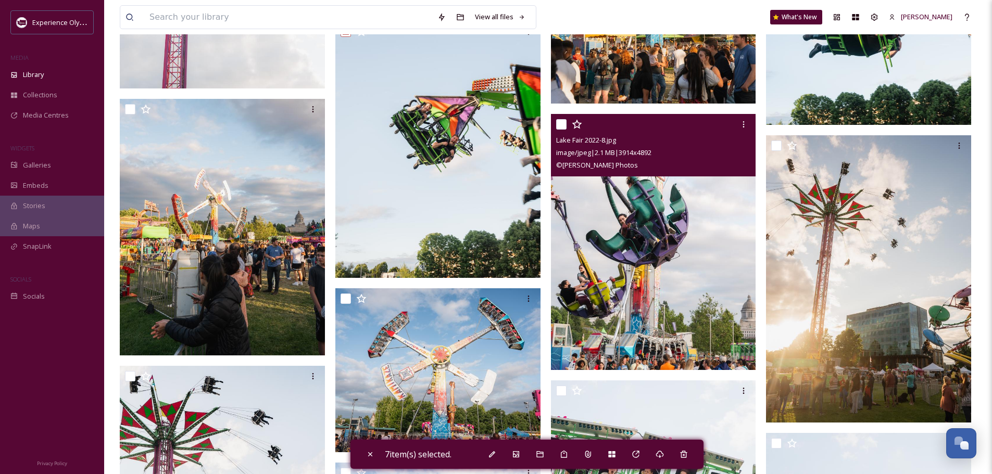
click at [558, 121] on input "checkbox" at bounding box center [561, 124] width 10 height 10
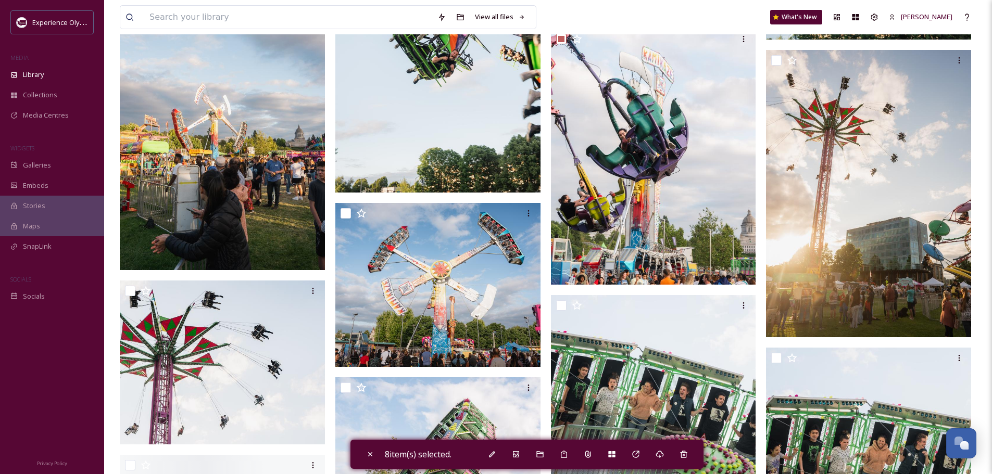
scroll to position [1250, 0]
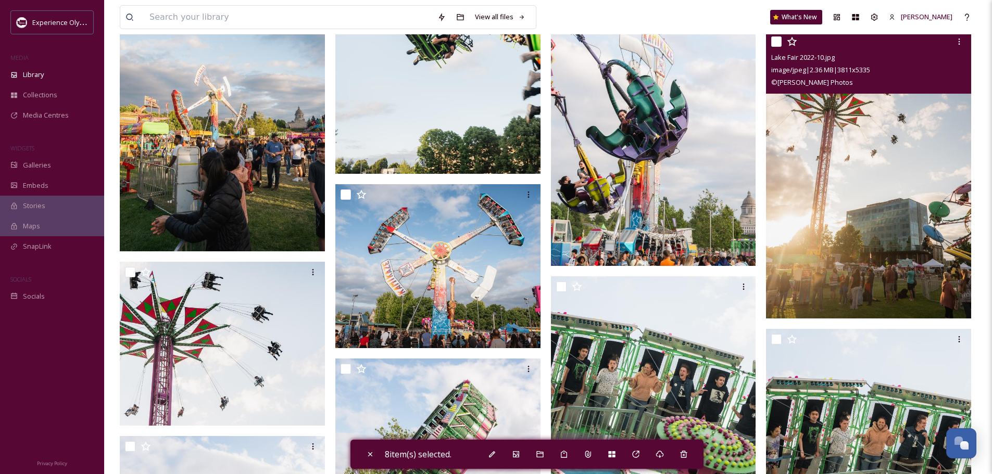
click at [774, 42] on input "checkbox" at bounding box center [776, 41] width 10 height 10
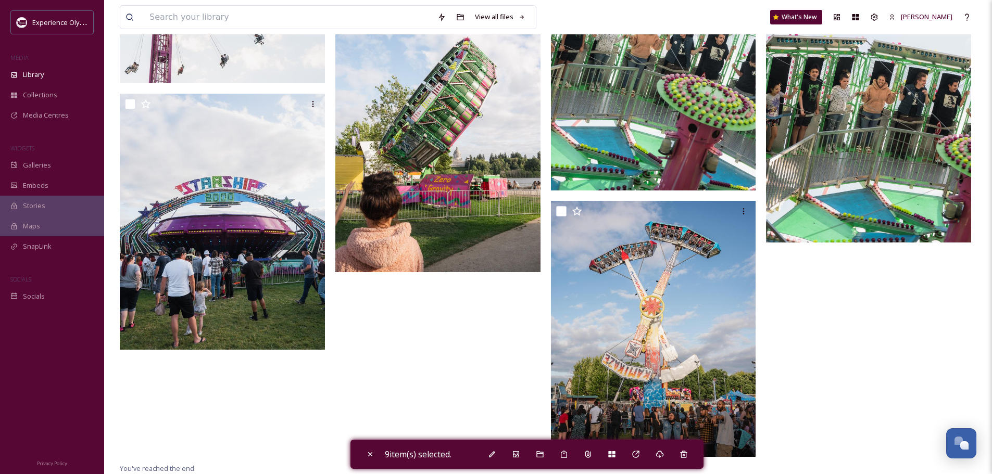
scroll to position [1593, 0]
click at [616, 453] on icon at bounding box center [612, 454] width 8 height 8
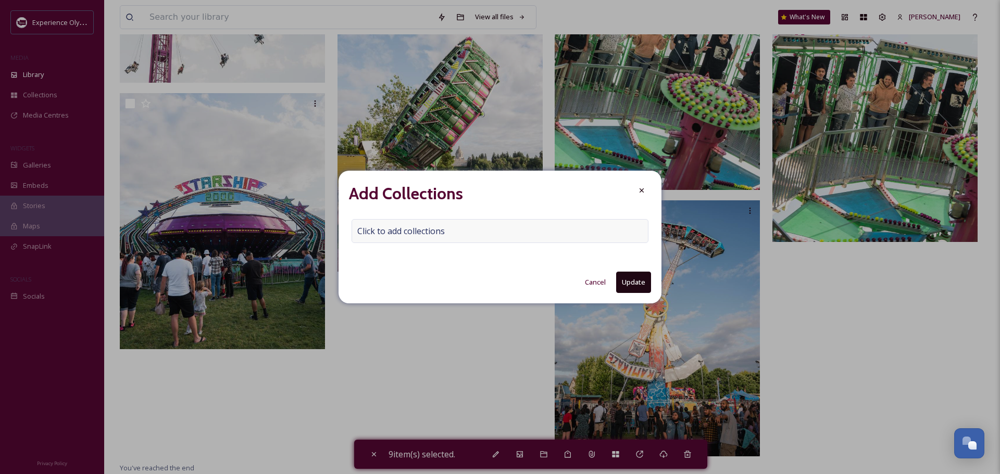
click at [397, 229] on span "Click to add collections" at bounding box center [400, 231] width 87 height 12
click at [370, 230] on input at bounding box center [409, 231] width 115 height 23
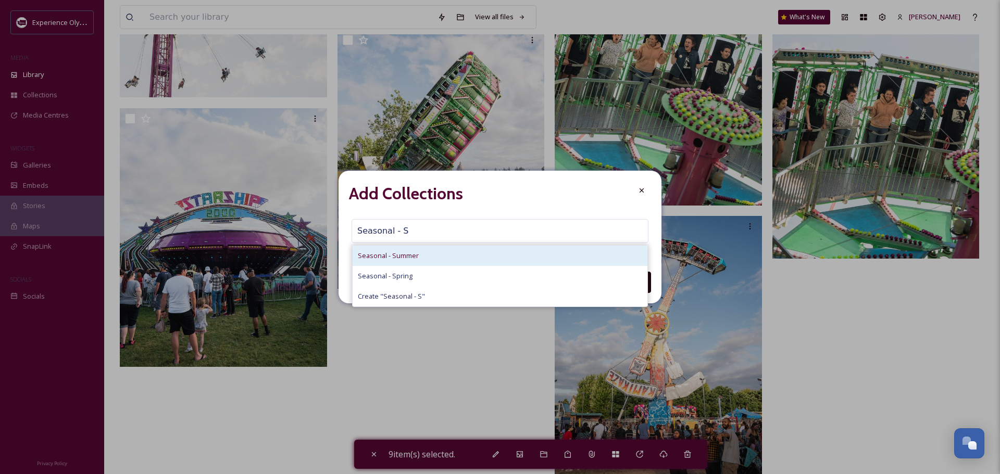
click at [366, 254] on span "Seasonal - Summer" at bounding box center [388, 256] width 61 height 10
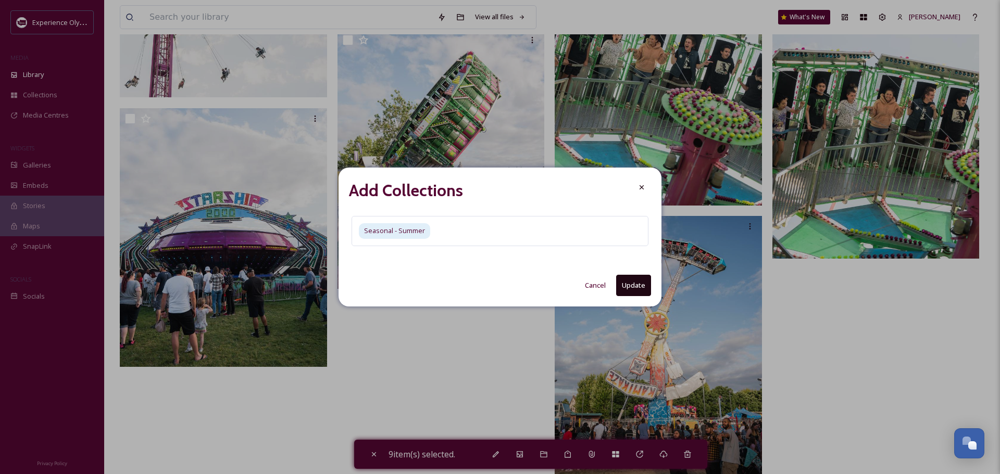
click at [628, 284] on button "Update" at bounding box center [633, 285] width 35 height 21
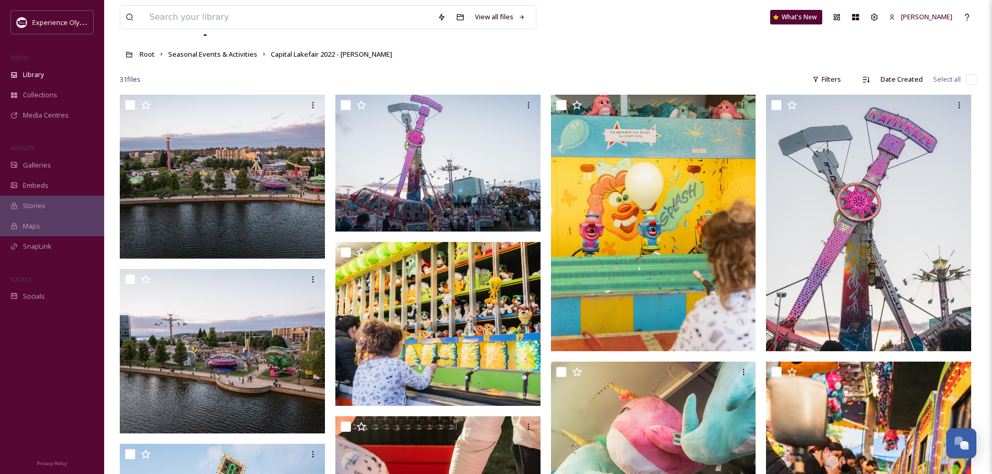
scroll to position [0, 0]
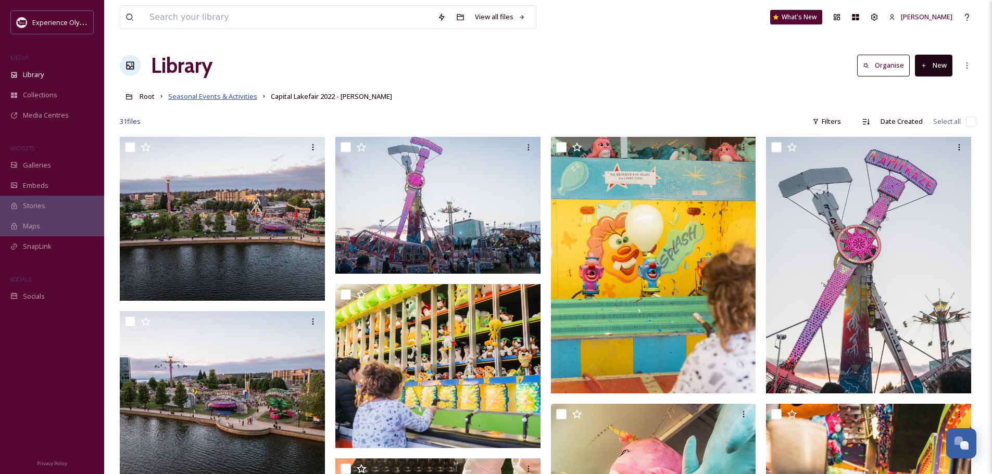
click at [225, 97] on span "Seasonal Events & Activities" at bounding box center [212, 96] width 89 height 9
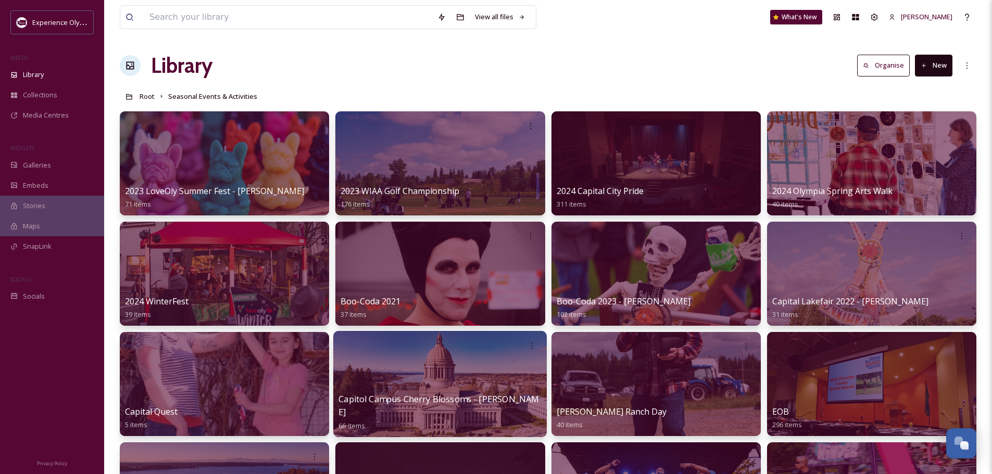
click at [411, 413] on span "Capitol Campus Cherry Blossoms - [PERSON_NAME]" at bounding box center [439, 405] width 201 height 25
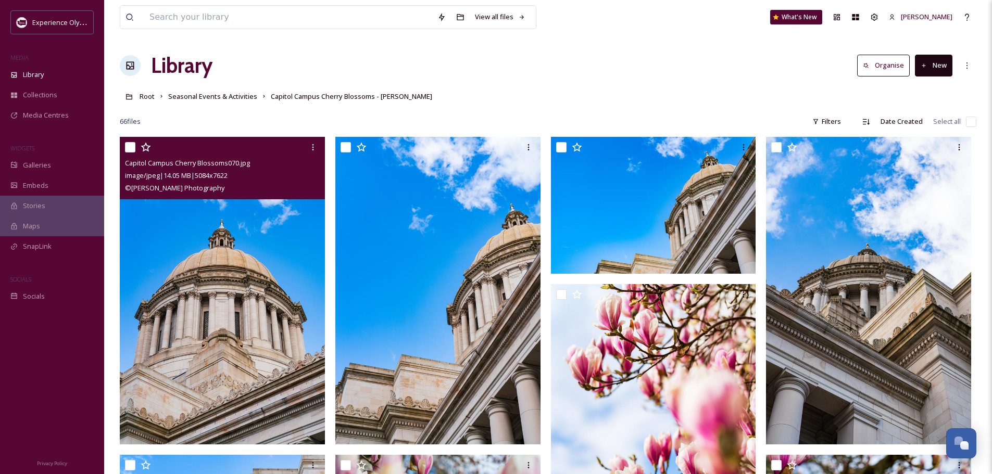
click at [126, 147] on input "checkbox" at bounding box center [130, 147] width 10 height 10
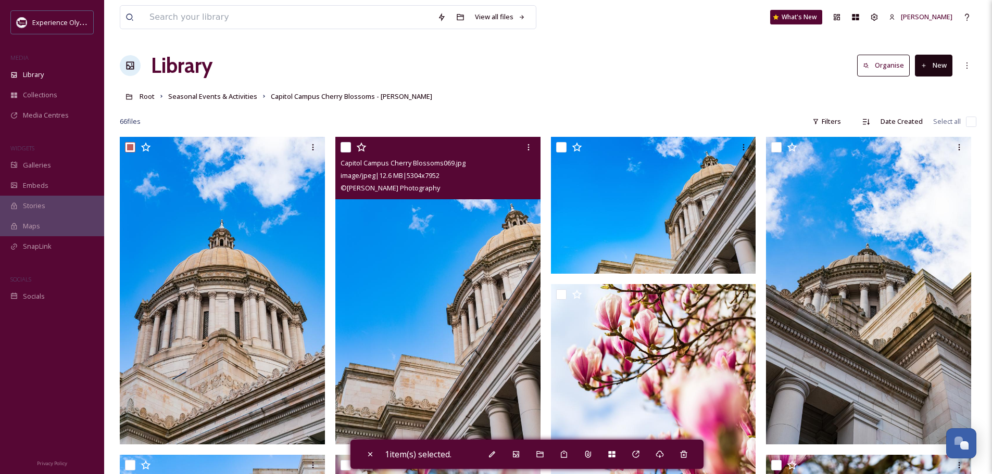
click at [343, 146] on input "checkbox" at bounding box center [346, 147] width 10 height 10
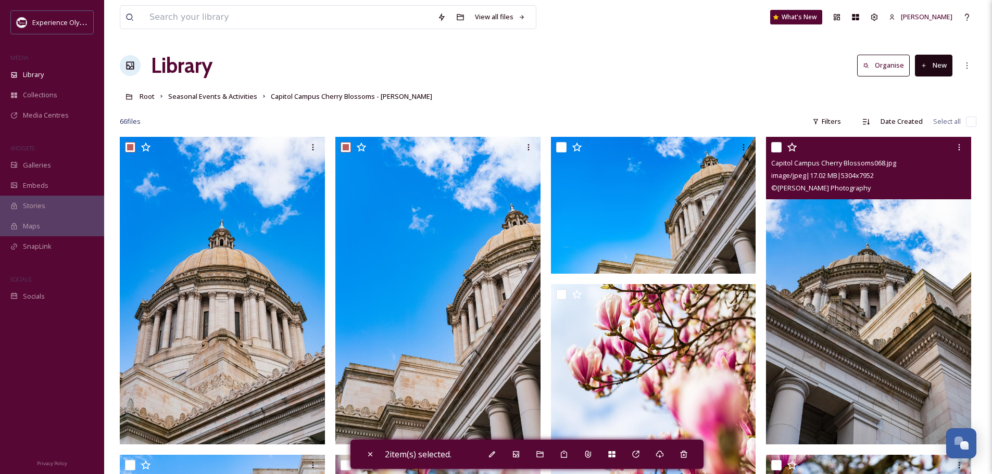
click at [774, 145] on input "checkbox" at bounding box center [776, 147] width 10 height 10
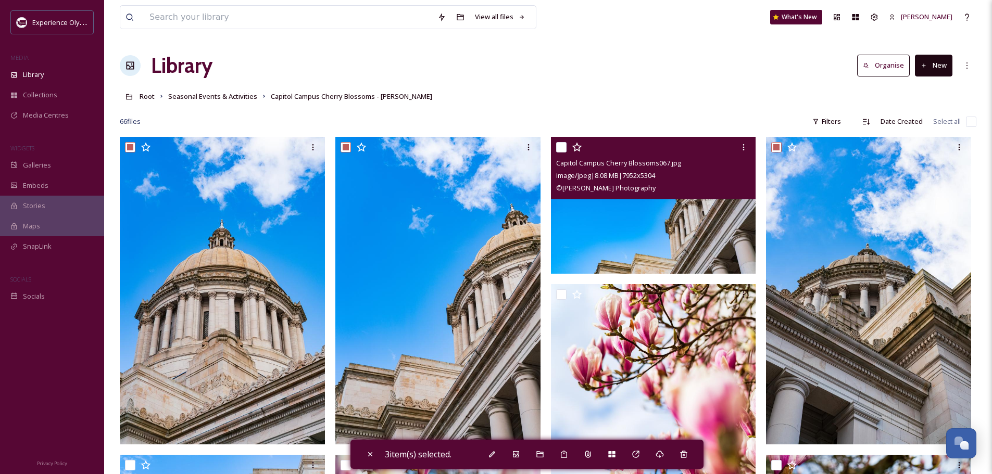
click at [562, 147] on input "checkbox" at bounding box center [561, 147] width 10 height 10
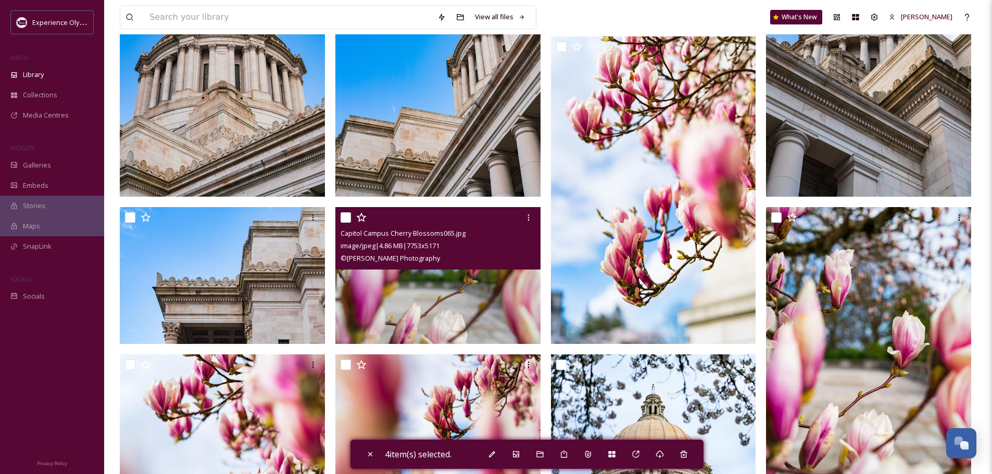
scroll to position [260, 0]
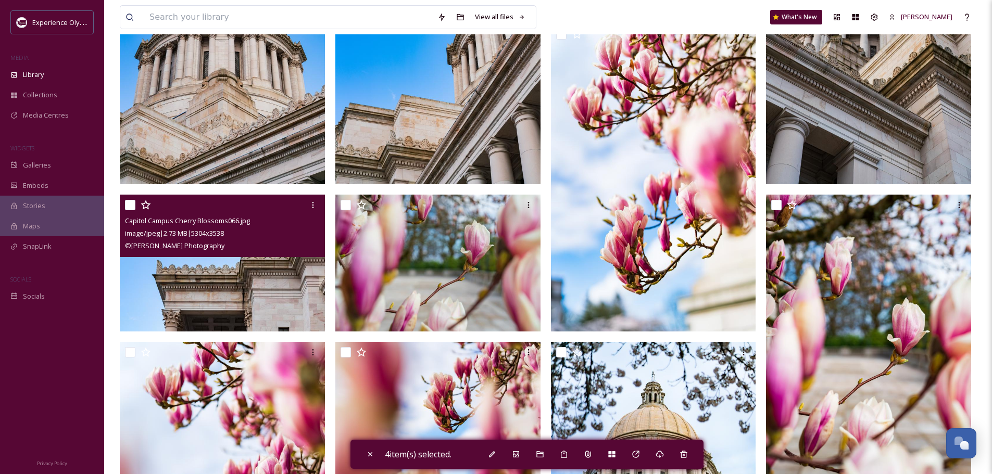
click at [130, 206] on input "checkbox" at bounding box center [130, 205] width 10 height 10
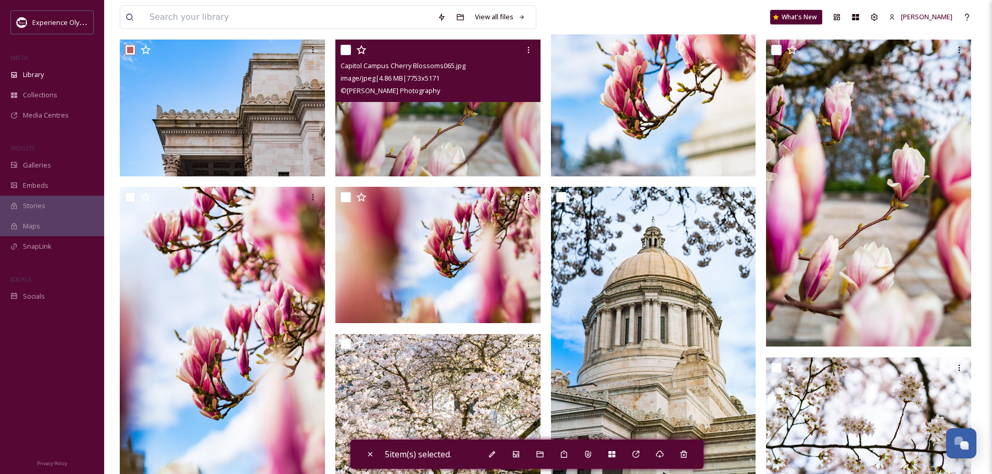
scroll to position [417, 0]
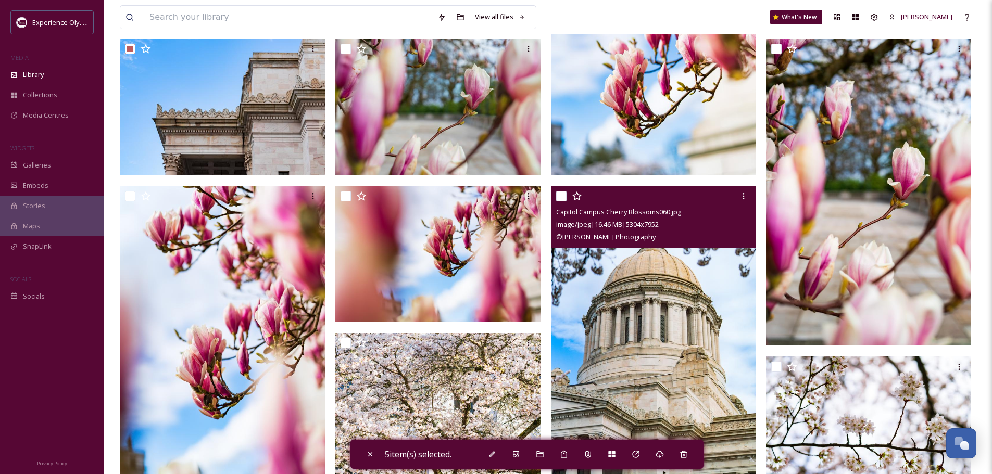
click at [558, 194] on input "checkbox" at bounding box center [561, 196] width 10 height 10
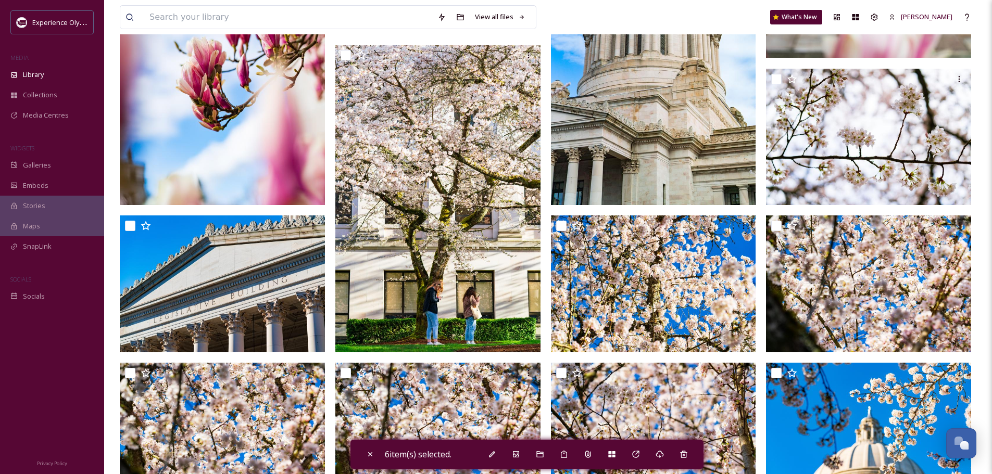
scroll to position [729, 0]
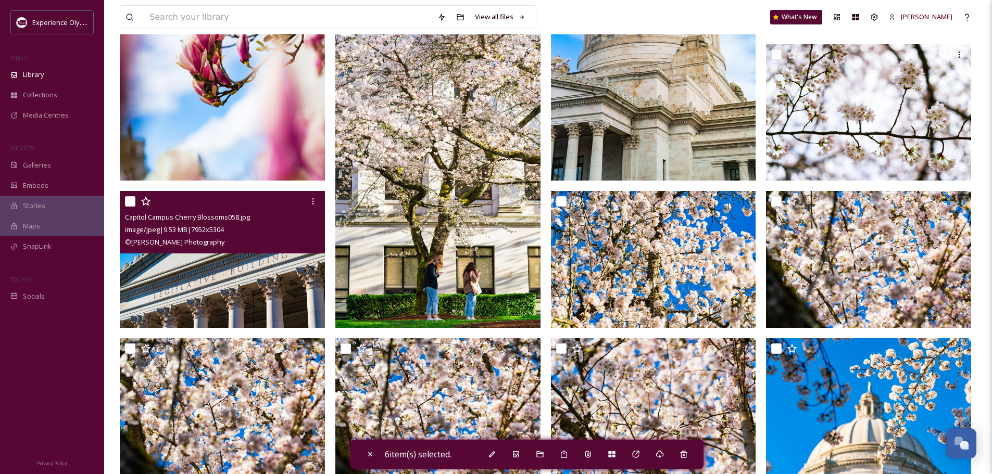
click at [128, 204] on input "checkbox" at bounding box center [130, 201] width 10 height 10
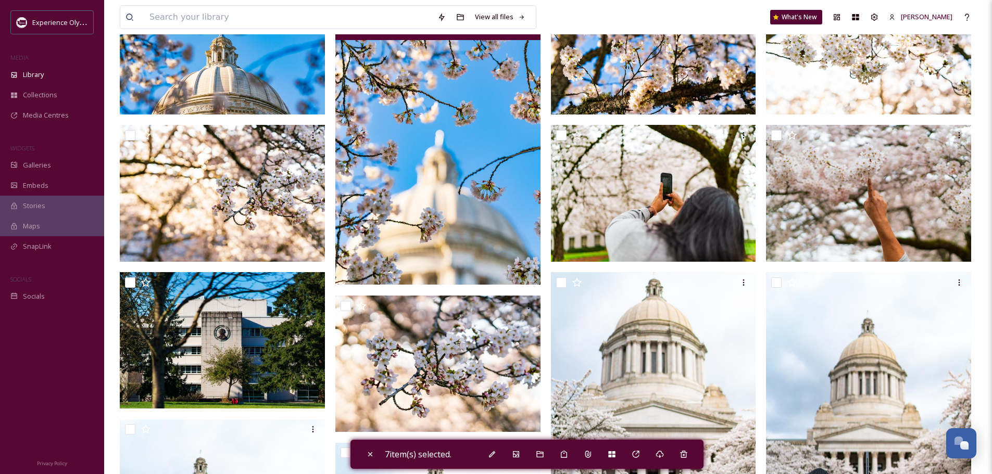
scroll to position [1250, 0]
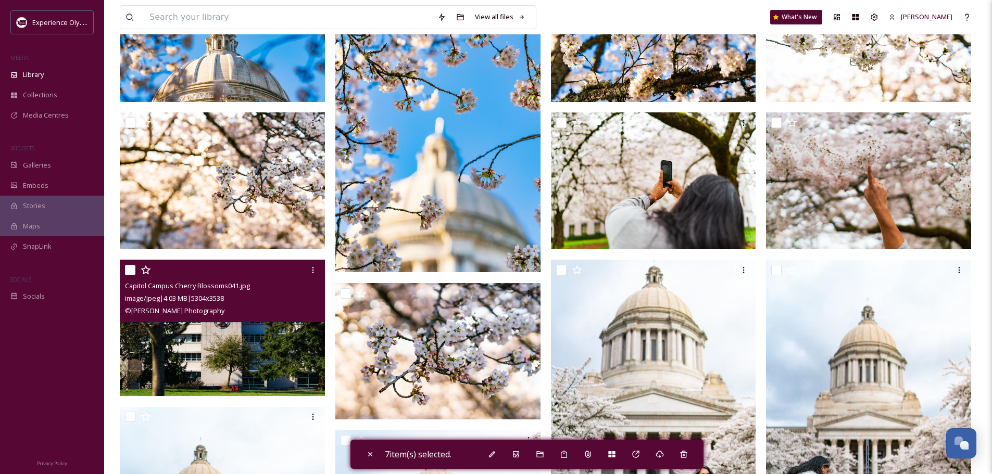
click at [130, 269] on input "checkbox" at bounding box center [130, 270] width 10 height 10
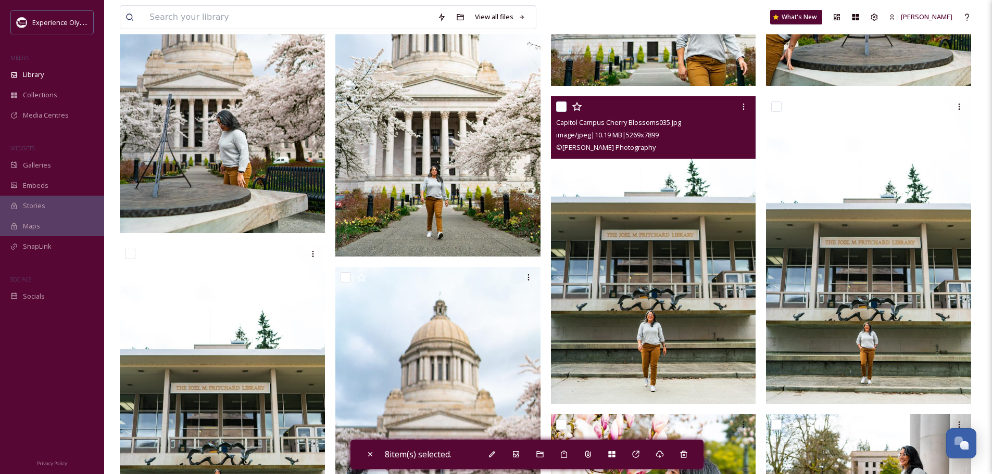
scroll to position [1719, 0]
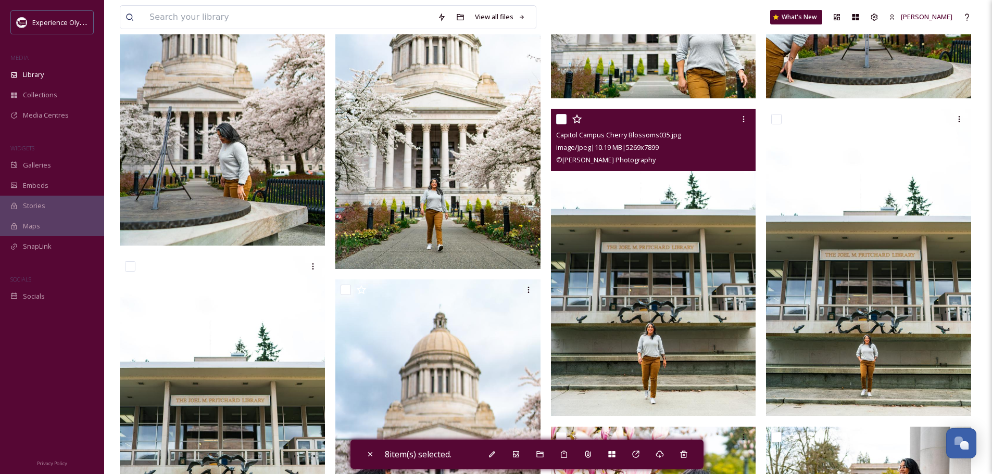
click at [559, 117] on input "checkbox" at bounding box center [561, 119] width 10 height 10
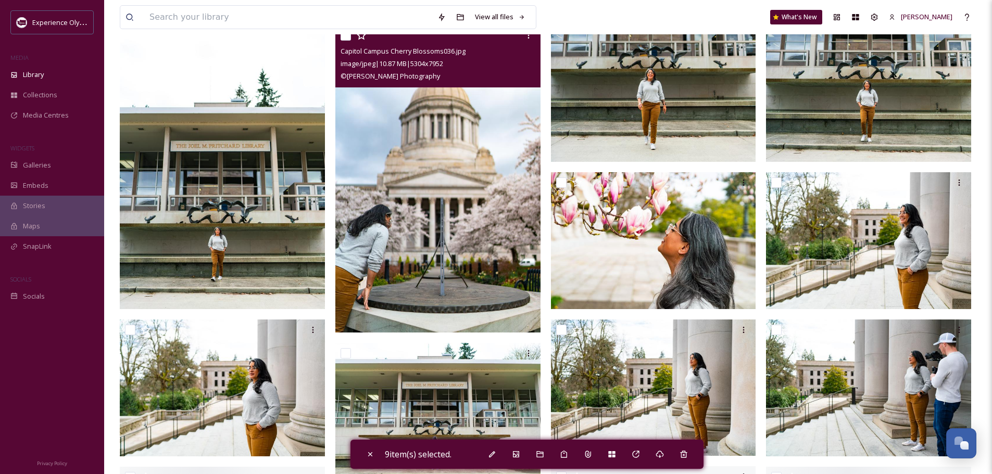
scroll to position [1979, 0]
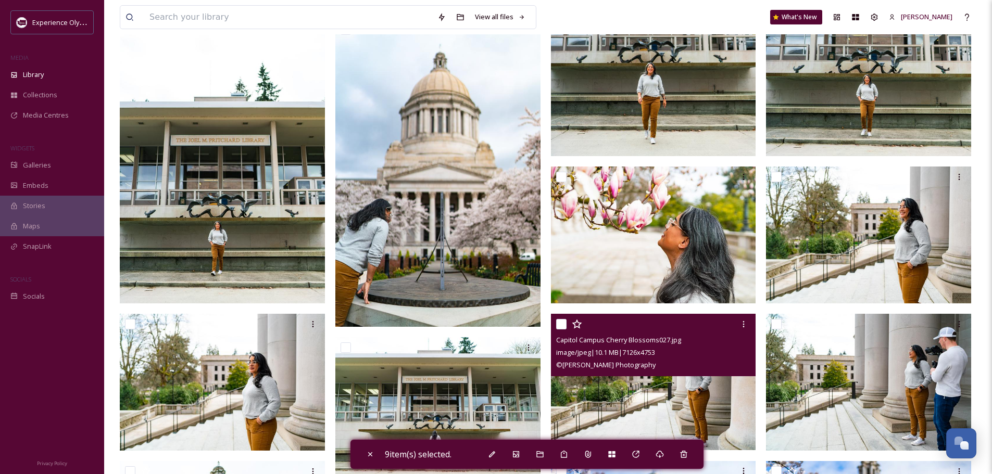
click at [561, 321] on input "checkbox" at bounding box center [561, 324] width 10 height 10
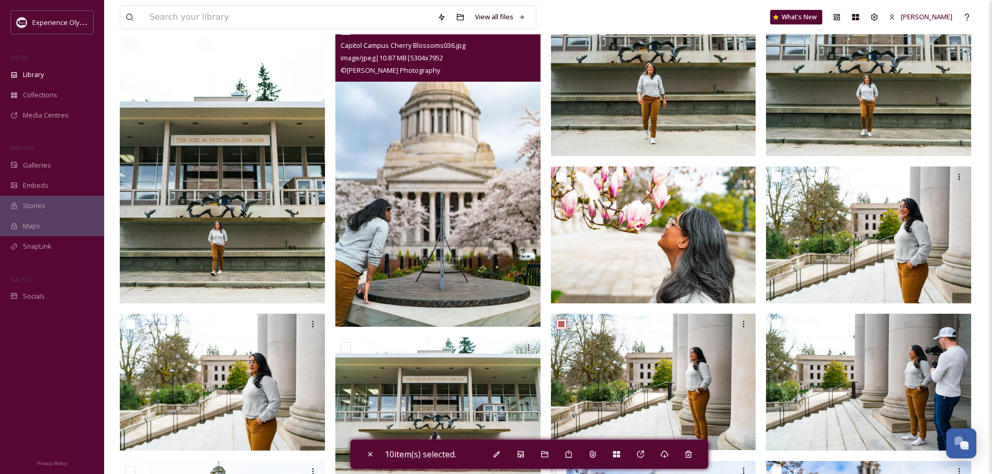
scroll to position [2135, 0]
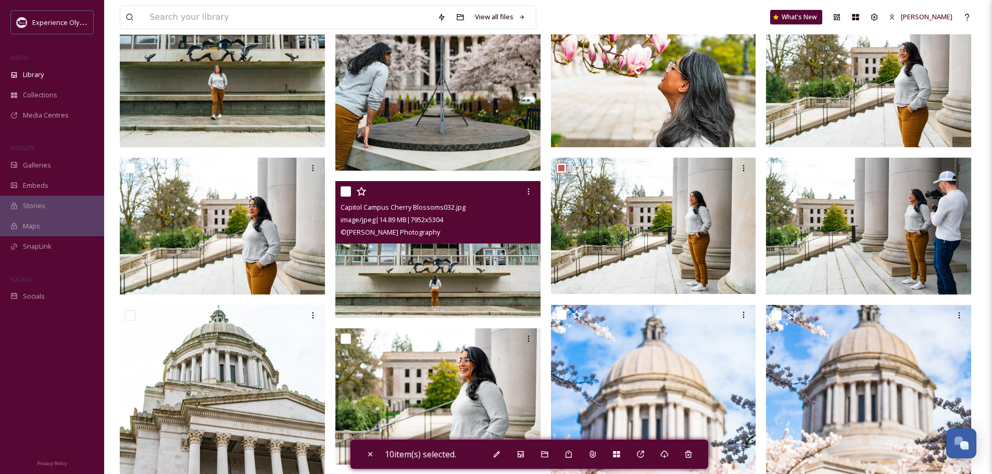
click at [347, 190] on input "checkbox" at bounding box center [346, 191] width 10 height 10
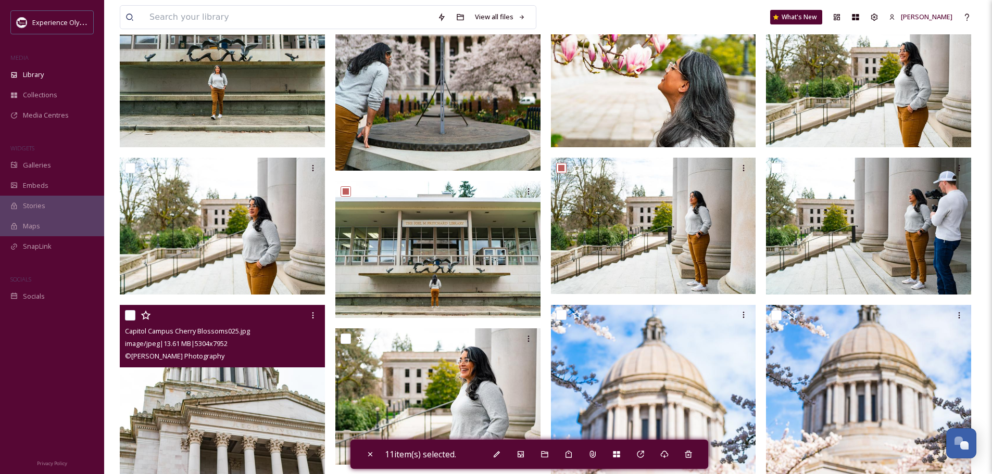
click at [130, 315] on input "checkbox" at bounding box center [130, 315] width 10 height 10
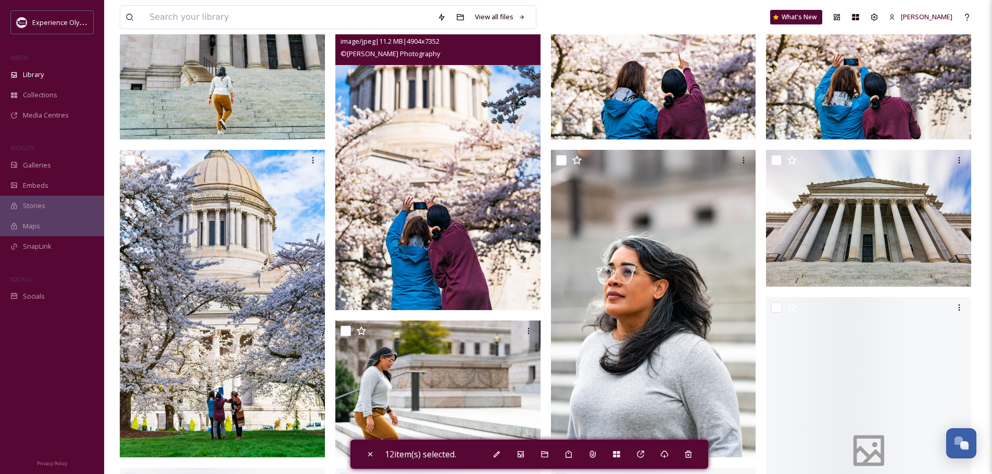
scroll to position [2656, 0]
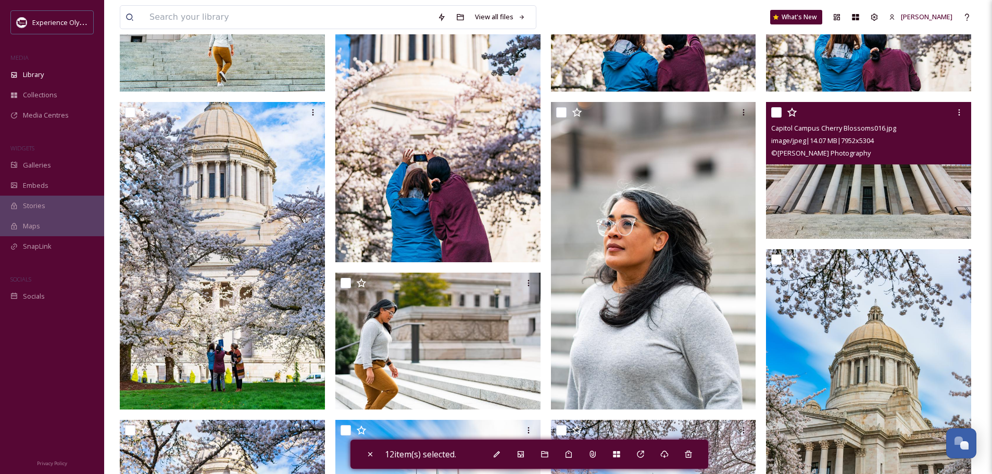
click at [773, 114] on input "checkbox" at bounding box center [776, 112] width 10 height 10
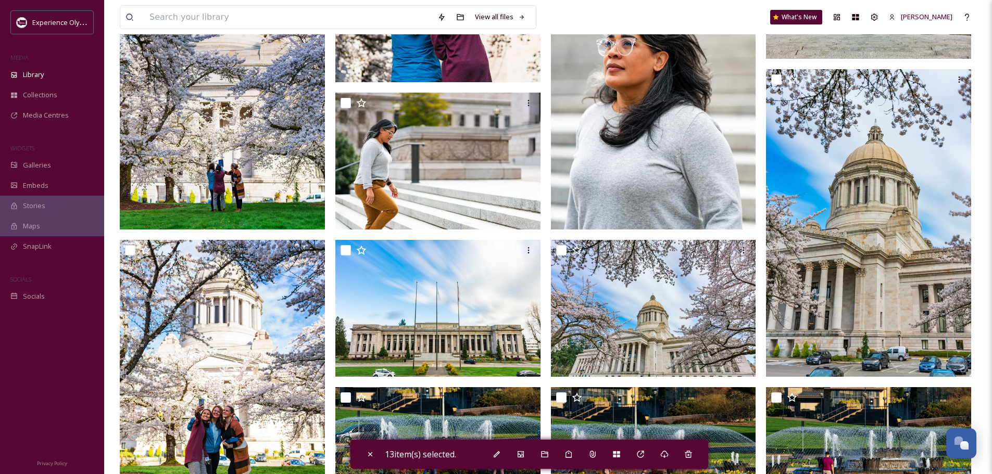
scroll to position [2916, 0]
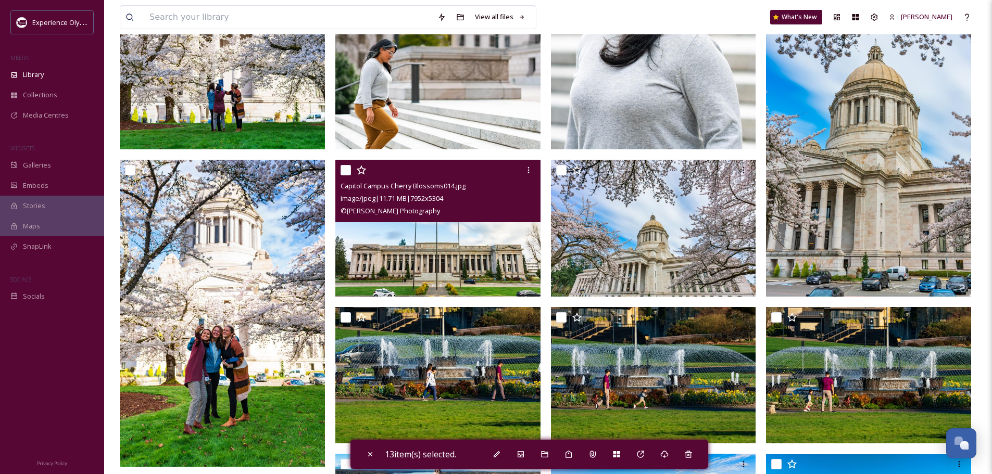
click at [344, 165] on input "checkbox" at bounding box center [346, 170] width 10 height 10
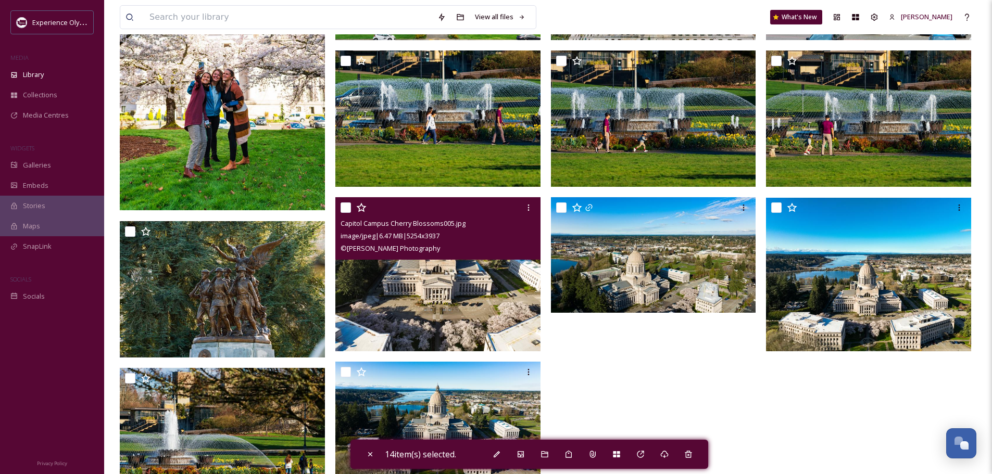
scroll to position [3177, 0]
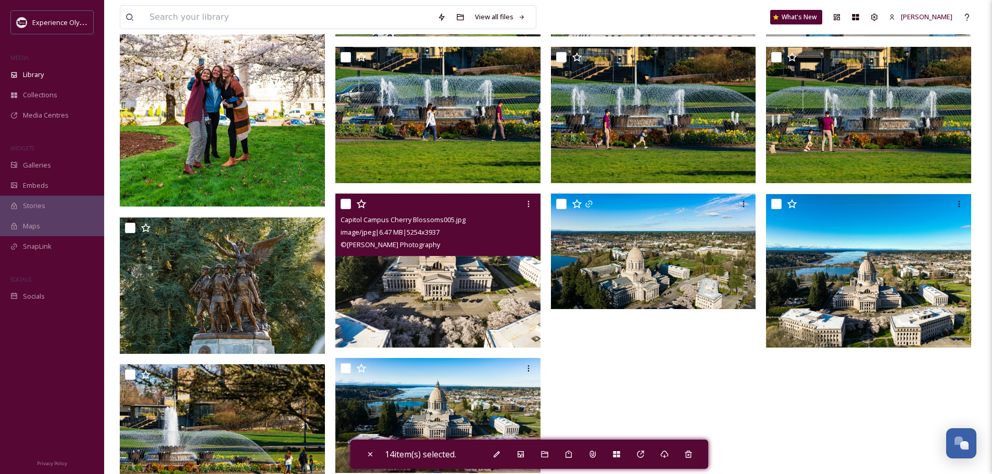
click at [345, 202] on input "checkbox" at bounding box center [346, 204] width 10 height 10
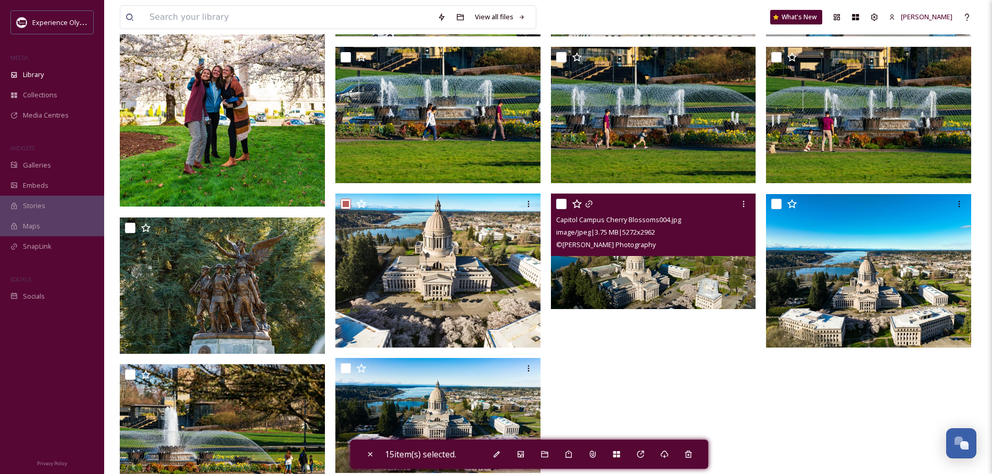
click at [565, 202] on input "checkbox" at bounding box center [561, 204] width 10 height 10
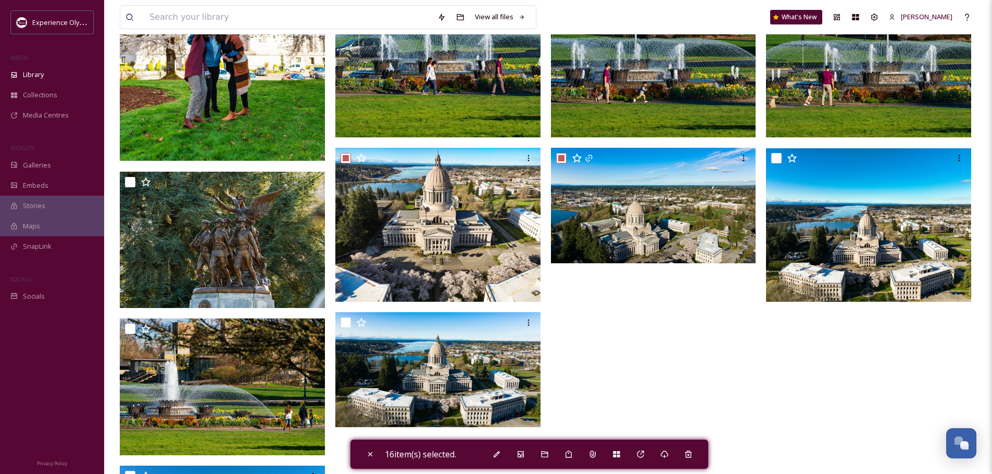
scroll to position [3229, 0]
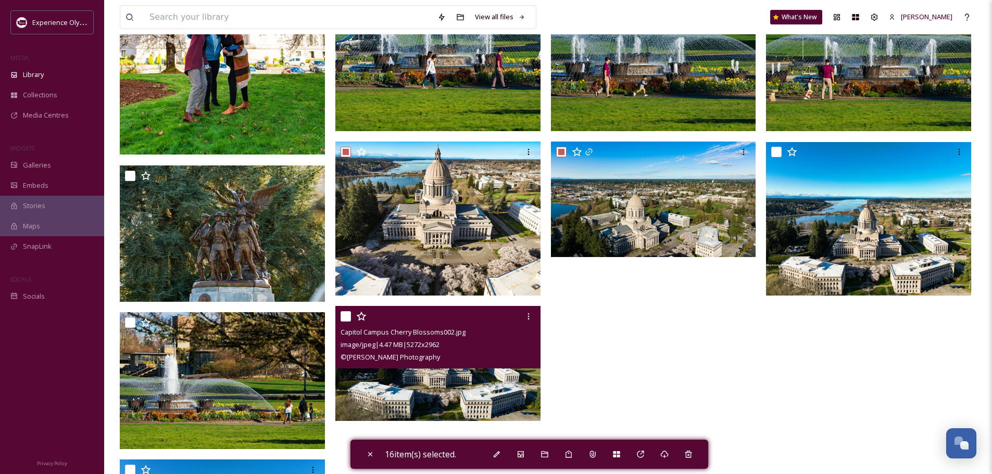
click at [341, 313] on input "checkbox" at bounding box center [346, 316] width 10 height 10
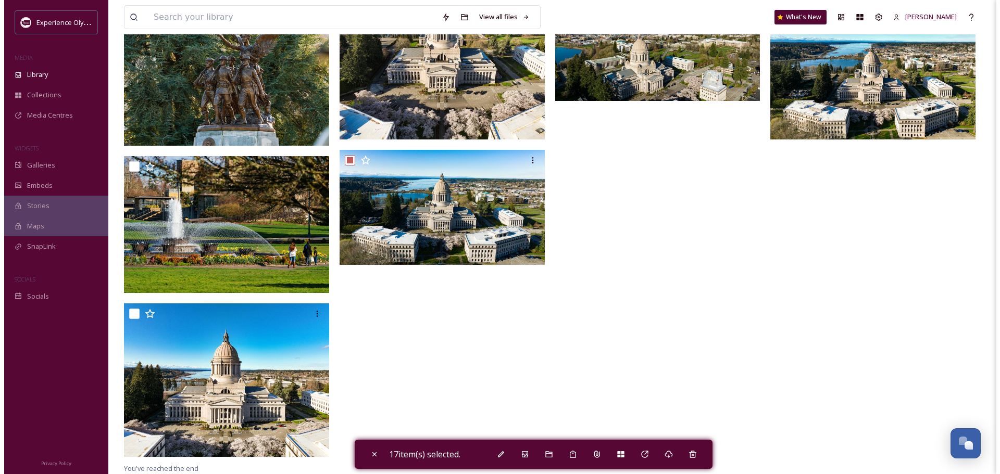
scroll to position [3386, 0]
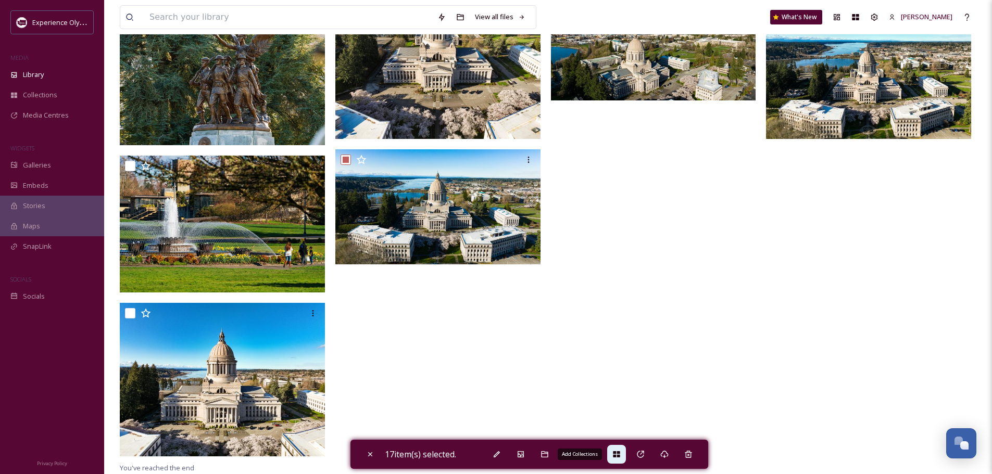
click at [617, 452] on icon at bounding box center [616, 455] width 7 height 6
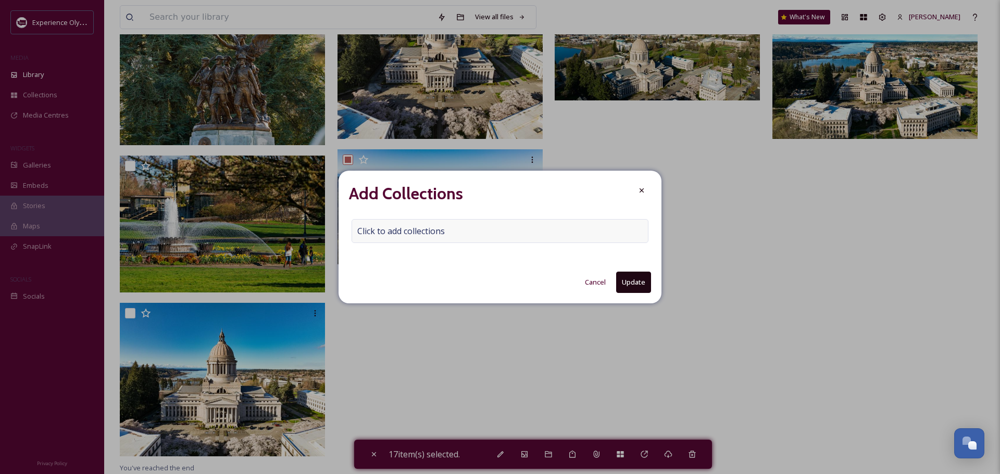
click at [394, 229] on span "Click to add collections" at bounding box center [400, 231] width 87 height 12
click at [366, 232] on input at bounding box center [409, 231] width 115 height 23
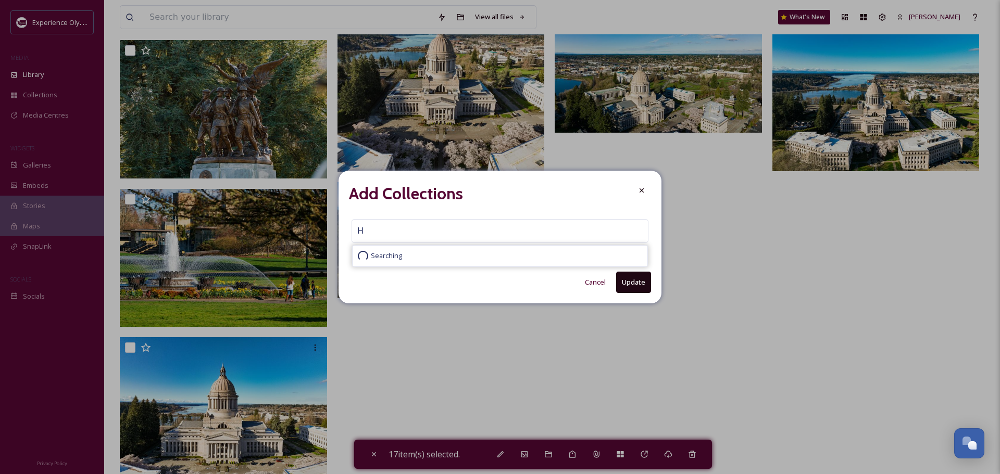
scroll to position [3417, 0]
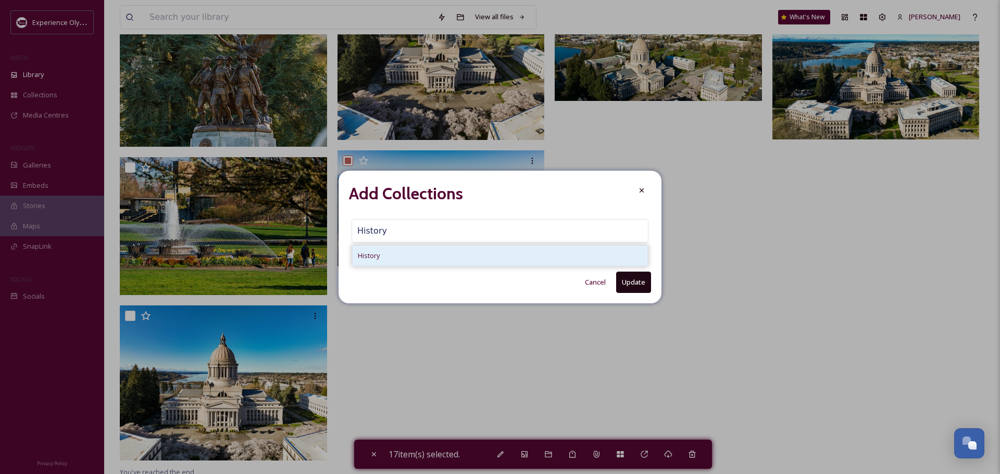
click at [364, 256] on span "History" at bounding box center [369, 256] width 22 height 10
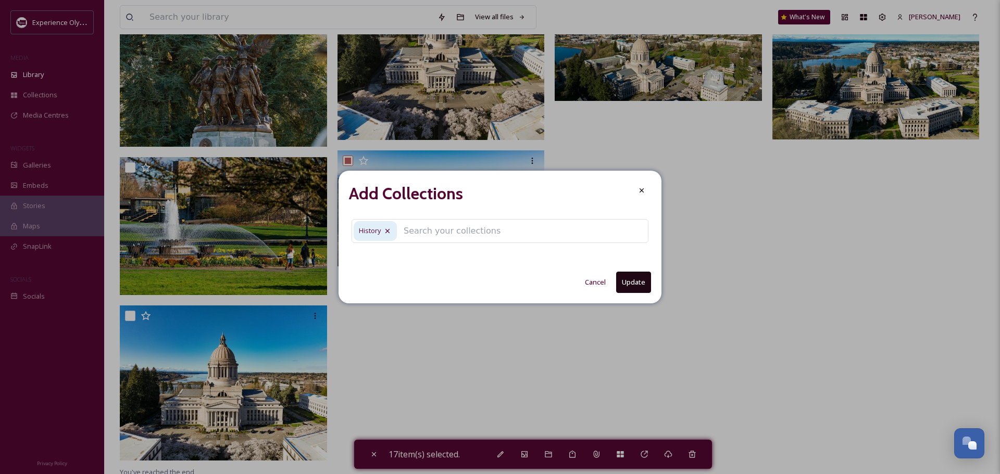
click at [625, 284] on button "Update" at bounding box center [633, 282] width 35 height 21
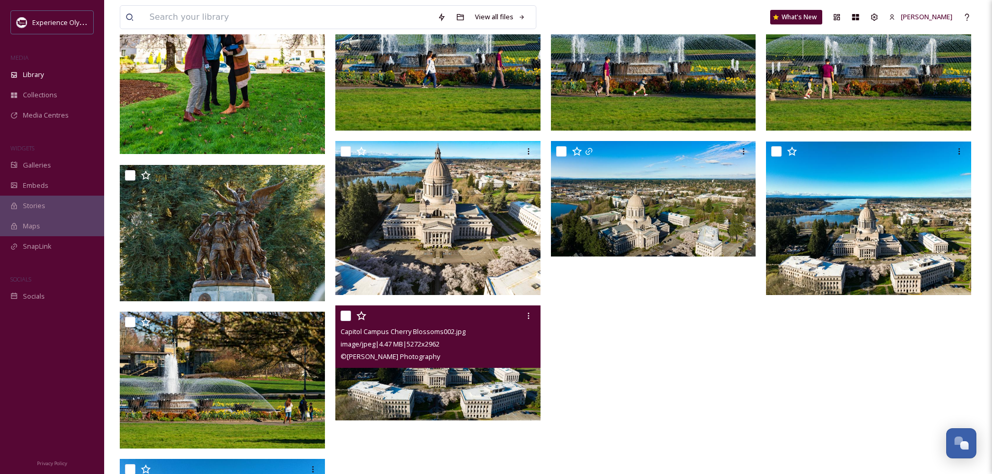
scroll to position [3177, 0]
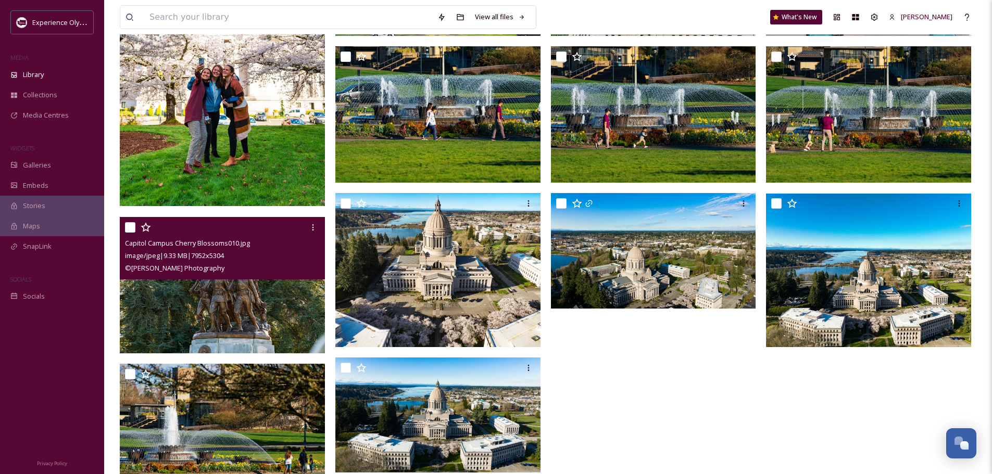
drag, startPoint x: 129, startPoint y: 226, endPoint x: 140, endPoint y: 234, distance: 13.9
click at [129, 226] on input "checkbox" at bounding box center [130, 227] width 10 height 10
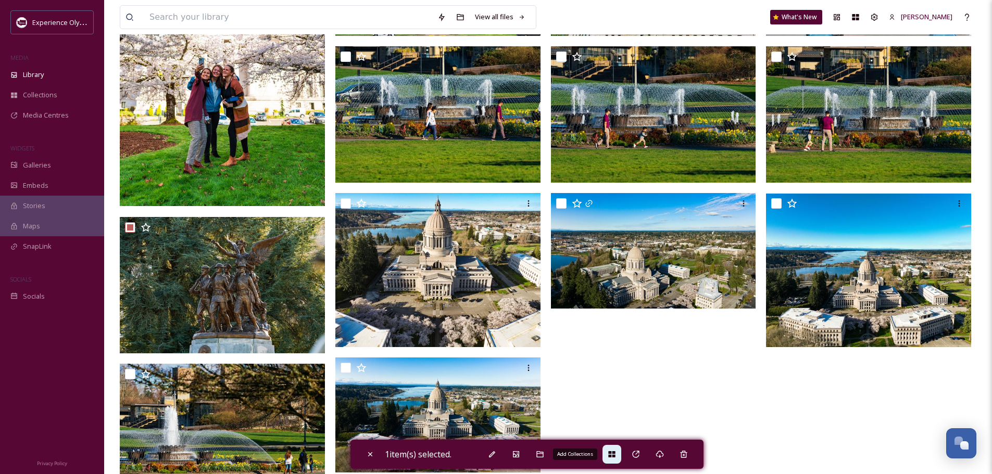
click at [615, 454] on icon at bounding box center [611, 455] width 7 height 6
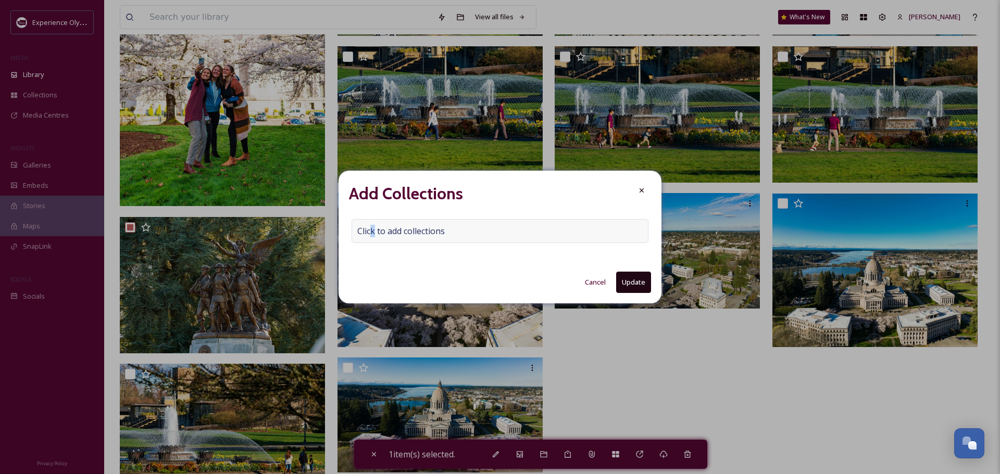
click at [373, 226] on span "Click to add collections" at bounding box center [400, 231] width 87 height 12
click at [369, 231] on input at bounding box center [409, 231] width 115 height 23
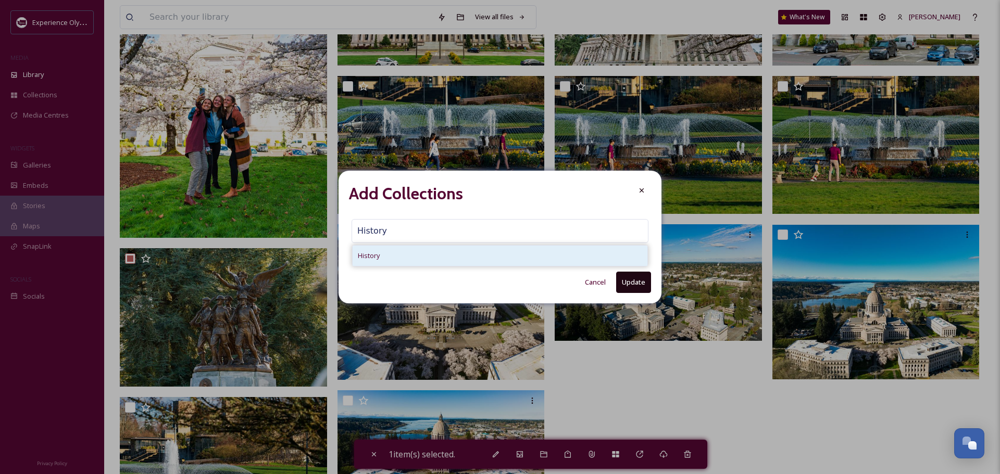
click at [378, 252] on span "History" at bounding box center [369, 256] width 22 height 10
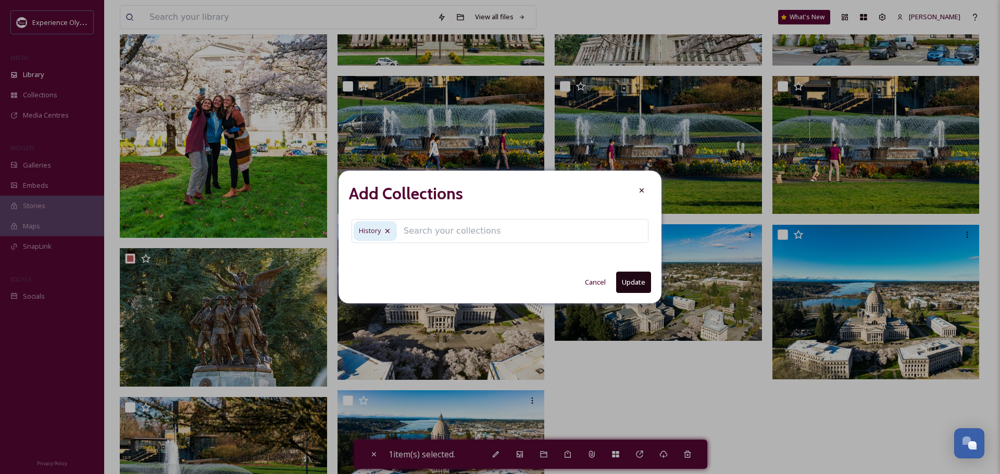
click at [622, 286] on button "Update" at bounding box center [633, 282] width 35 height 21
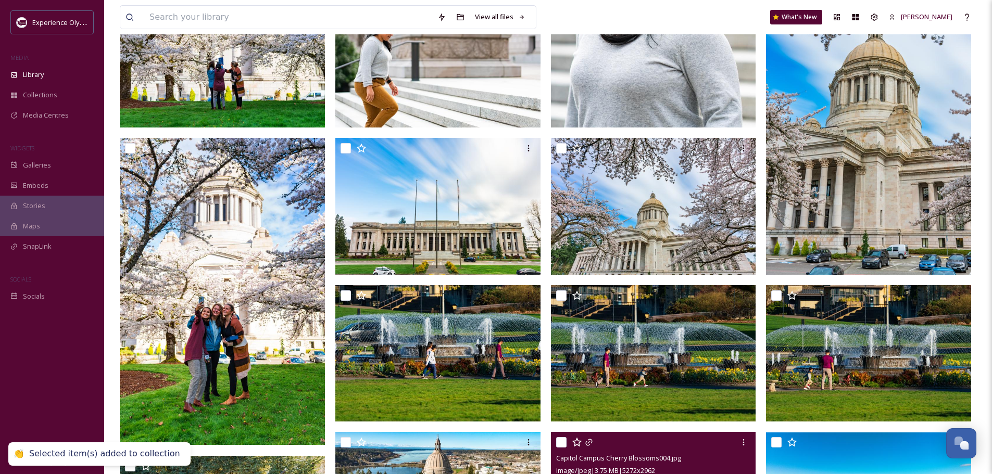
scroll to position [2917, 0]
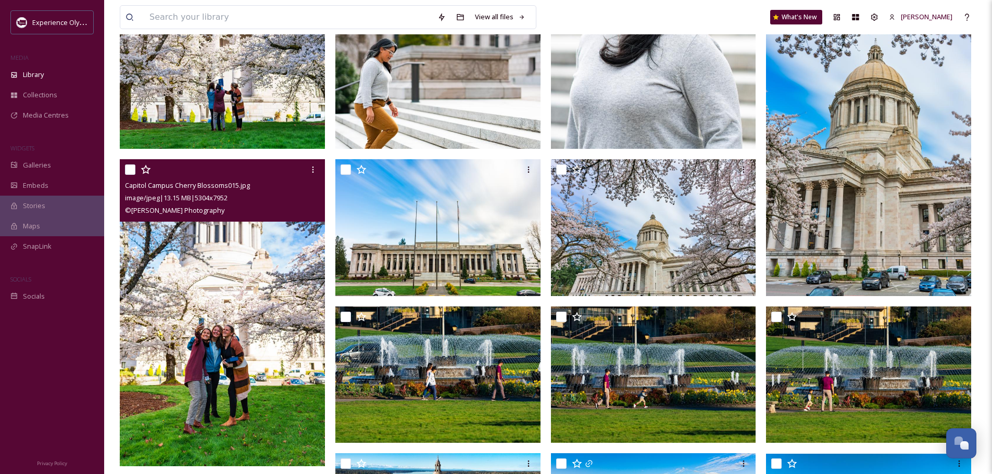
click at [132, 171] on input "checkbox" at bounding box center [130, 170] width 10 height 10
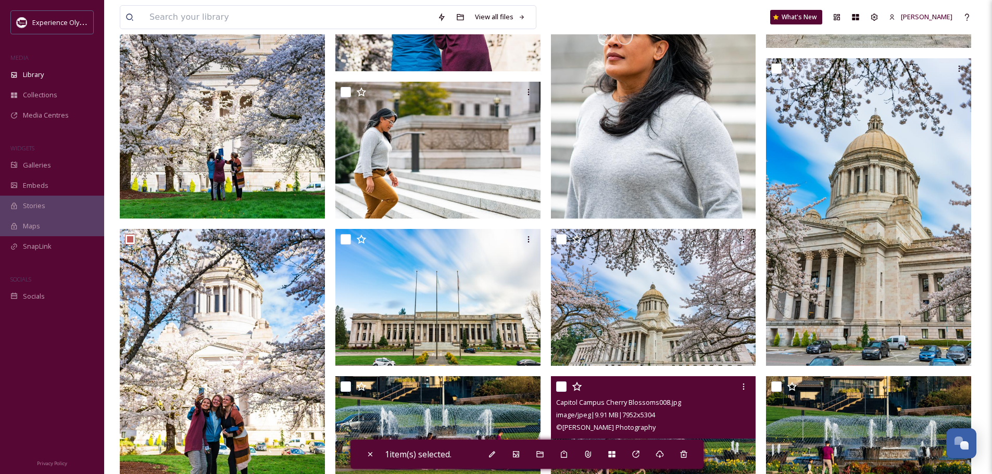
scroll to position [2813, 0]
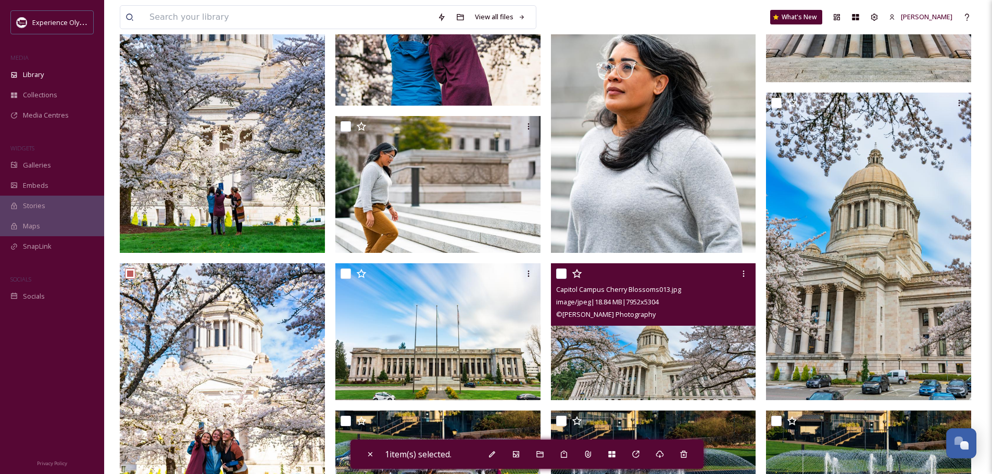
click at [561, 269] on input "checkbox" at bounding box center [561, 274] width 10 height 10
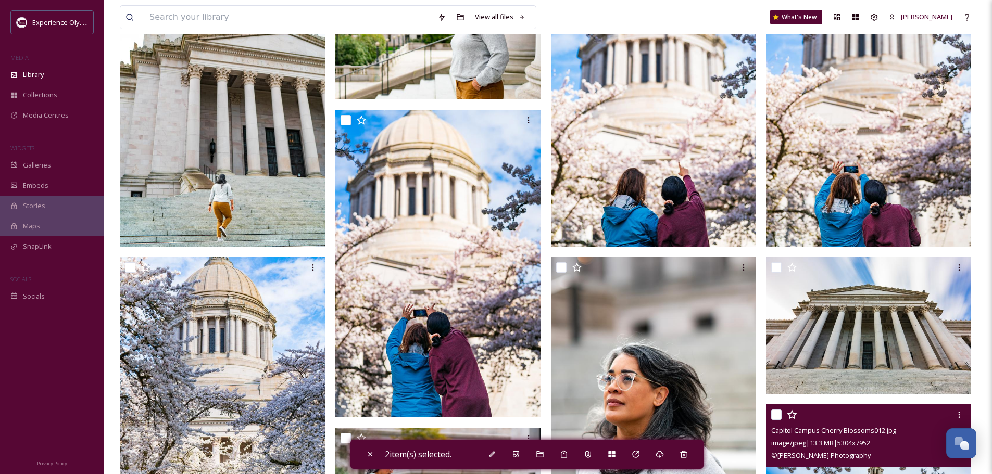
scroll to position [2500, 0]
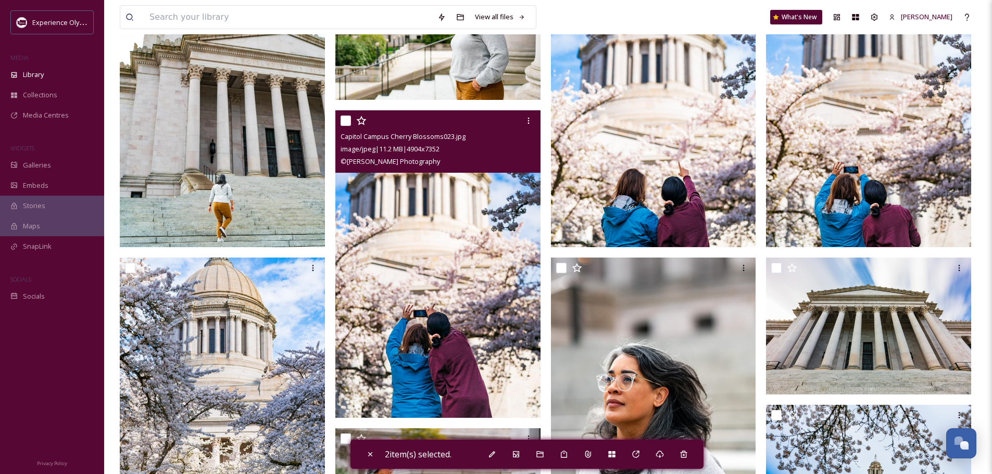
click at [341, 118] on input "checkbox" at bounding box center [346, 121] width 10 height 10
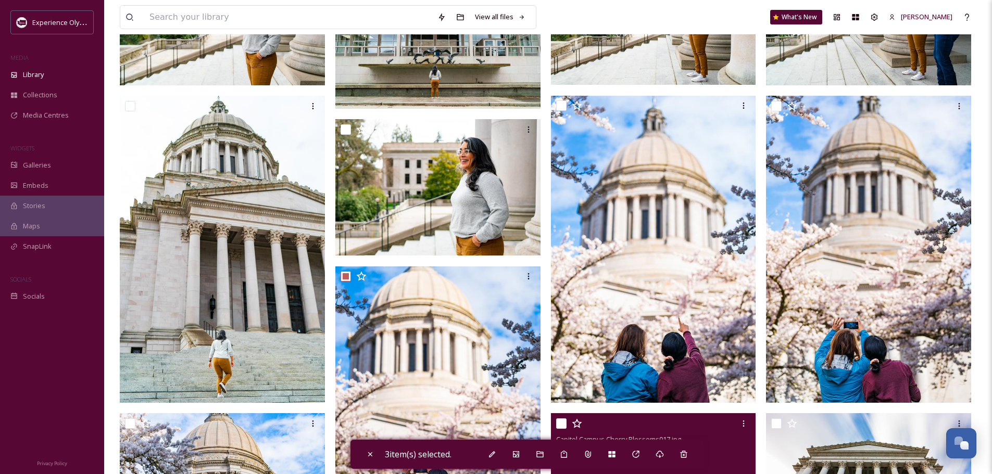
scroll to position [2344, 0]
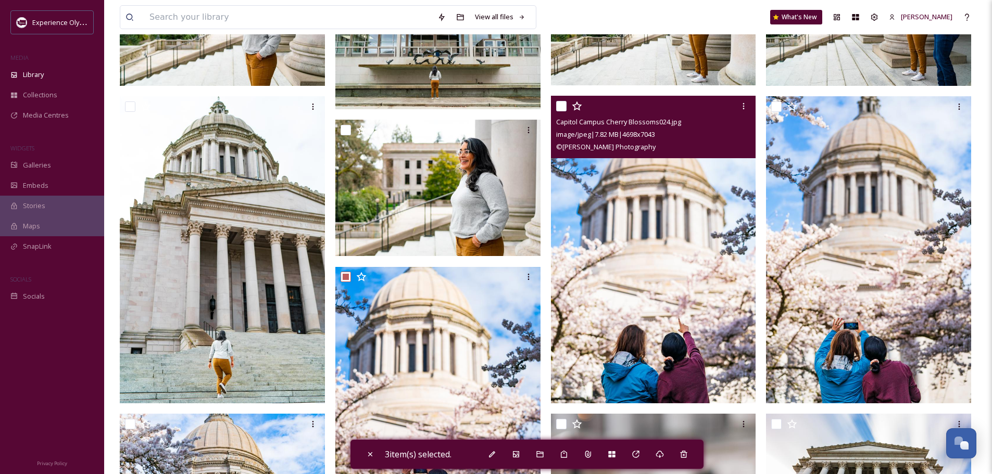
click at [563, 105] on input "checkbox" at bounding box center [561, 106] width 10 height 10
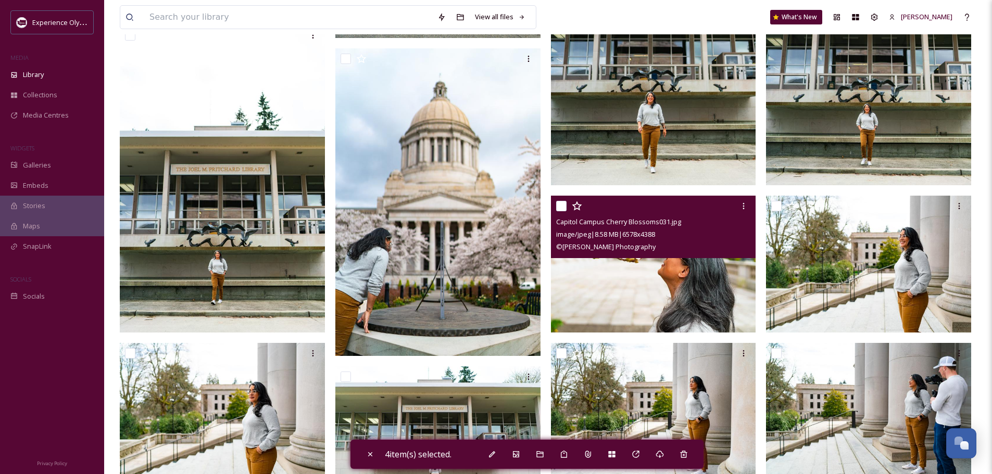
scroll to position [1927, 0]
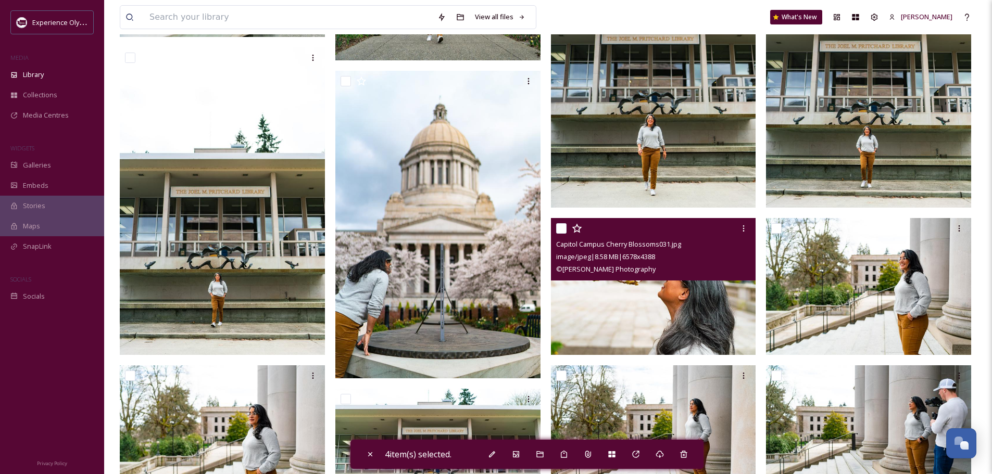
click at [563, 225] on input "checkbox" at bounding box center [561, 228] width 10 height 10
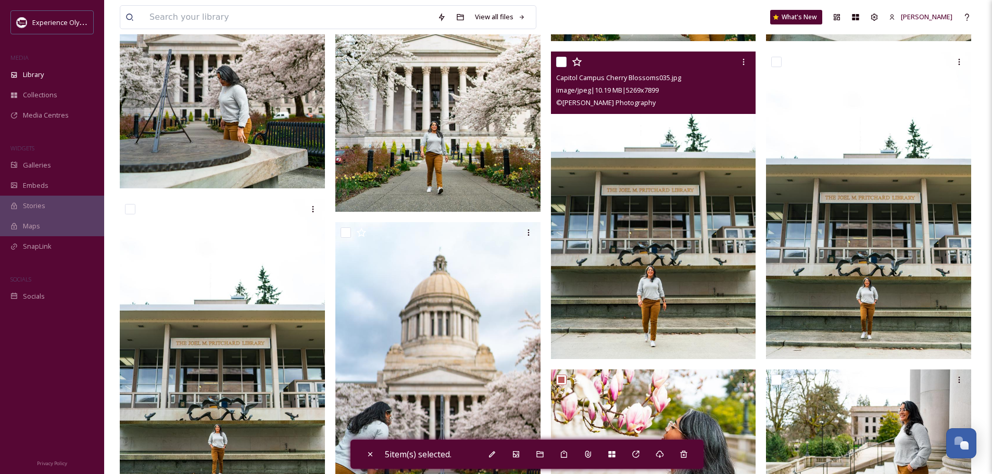
scroll to position [1771, 0]
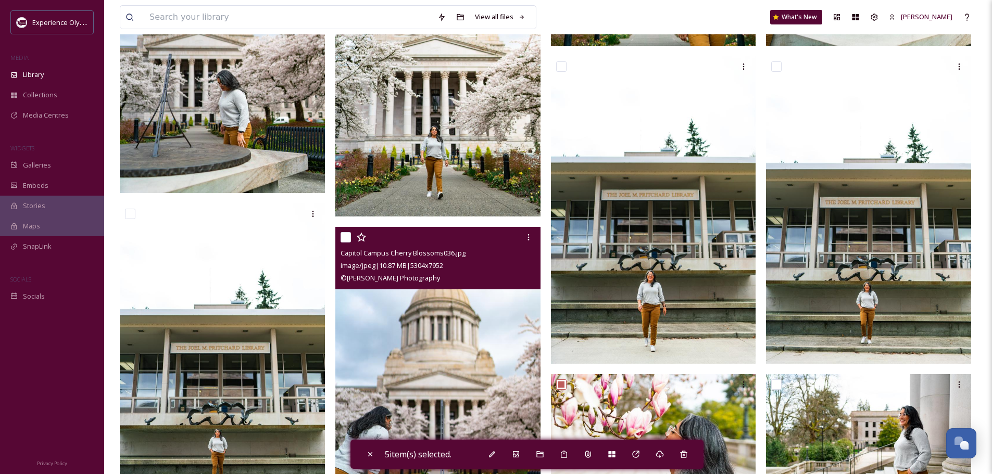
click at [344, 235] on input "checkbox" at bounding box center [346, 237] width 10 height 10
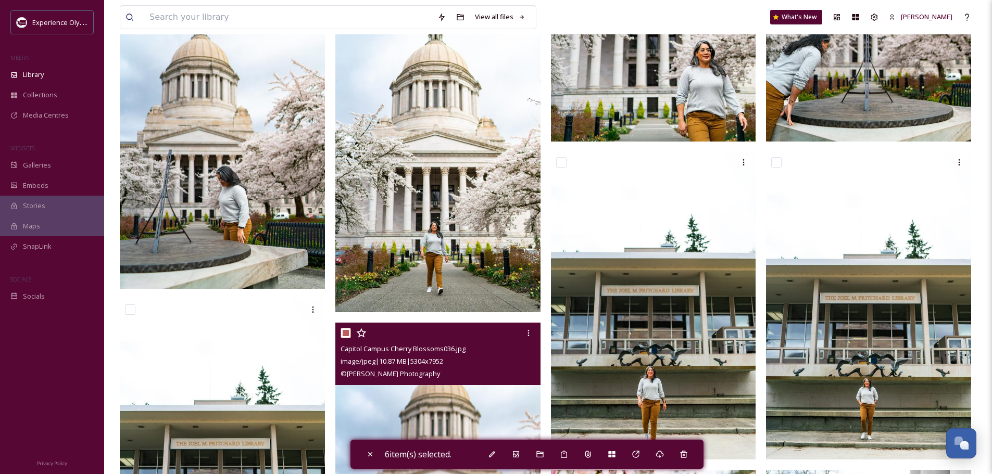
scroll to position [1615, 0]
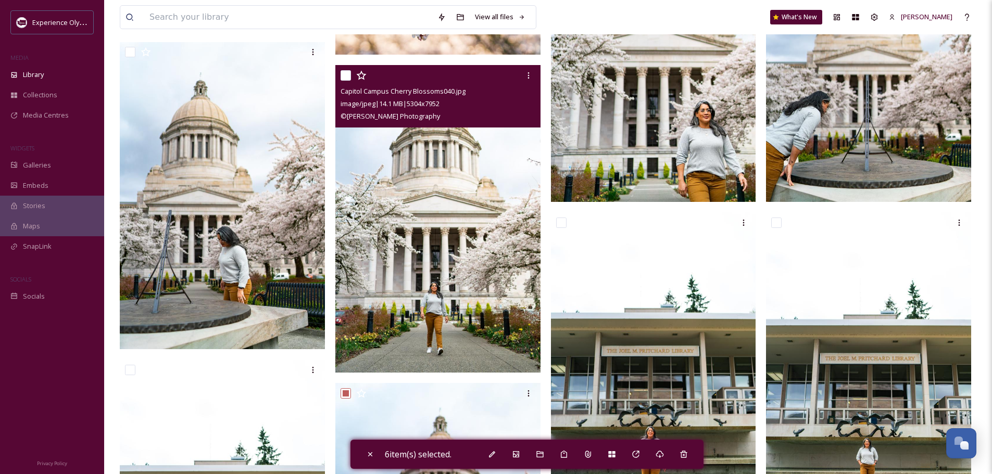
click at [342, 75] on input "checkbox" at bounding box center [346, 75] width 10 height 10
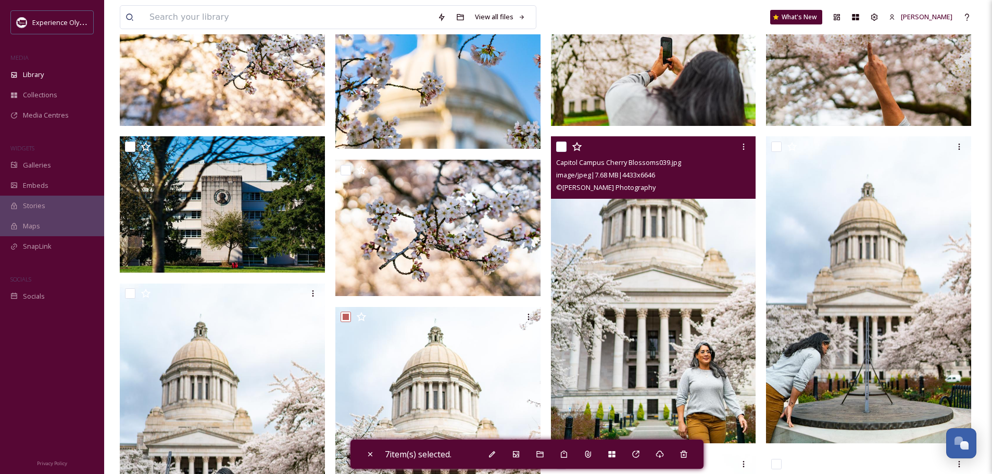
scroll to position [1355, 0]
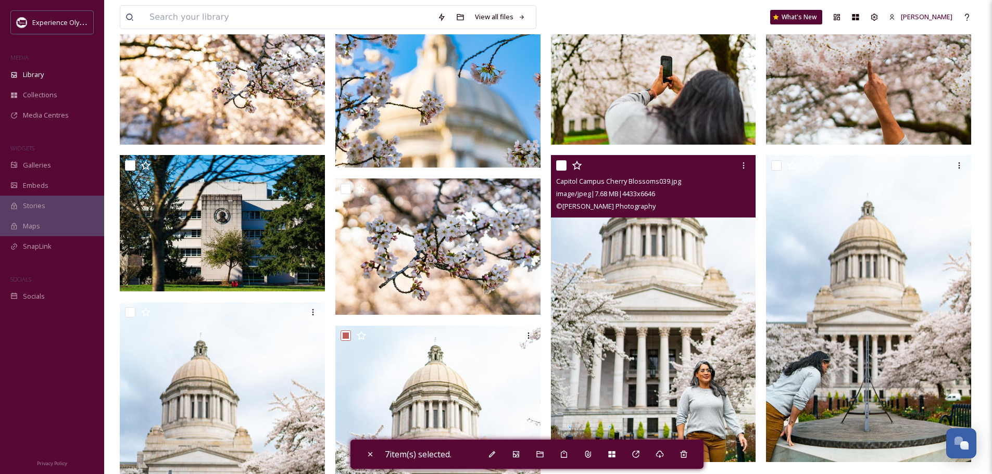
click at [561, 162] on input "checkbox" at bounding box center [561, 165] width 10 height 10
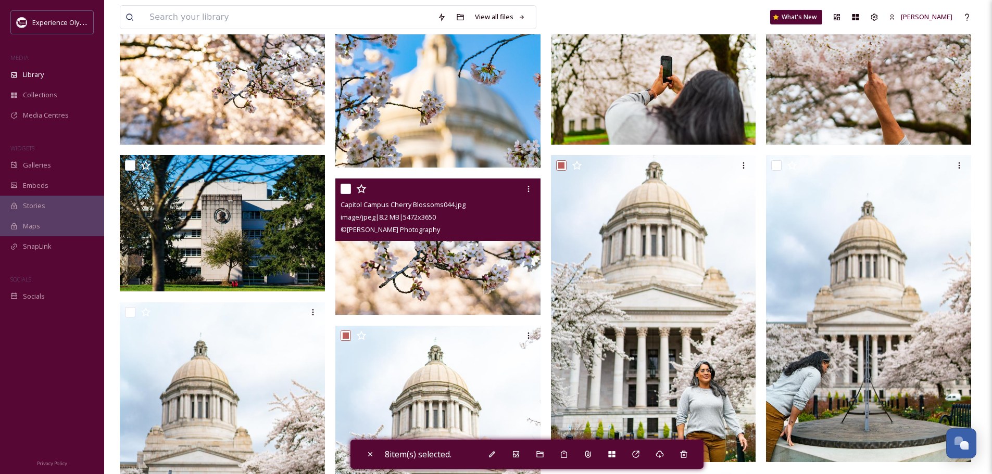
click at [344, 184] on input "checkbox" at bounding box center [346, 189] width 10 height 10
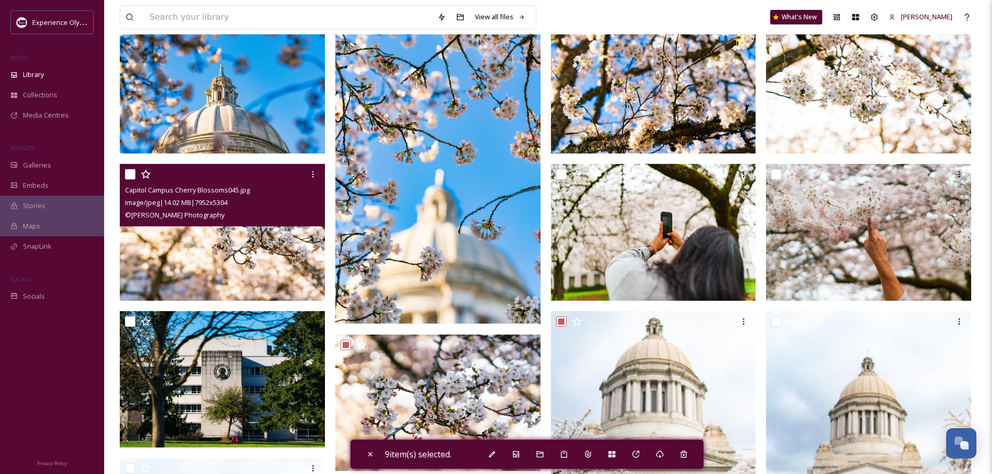
click at [130, 171] on input "checkbox" at bounding box center [130, 174] width 10 height 10
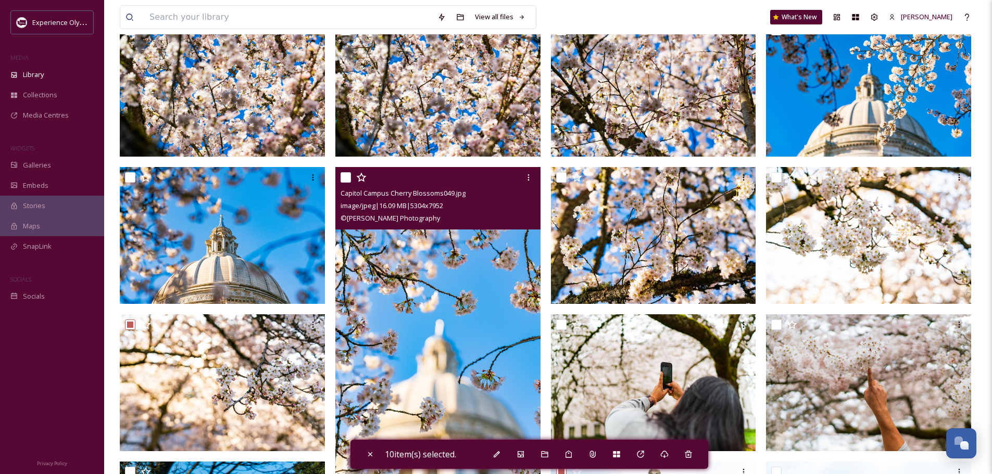
scroll to position [1042, 0]
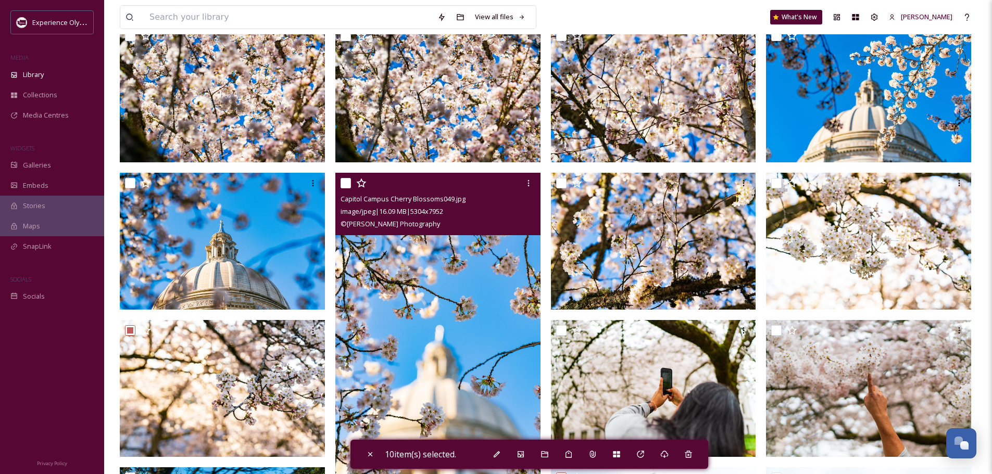
click at [342, 182] on input "checkbox" at bounding box center [346, 183] width 10 height 10
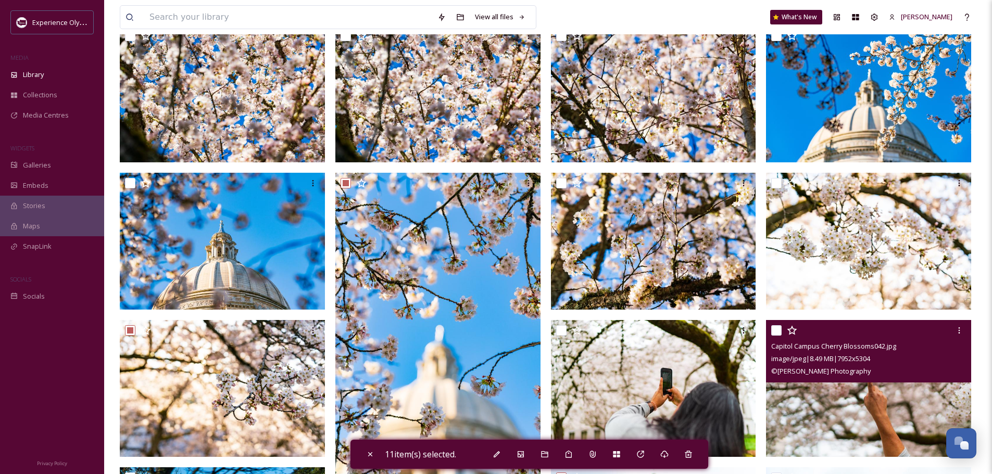
click at [775, 325] on input "checkbox" at bounding box center [776, 330] width 10 height 10
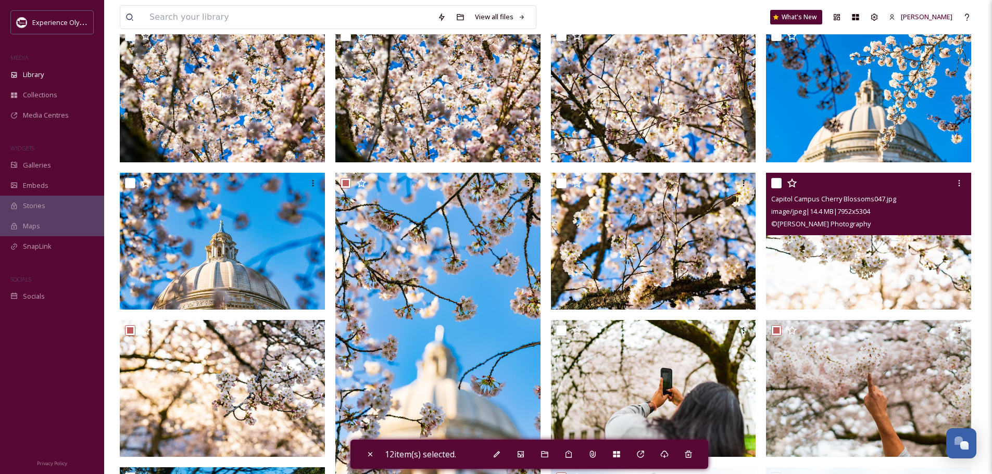
click at [777, 183] on input "checkbox" at bounding box center [776, 183] width 10 height 10
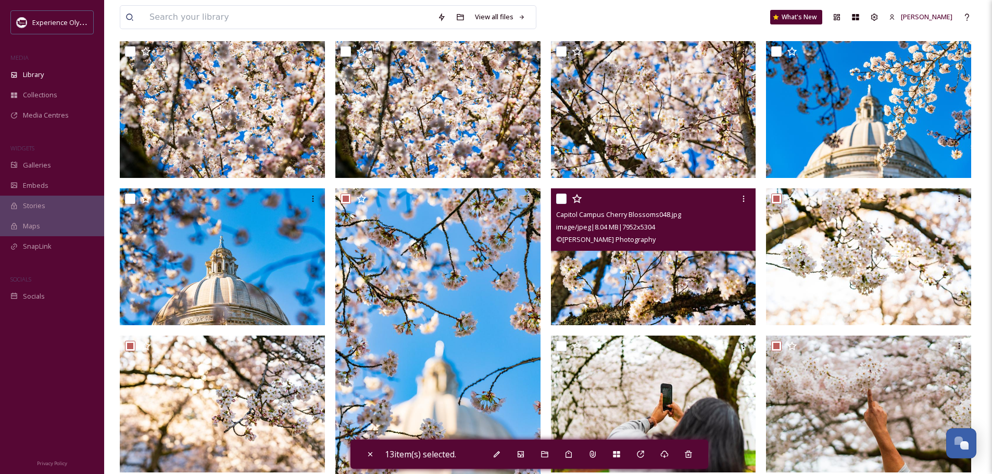
scroll to position [938, 0]
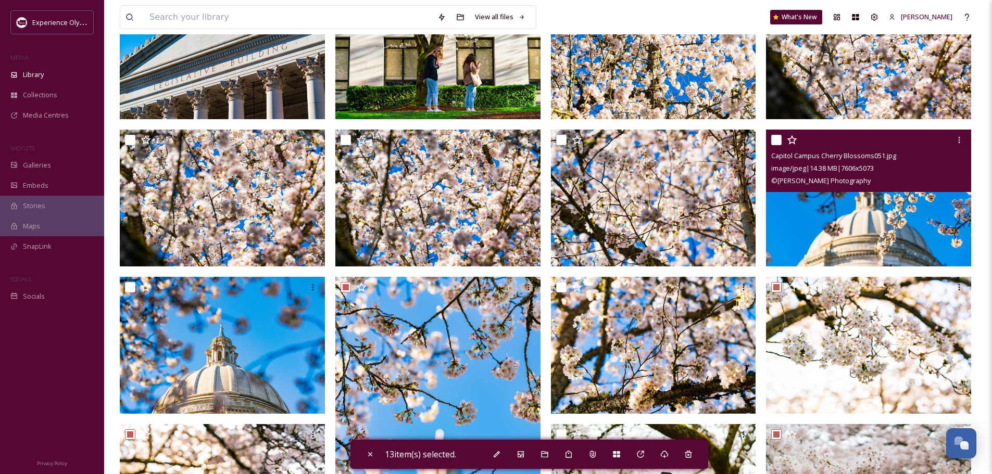
click at [779, 140] on input "checkbox" at bounding box center [776, 140] width 10 height 10
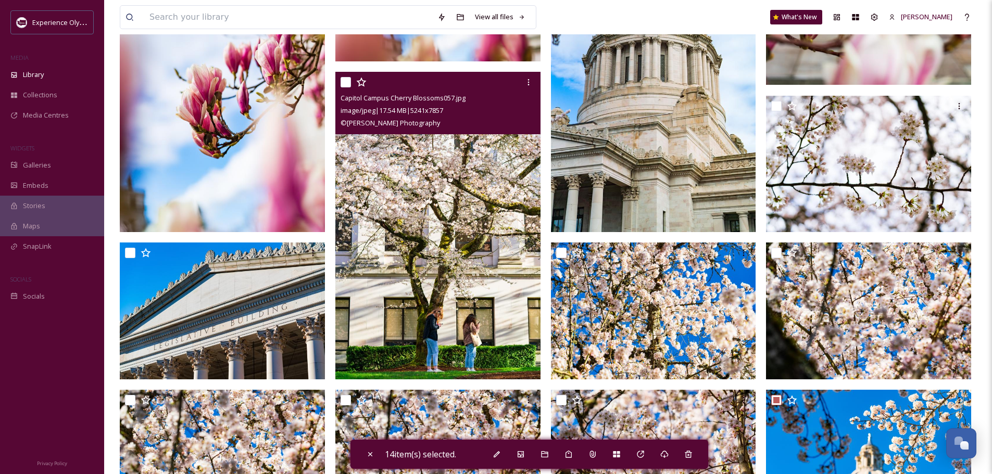
scroll to position [625, 0]
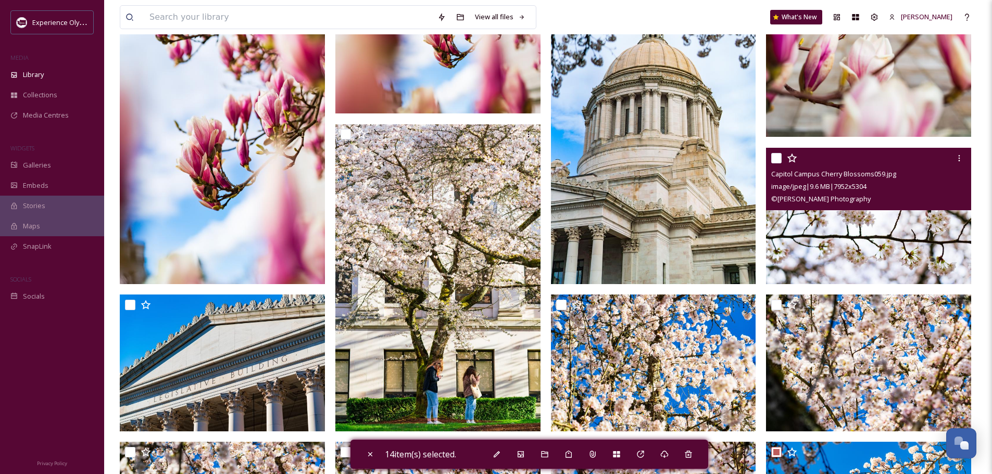
click at [771, 158] on input "checkbox" at bounding box center [776, 158] width 10 height 10
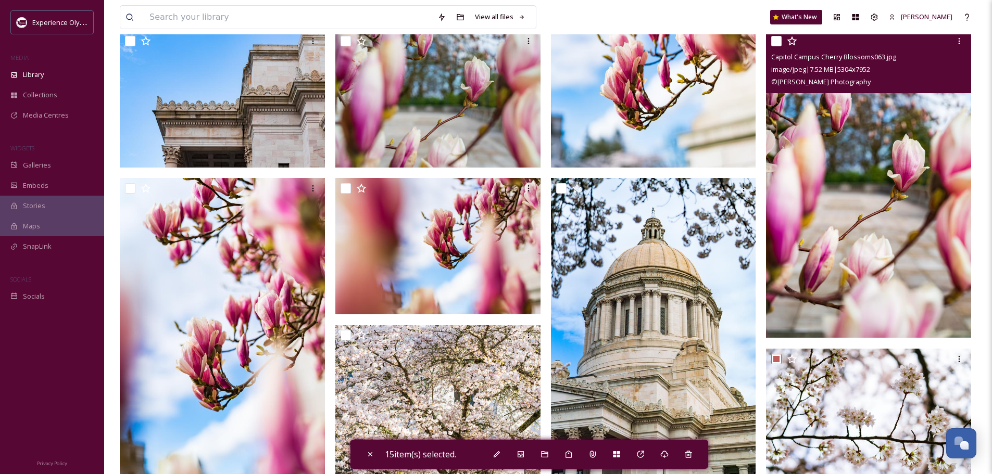
scroll to position [365, 0]
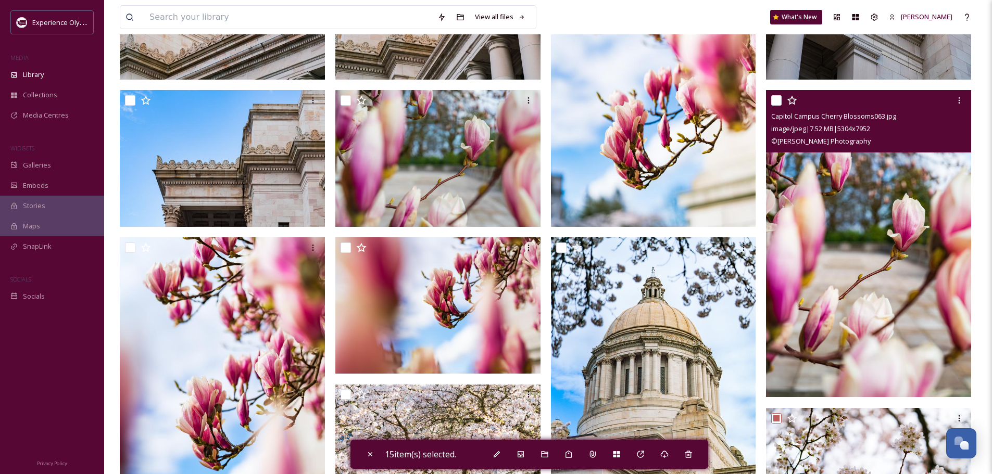
click at [776, 97] on input "checkbox" at bounding box center [776, 100] width 10 height 10
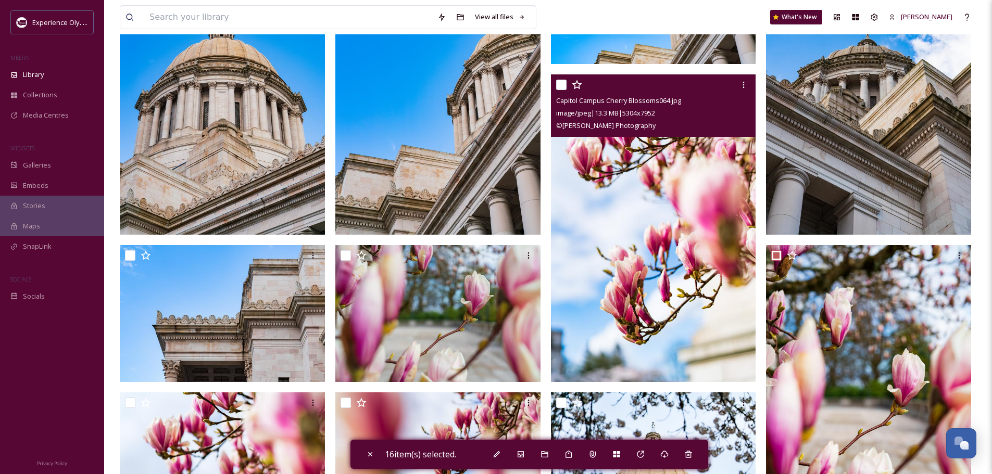
scroll to position [209, 0]
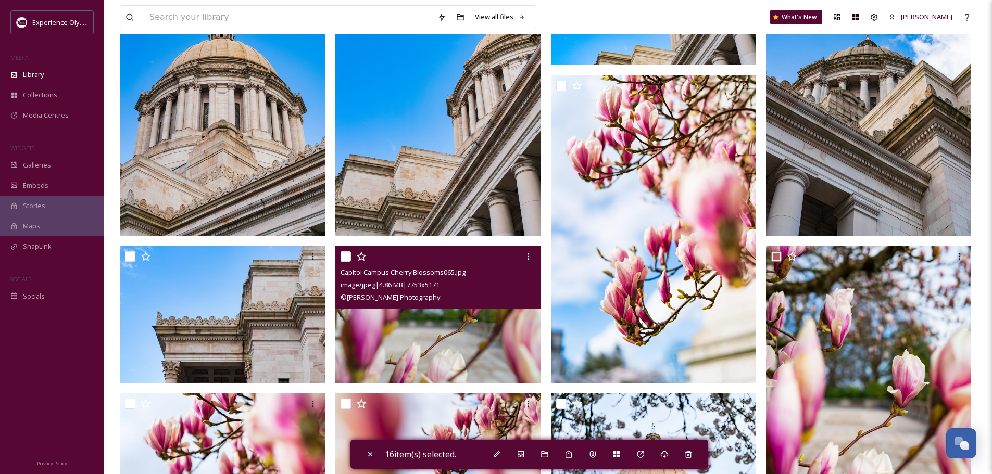
click at [344, 254] on input "checkbox" at bounding box center [346, 257] width 10 height 10
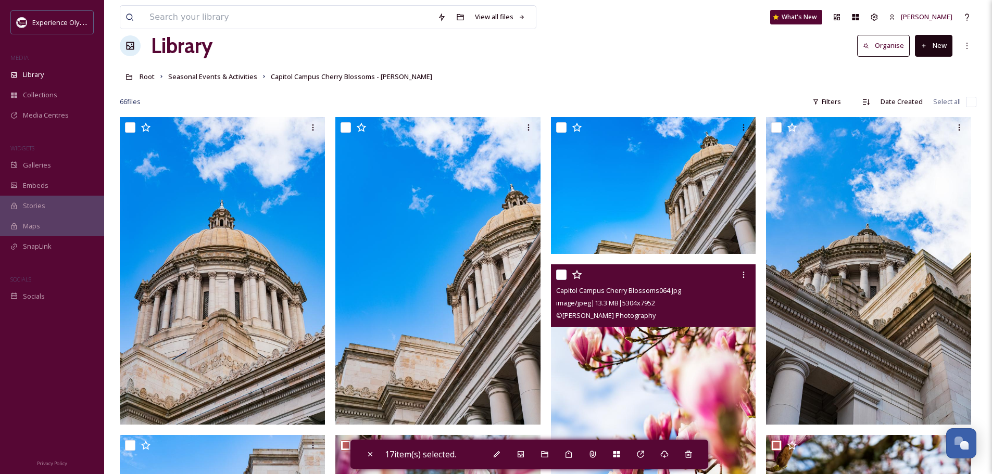
scroll to position [0, 0]
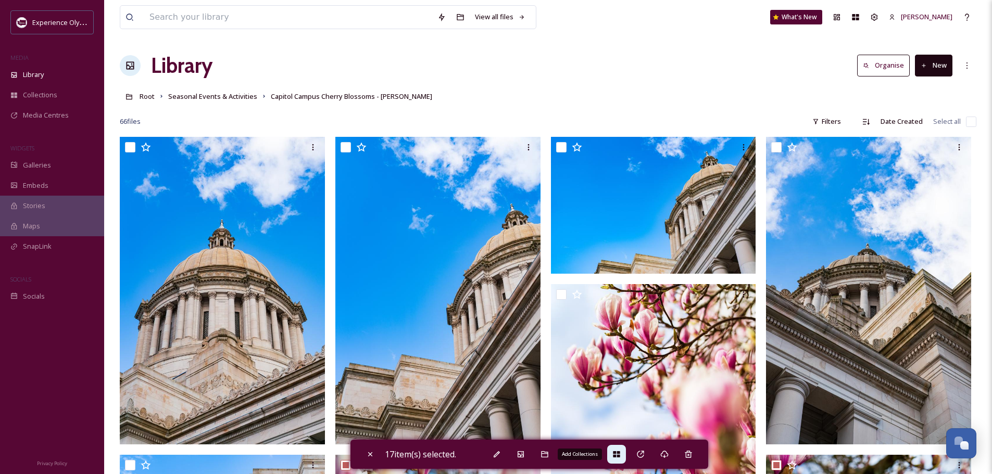
click at [618, 456] on icon at bounding box center [616, 455] width 7 height 6
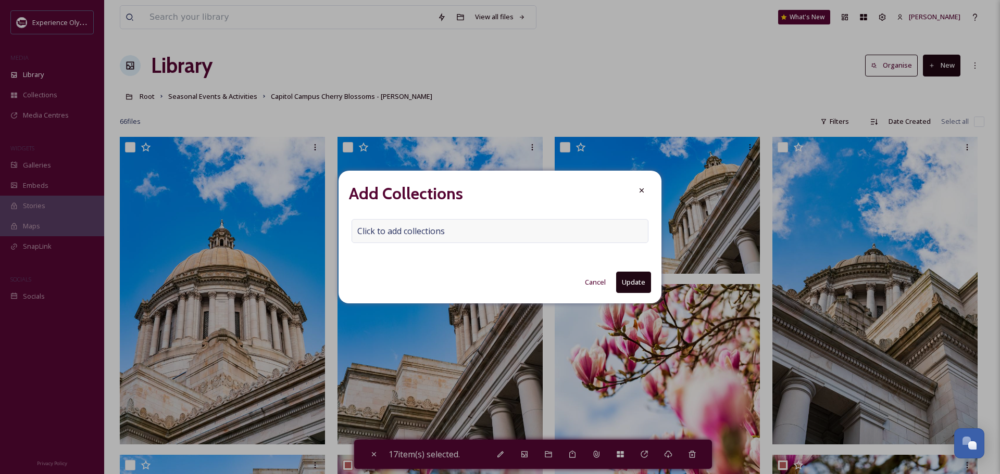
click at [365, 229] on span "Click to add collections" at bounding box center [400, 231] width 87 height 12
click at [363, 231] on input at bounding box center [409, 231] width 115 height 23
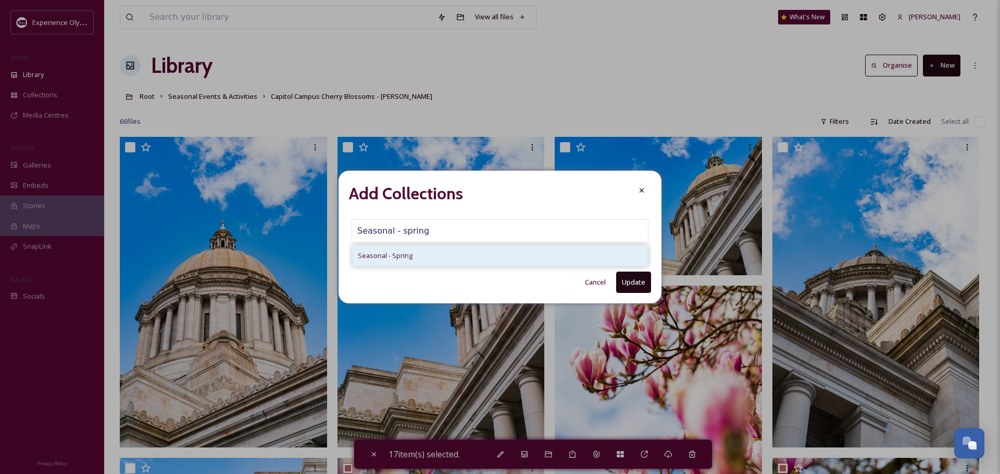
click at [376, 253] on span "Seasonal - Spring" at bounding box center [385, 256] width 55 height 10
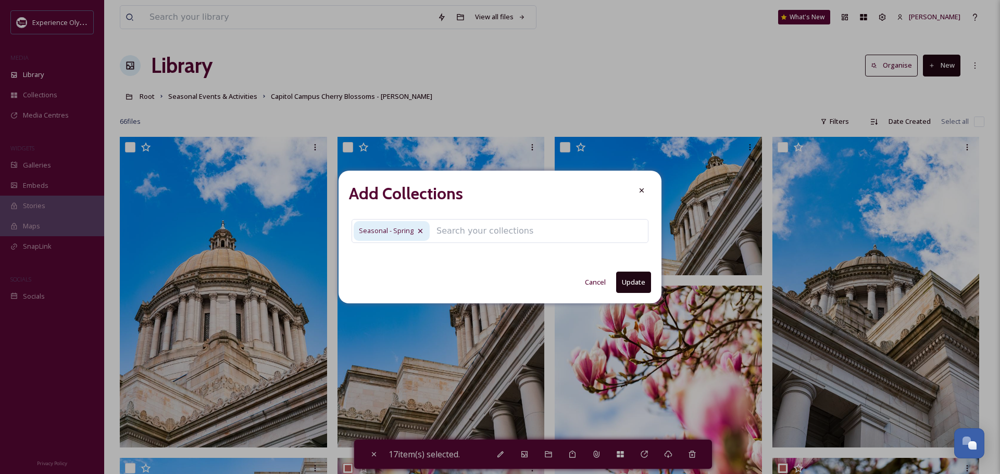
click at [641, 283] on button "Update" at bounding box center [633, 282] width 35 height 21
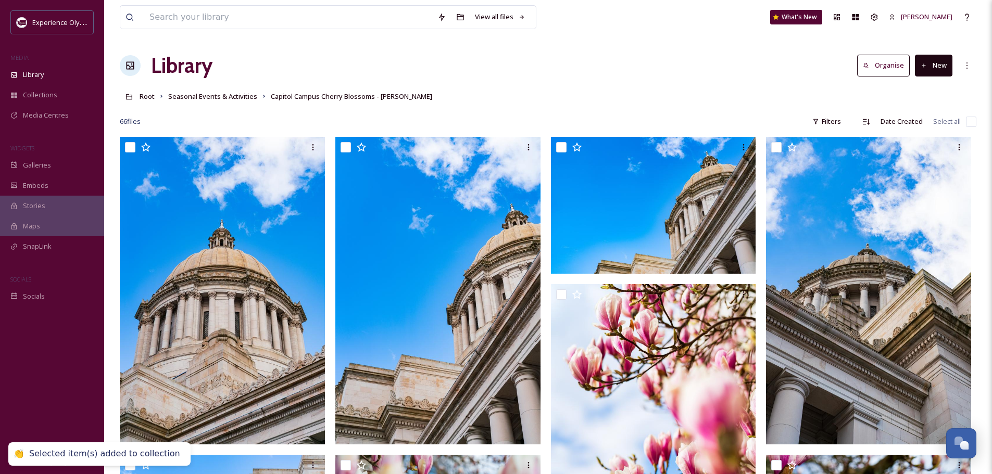
drag, startPoint x: 201, startPoint y: 98, endPoint x: 200, endPoint y: 103, distance: 5.2
click at [201, 98] on span "Seasonal Events & Activities" at bounding box center [212, 96] width 89 height 9
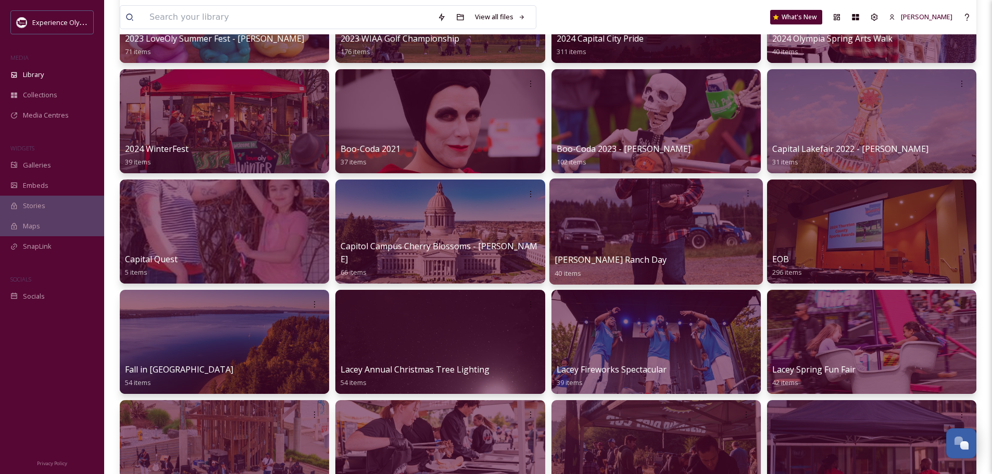
scroll to position [156, 0]
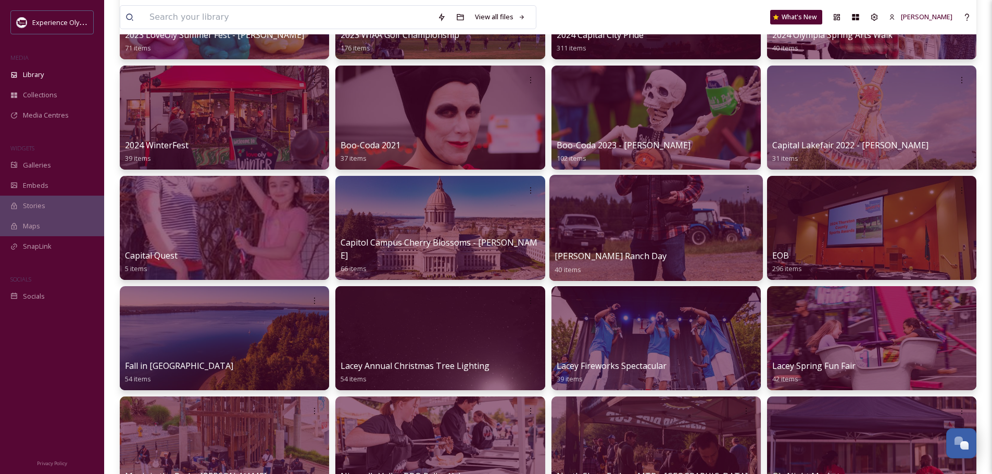
click at [605, 257] on span "[PERSON_NAME] Ranch Day" at bounding box center [611, 255] width 112 height 11
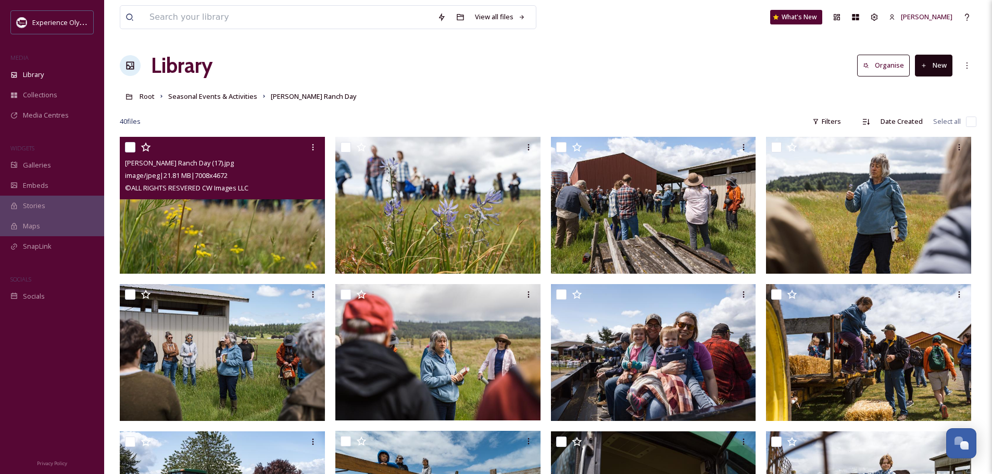
click at [132, 142] on input "checkbox" at bounding box center [130, 147] width 10 height 10
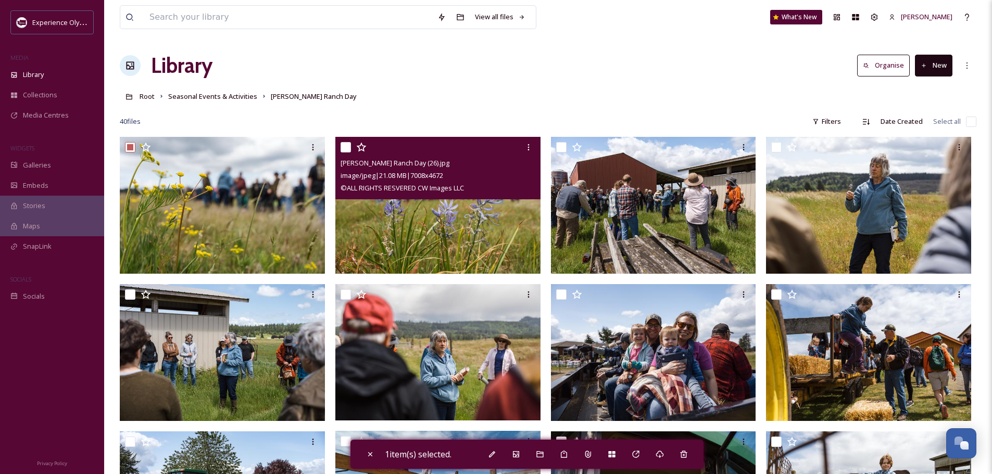
click at [346, 147] on input "checkbox" at bounding box center [346, 147] width 10 height 10
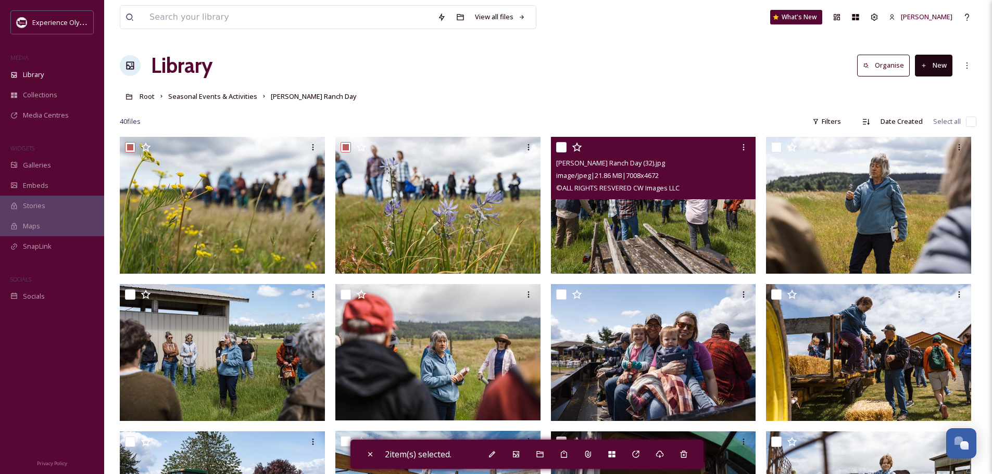
click at [561, 146] on input "checkbox" at bounding box center [561, 147] width 10 height 10
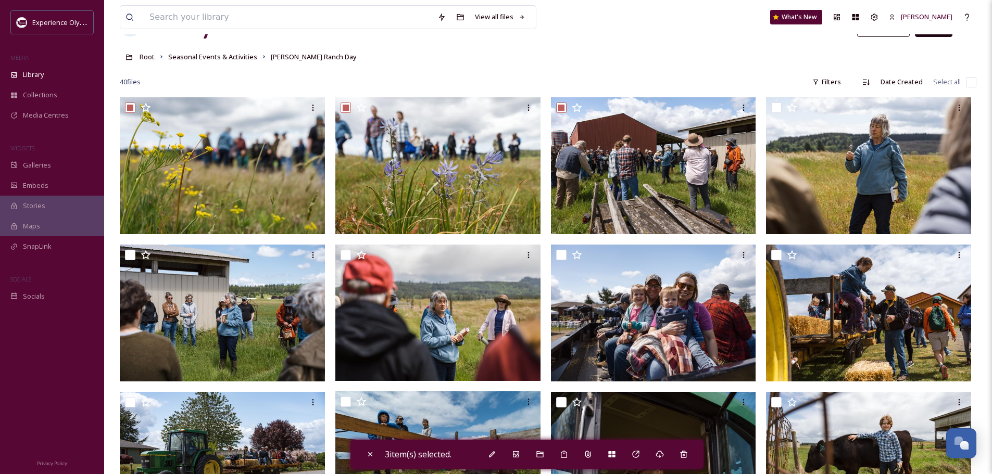
scroll to position [52, 0]
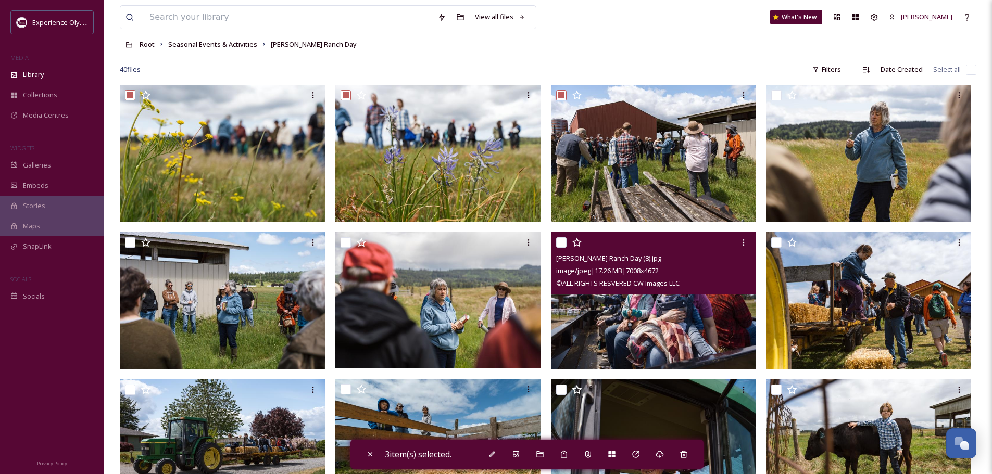
click at [562, 242] on input "checkbox" at bounding box center [561, 242] width 10 height 10
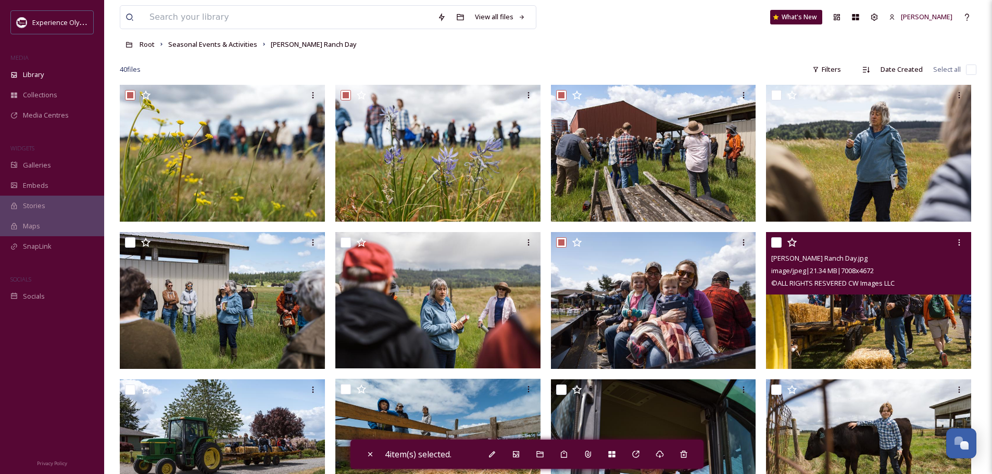
click at [778, 241] on input "checkbox" at bounding box center [776, 242] width 10 height 10
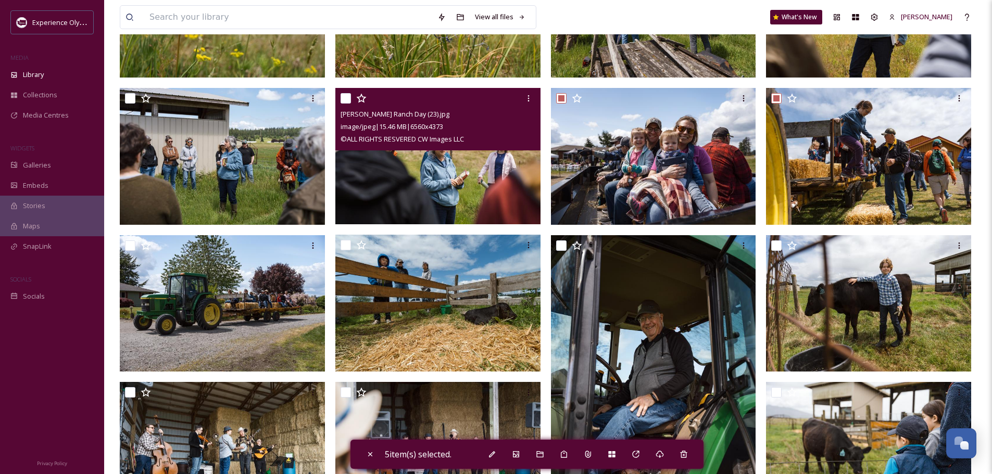
scroll to position [208, 0]
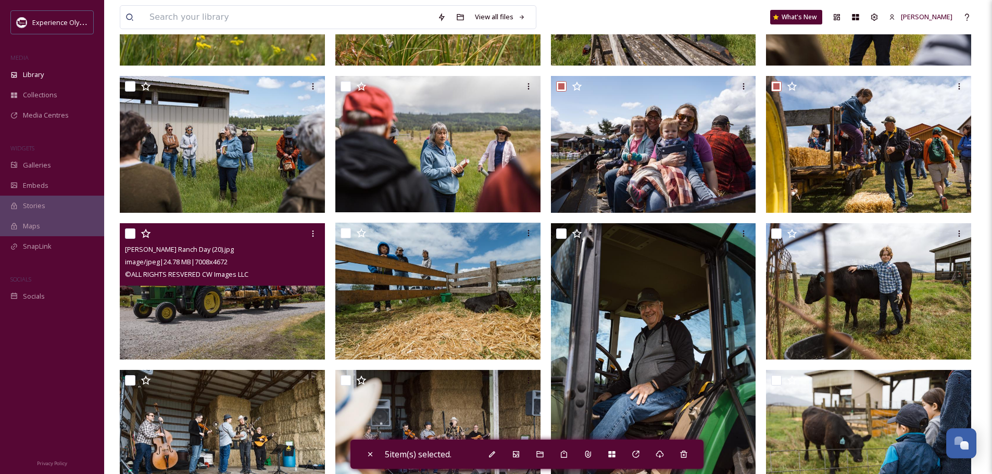
click at [130, 232] on input "checkbox" at bounding box center [130, 234] width 10 height 10
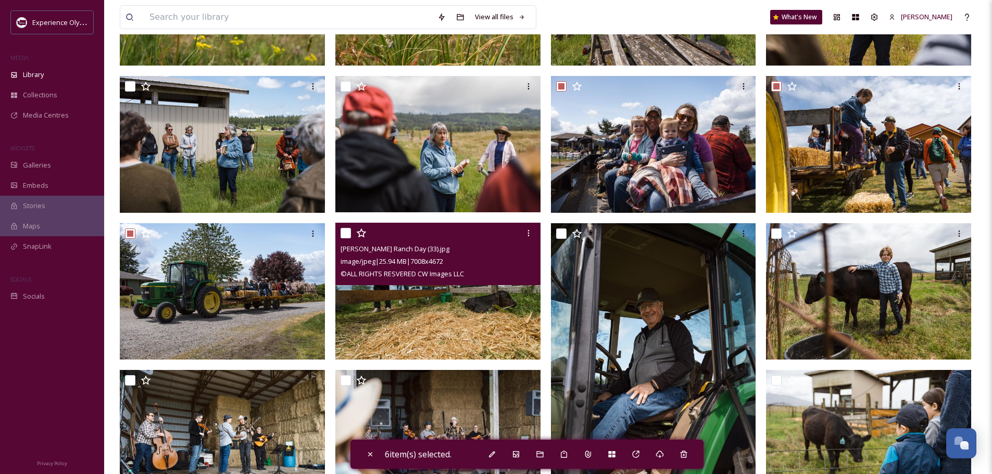
click at [347, 235] on input "checkbox" at bounding box center [346, 233] width 10 height 10
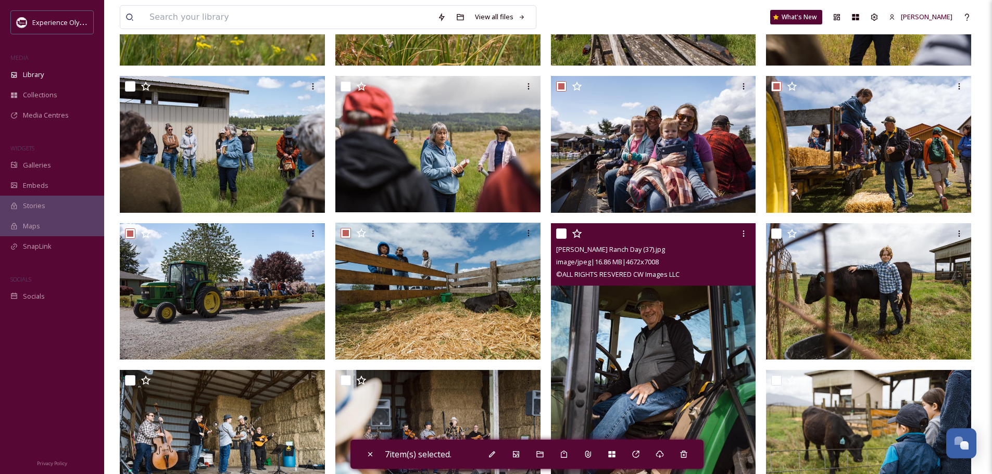
click at [562, 232] on input "checkbox" at bounding box center [561, 234] width 10 height 10
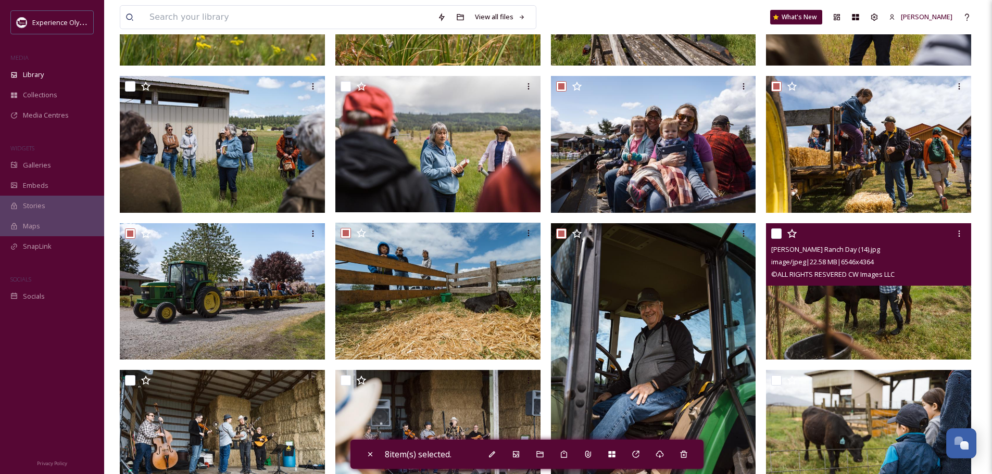
click at [776, 233] on input "checkbox" at bounding box center [776, 234] width 10 height 10
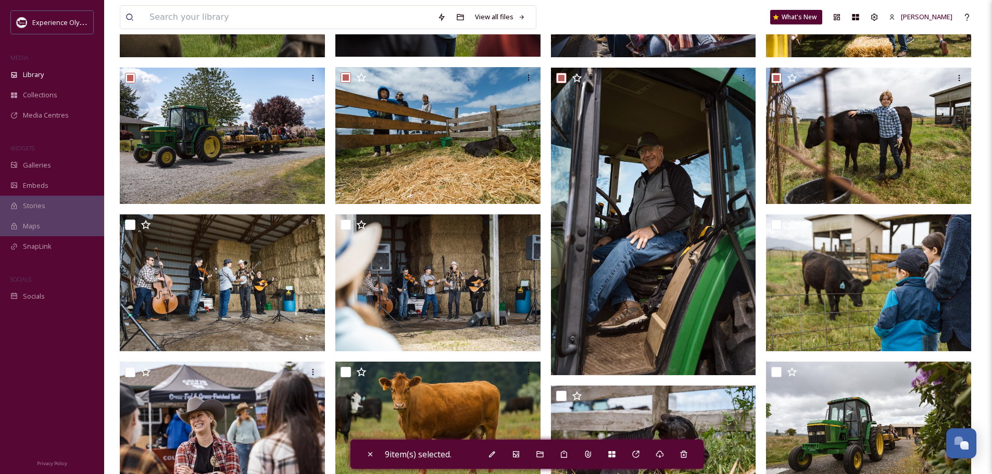
scroll to position [365, 0]
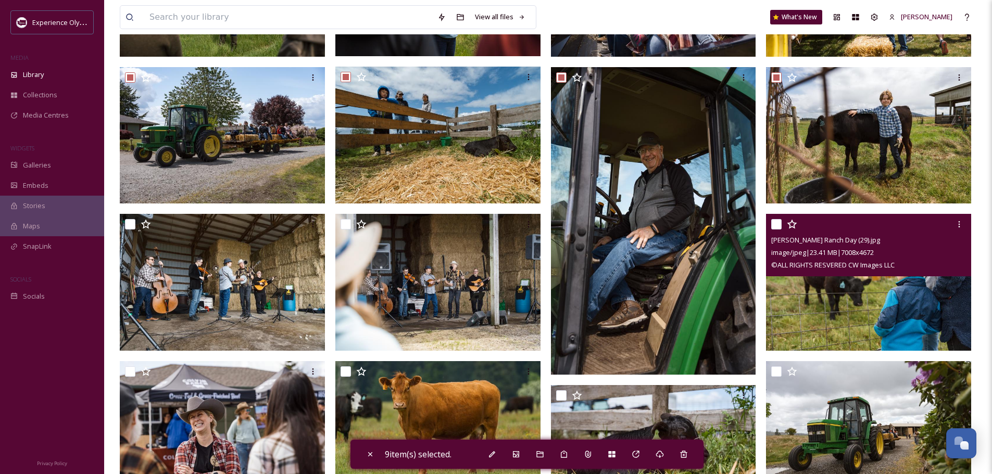
click at [773, 223] on input "checkbox" at bounding box center [776, 224] width 10 height 10
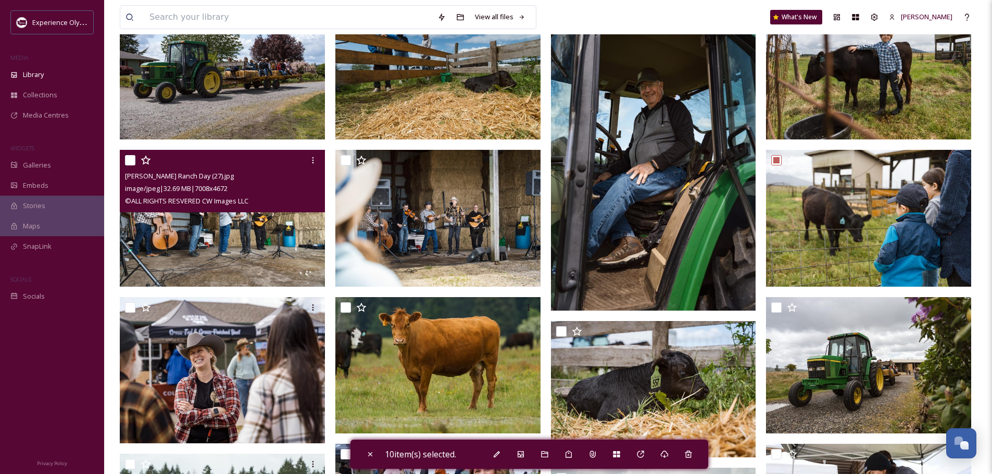
scroll to position [469, 0]
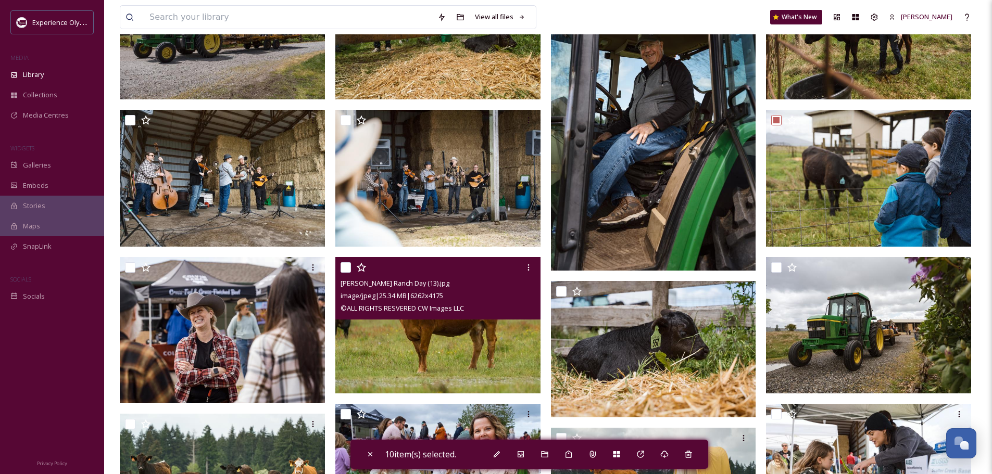
click at [342, 266] on input "checkbox" at bounding box center [346, 267] width 10 height 10
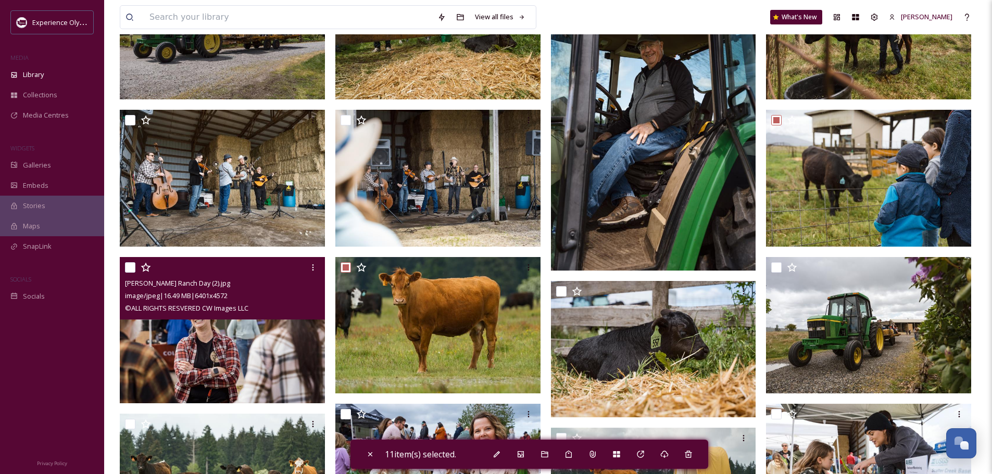
click at [128, 267] on input "checkbox" at bounding box center [130, 267] width 10 height 10
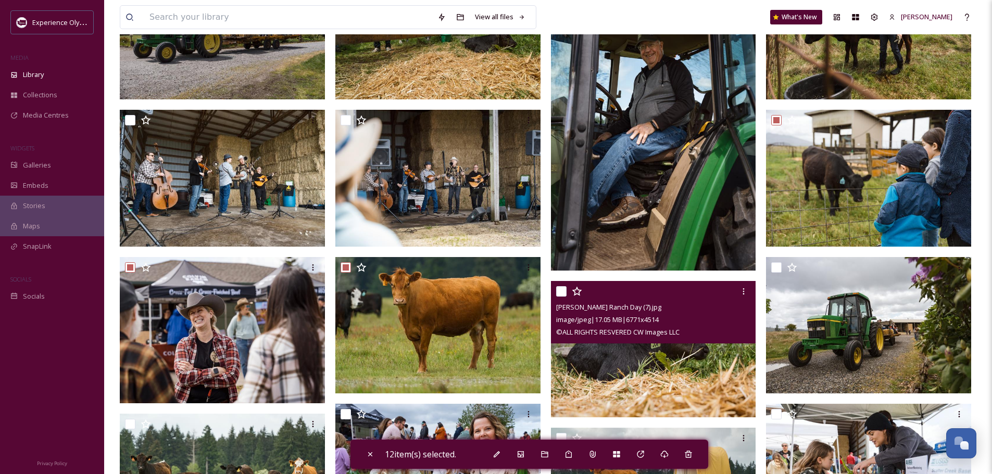
click at [560, 290] on input "checkbox" at bounding box center [561, 291] width 10 height 10
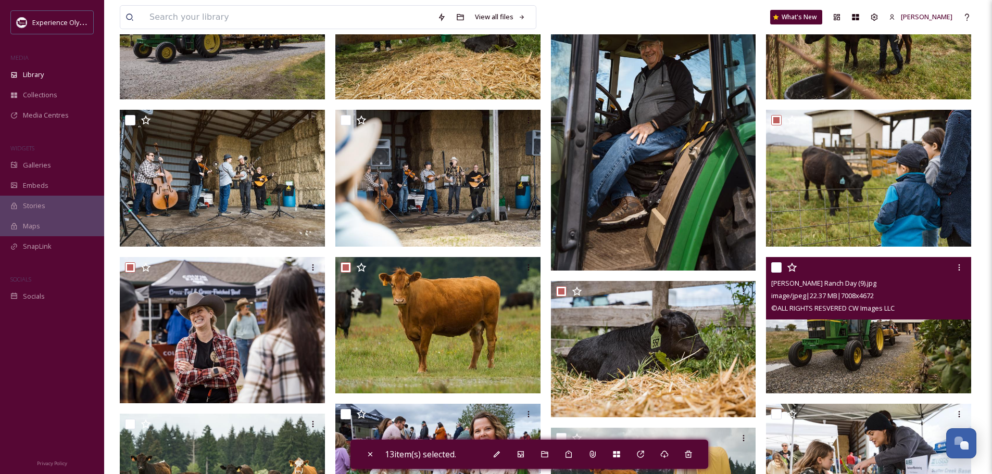
click at [781, 266] on input "checkbox" at bounding box center [776, 267] width 10 height 10
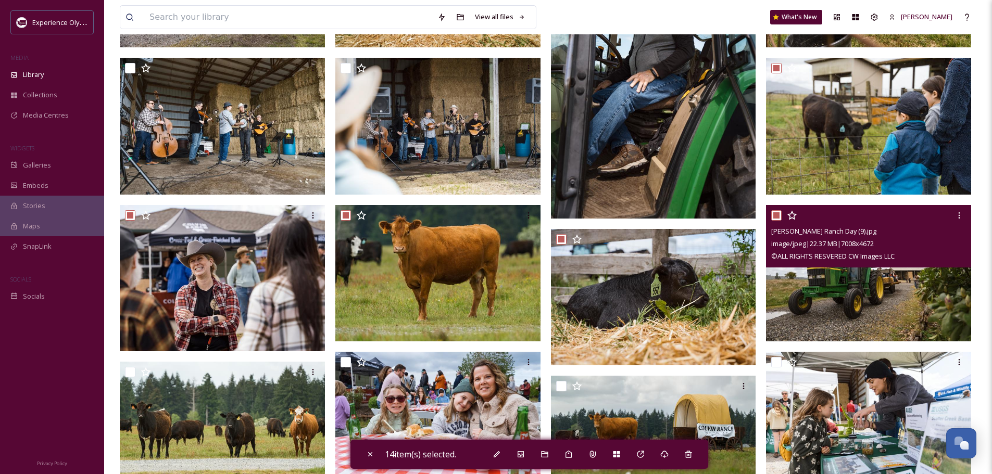
scroll to position [625, 0]
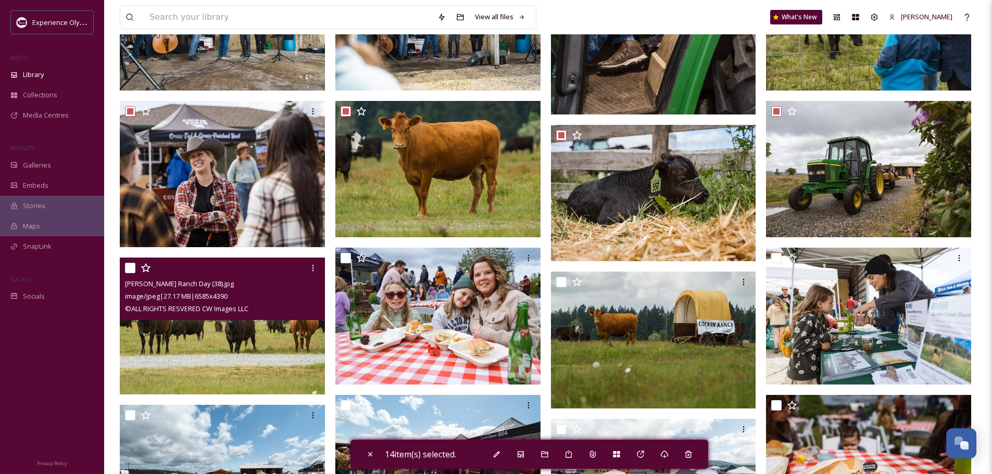
click at [131, 268] on input "checkbox" at bounding box center [130, 268] width 10 height 10
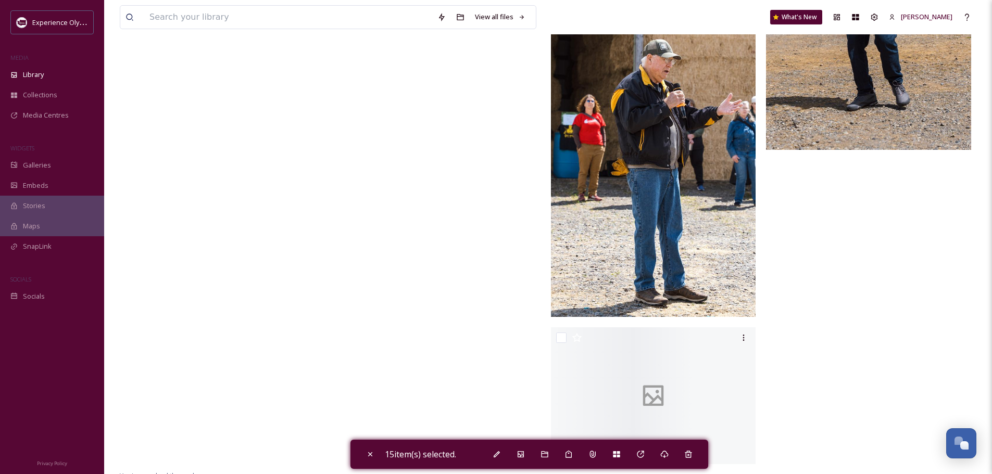
scroll to position [1655, 0]
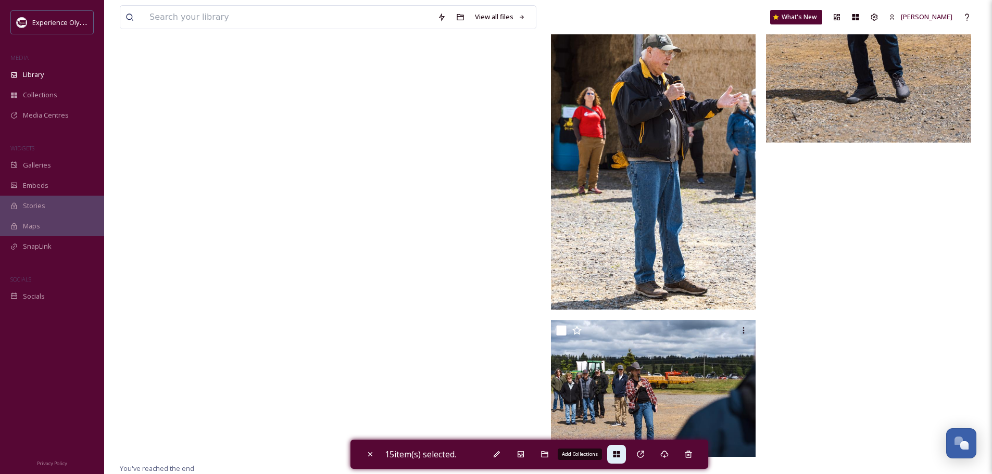
click at [619, 453] on icon at bounding box center [616, 455] width 7 height 6
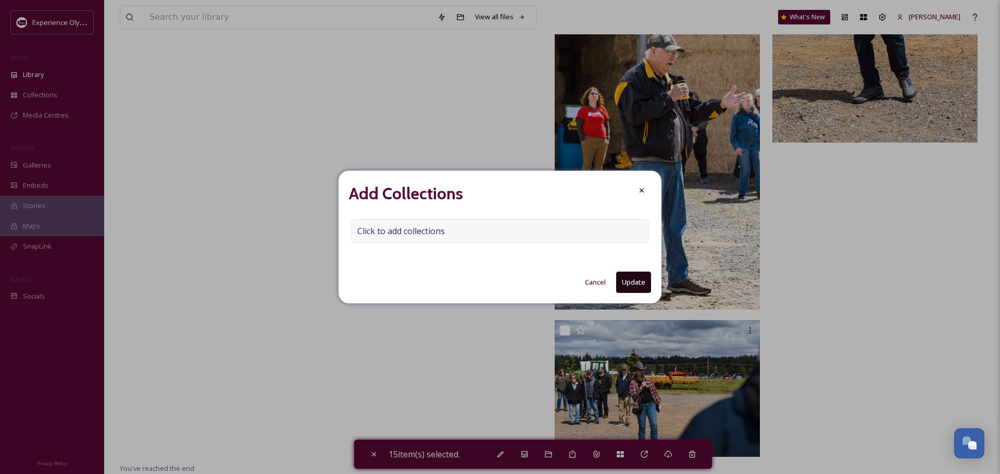
click at [364, 235] on span "Click to add collections" at bounding box center [400, 231] width 87 height 12
click at [362, 231] on input at bounding box center [409, 231] width 115 height 23
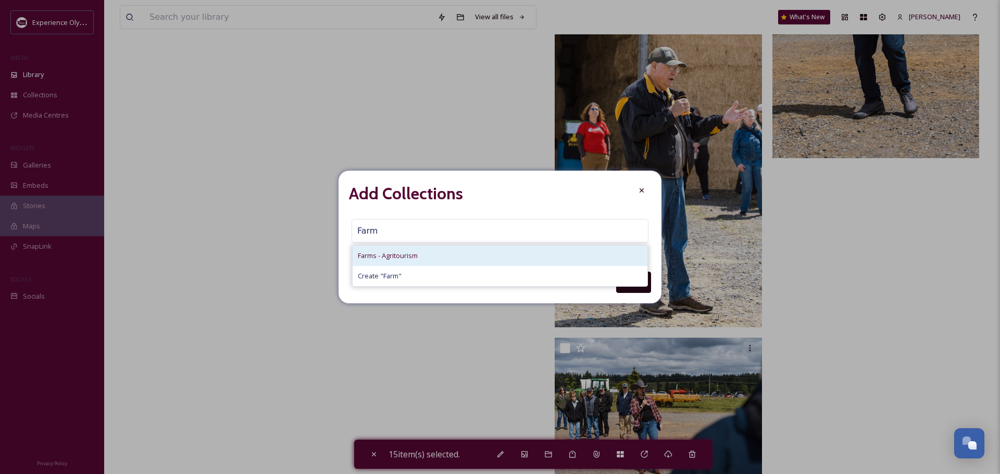
click at [380, 260] on span "Farms - Agritourism" at bounding box center [388, 256] width 60 height 10
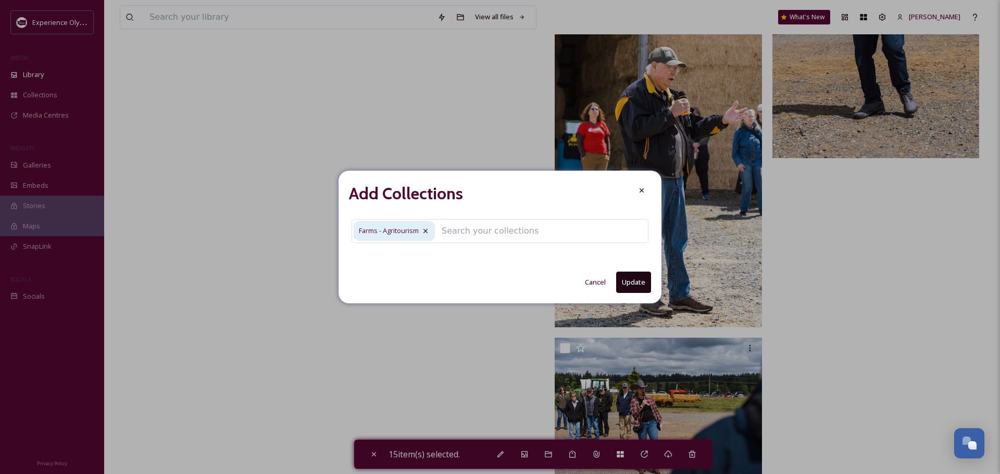
click at [627, 285] on button "Update" at bounding box center [633, 282] width 35 height 21
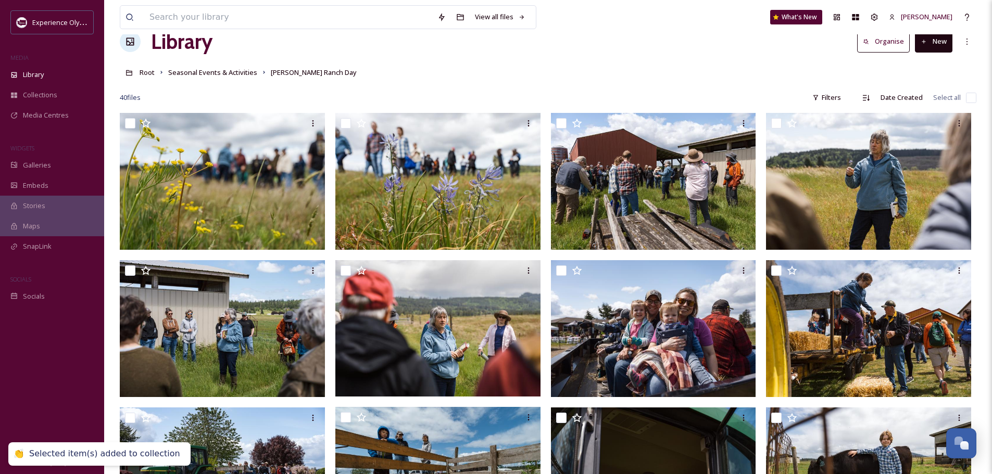
scroll to position [0, 0]
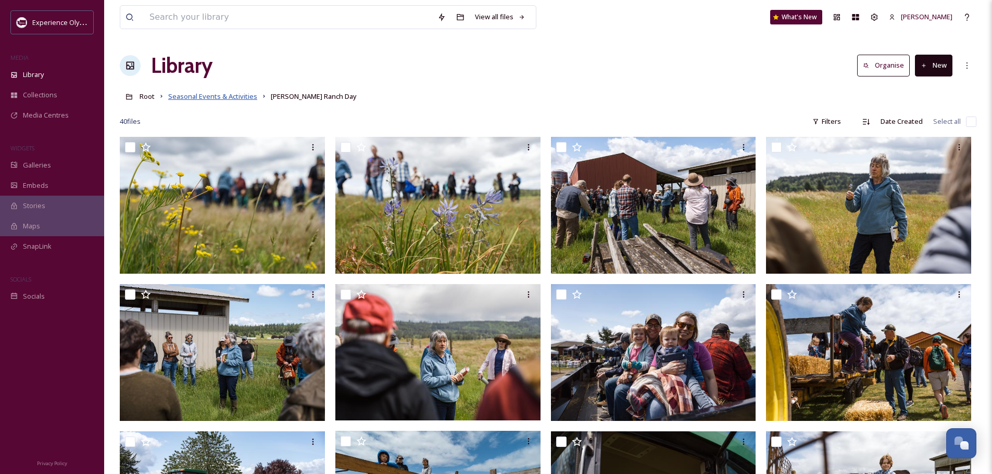
click at [208, 93] on span "Seasonal Events & Activities" at bounding box center [212, 96] width 89 height 9
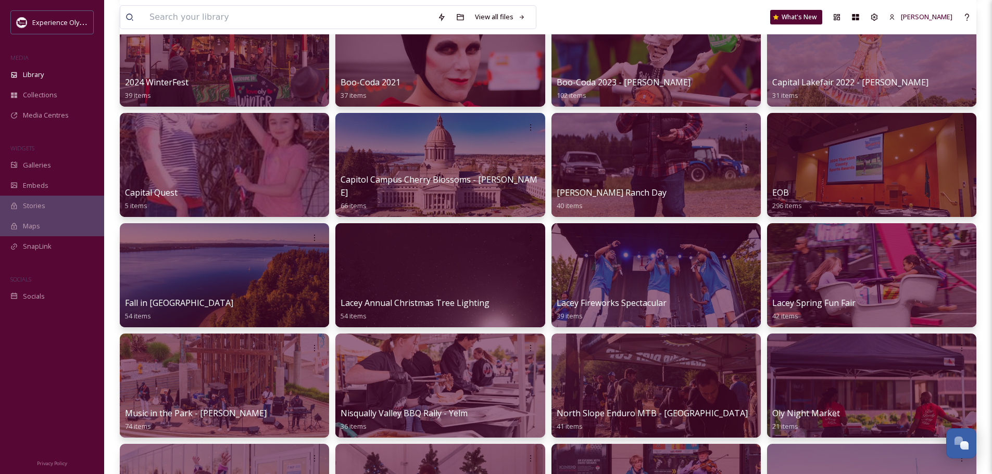
scroll to position [260, 0]
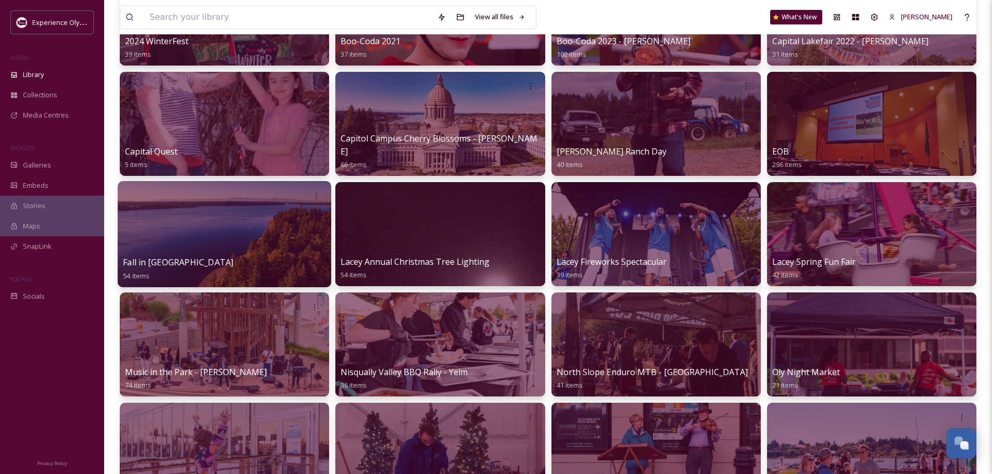
click at [166, 262] on span "Fall in [GEOGRAPHIC_DATA]" at bounding box center [178, 262] width 110 height 11
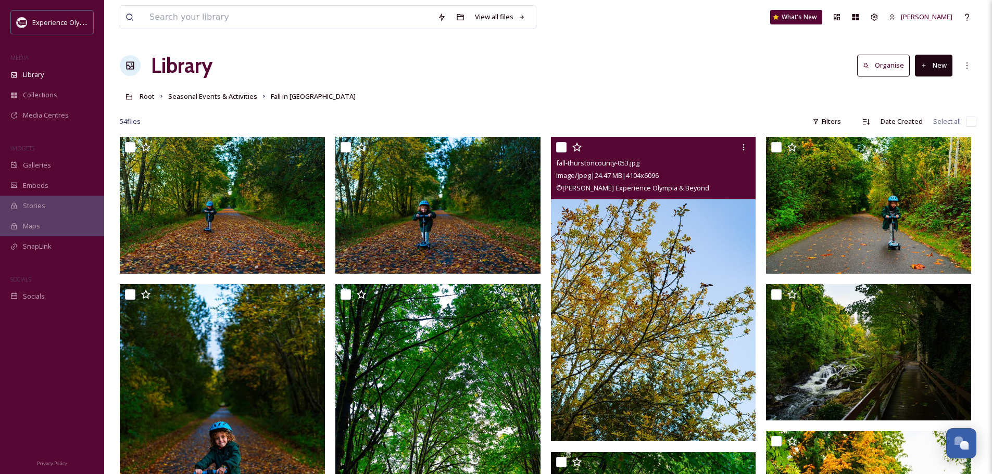
click at [561, 147] on input "checkbox" at bounding box center [561, 147] width 10 height 10
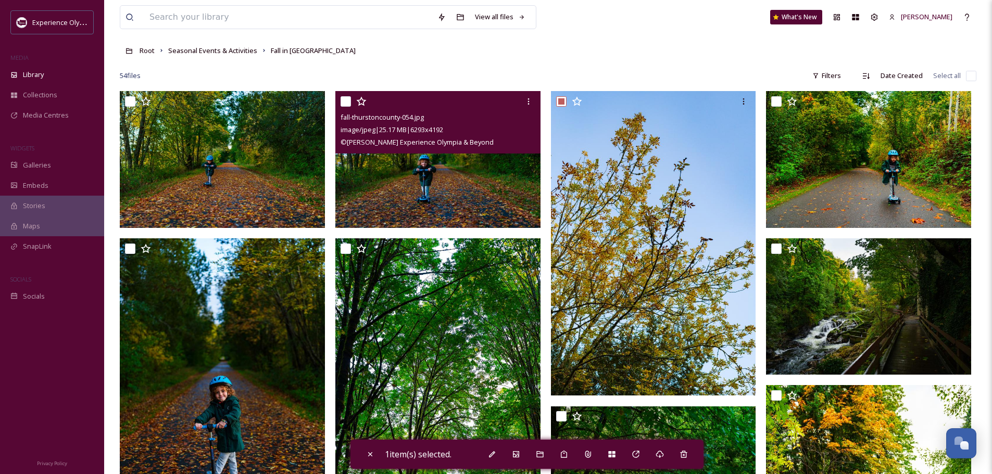
scroll to position [52, 0]
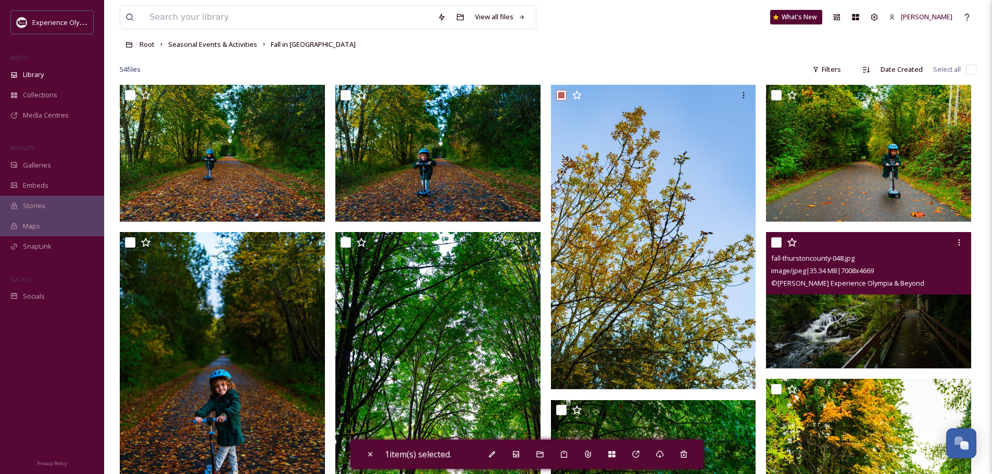
click at [778, 240] on input "checkbox" at bounding box center [776, 242] width 10 height 10
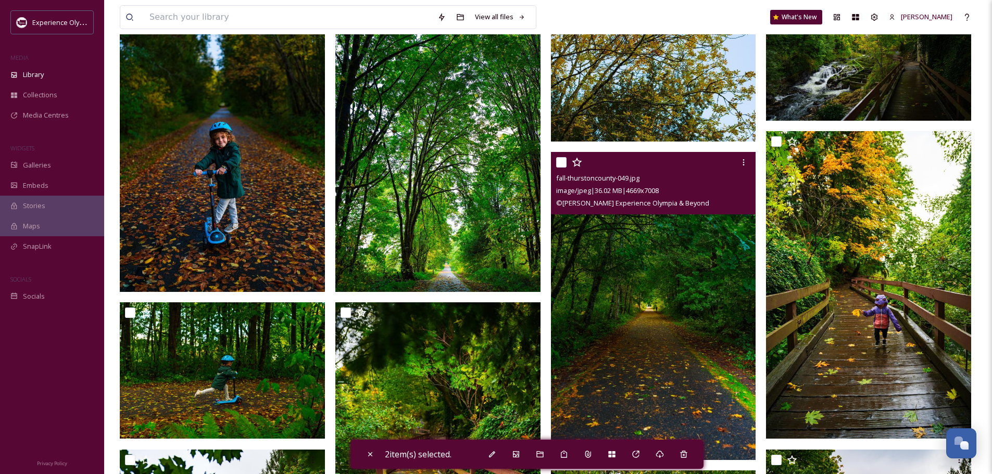
scroll to position [312, 0]
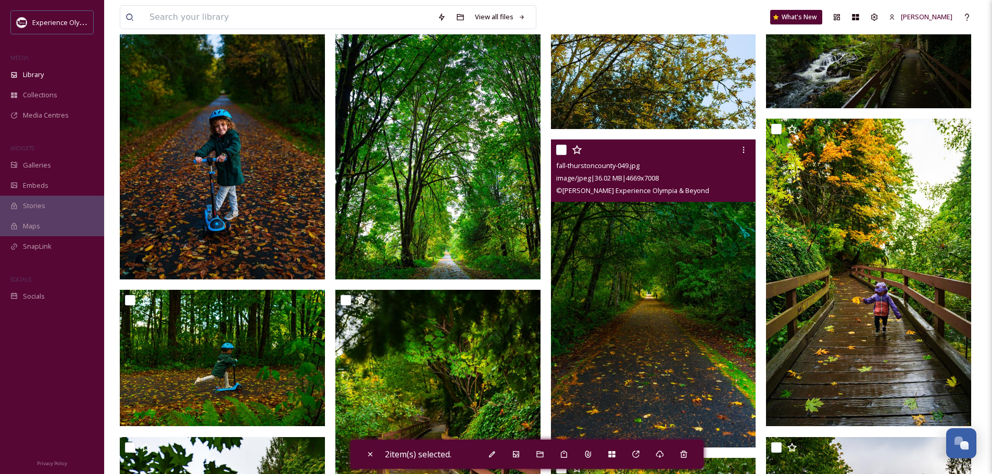
click at [560, 147] on input "checkbox" at bounding box center [561, 150] width 10 height 10
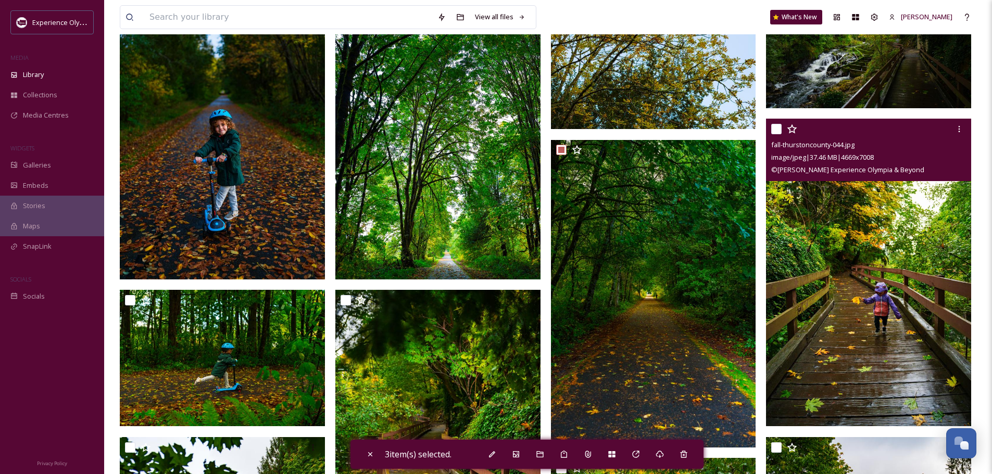
click at [780, 124] on input "checkbox" at bounding box center [776, 129] width 10 height 10
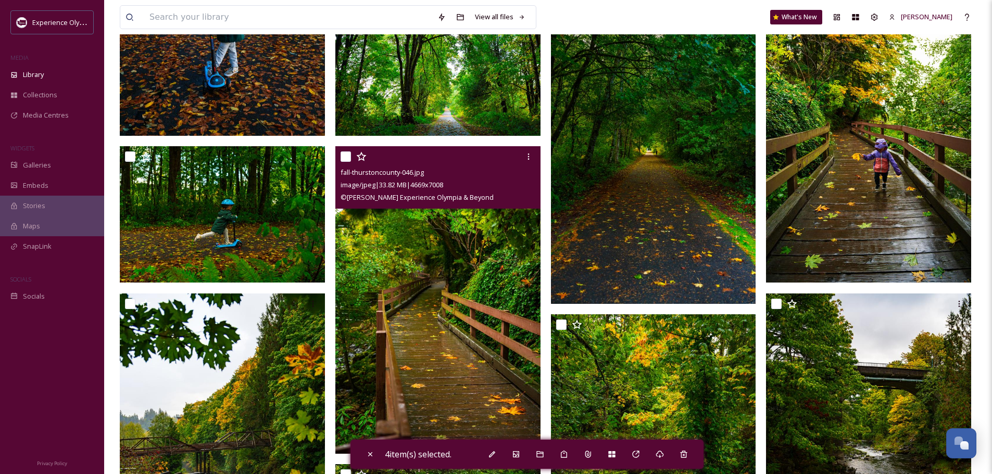
scroll to position [469, 0]
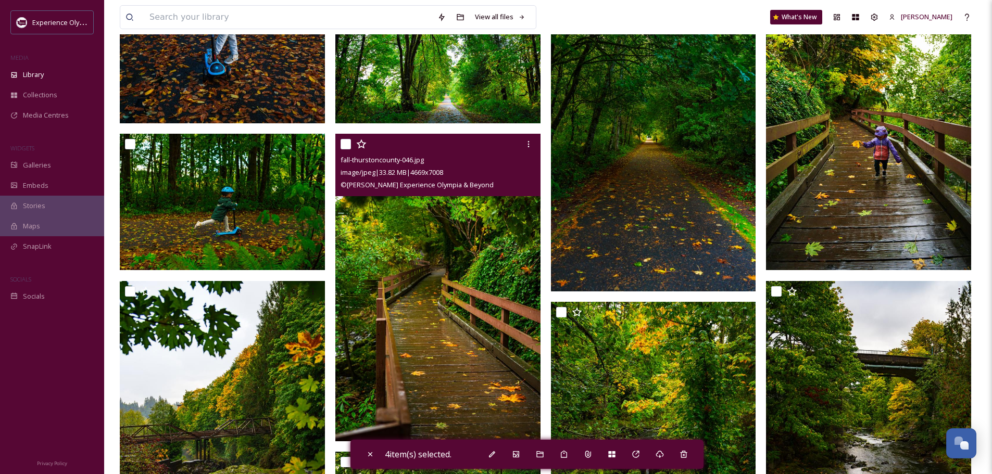
click at [341, 141] on input "checkbox" at bounding box center [346, 144] width 10 height 10
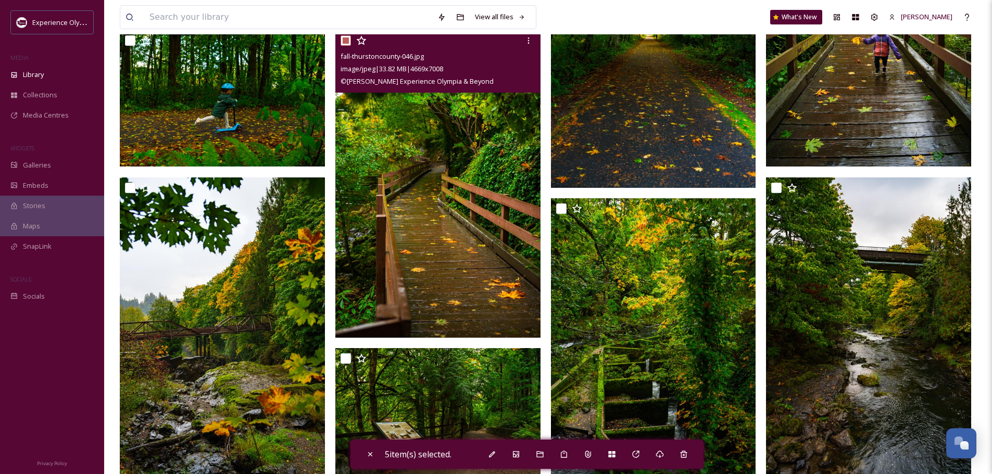
scroll to position [573, 0]
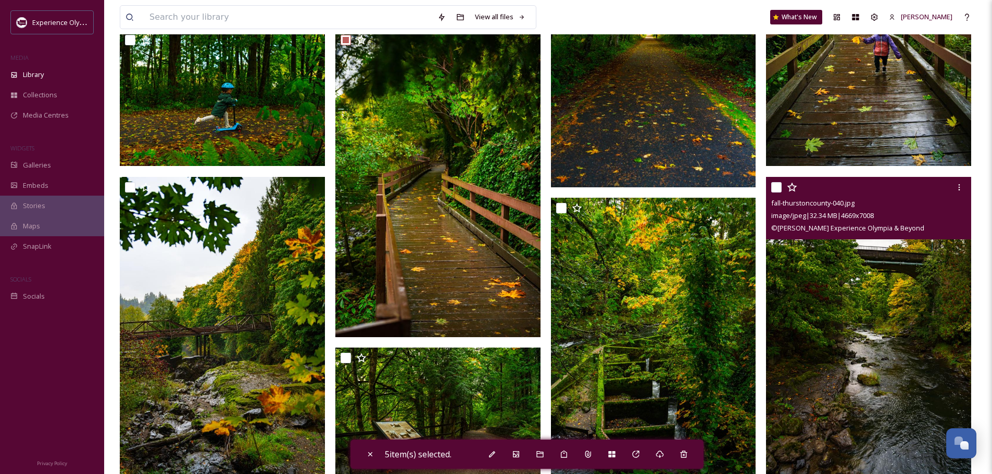
click at [773, 185] on input "checkbox" at bounding box center [776, 187] width 10 height 10
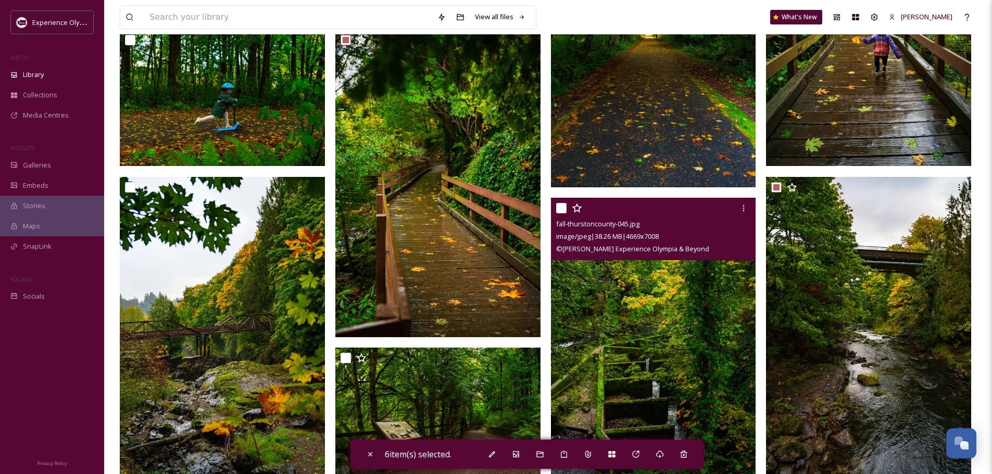
click at [562, 205] on input "checkbox" at bounding box center [561, 208] width 10 height 10
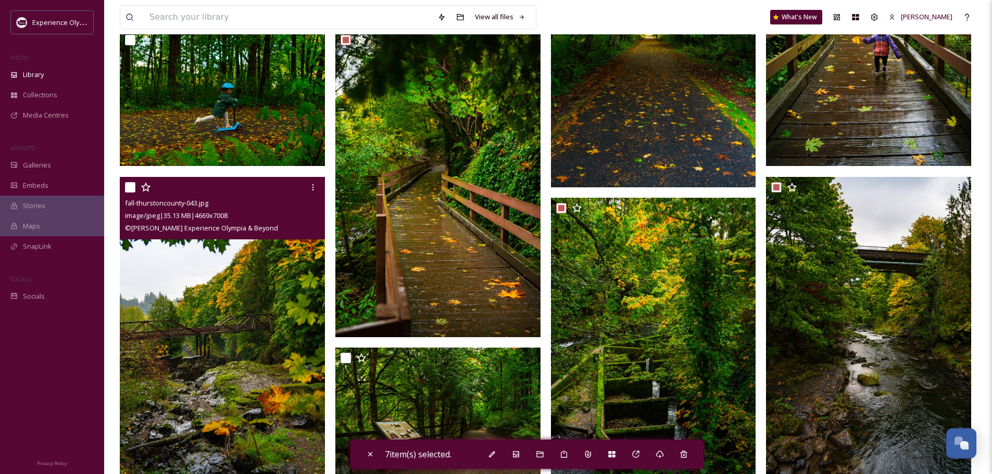
click at [128, 184] on input "checkbox" at bounding box center [130, 187] width 10 height 10
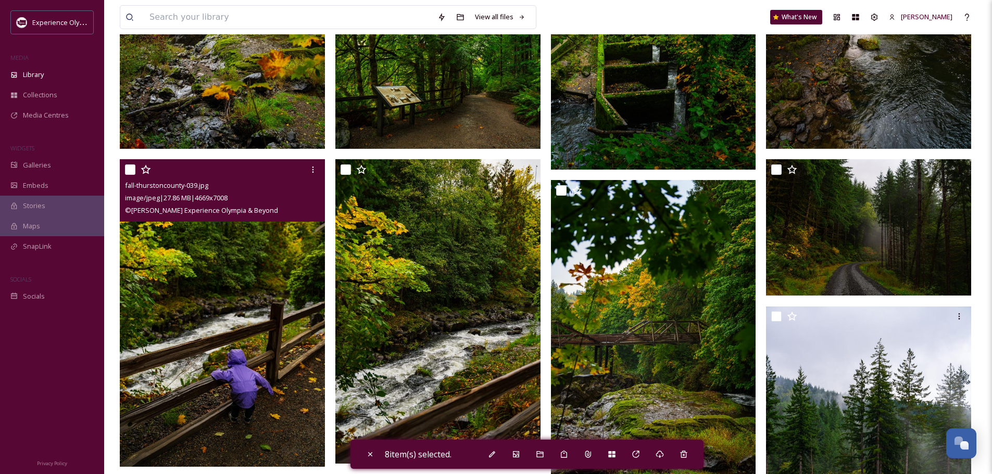
scroll to position [937, 0]
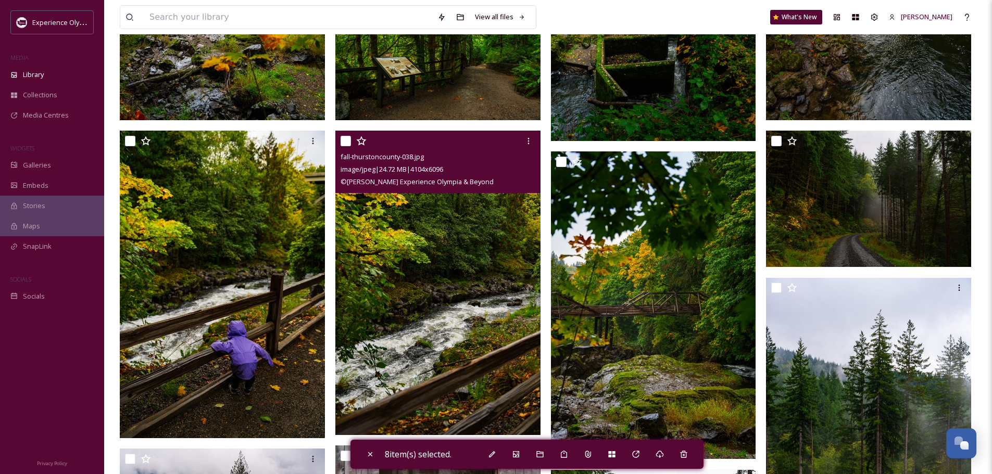
click at [343, 138] on input "checkbox" at bounding box center [346, 141] width 10 height 10
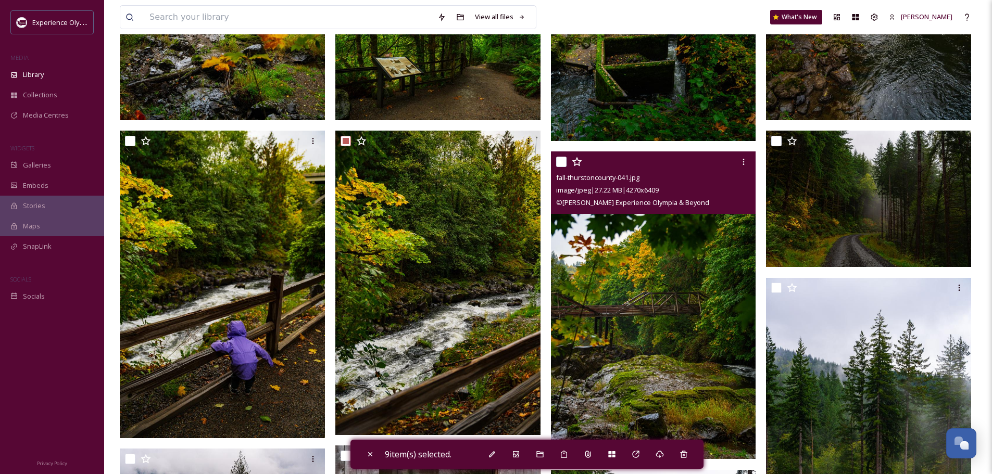
click at [559, 160] on input "checkbox" at bounding box center [561, 162] width 10 height 10
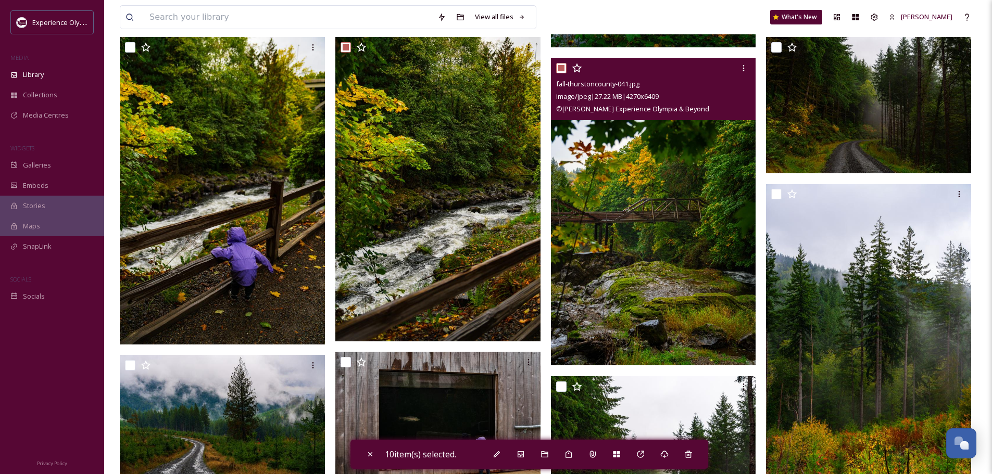
scroll to position [1042, 0]
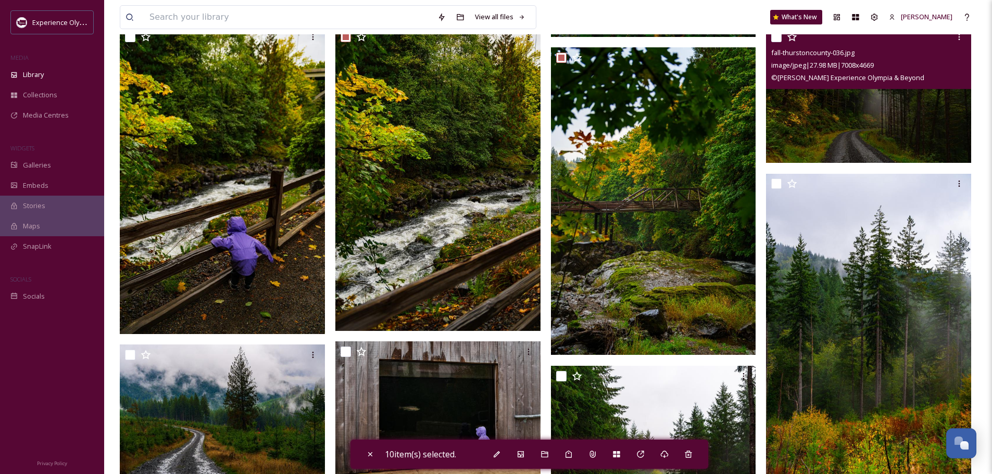
click at [779, 36] on input "checkbox" at bounding box center [776, 37] width 10 height 10
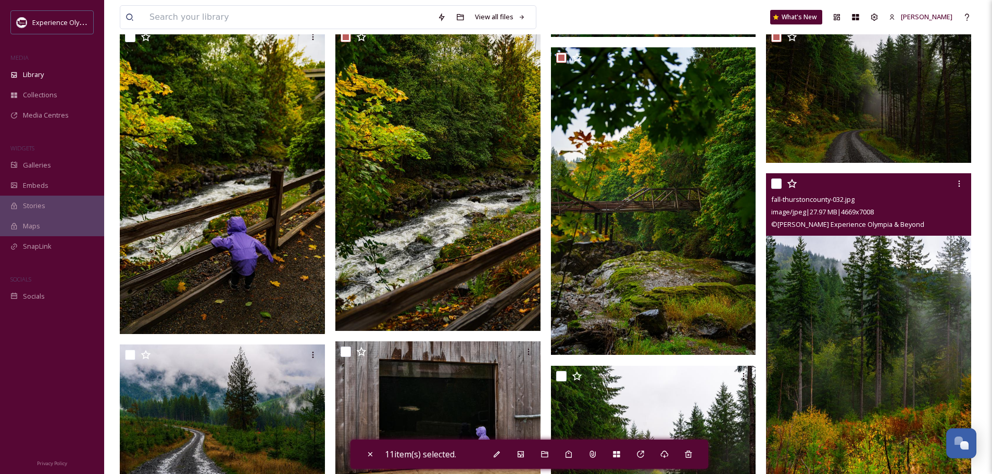
click at [773, 184] on input "checkbox" at bounding box center [776, 184] width 10 height 10
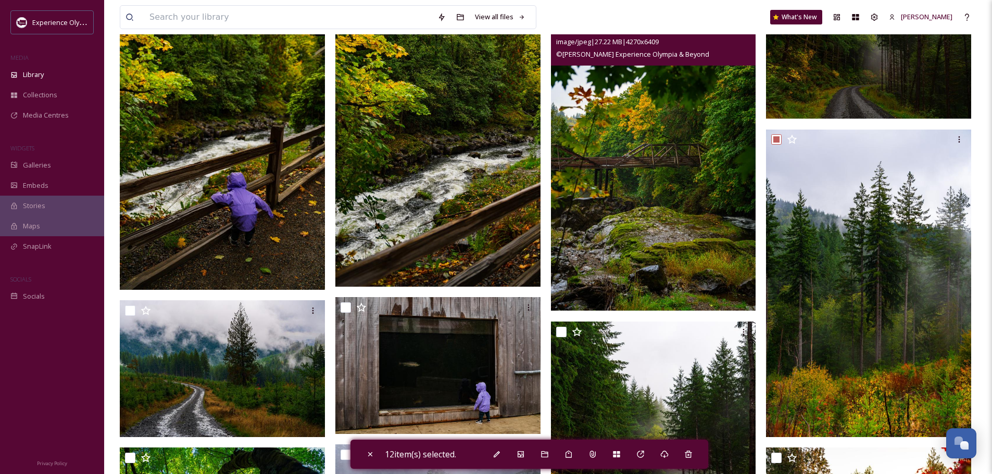
scroll to position [1146, 0]
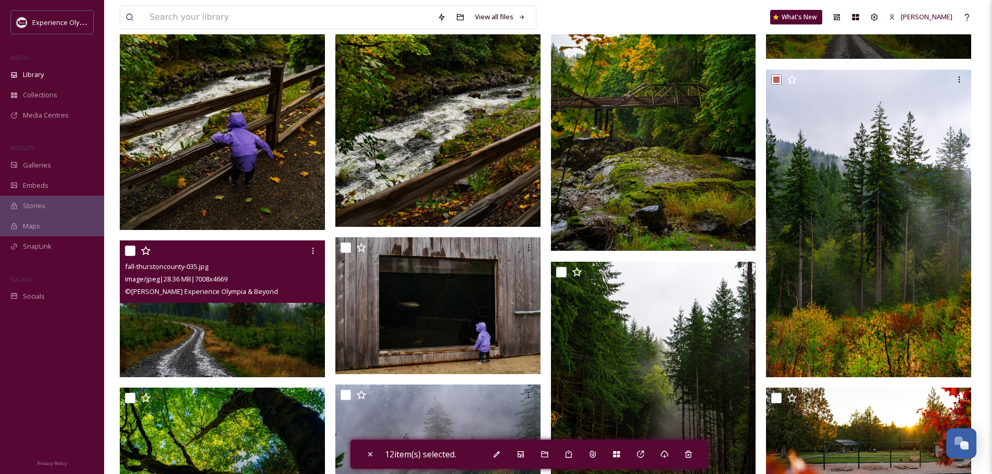
click at [129, 250] on input "checkbox" at bounding box center [130, 251] width 10 height 10
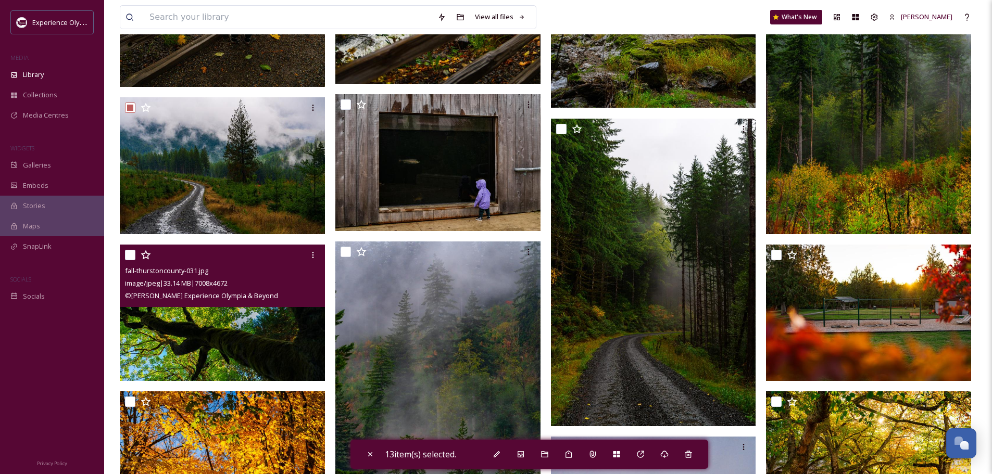
scroll to position [1302, 0]
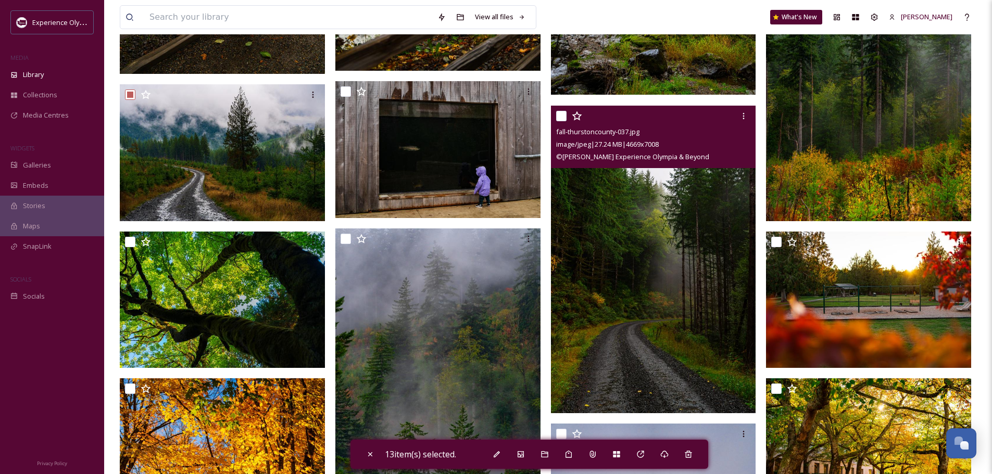
click at [559, 115] on input "checkbox" at bounding box center [561, 116] width 10 height 10
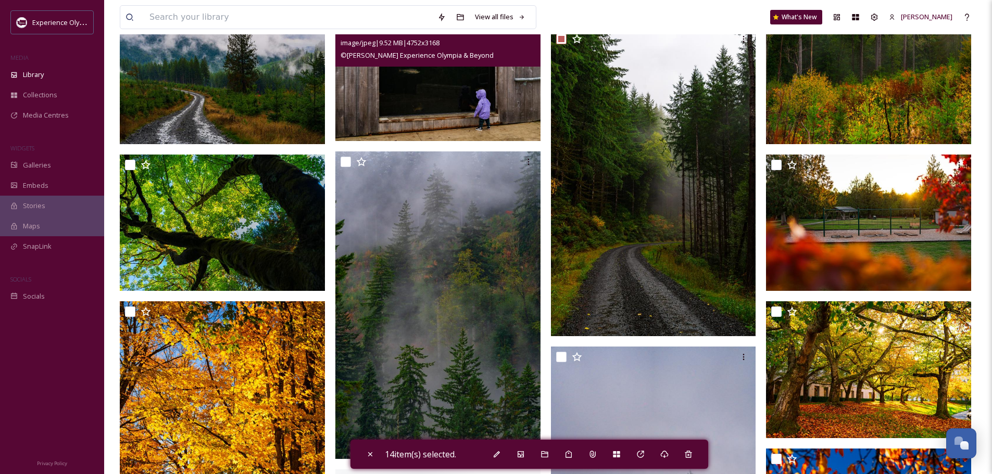
scroll to position [1406, 0]
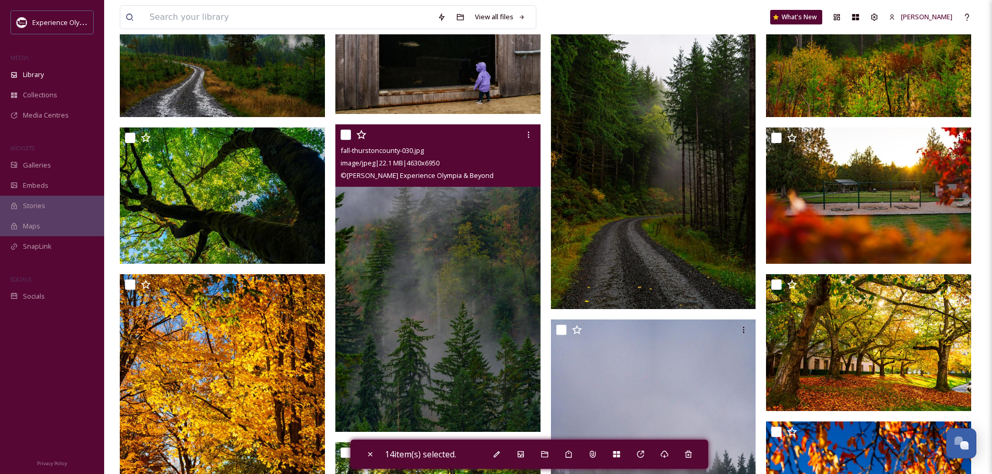
click at [346, 134] on input "checkbox" at bounding box center [346, 135] width 10 height 10
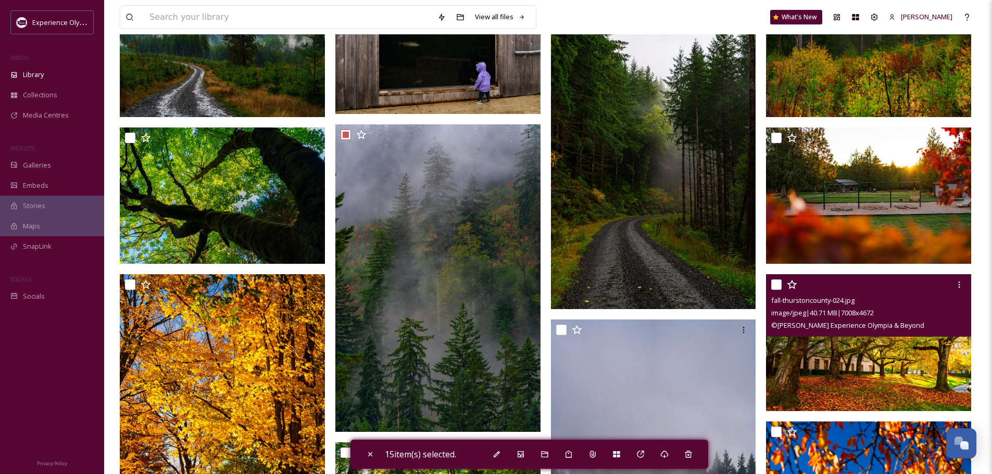
click at [773, 286] on input "checkbox" at bounding box center [776, 285] width 10 height 10
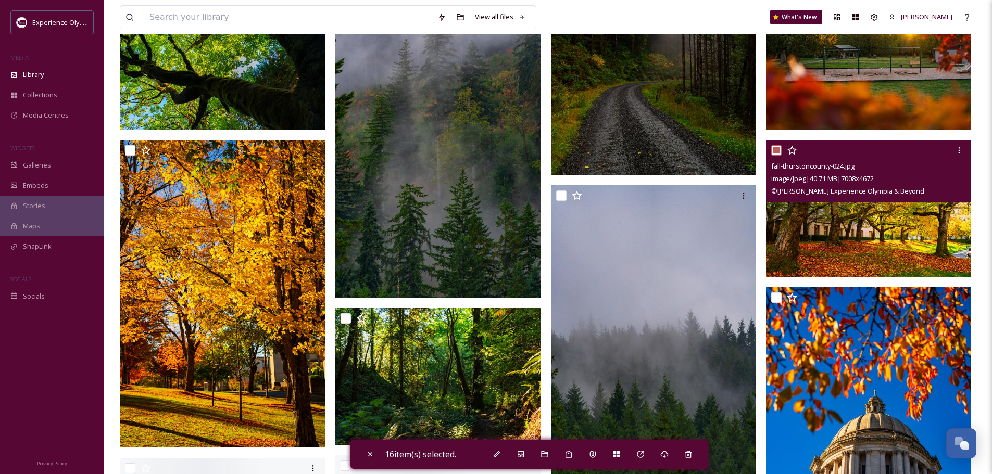
scroll to position [1562, 0]
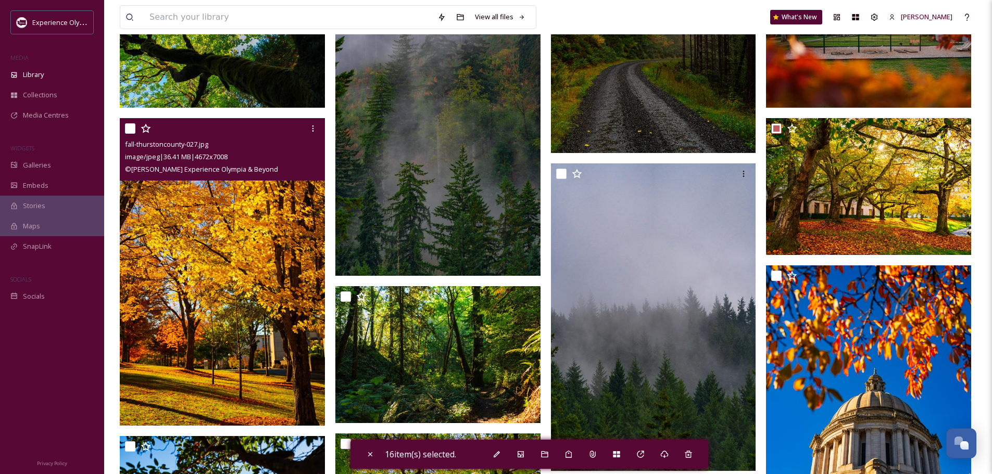
click at [126, 126] on input "checkbox" at bounding box center [130, 128] width 10 height 10
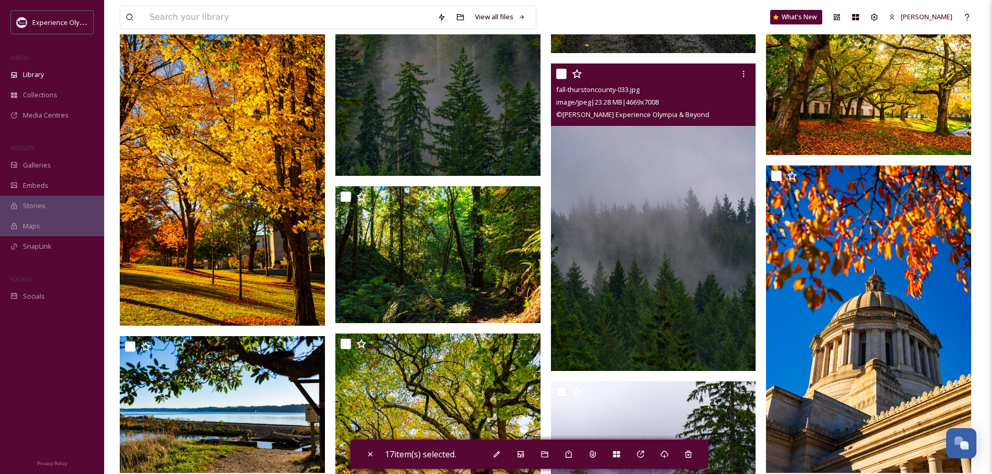
scroll to position [1667, 0]
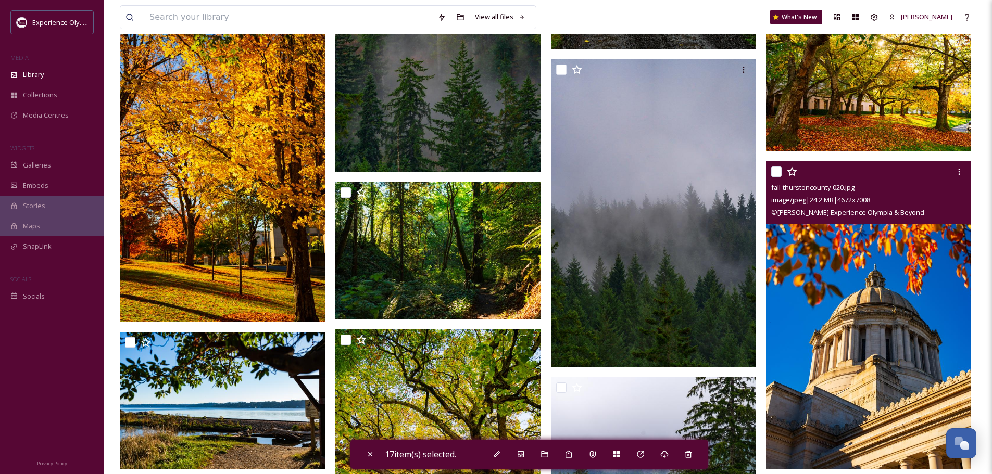
click at [776, 171] on input "checkbox" at bounding box center [776, 172] width 10 height 10
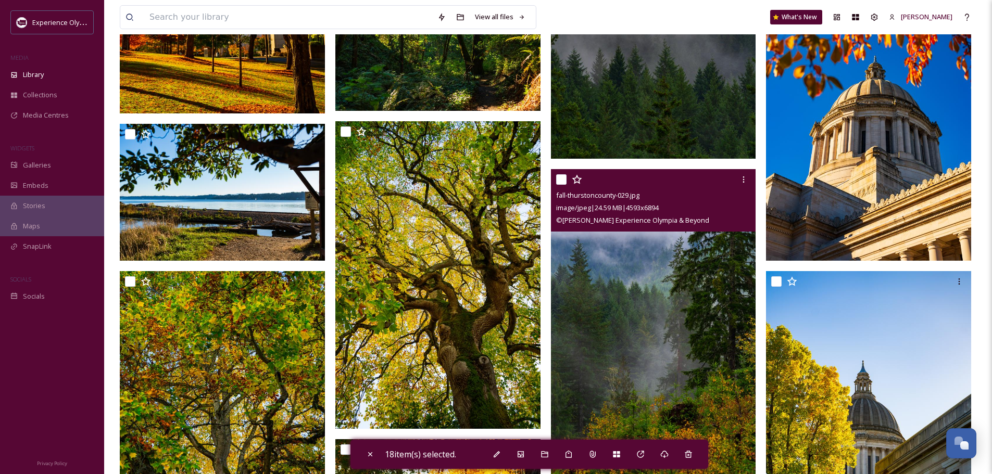
scroll to position [1979, 0]
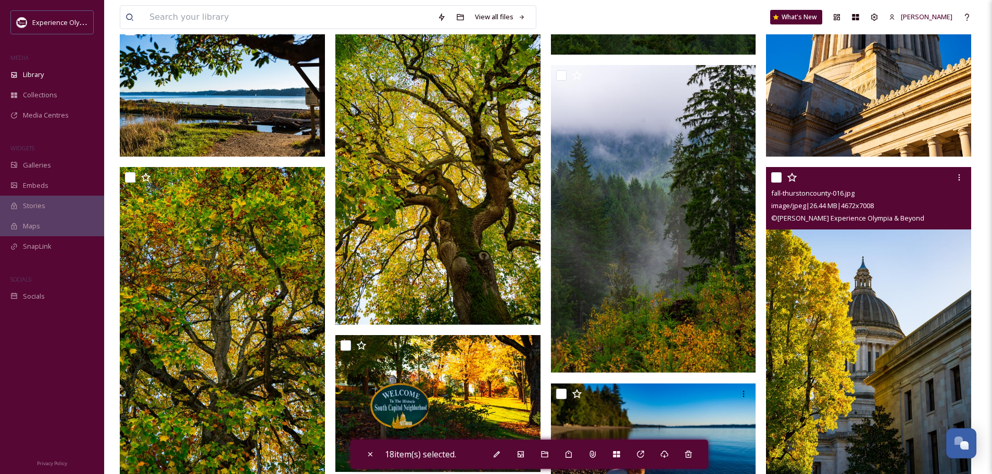
click at [779, 179] on input "checkbox" at bounding box center [776, 177] width 10 height 10
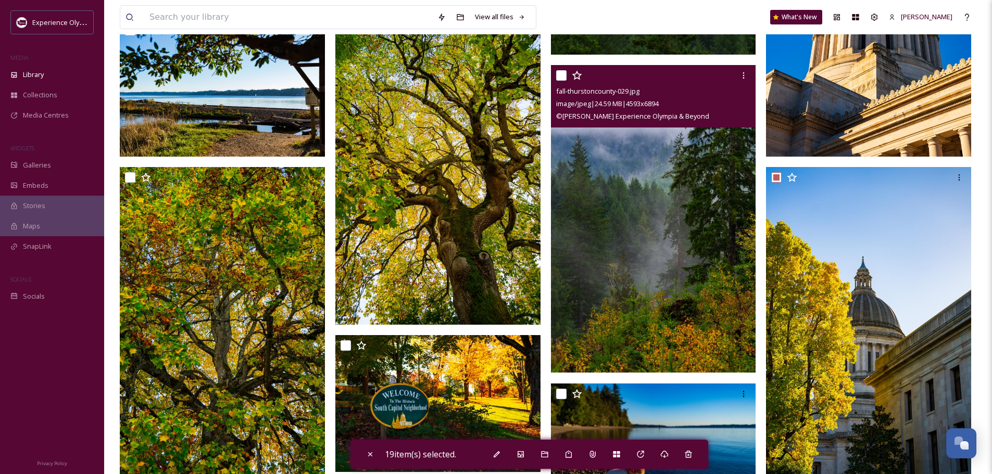
click at [561, 71] on input "checkbox" at bounding box center [561, 75] width 10 height 10
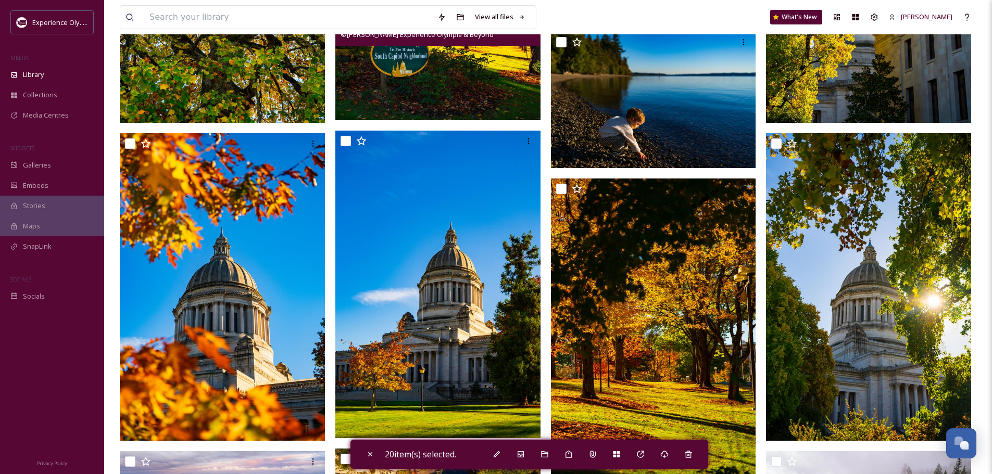
scroll to position [2344, 0]
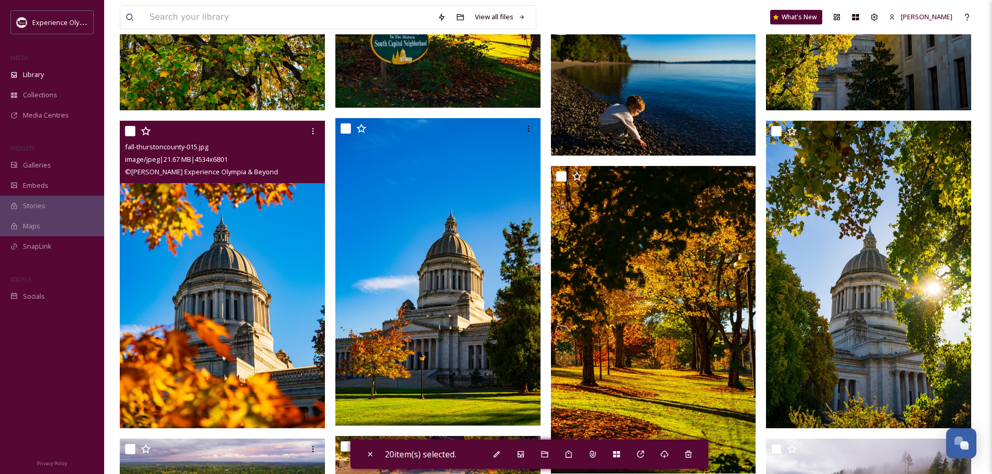
click at [129, 128] on input "checkbox" at bounding box center [130, 131] width 10 height 10
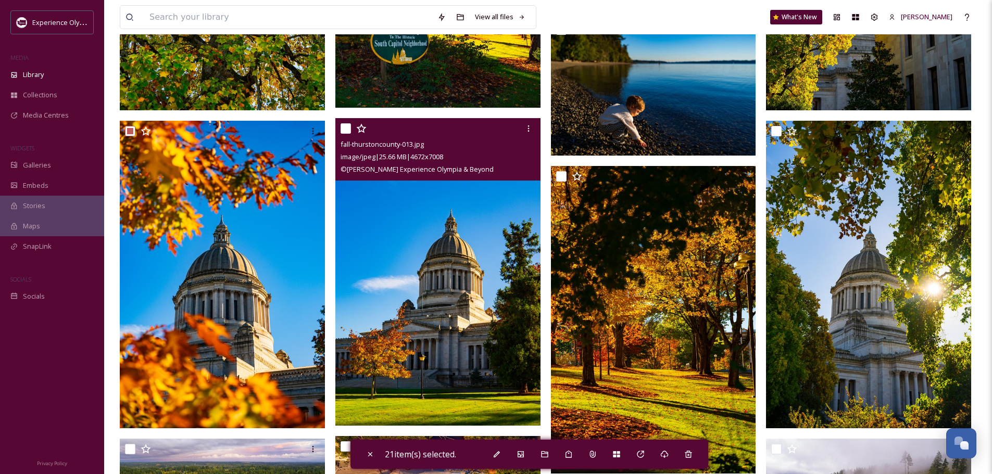
click at [345, 128] on input "checkbox" at bounding box center [346, 128] width 10 height 10
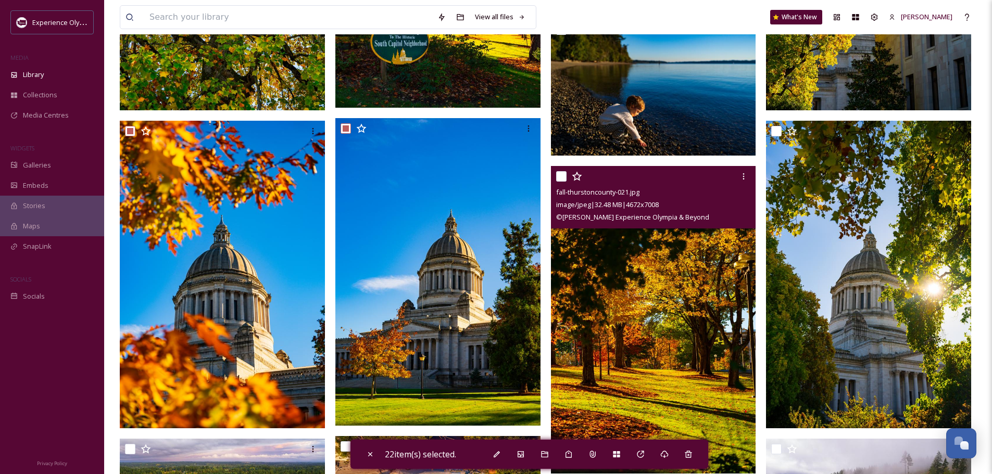
click at [559, 171] on div at bounding box center [654, 176] width 197 height 19
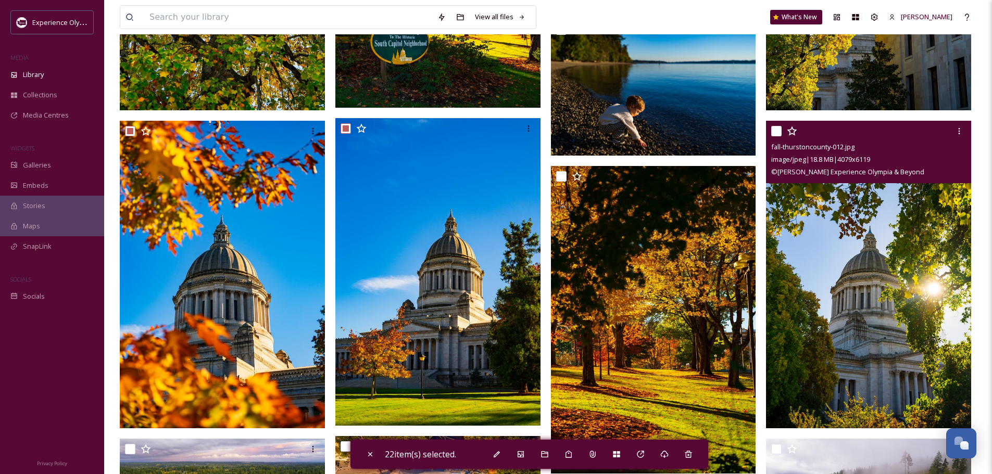
click at [772, 129] on input "checkbox" at bounding box center [776, 131] width 10 height 10
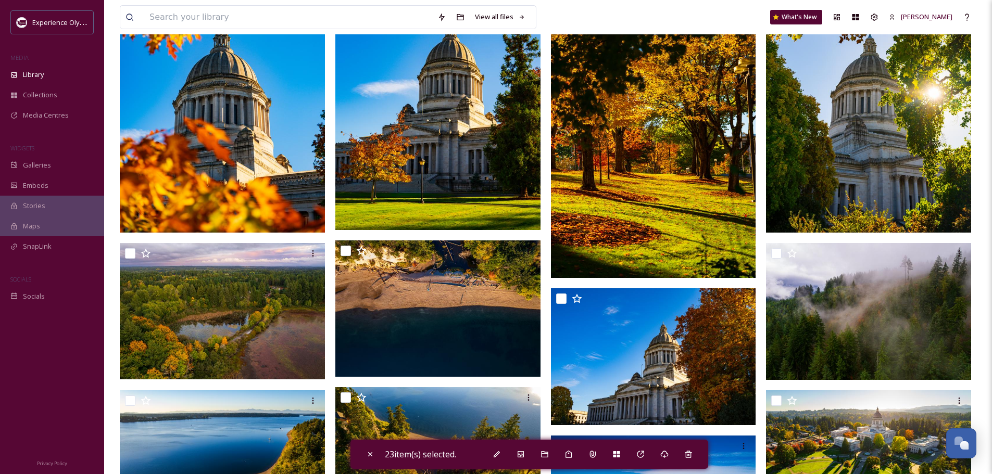
scroll to position [2552, 0]
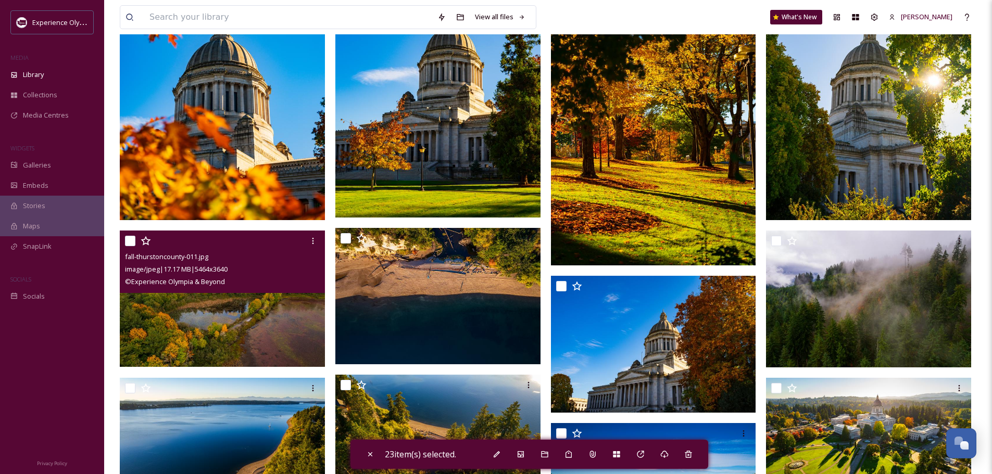
click at [124, 243] on div "fall-thurstoncounty-011.jpg image/jpeg | 17.17 MB | 5464 x 3640 © Experience Ol…" at bounding box center [222, 262] width 205 height 62
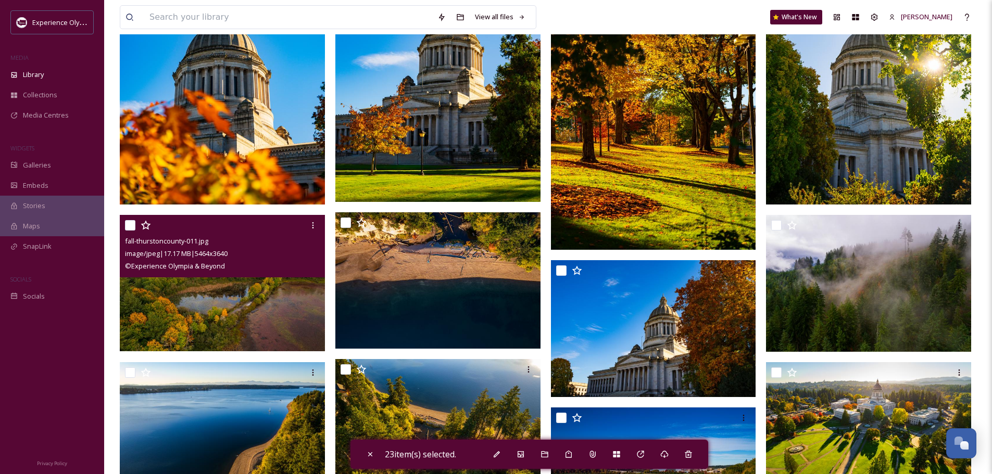
scroll to position [2604, 0]
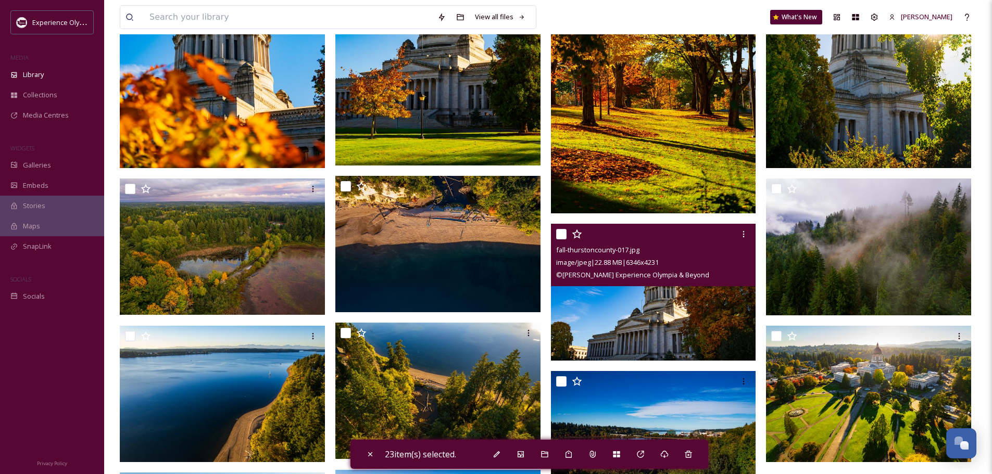
click at [558, 238] on input "checkbox" at bounding box center [561, 234] width 10 height 10
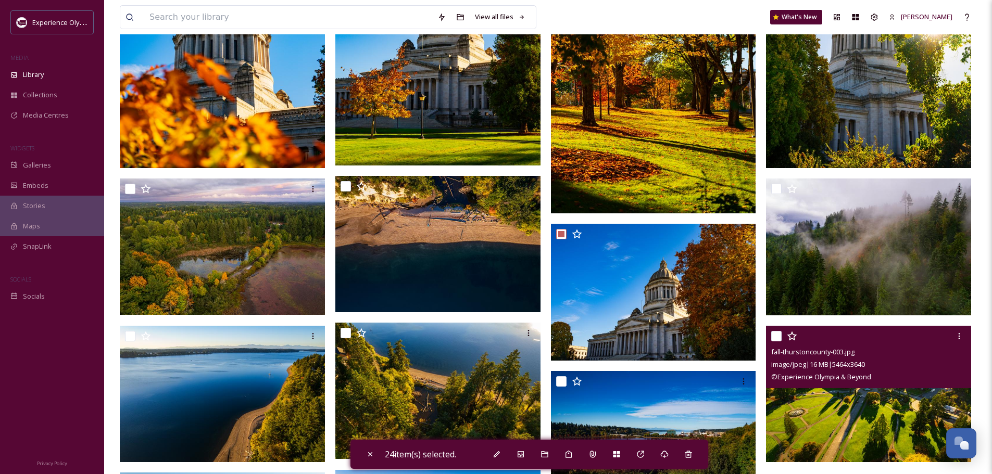
click at [777, 335] on input "checkbox" at bounding box center [776, 336] width 10 height 10
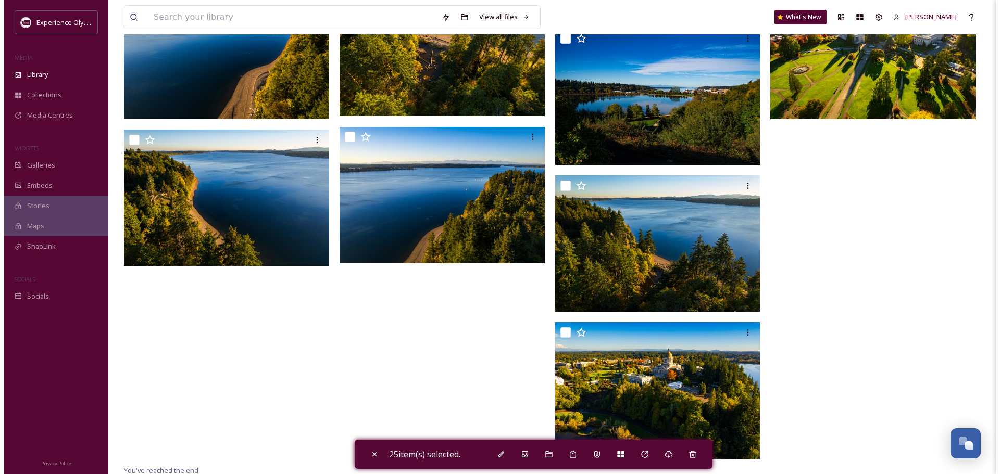
scroll to position [2949, 0]
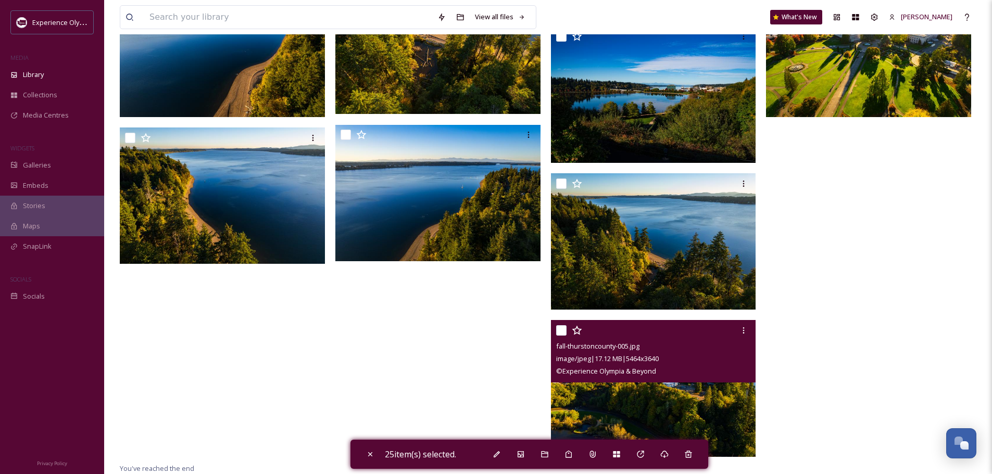
click at [562, 329] on input "checkbox" at bounding box center [561, 330] width 10 height 10
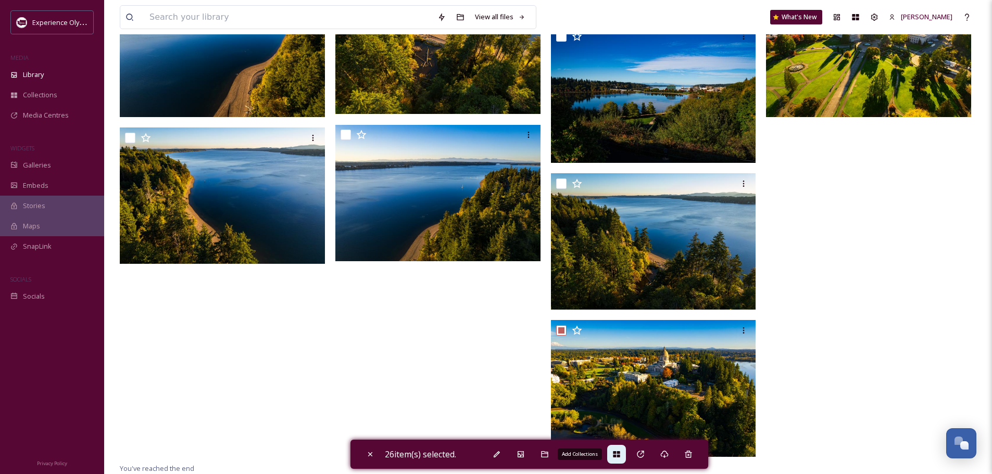
click at [621, 450] on icon at bounding box center [616, 454] width 8 height 8
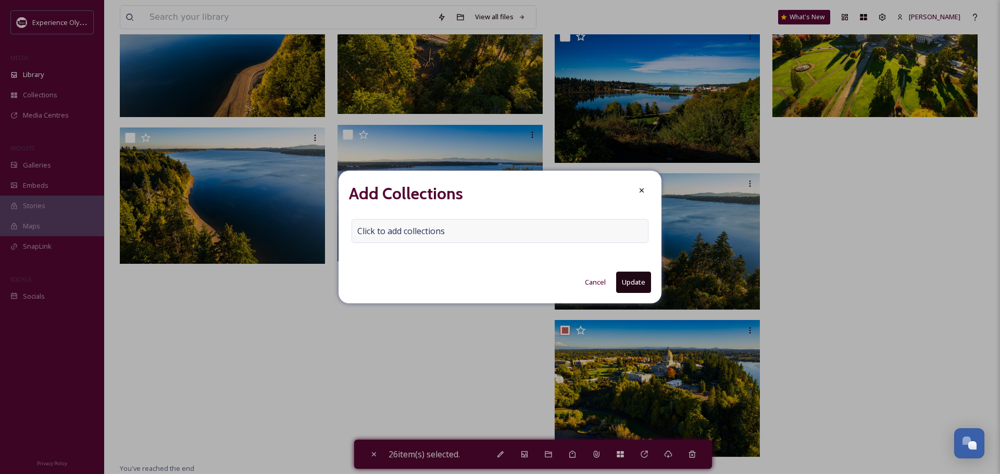
click at [367, 234] on span "Click to add collections" at bounding box center [400, 231] width 87 height 12
click at [364, 231] on input at bounding box center [409, 231] width 115 height 23
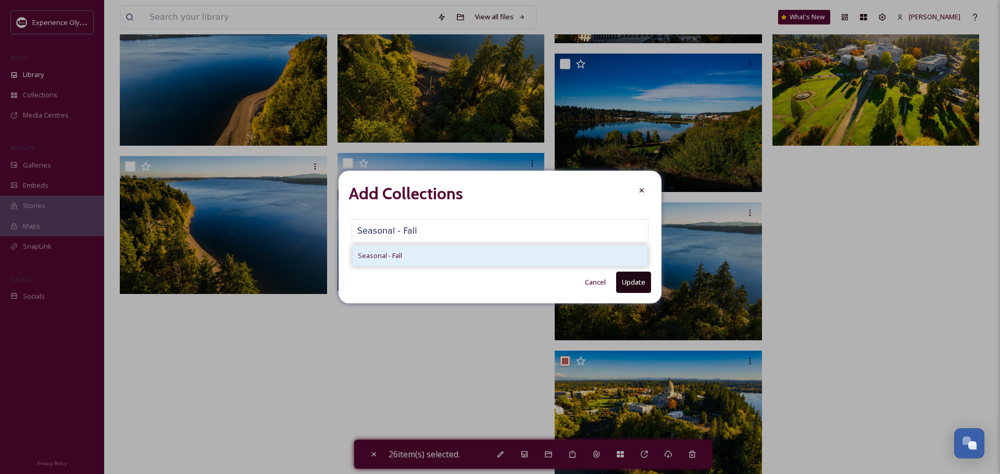
click at [359, 256] on span "Seasonal - Fall" at bounding box center [380, 256] width 44 height 10
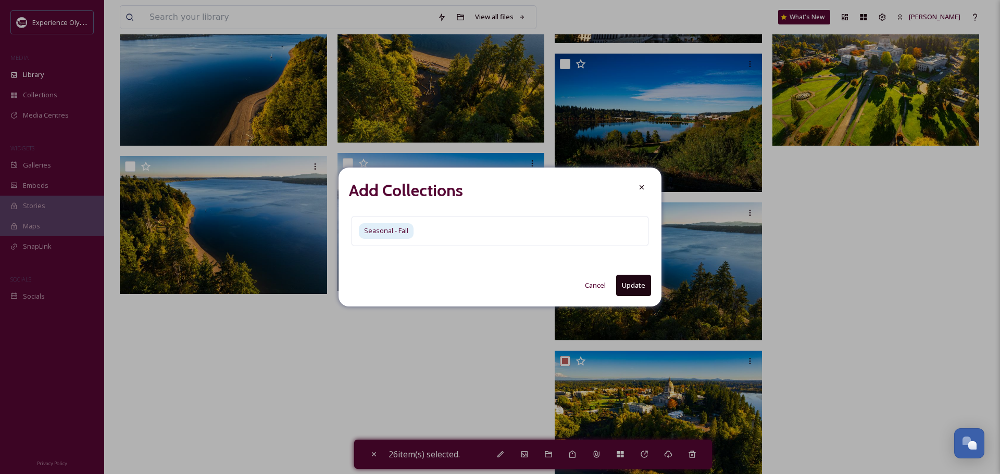
click at [622, 283] on button "Update" at bounding box center [633, 285] width 35 height 21
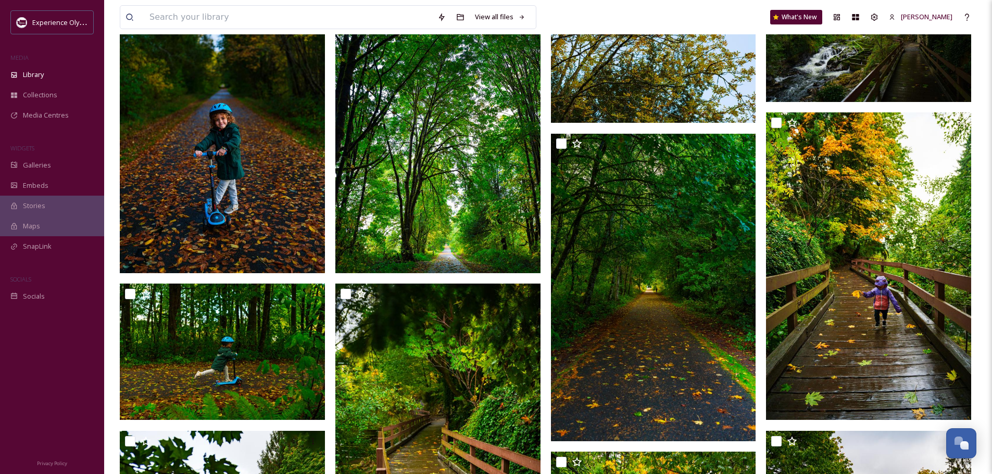
scroll to position [0, 0]
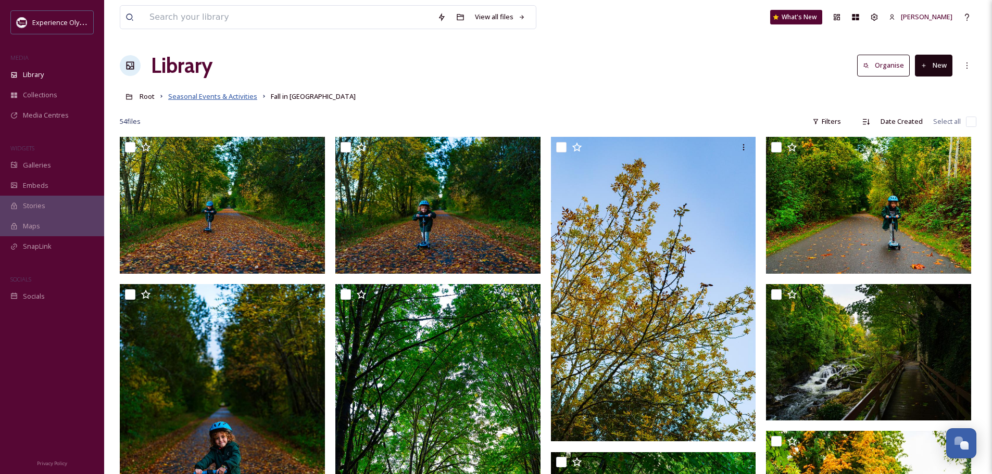
click at [209, 95] on span "Seasonal Events & Activities" at bounding box center [212, 96] width 89 height 9
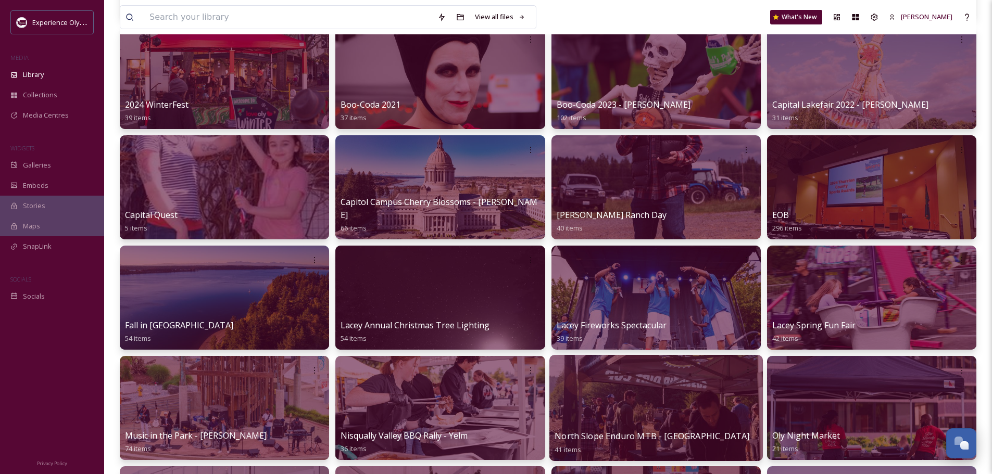
scroll to position [260, 0]
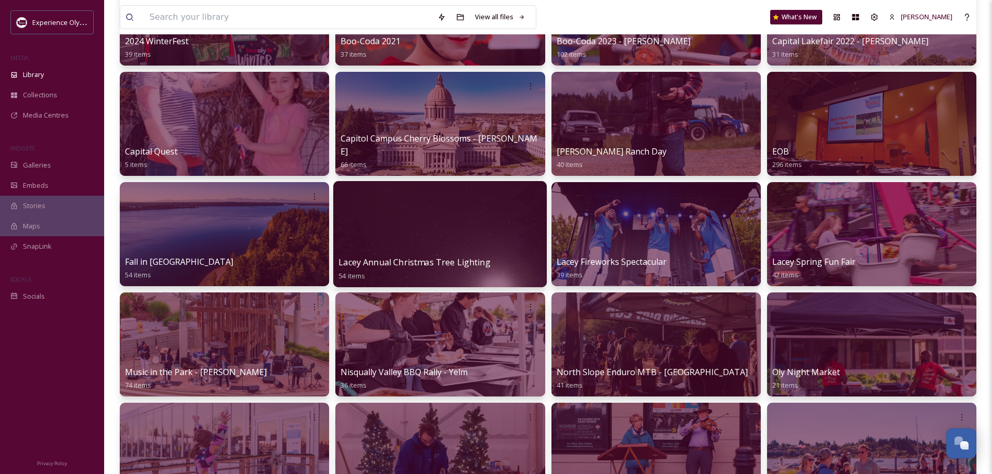
click at [461, 264] on span "Lacey Annual Christmas Tree Lighting" at bounding box center [415, 262] width 152 height 11
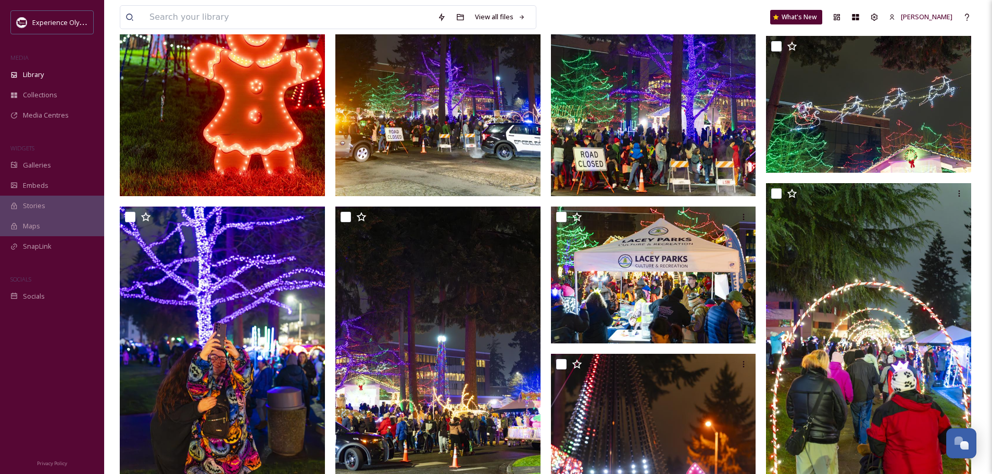
scroll to position [260, 0]
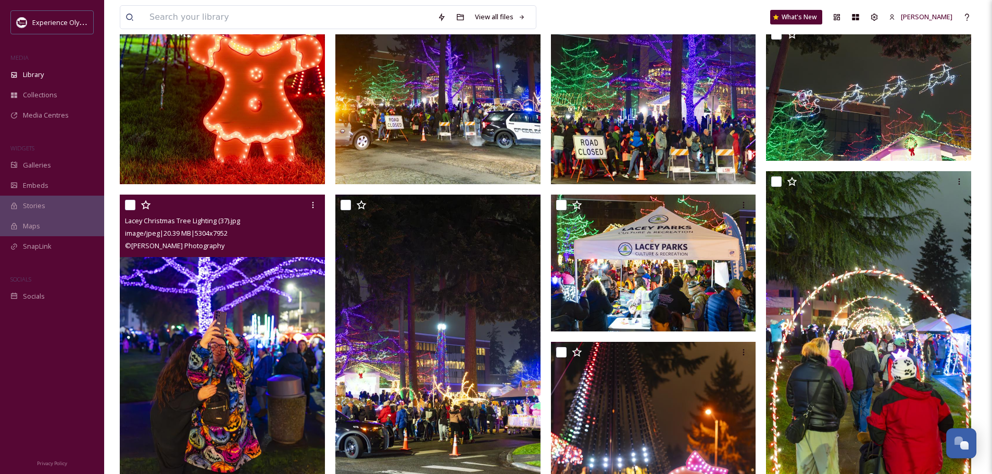
click at [126, 205] on input "checkbox" at bounding box center [130, 205] width 10 height 10
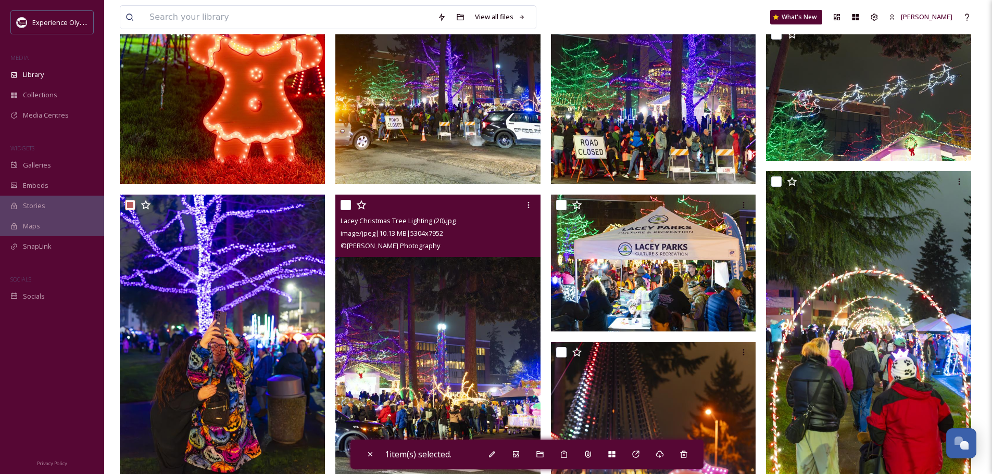
click at [341, 203] on input "checkbox" at bounding box center [346, 205] width 10 height 10
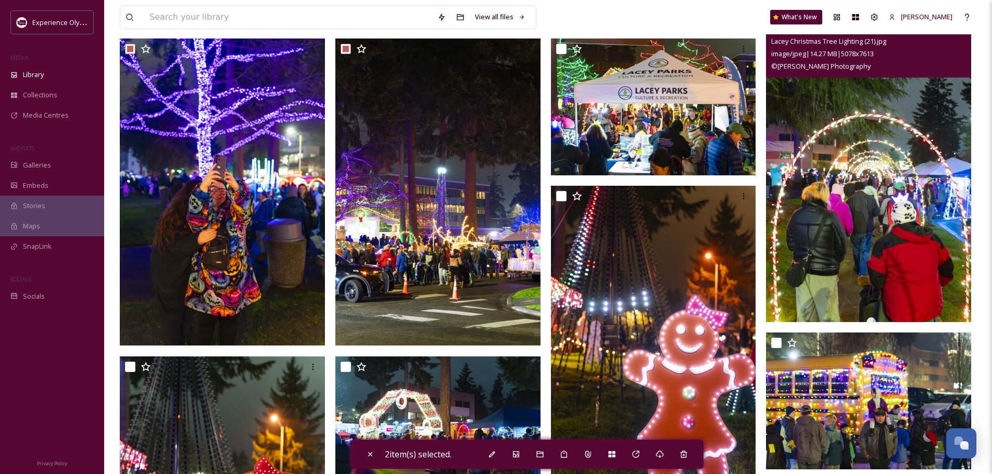
scroll to position [365, 0]
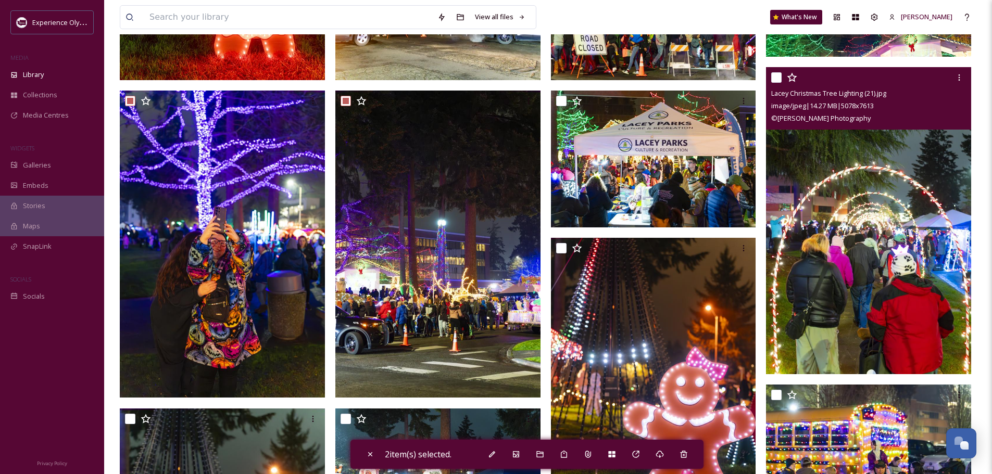
click at [778, 73] on input "checkbox" at bounding box center [776, 77] width 10 height 10
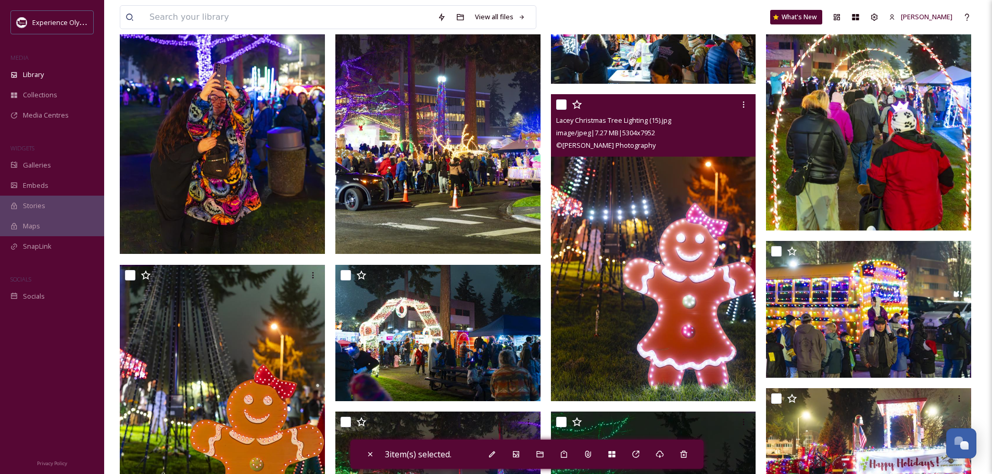
scroll to position [521, 0]
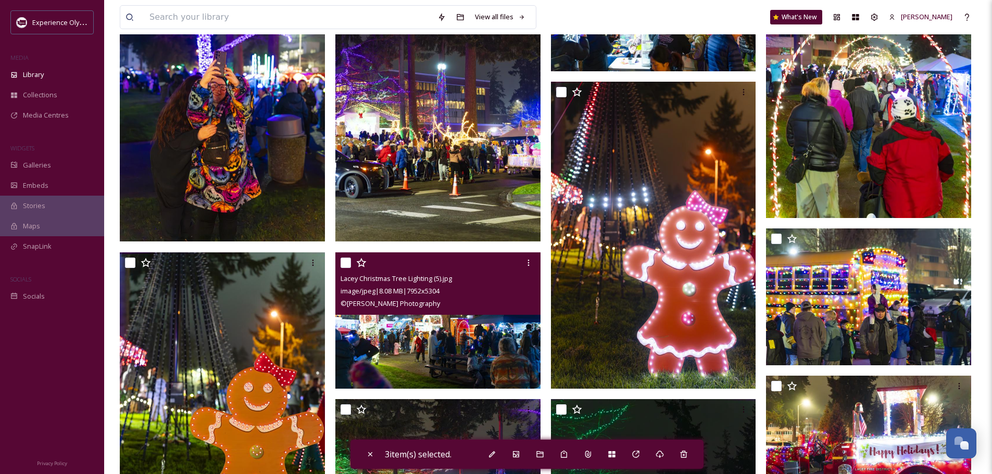
click at [344, 259] on input "checkbox" at bounding box center [346, 263] width 10 height 10
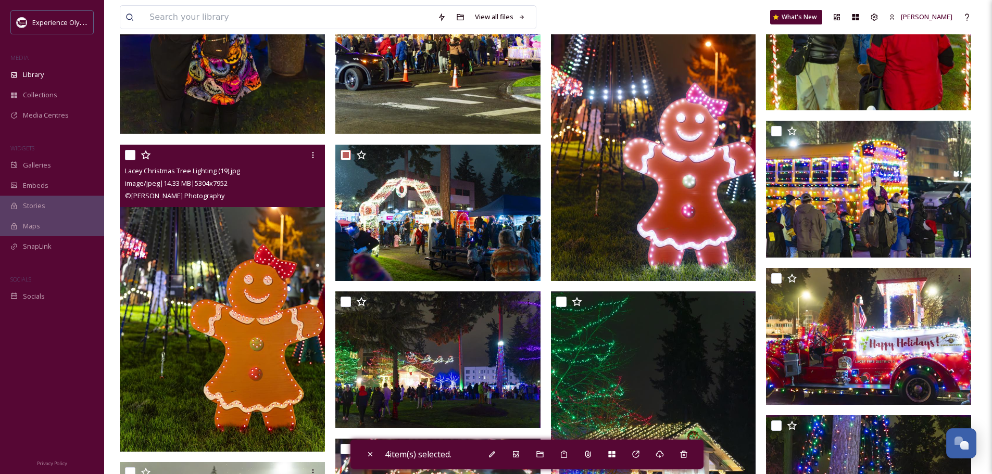
scroll to position [677, 0]
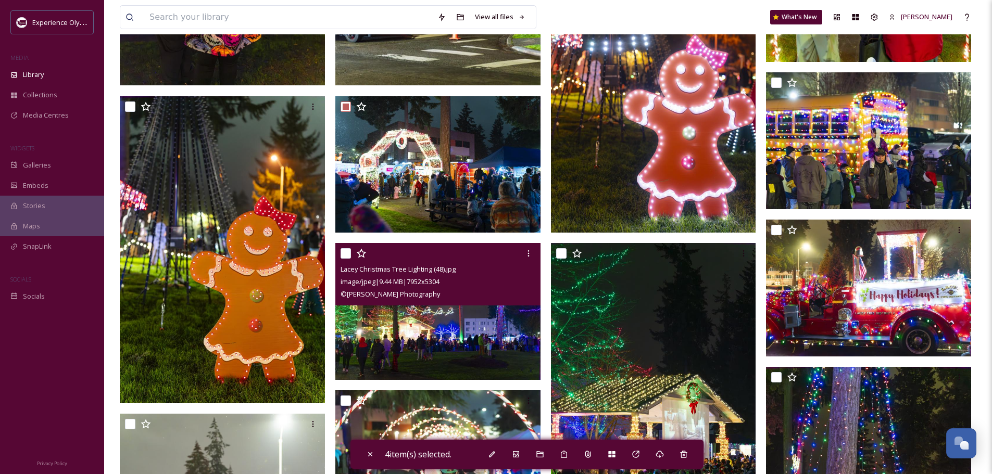
click at [345, 250] on input "checkbox" at bounding box center [346, 253] width 10 height 10
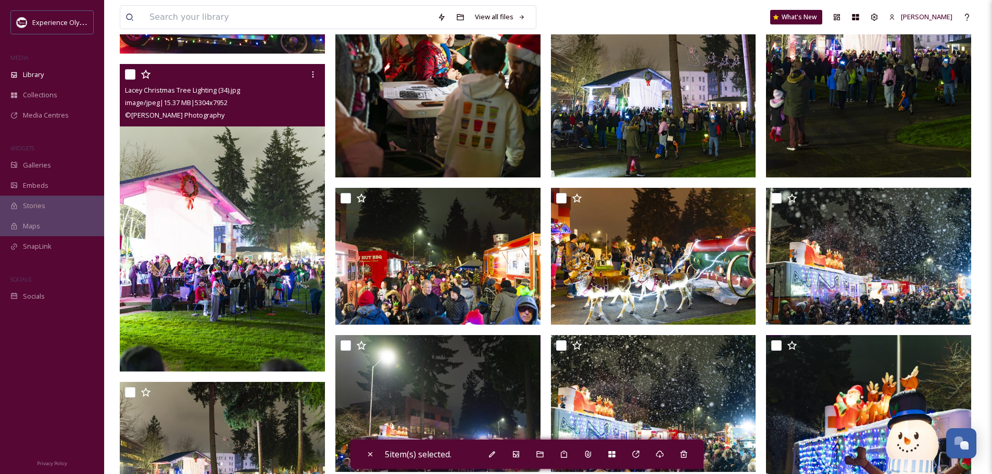
scroll to position [1823, 0]
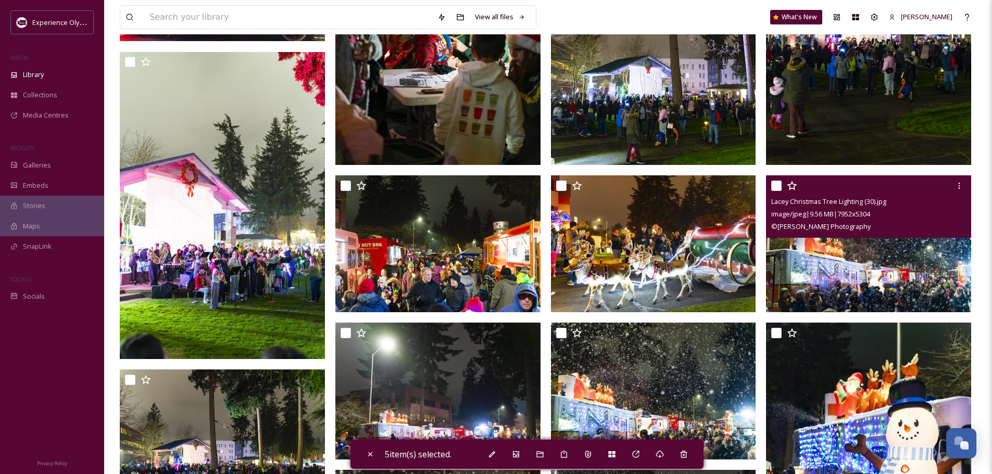
click at [778, 184] on input "checkbox" at bounding box center [776, 186] width 10 height 10
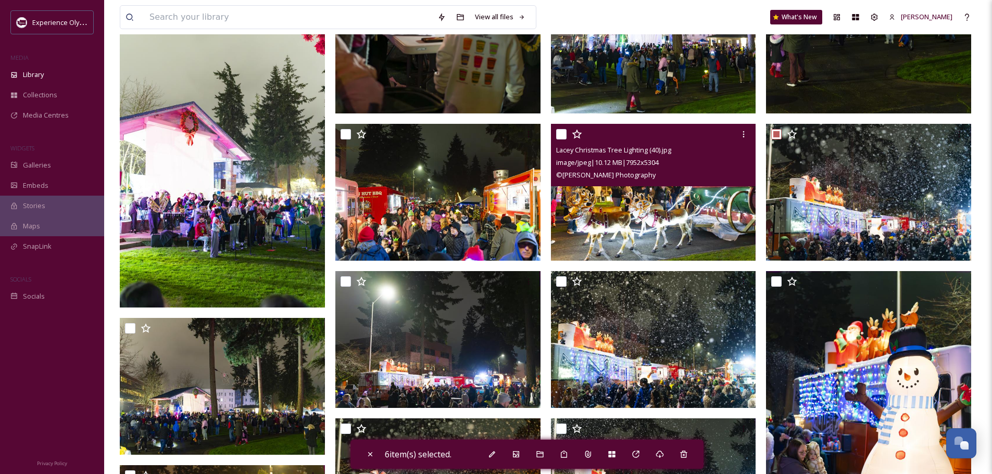
scroll to position [1927, 0]
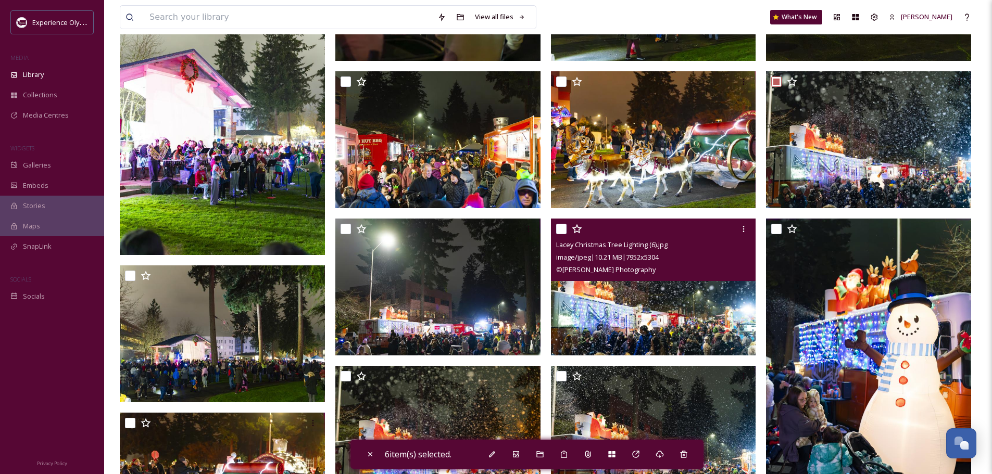
click at [562, 230] on input "checkbox" at bounding box center [561, 229] width 10 height 10
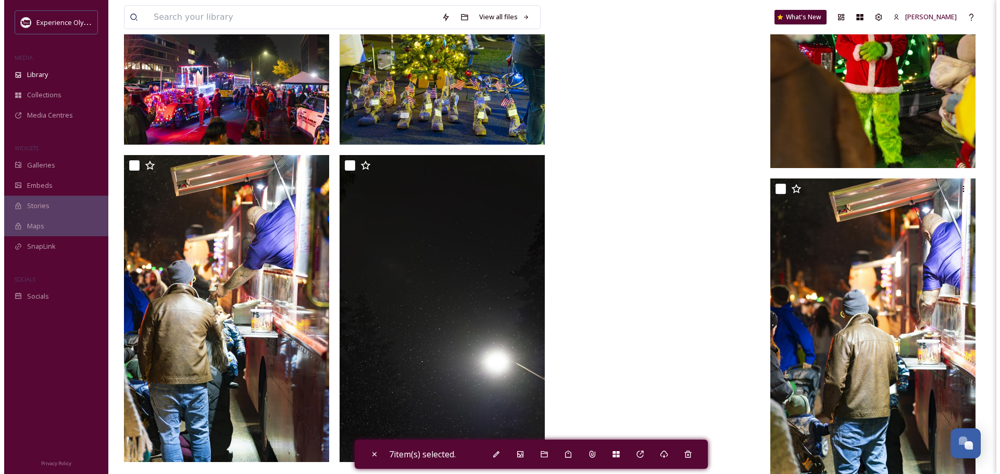
scroll to position [2950, 0]
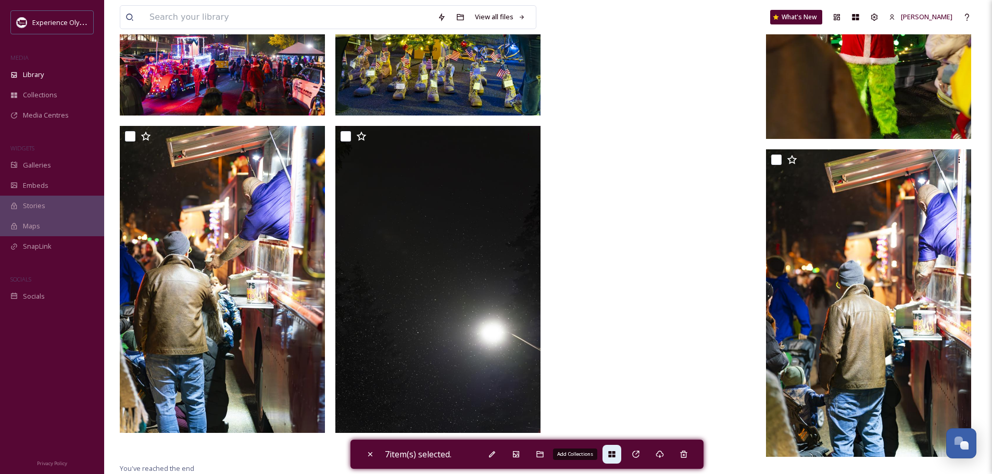
click at [615, 451] on icon at bounding box center [612, 454] width 8 height 8
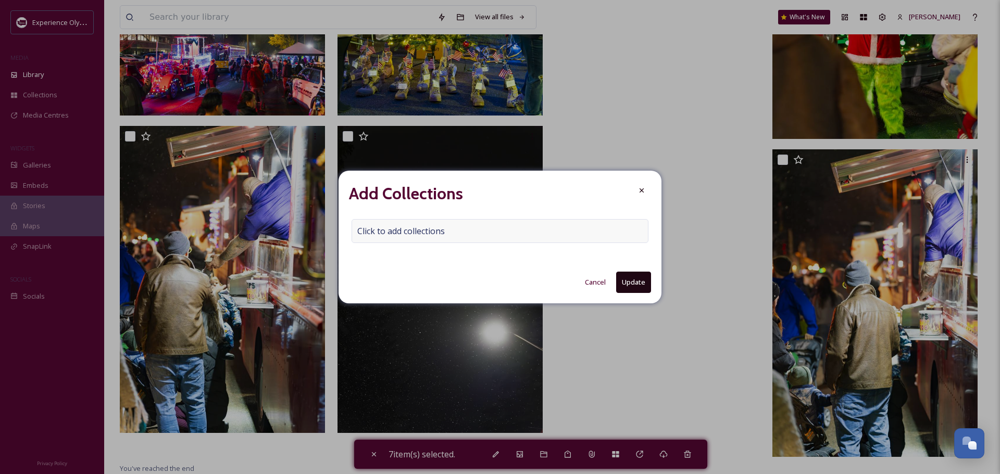
click at [373, 229] on span "Click to add collections" at bounding box center [400, 231] width 87 height 12
click at [357, 237] on input at bounding box center [409, 231] width 115 height 23
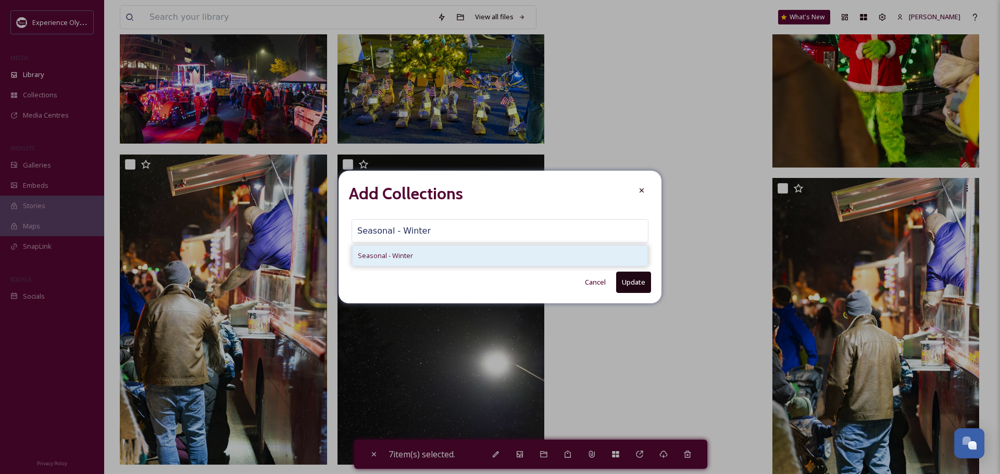
click at [388, 258] on span "Seasonal - Winter" at bounding box center [385, 256] width 55 height 10
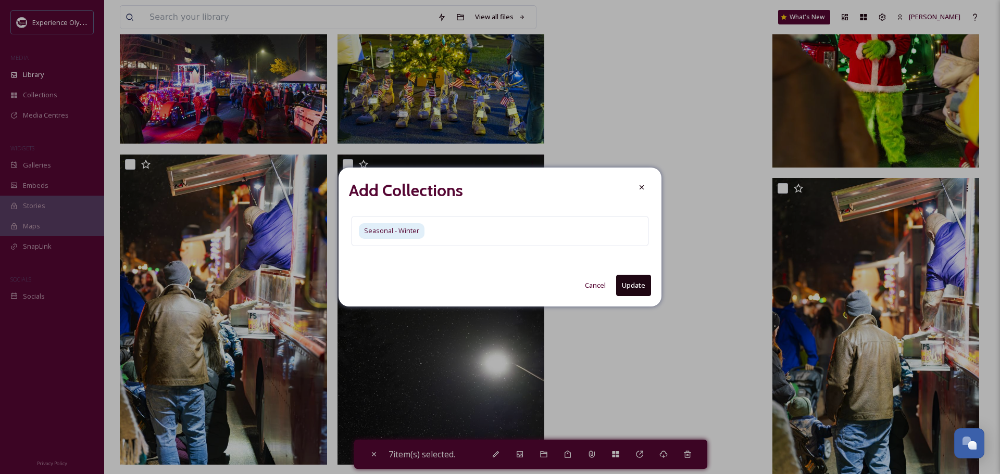
click at [621, 282] on button "Update" at bounding box center [633, 285] width 35 height 21
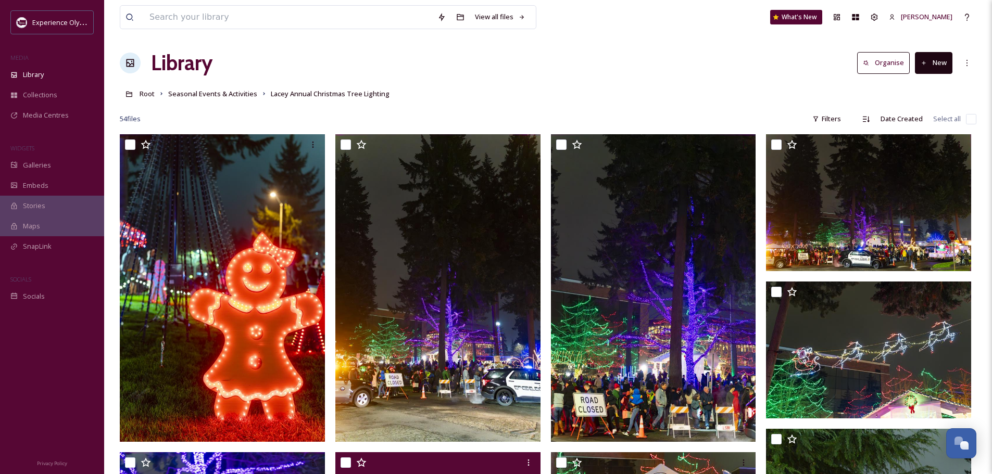
scroll to position [0, 0]
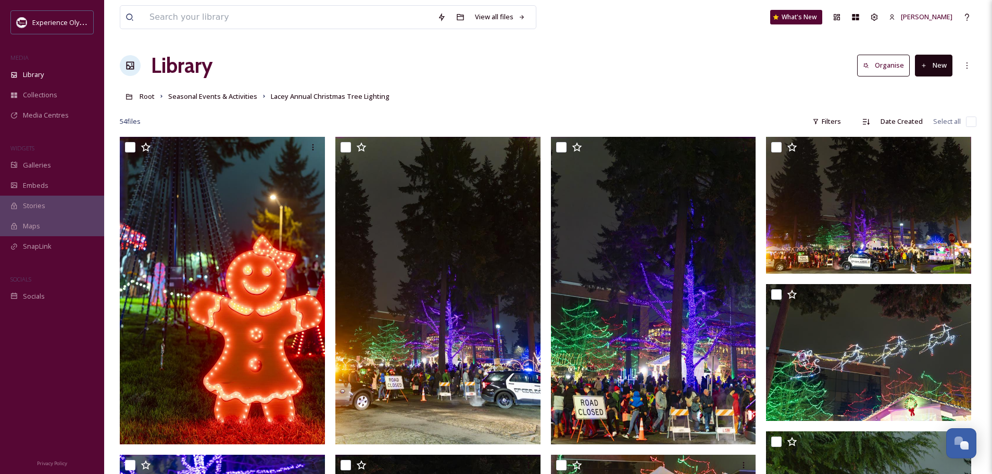
drag, startPoint x: 211, startPoint y: 98, endPoint x: 227, endPoint y: 119, distance: 25.9
click at [211, 98] on span "Seasonal Events & Activities" at bounding box center [212, 96] width 89 height 9
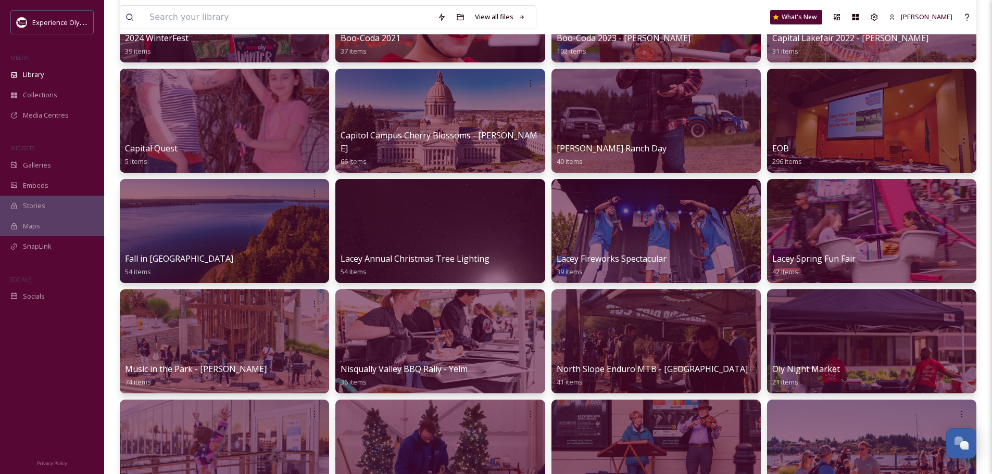
scroll to position [312, 0]
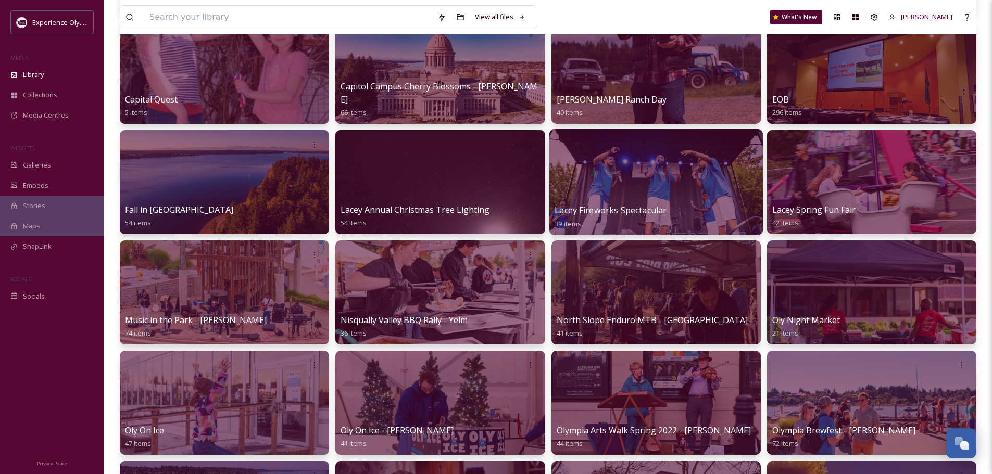
click at [602, 212] on span "Lacey Fireworks Spectacular" at bounding box center [611, 210] width 112 height 11
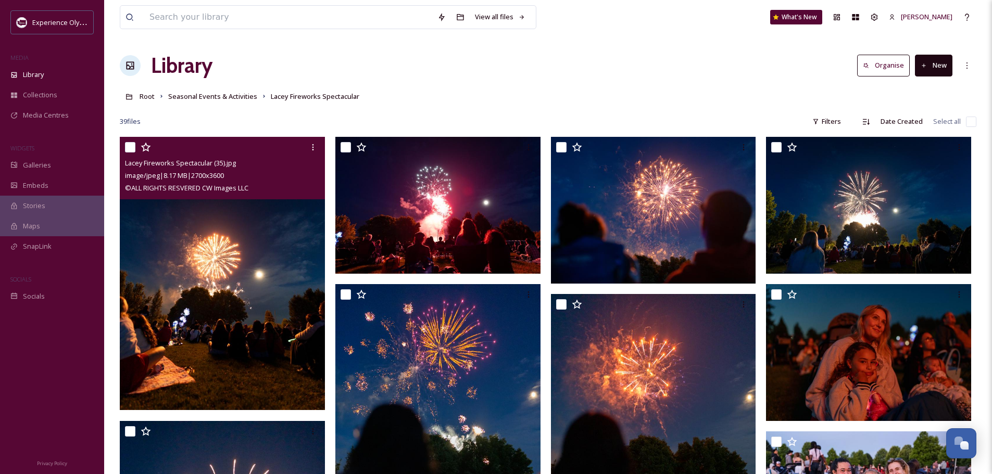
click at [125, 147] on input "checkbox" at bounding box center [130, 147] width 10 height 10
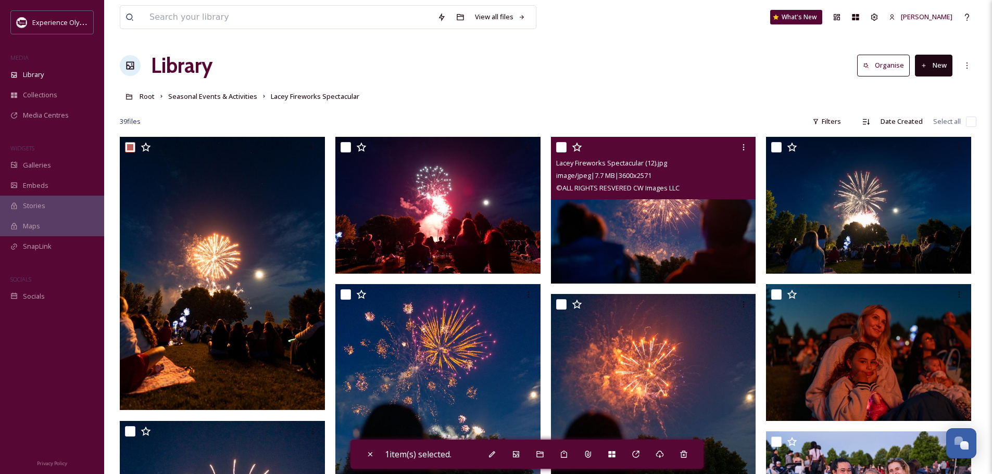
click at [560, 145] on input "checkbox" at bounding box center [561, 147] width 10 height 10
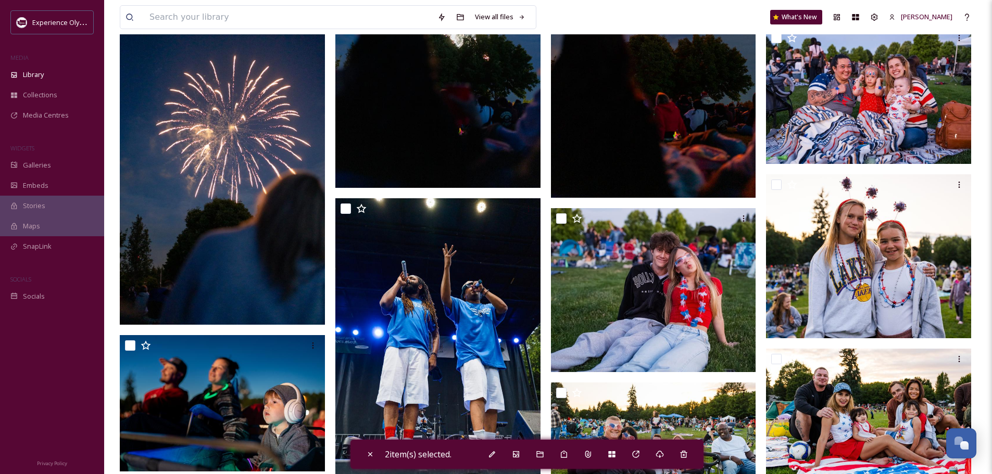
scroll to position [417, 0]
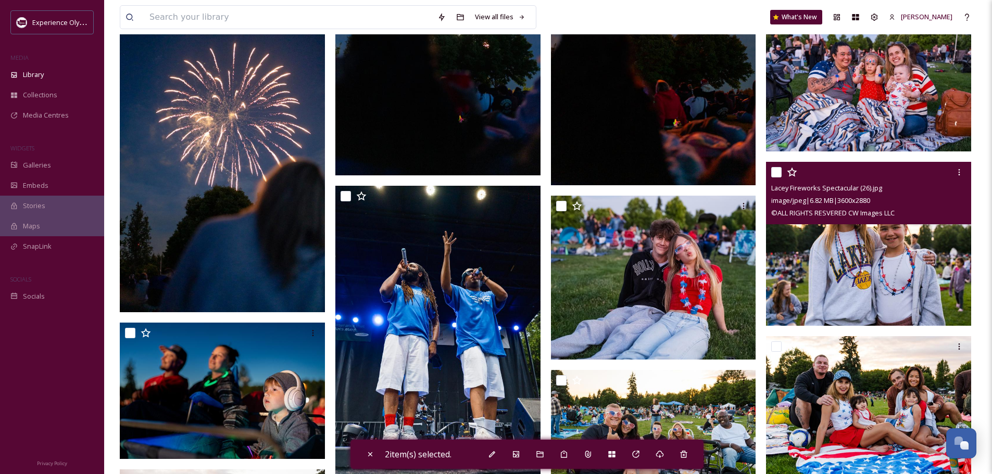
click at [779, 170] on input "checkbox" at bounding box center [776, 172] width 10 height 10
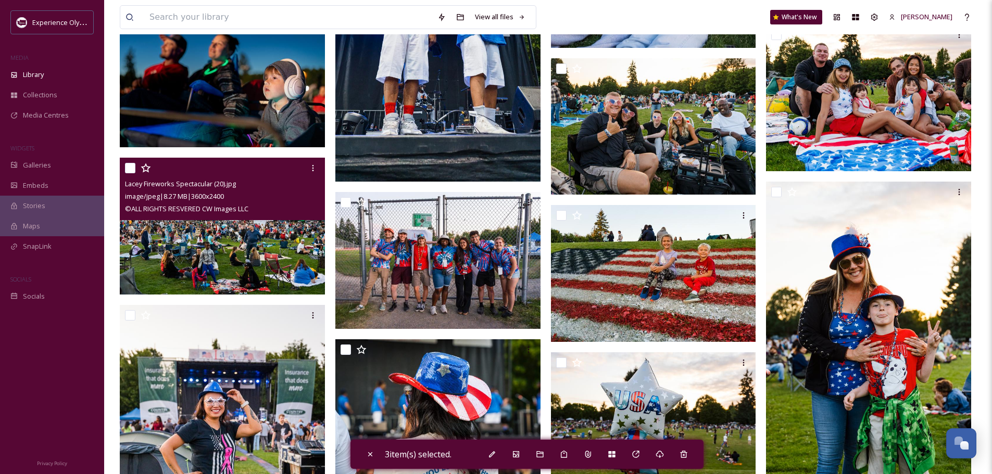
scroll to position [729, 0]
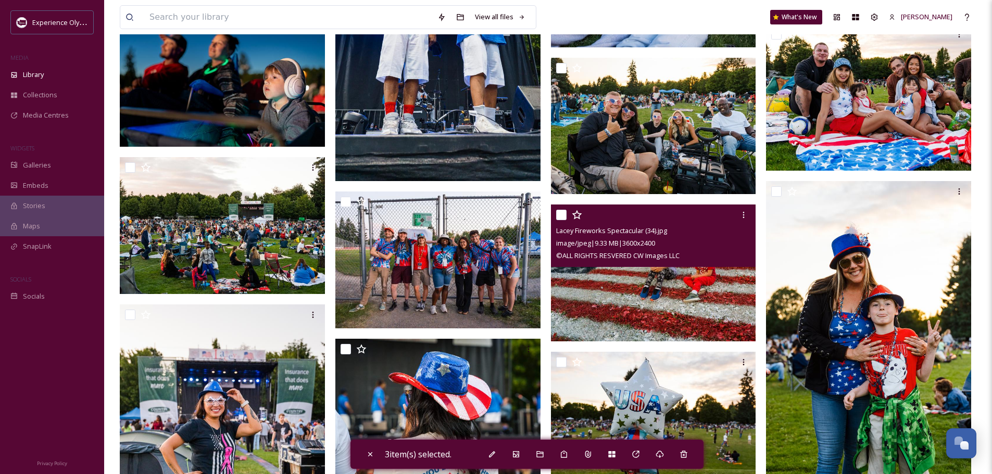
click at [559, 212] on input "checkbox" at bounding box center [561, 215] width 10 height 10
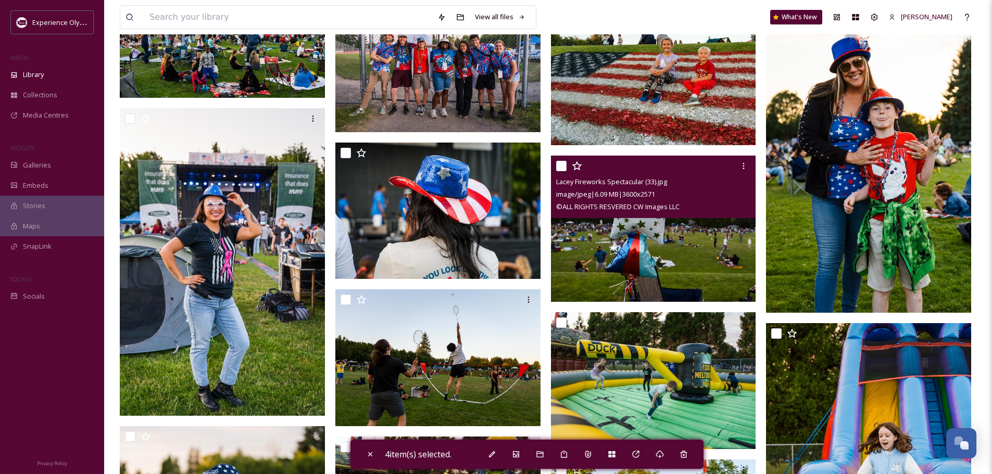
scroll to position [937, 0]
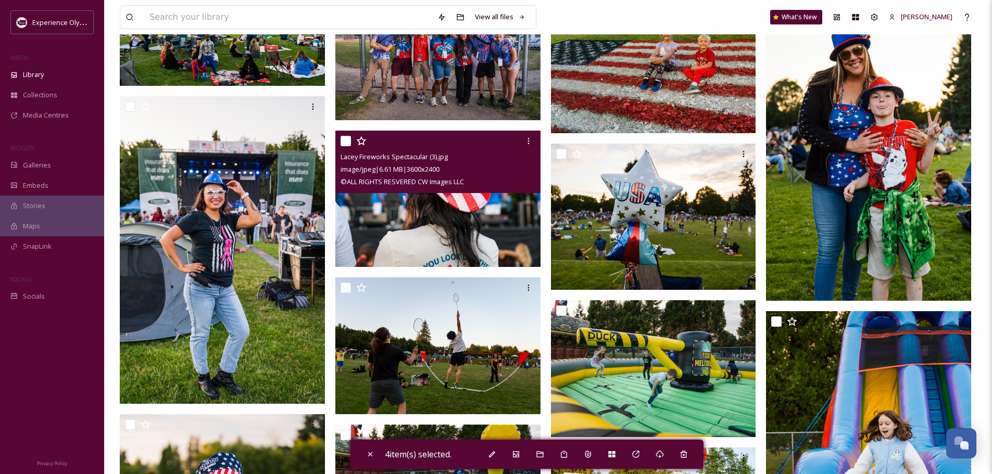
click at [343, 136] on input "checkbox" at bounding box center [346, 141] width 10 height 10
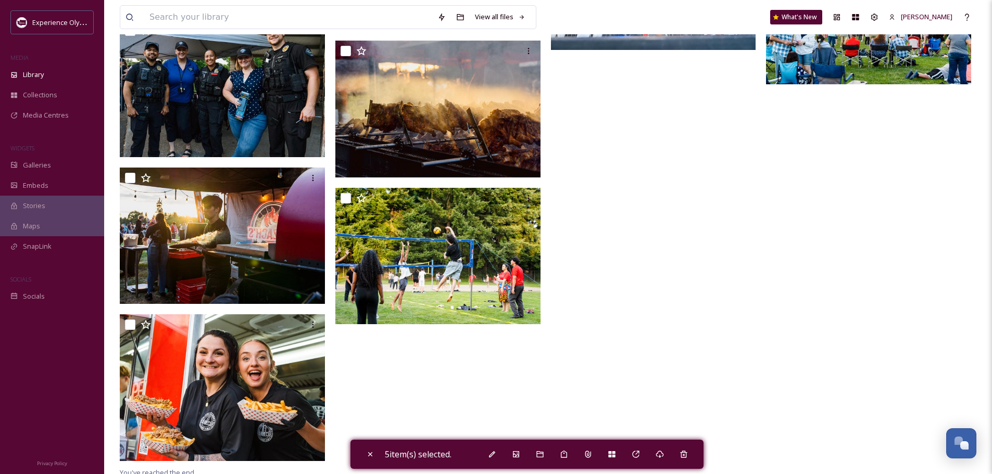
scroll to position [1781, 0]
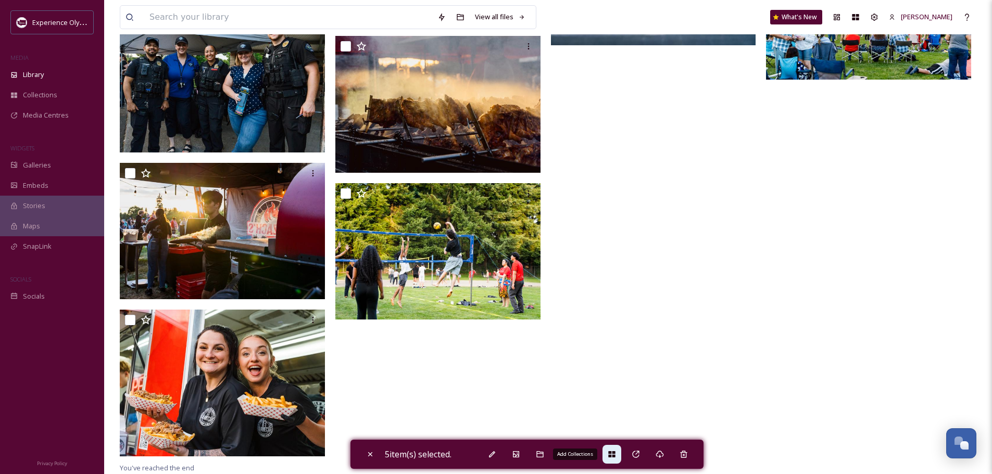
click at [611, 456] on icon at bounding box center [612, 454] width 8 height 8
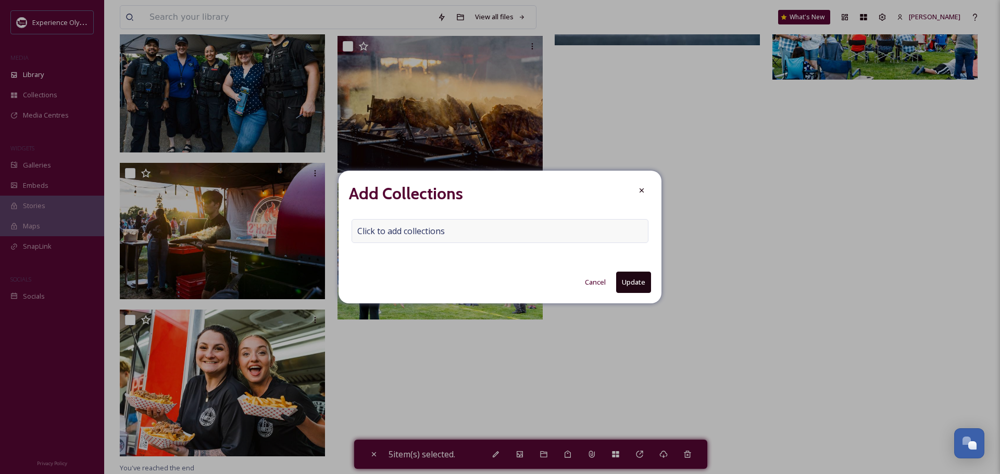
click at [365, 232] on span "Click to add collections" at bounding box center [400, 231] width 87 height 12
click at [358, 226] on input at bounding box center [409, 231] width 115 height 23
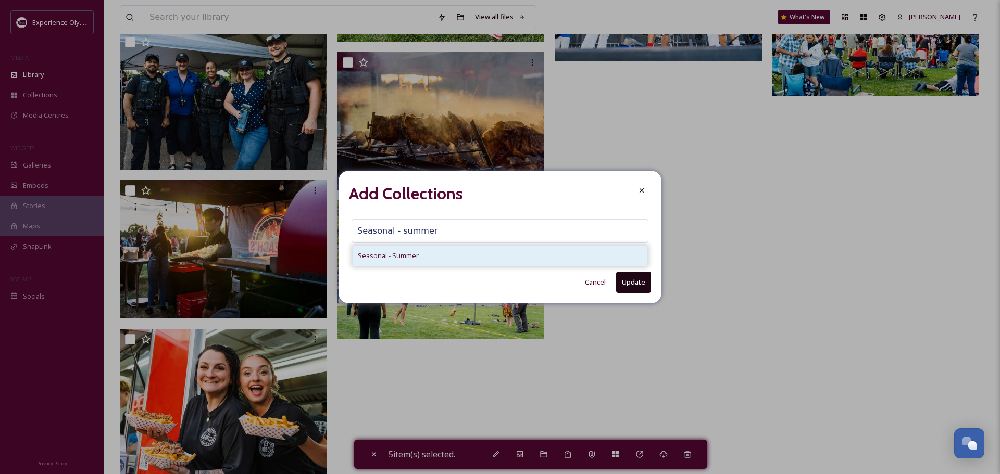
click at [367, 253] on span "Seasonal - Summer" at bounding box center [388, 256] width 61 height 10
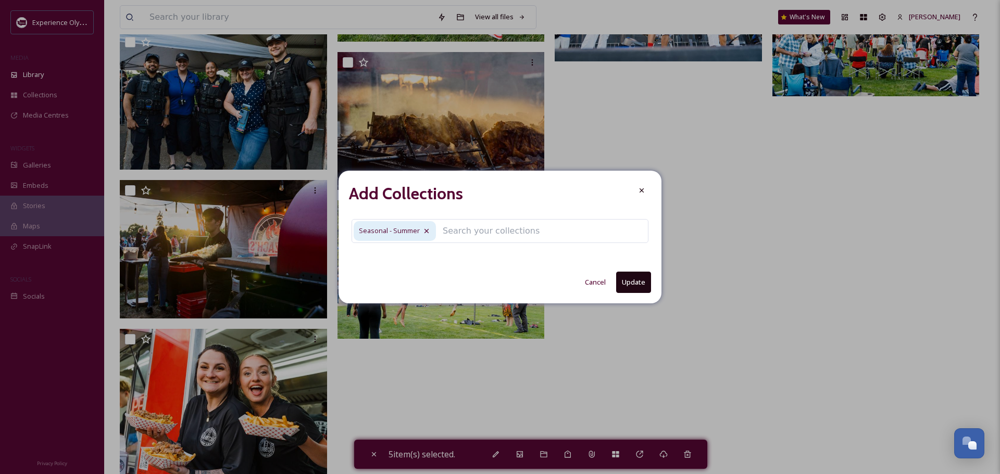
click at [645, 288] on button "Update" at bounding box center [633, 282] width 35 height 21
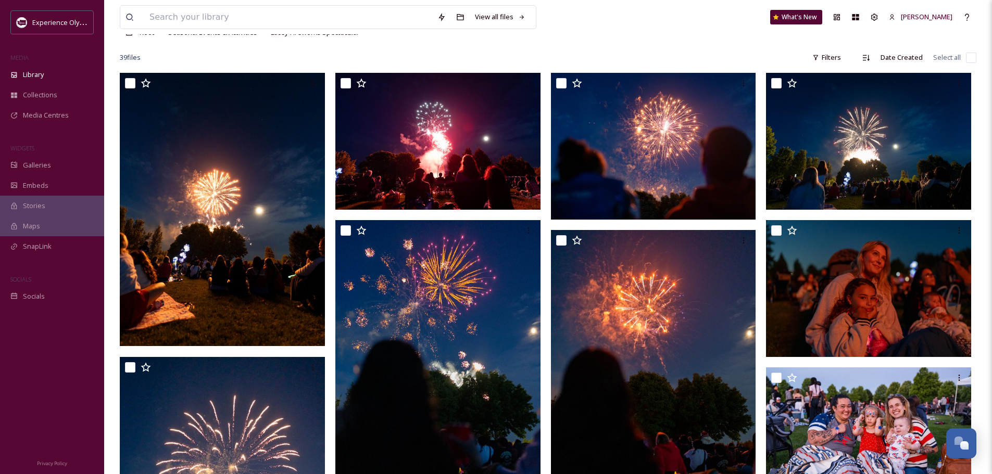
scroll to position [0, 0]
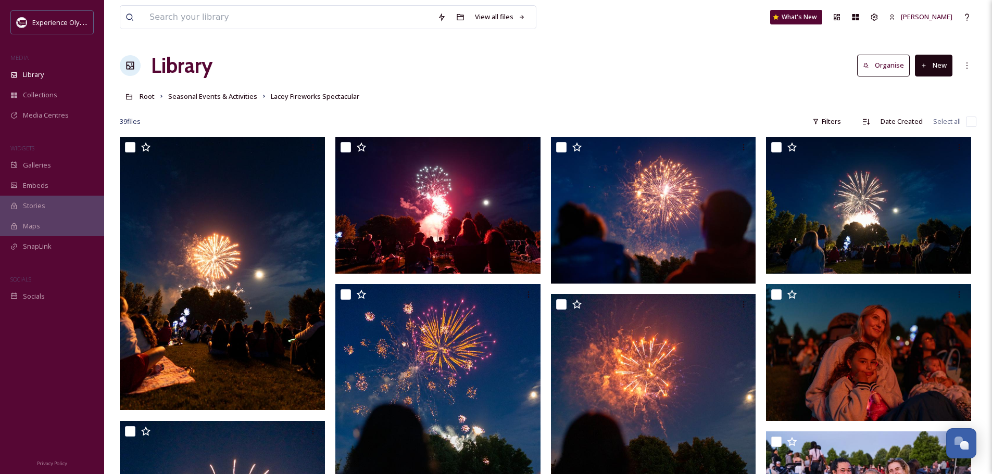
click at [223, 92] on link "Seasonal Events & Activities" at bounding box center [212, 96] width 89 height 12
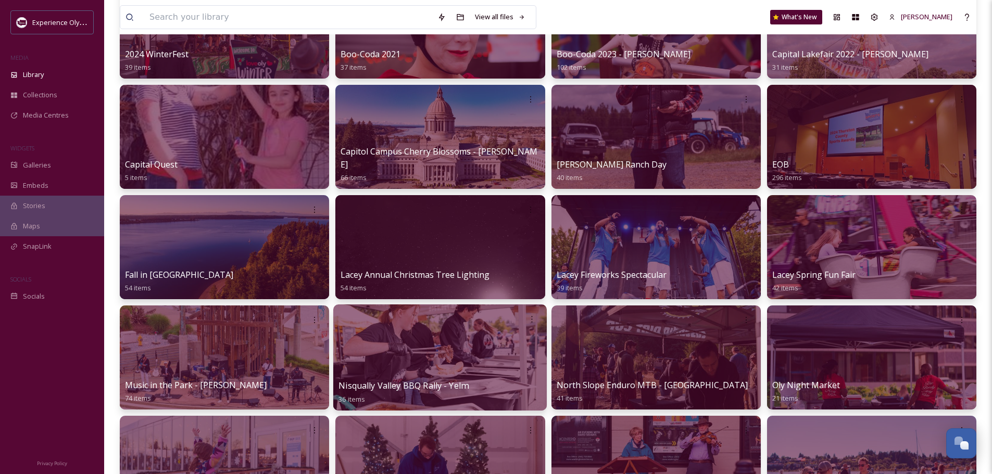
scroll to position [260, 0]
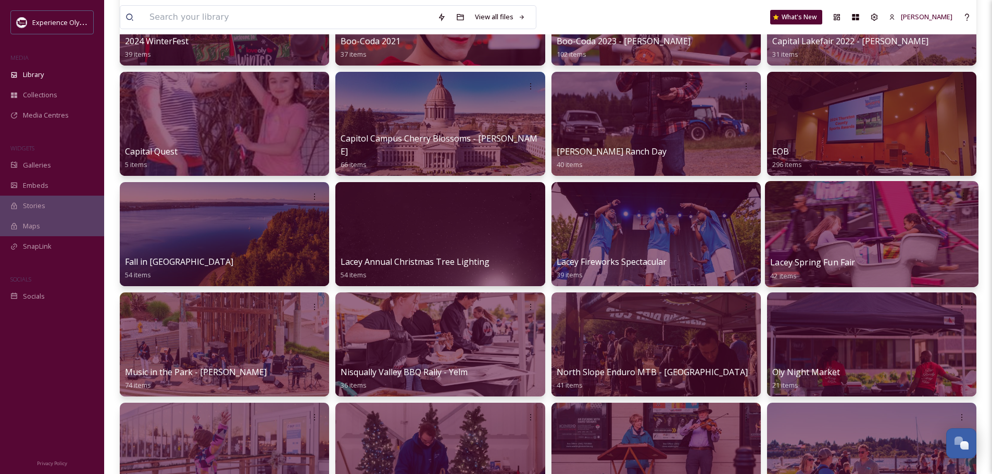
click at [801, 263] on span "Lacey Spring Fun Fair" at bounding box center [812, 262] width 85 height 11
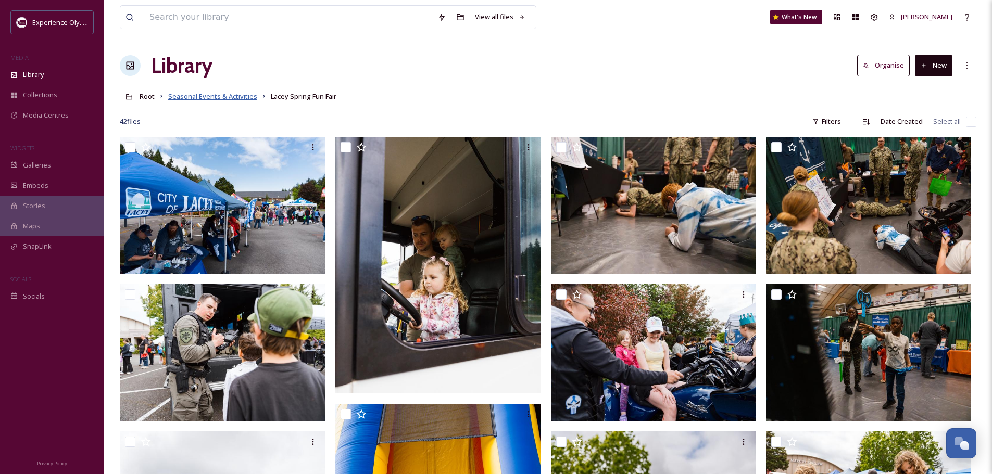
click at [239, 97] on span "Seasonal Events & Activities" at bounding box center [212, 96] width 89 height 9
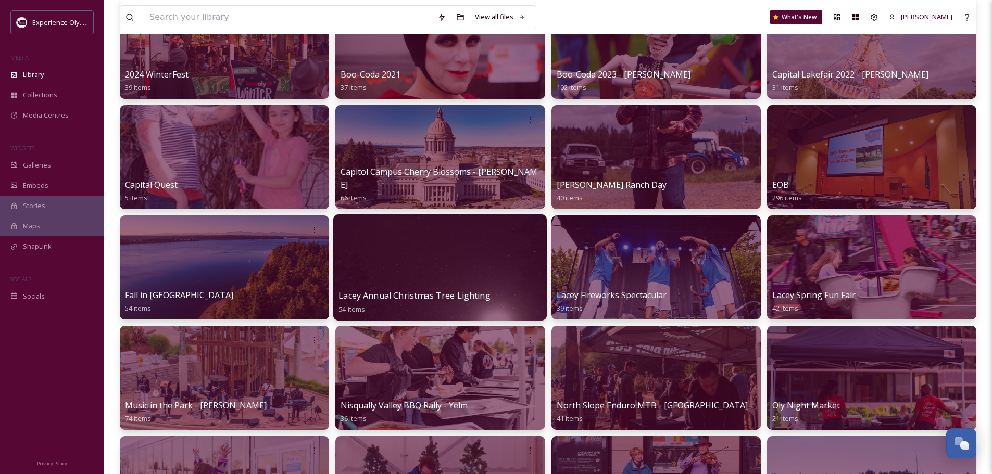
scroll to position [260, 0]
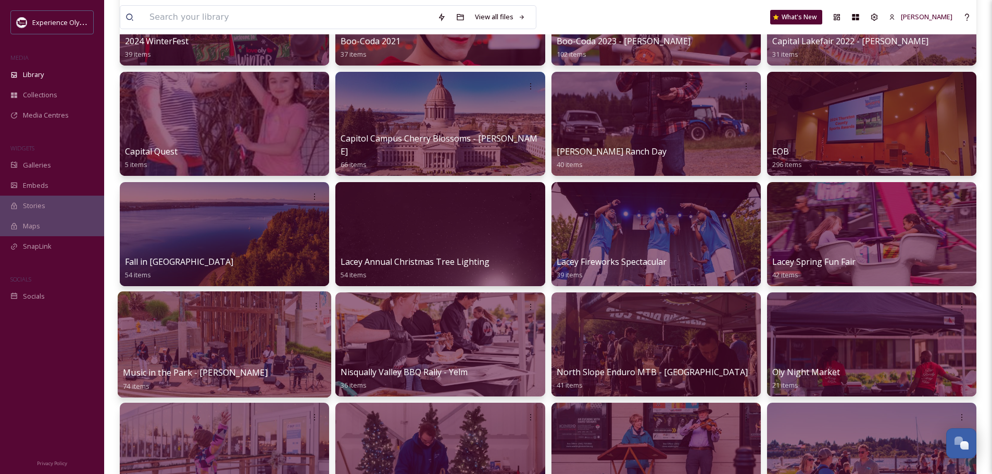
click at [222, 373] on span "Music in the Park - [PERSON_NAME]" at bounding box center [195, 372] width 144 height 11
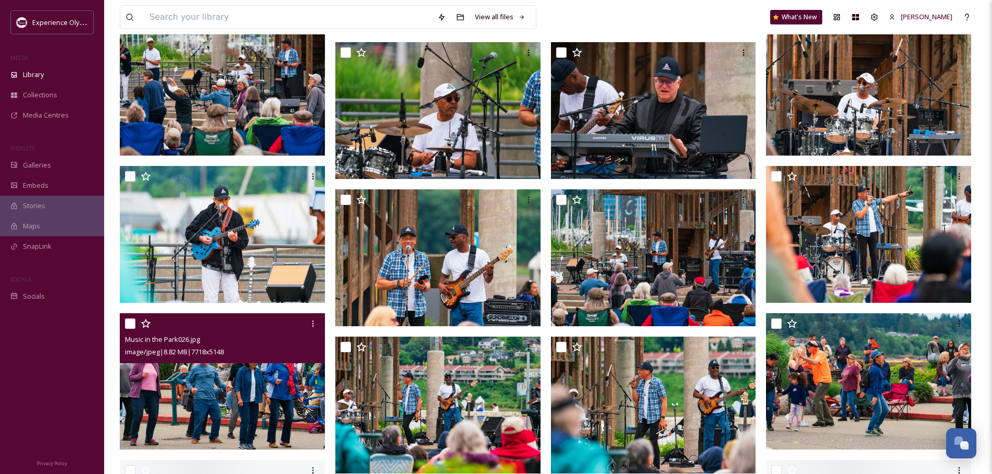
scroll to position [1771, 0]
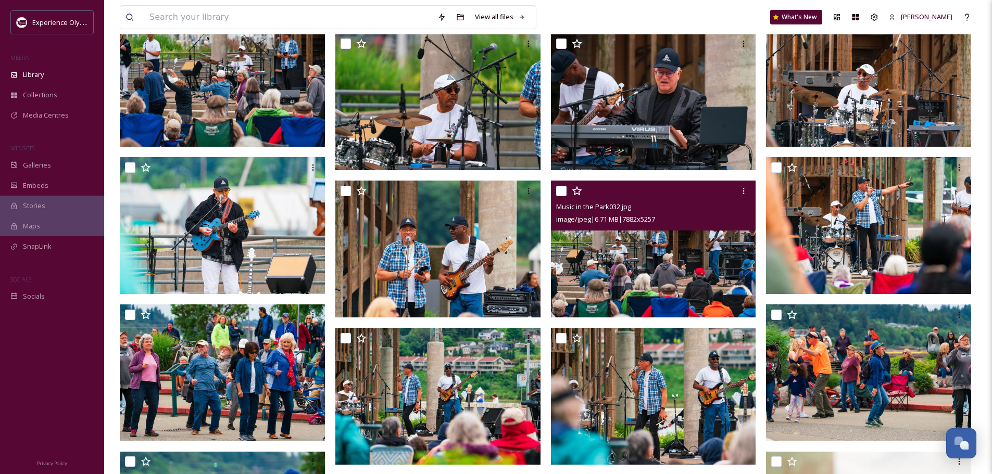
click at [566, 186] on input "checkbox" at bounding box center [561, 191] width 10 height 10
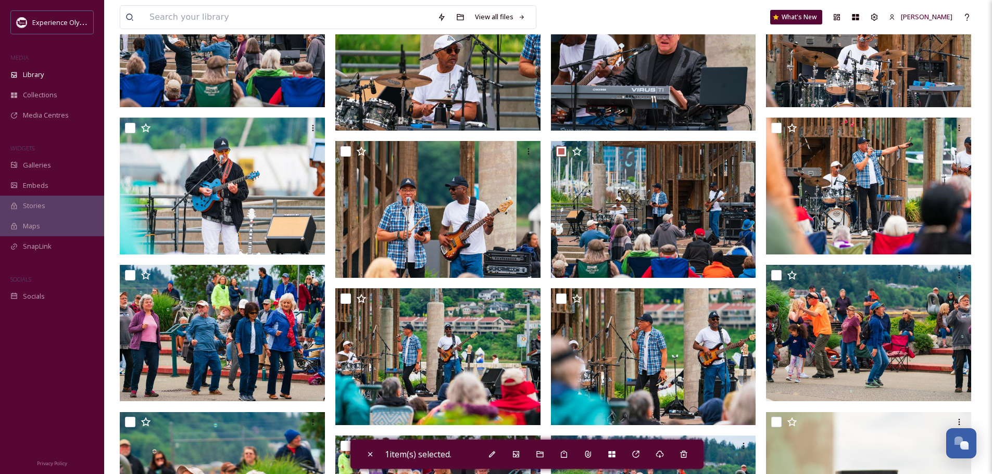
scroll to position [1875, 0]
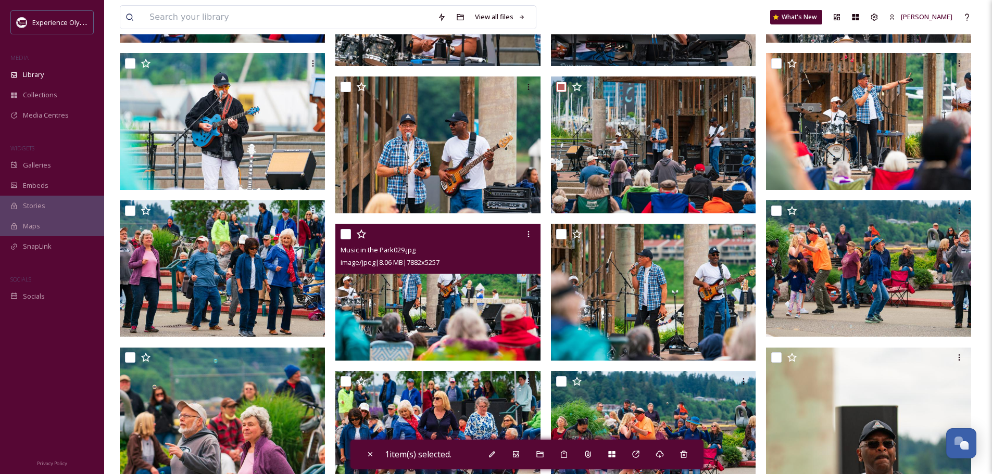
click at [345, 234] on input "checkbox" at bounding box center [346, 234] width 10 height 10
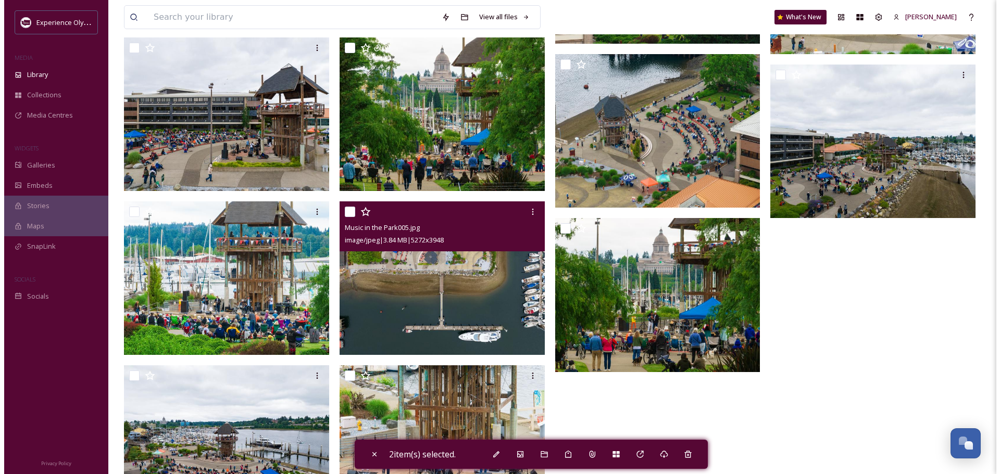
scroll to position [3031, 0]
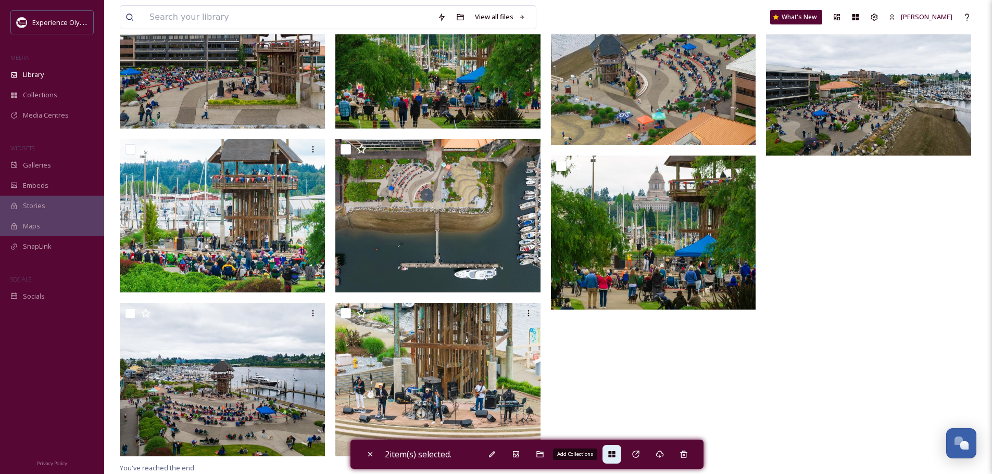
click at [611, 452] on icon at bounding box center [611, 455] width 7 height 6
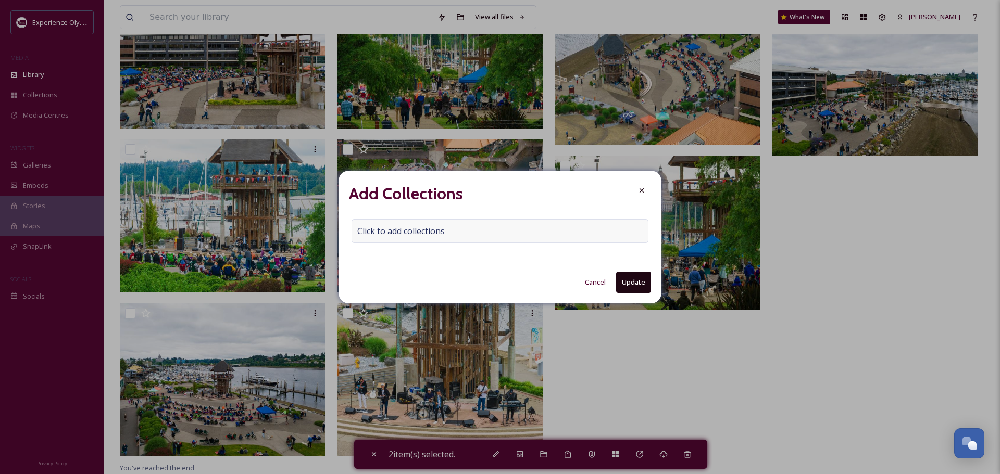
click at [384, 234] on span "Click to add collections" at bounding box center [400, 231] width 87 height 12
click at [365, 231] on input at bounding box center [409, 231] width 115 height 23
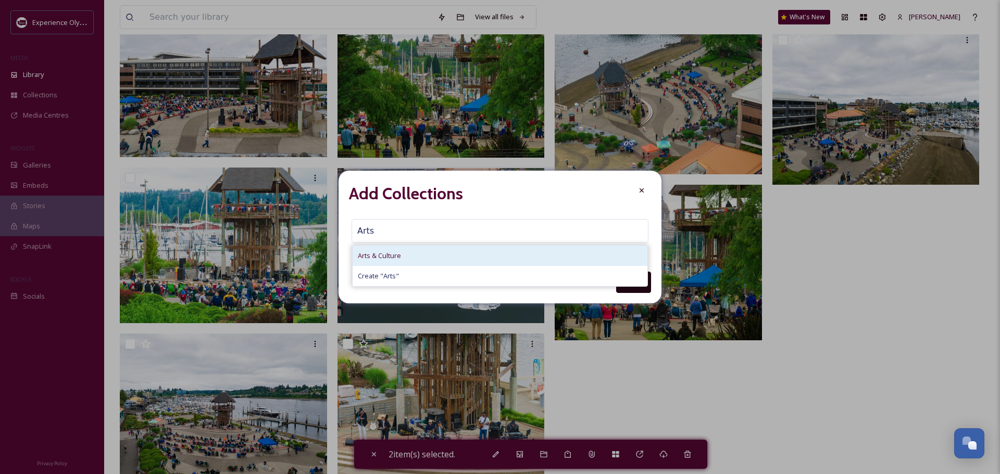
click at [370, 259] on span "Arts & Culture" at bounding box center [379, 256] width 43 height 10
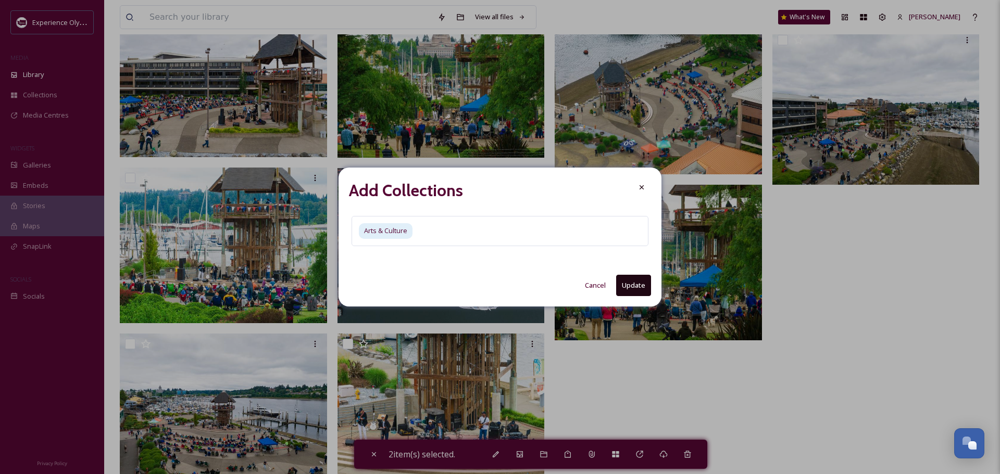
click at [637, 283] on button "Update" at bounding box center [633, 285] width 35 height 21
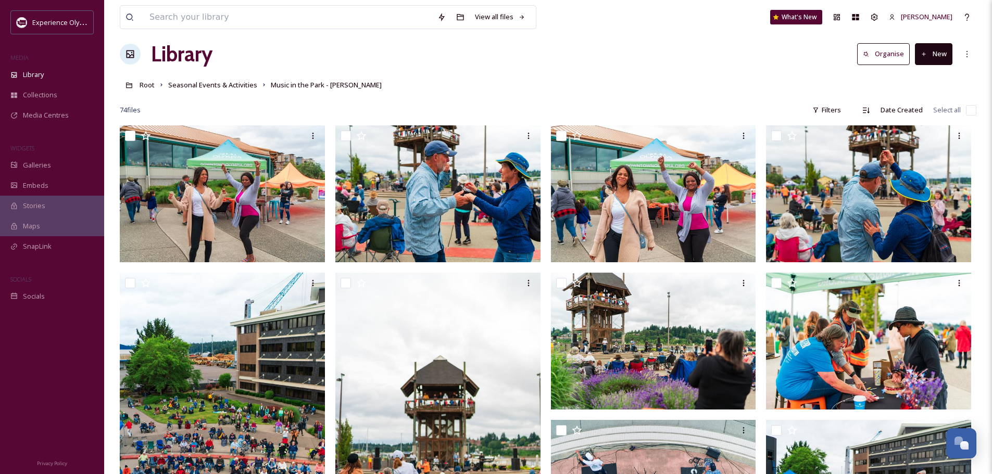
scroll to position [0, 0]
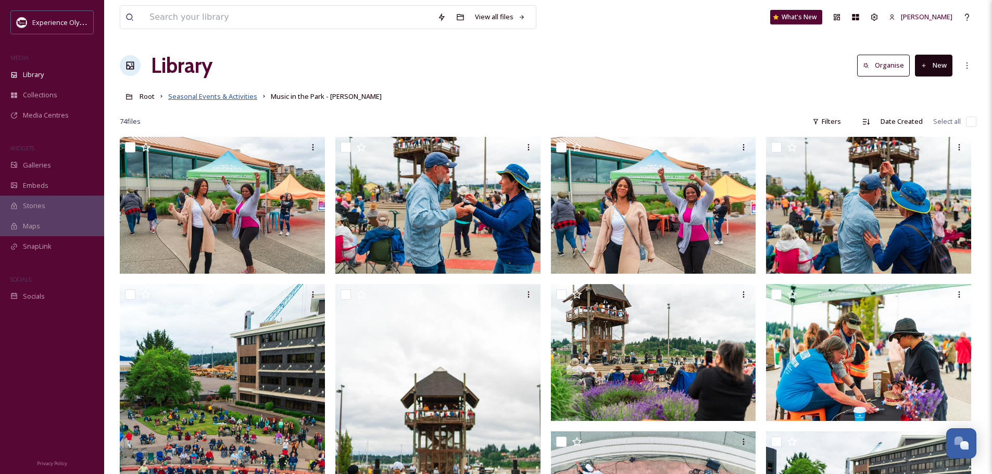
click at [203, 95] on span "Seasonal Events & Activities" at bounding box center [212, 96] width 89 height 9
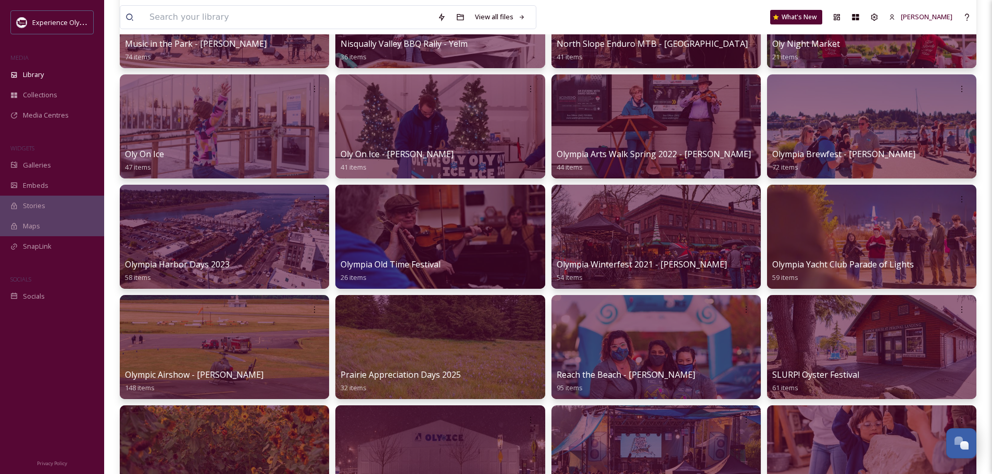
scroll to position [625, 0]
